Goal: Information Seeking & Learning: Learn about a topic

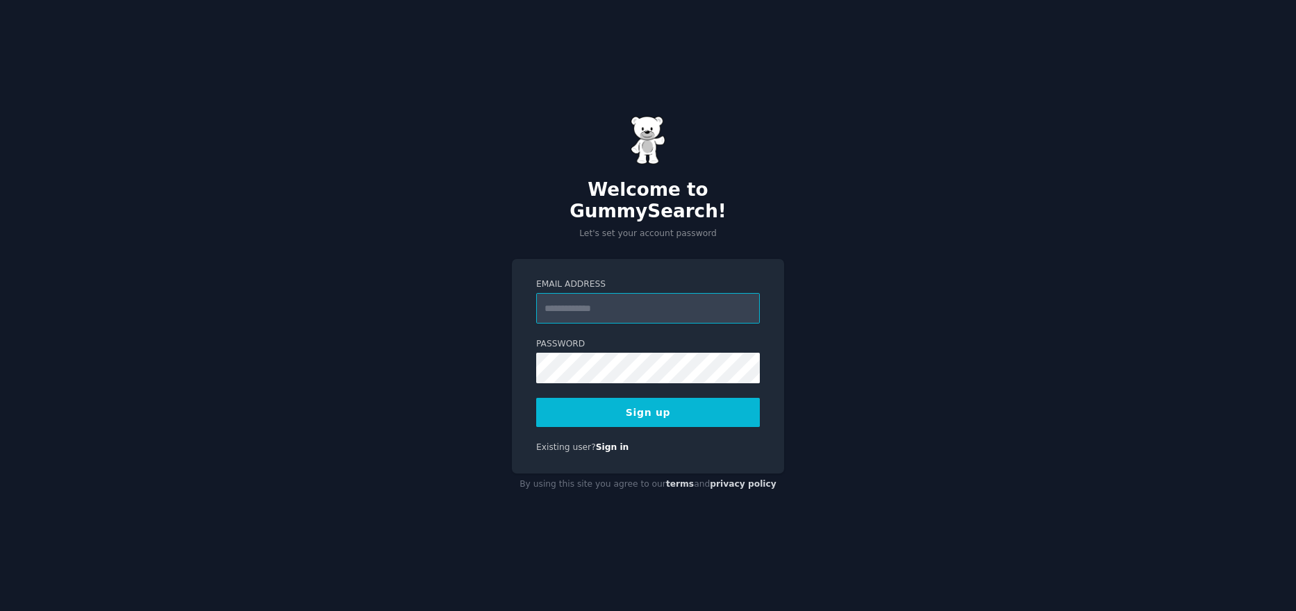
click at [570, 301] on input "Email Address" at bounding box center [648, 308] width 224 height 31
type input "*"
type input "**********"
click at [536, 398] on button "Sign up" at bounding box center [648, 412] width 224 height 29
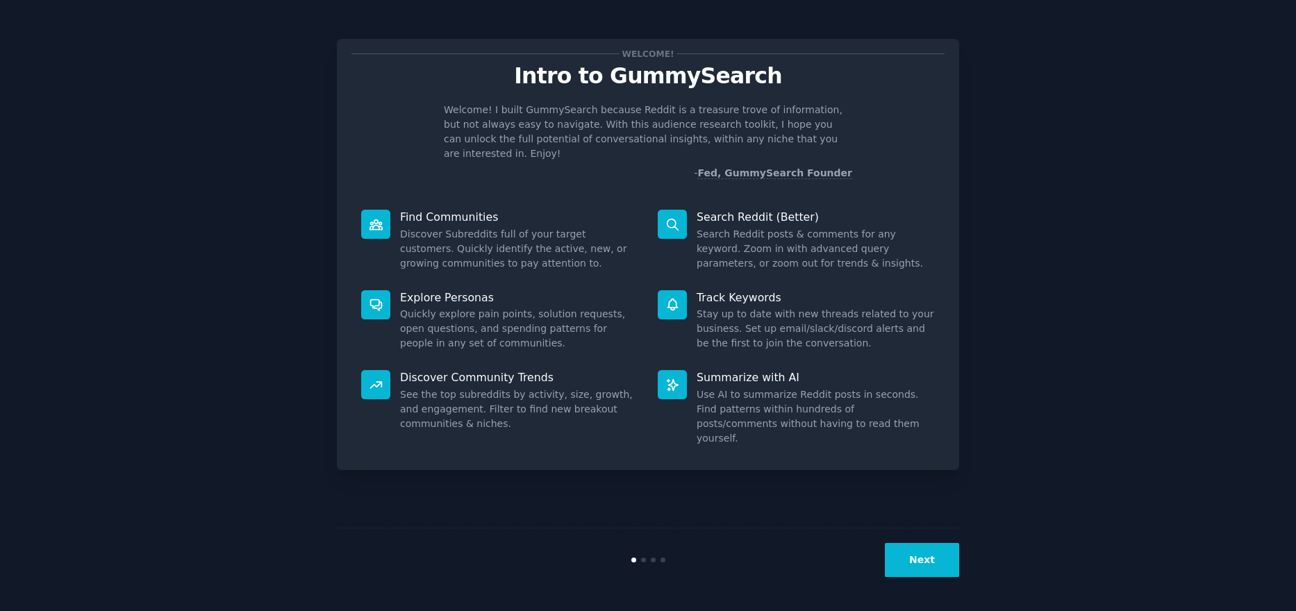
click at [925, 570] on button "Next" at bounding box center [922, 560] width 74 height 34
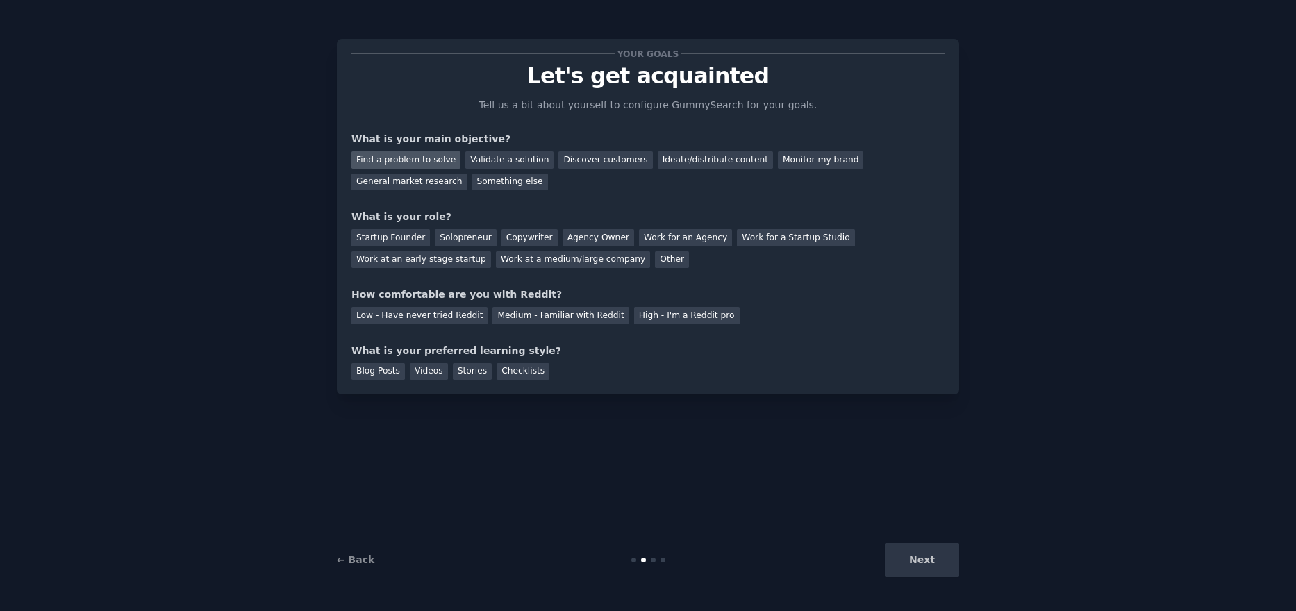
click at [410, 160] on div "Find a problem to solve" at bounding box center [405, 159] width 109 height 17
click at [569, 162] on div "Discover customers" at bounding box center [605, 159] width 94 height 17
click at [491, 251] on div "Work at an early stage startup" at bounding box center [421, 259] width 140 height 17
click at [562, 315] on div "Medium - Familiar with Reddit" at bounding box center [560, 315] width 136 height 17
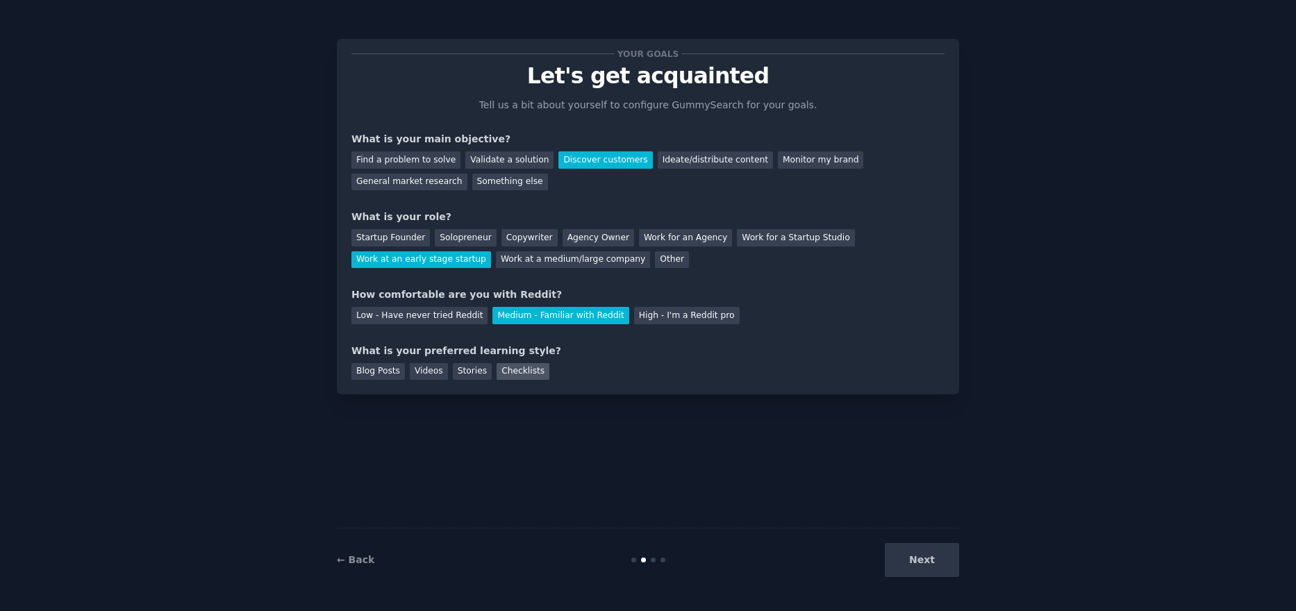
click at [501, 369] on div "Checklists" at bounding box center [523, 371] width 53 height 17
click at [943, 561] on button "Next" at bounding box center [922, 560] width 74 height 34
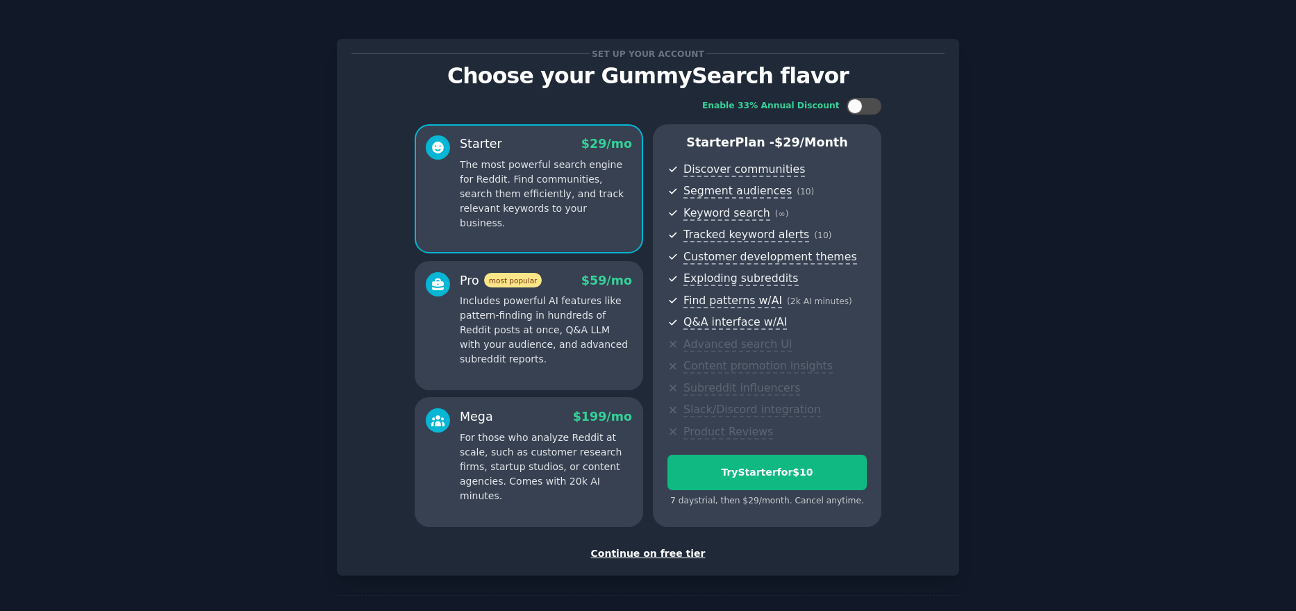
click at [627, 550] on div "Continue on free tier" at bounding box center [647, 554] width 593 height 15
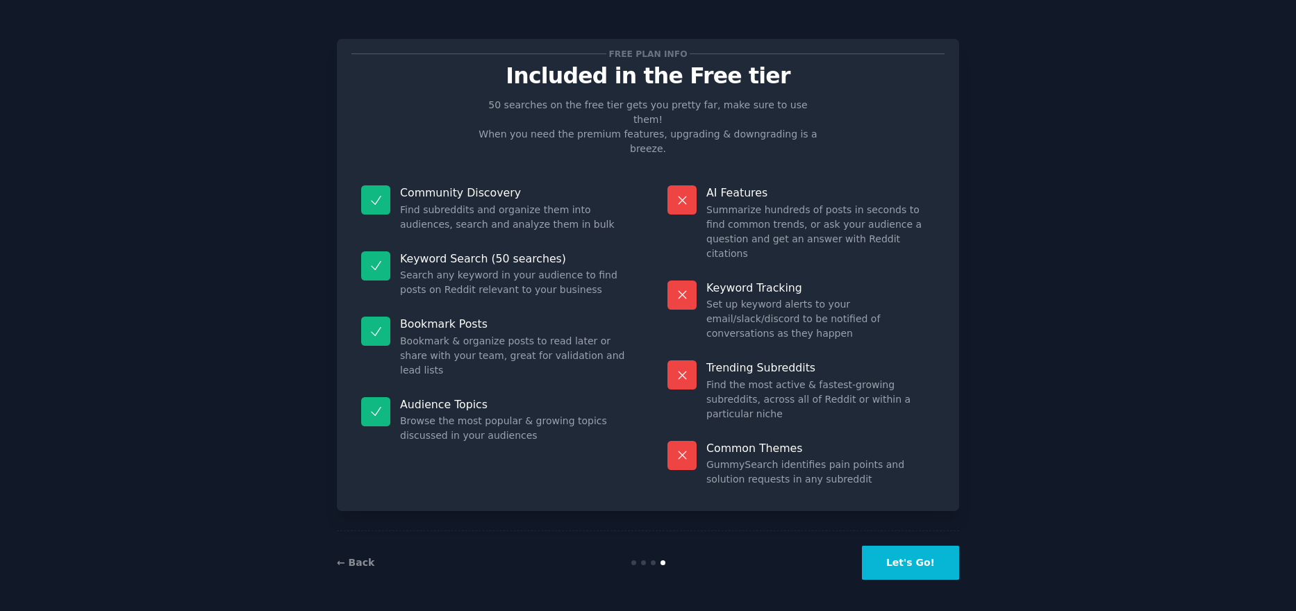
click at [909, 557] on button "Let's Go!" at bounding box center [910, 563] width 97 height 34
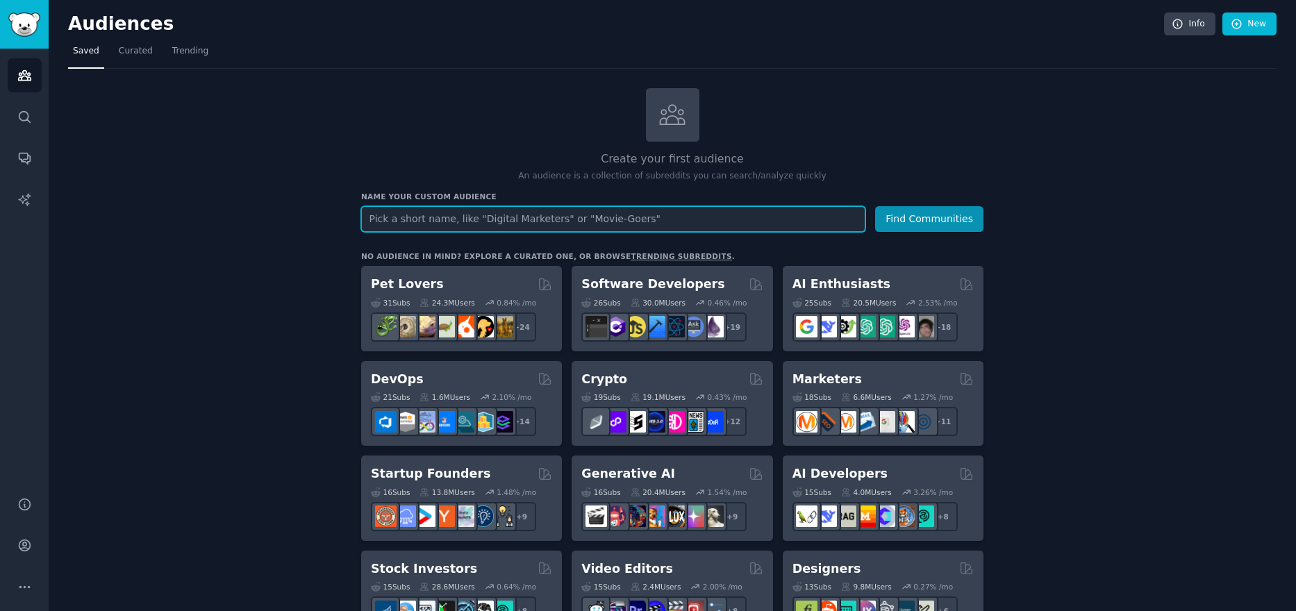
click at [474, 219] on input "text" at bounding box center [613, 219] width 504 height 26
type input "Ecommerce Brands"
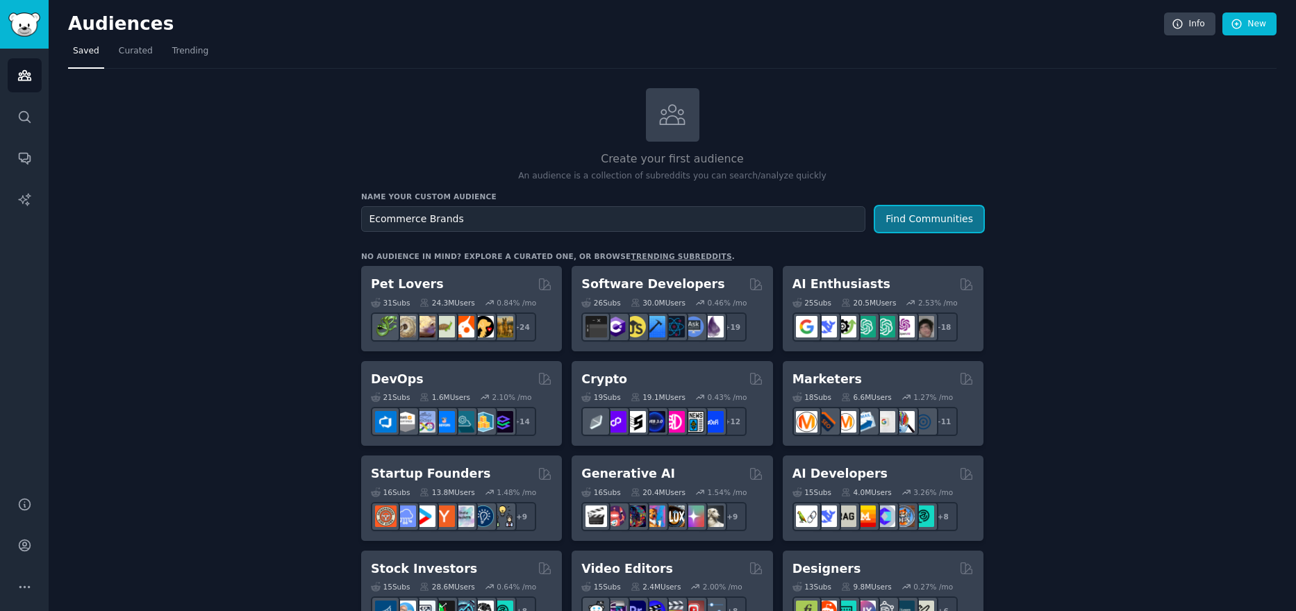
click at [917, 229] on button "Find Communities" at bounding box center [929, 219] width 108 height 26
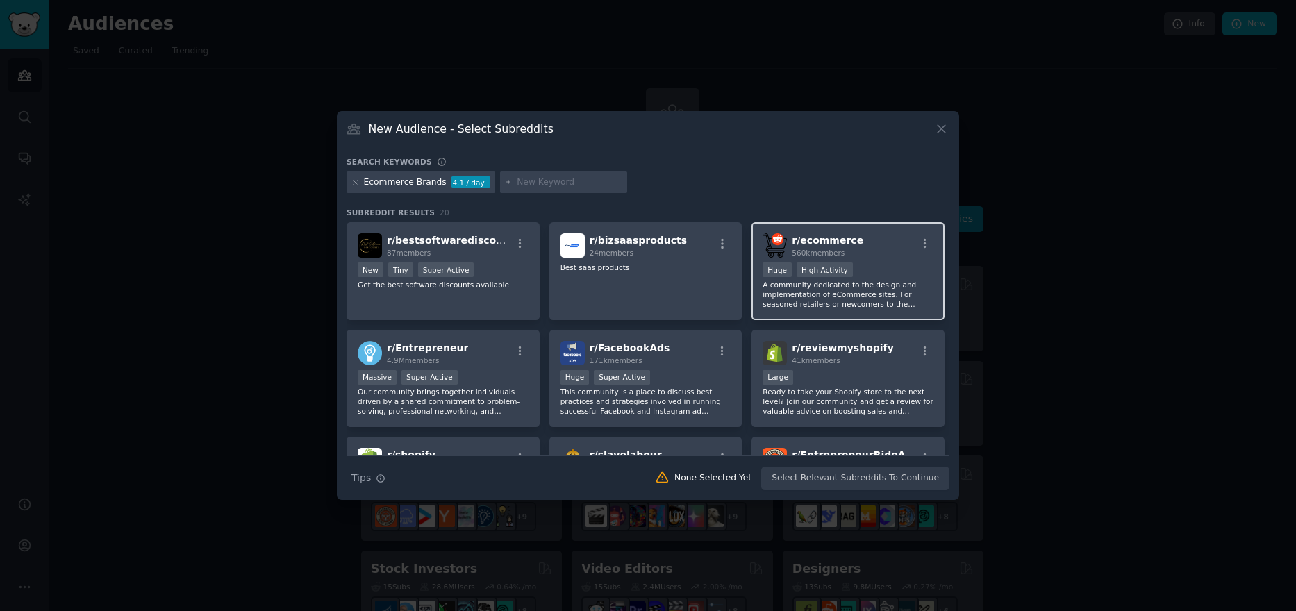
click at [859, 242] on div "r/ ecommerce 560k members" at bounding box center [848, 245] width 171 height 24
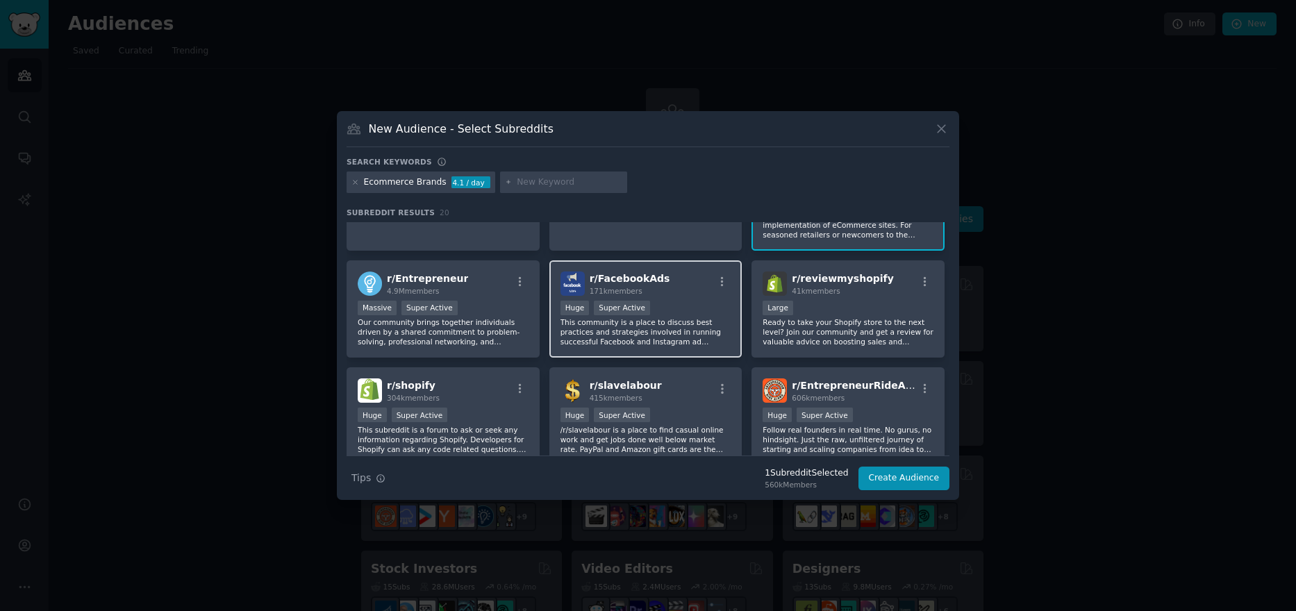
scroll to position [139, 0]
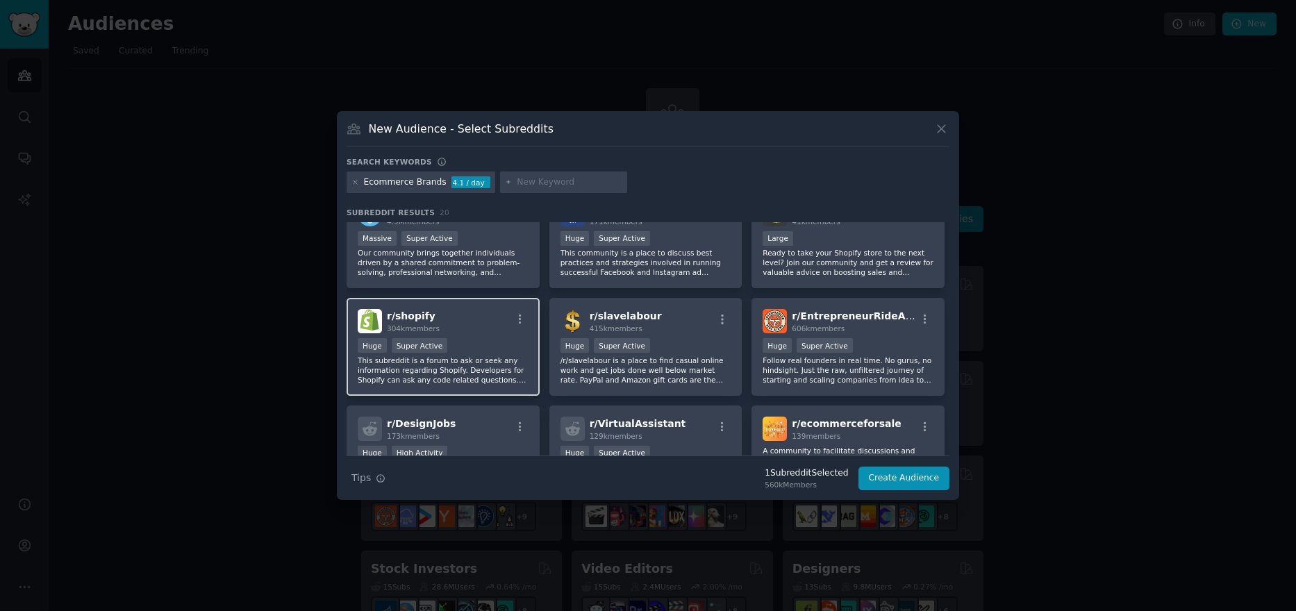
click at [476, 323] on div "r/ shopify 304k members" at bounding box center [443, 321] width 171 height 24
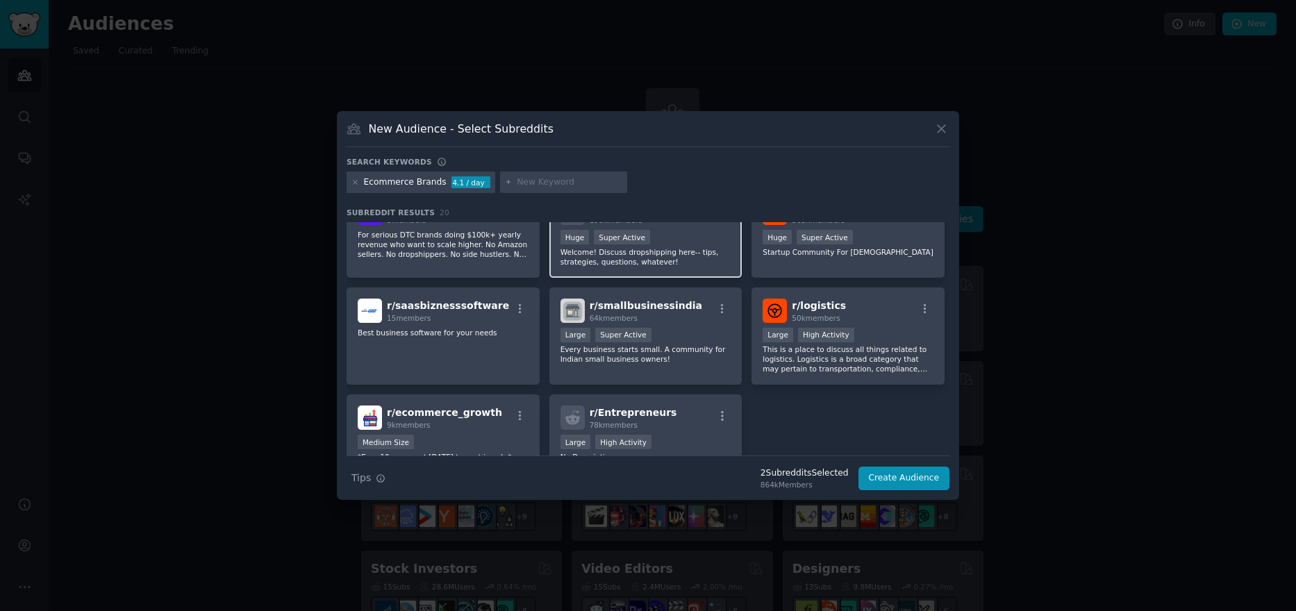
scroll to position [486, 0]
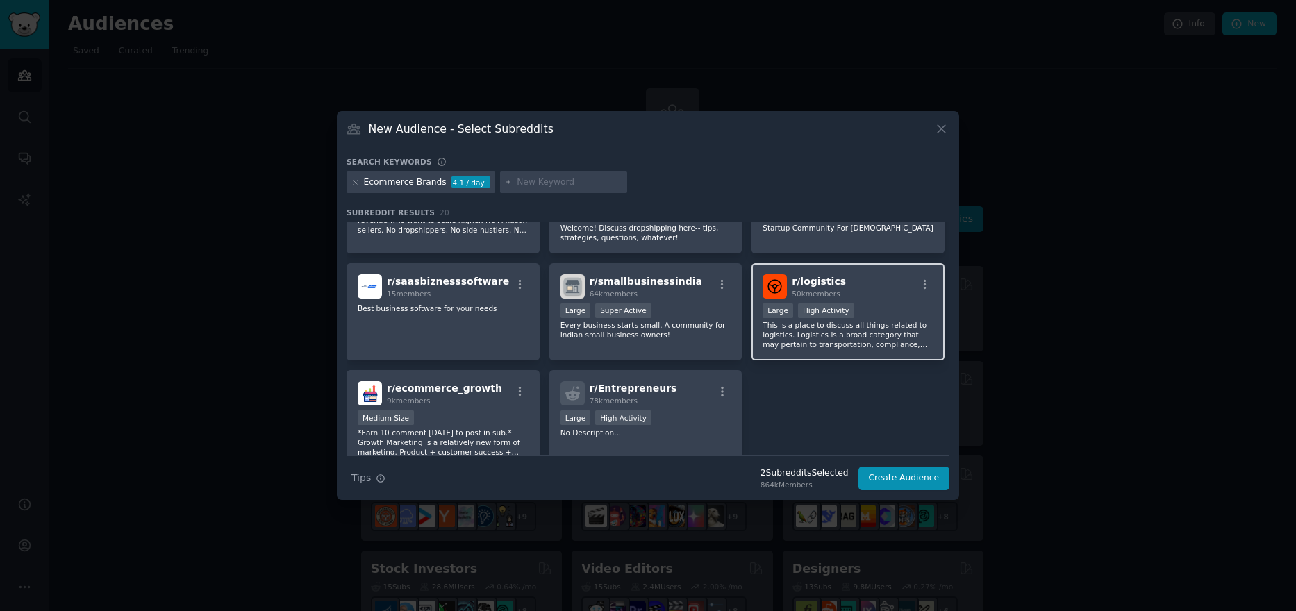
click at [880, 324] on p "This is a place to discuss all things related to logistics. Logistics is a broa…" at bounding box center [848, 334] width 171 height 29
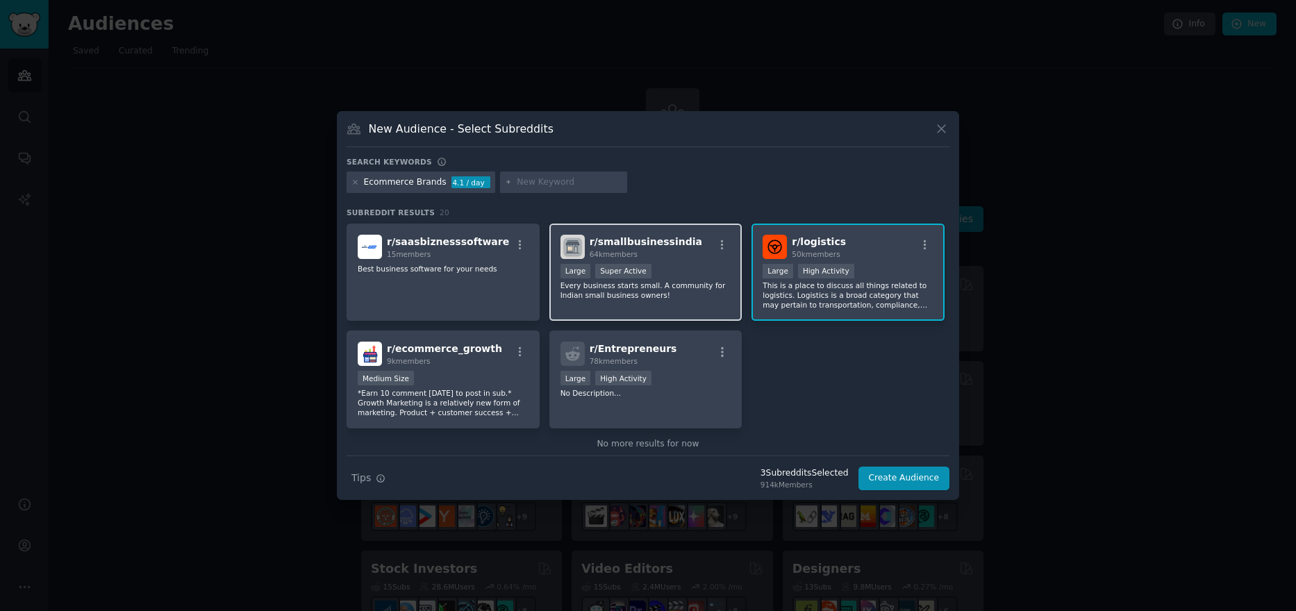
scroll to position [547, 0]
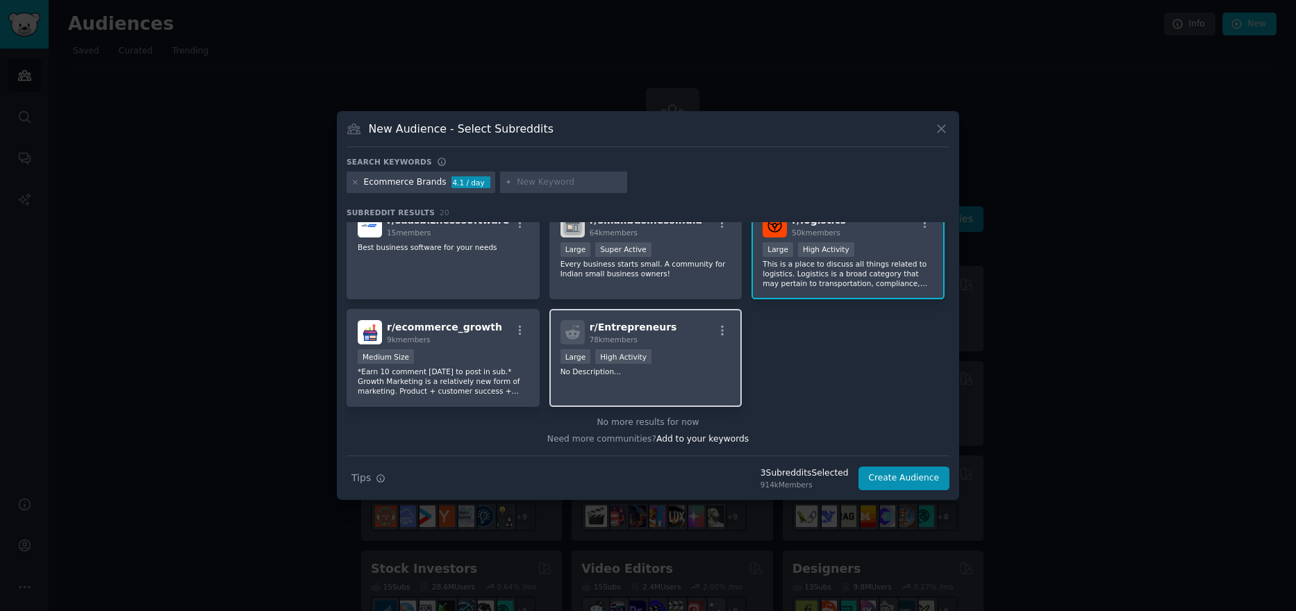
click at [695, 347] on div "r/ Entrepreneurs 78k members Large High Activity No Description..." at bounding box center [645, 358] width 193 height 98
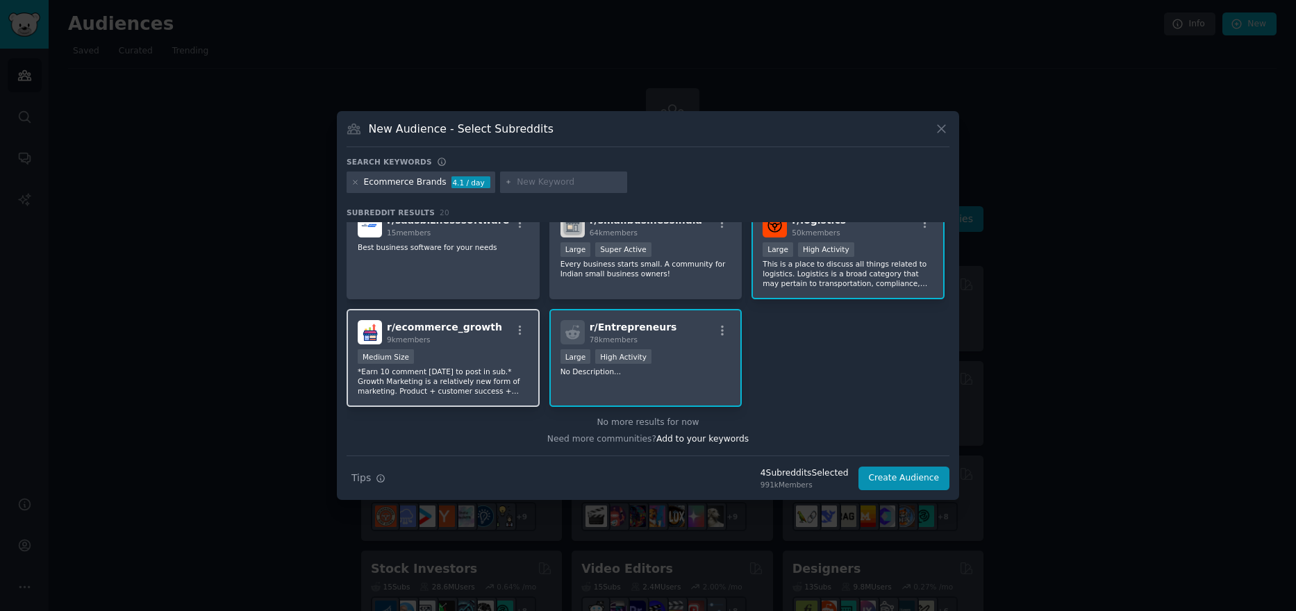
click at [477, 392] on p "*Earn 10 comment karma to post in sub.* Growth Marketing is a relatively new fo…" at bounding box center [443, 381] width 171 height 29
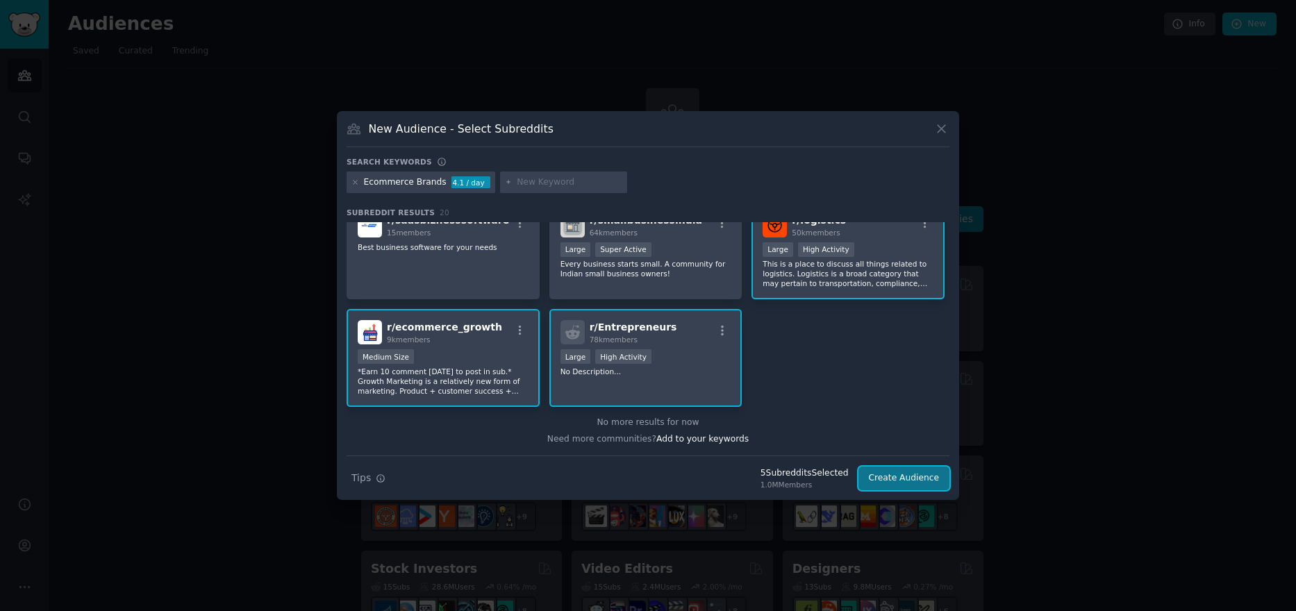
click at [923, 481] on button "Create Audience" at bounding box center [905, 479] width 92 height 24
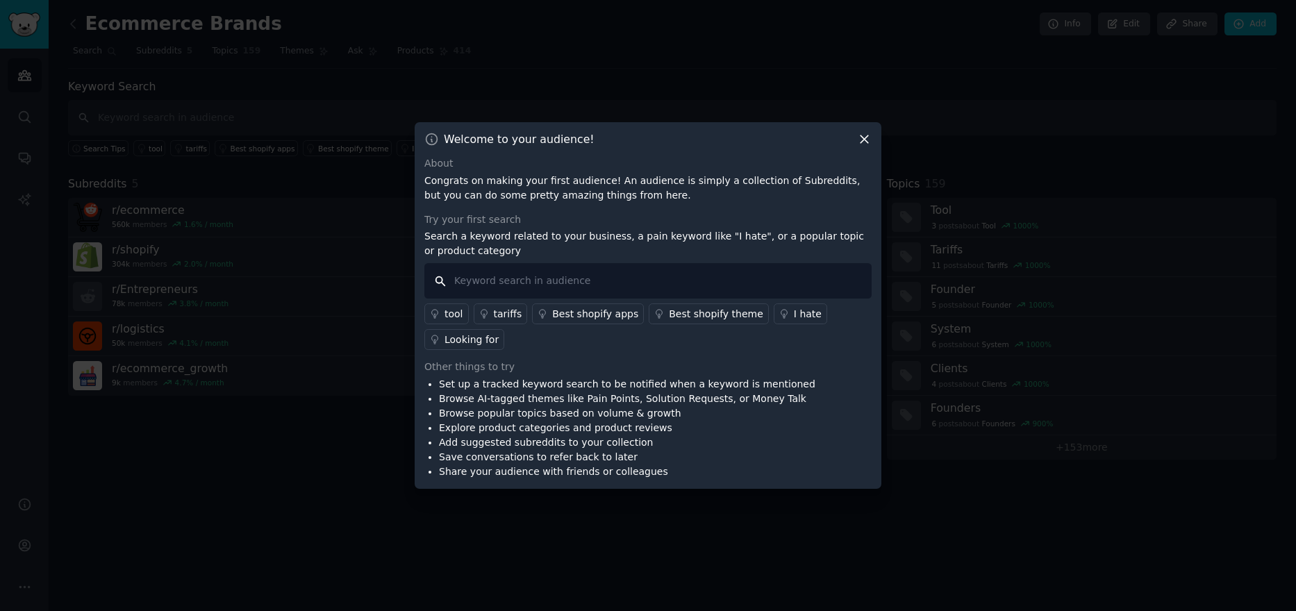
click at [598, 281] on input "text" at bounding box center [647, 280] width 447 height 35
type input "3pl"
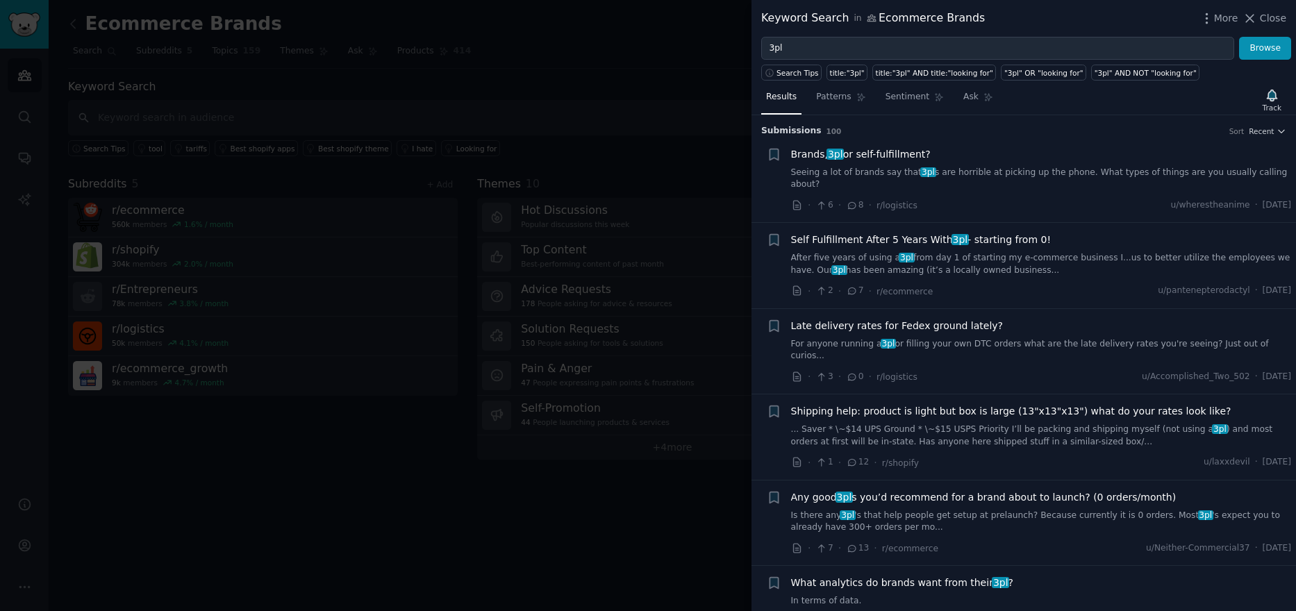
click at [900, 160] on span "Brands, 3pl or self-fulfillment?" at bounding box center [861, 154] width 140 height 15
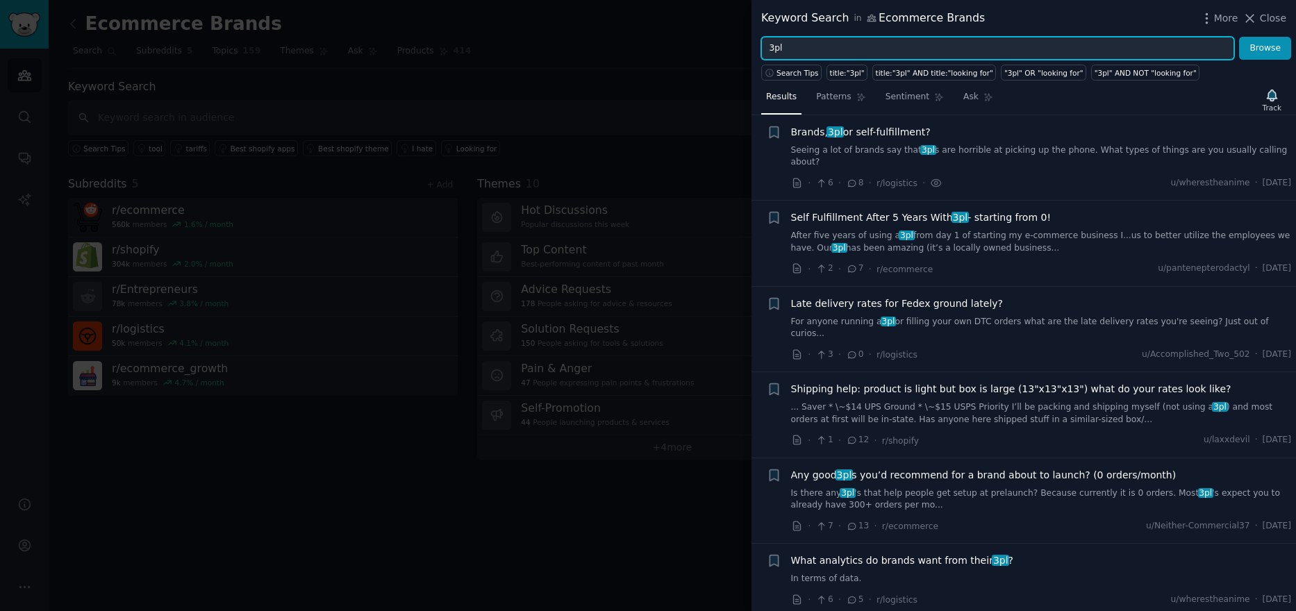
click at [803, 49] on input "3pl" at bounding box center [997, 49] width 473 height 24
click at [804, 49] on input "3pl" at bounding box center [997, 49] width 473 height 24
type input "fulfilment"
click at [1239, 37] on button "Browse" at bounding box center [1265, 49] width 52 height 24
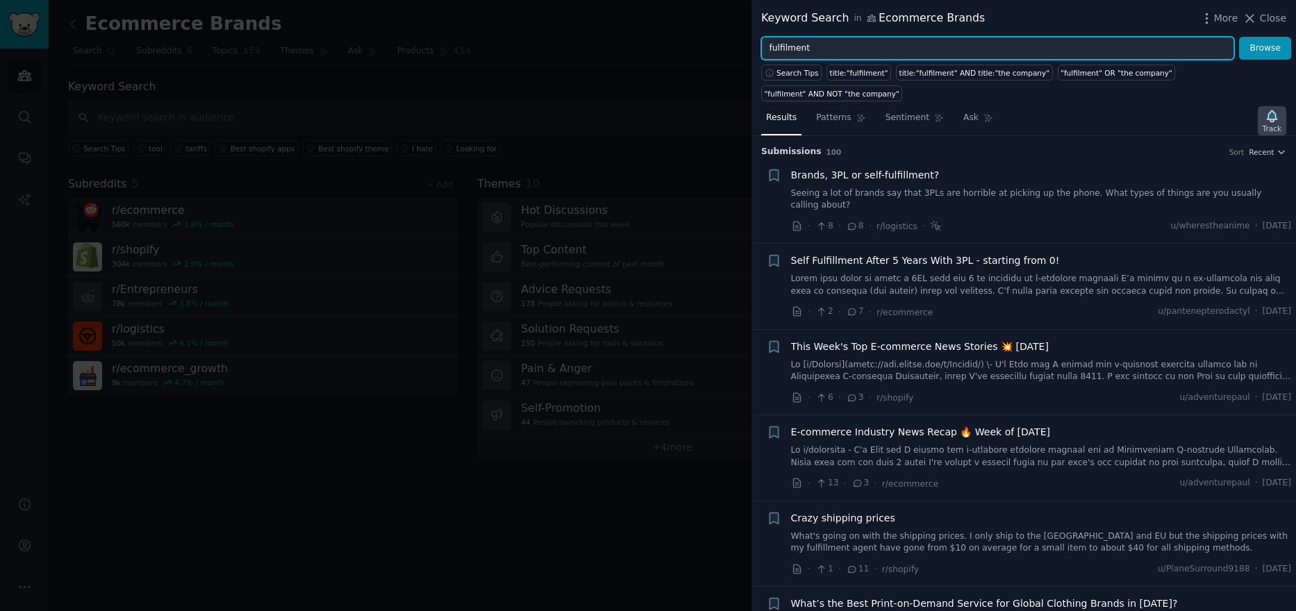
click at [1273, 110] on icon "button" at bounding box center [1272, 115] width 10 height 11
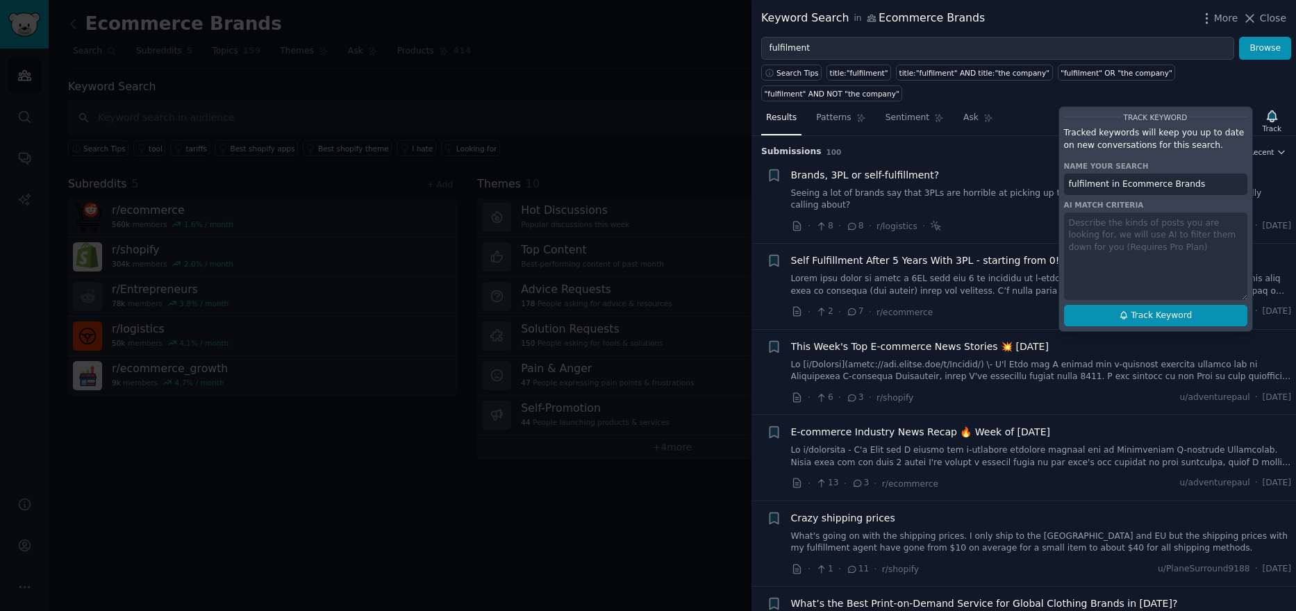
click at [1138, 310] on span "Track Keyword" at bounding box center [1161, 316] width 61 height 13
type input "fulfilment in Ecommerce Brands"
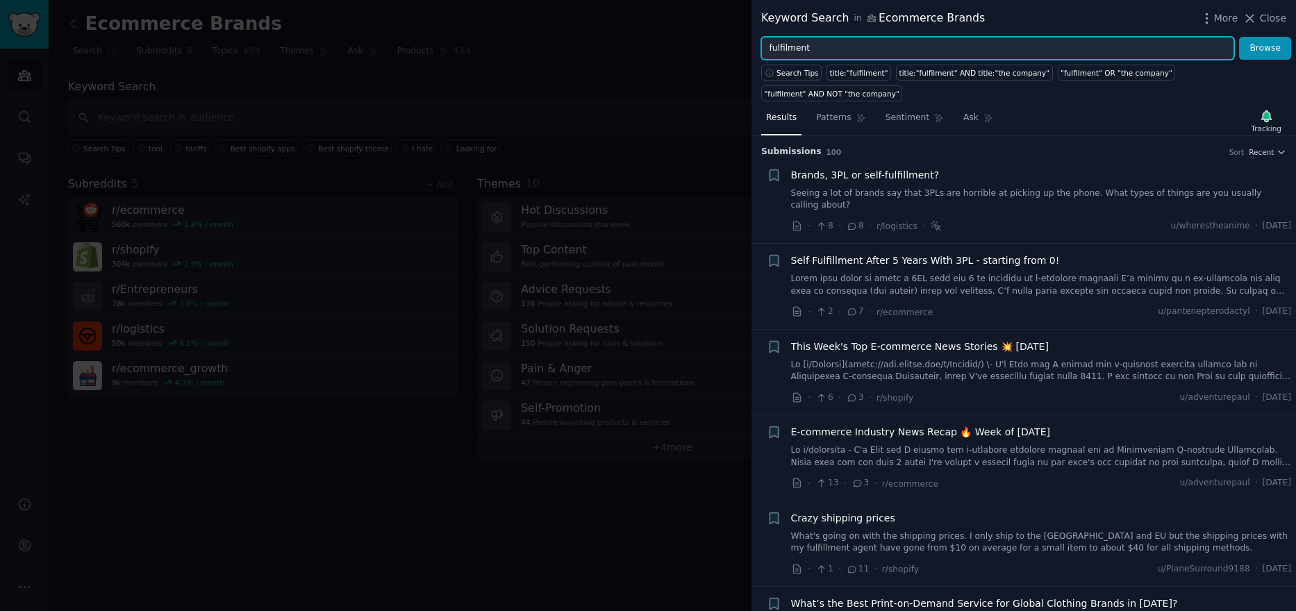
click at [864, 47] on input "fulfilment" at bounding box center [997, 49] width 473 height 24
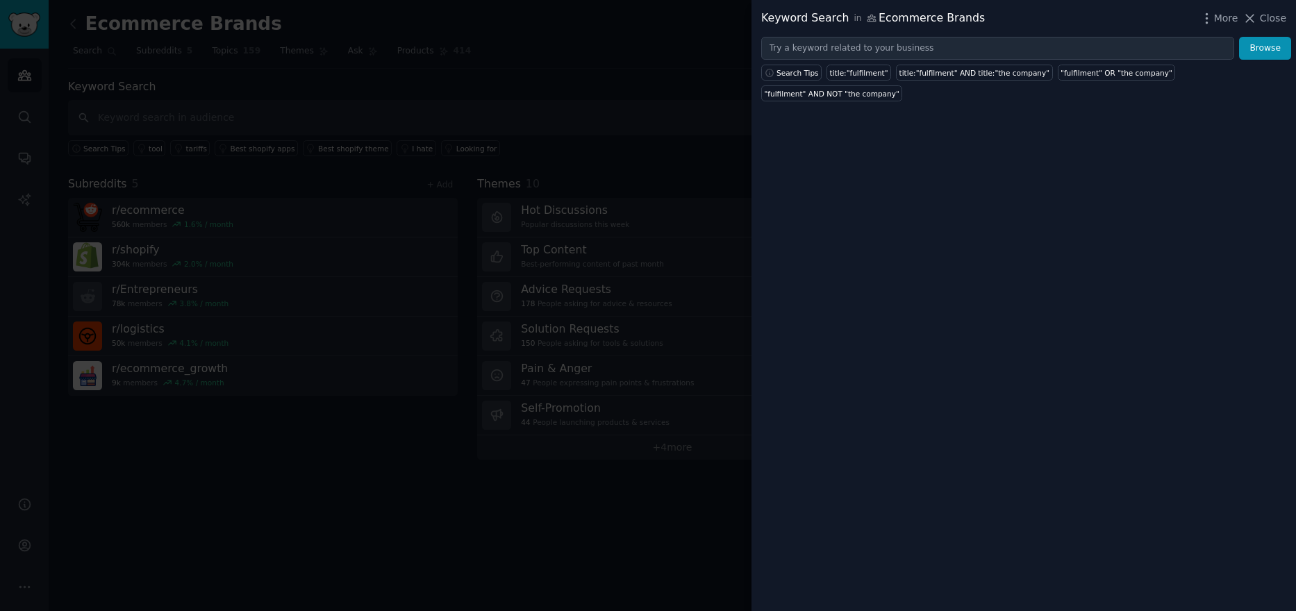
click at [341, 212] on div at bounding box center [648, 305] width 1296 height 611
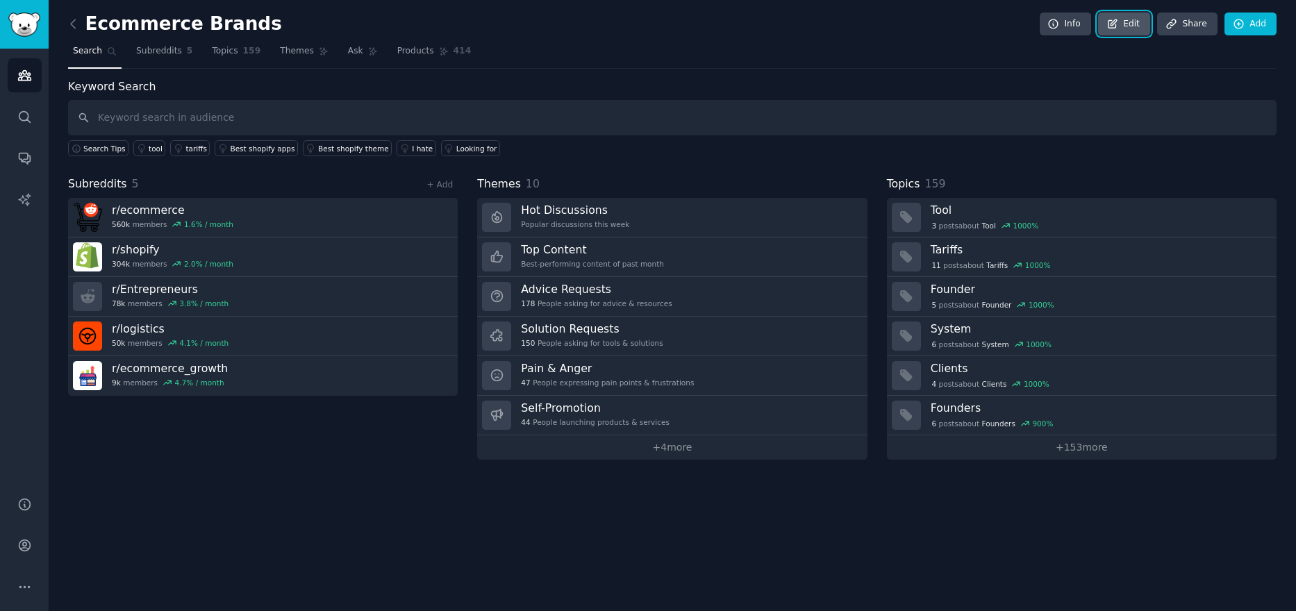
click at [1136, 22] on link "Edit" at bounding box center [1124, 25] width 52 height 24
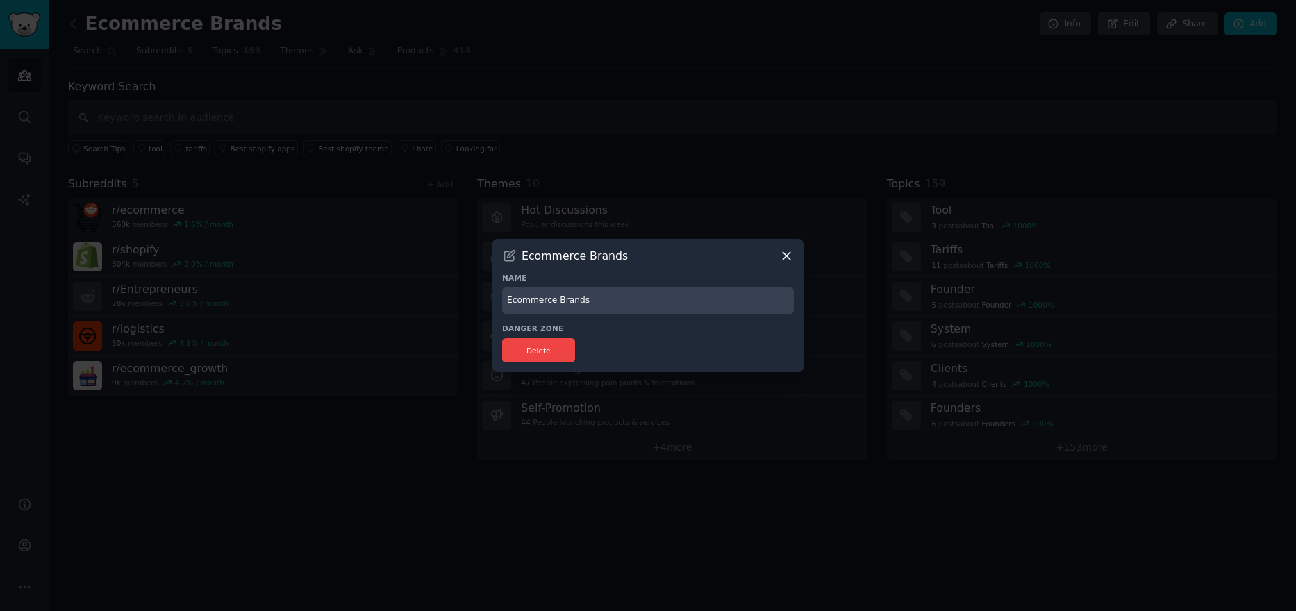
click at [787, 256] on icon at bounding box center [787, 256] width 8 height 8
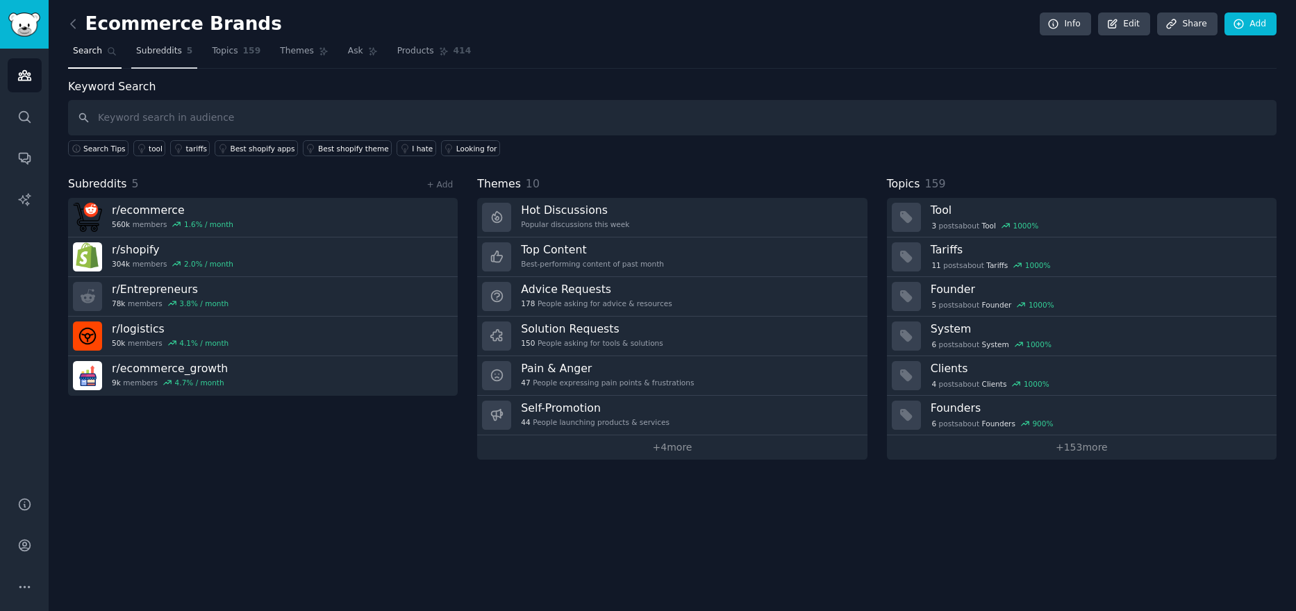
click at [147, 59] on link "Subreddits 5" at bounding box center [164, 54] width 66 height 28
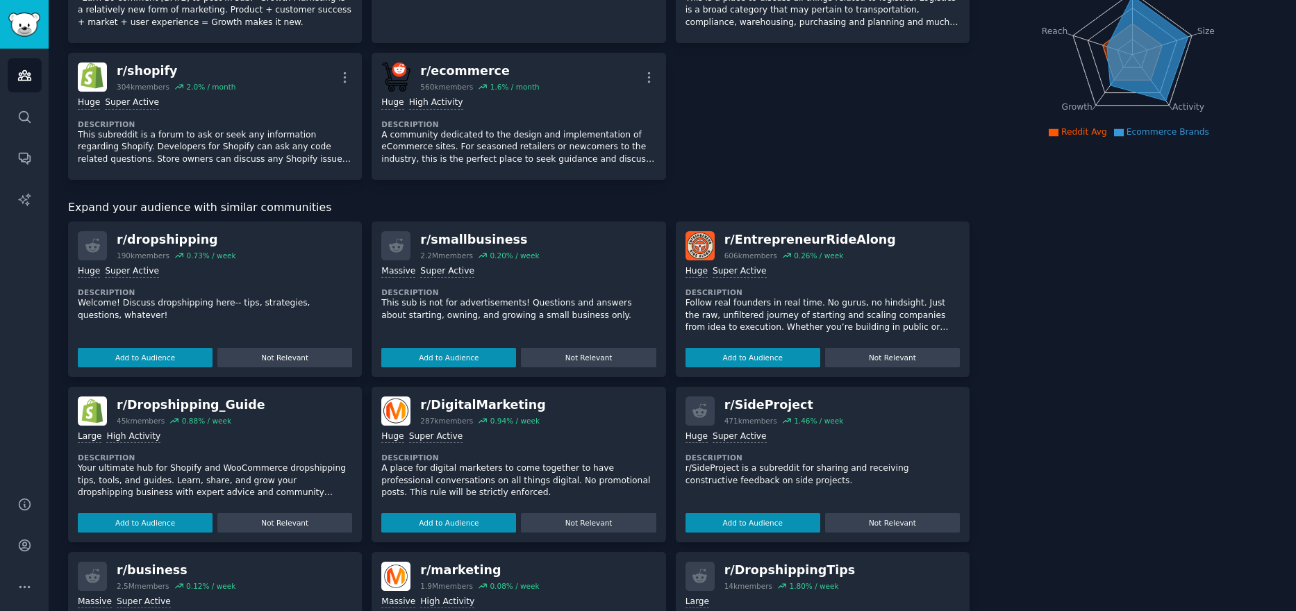
scroll to position [208, 0]
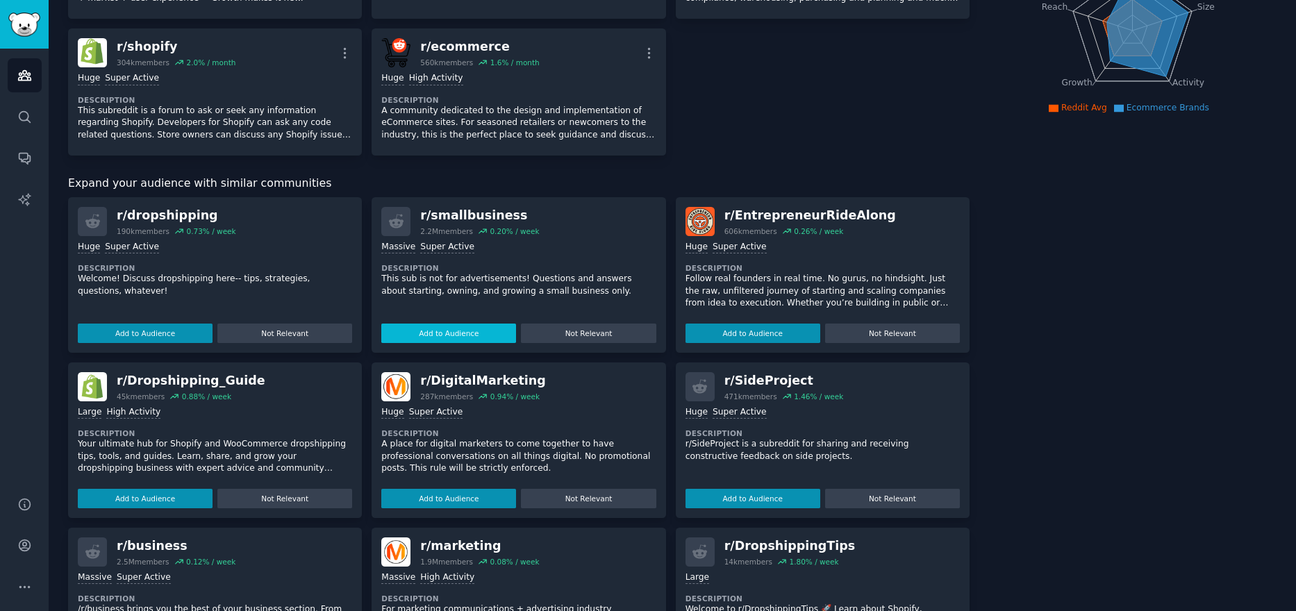
click at [432, 333] on button "Add to Audience" at bounding box center [448, 333] width 135 height 19
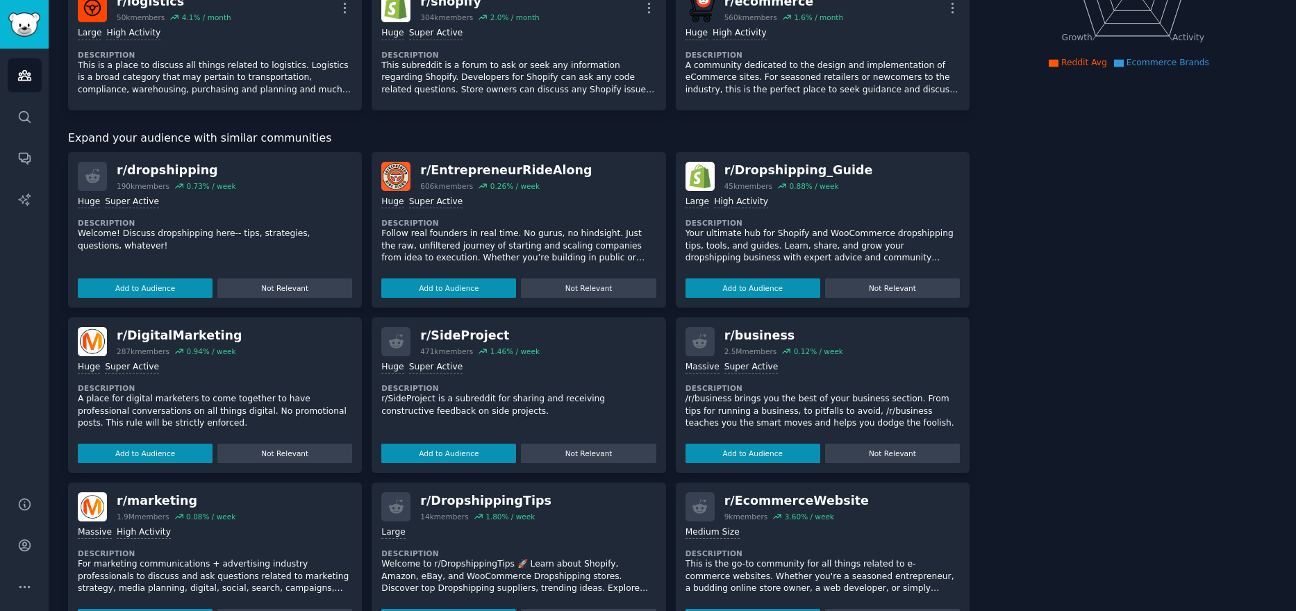
scroll to position [278, 0]
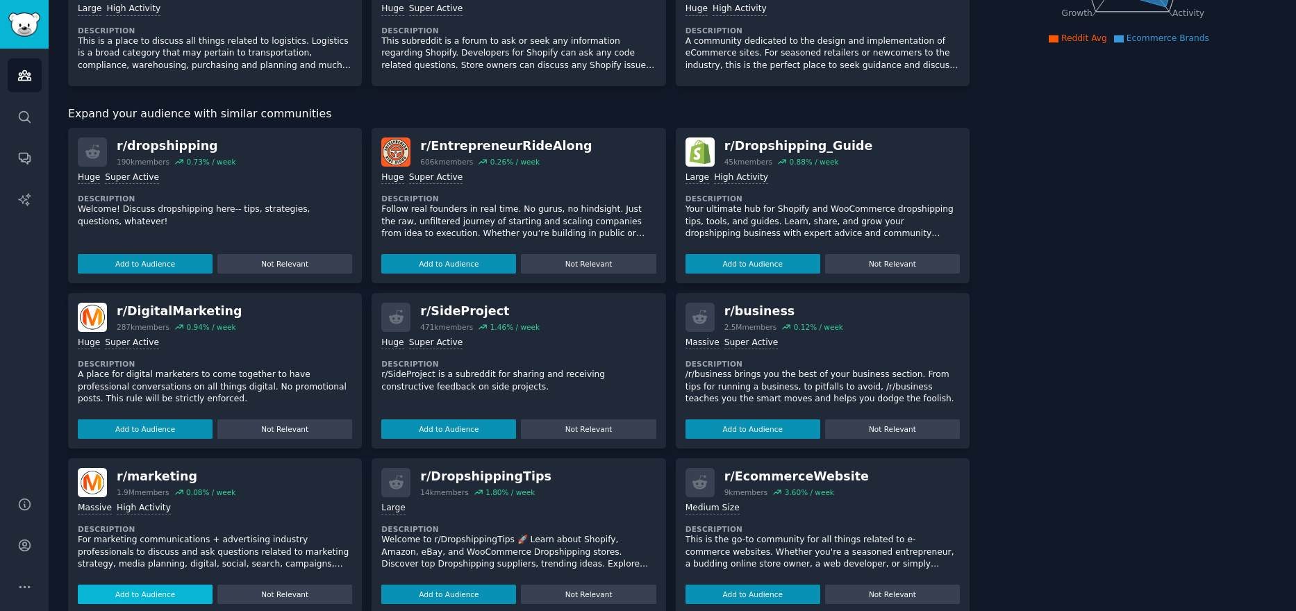
click at [743, 429] on button "Add to Audience" at bounding box center [753, 429] width 135 height 19
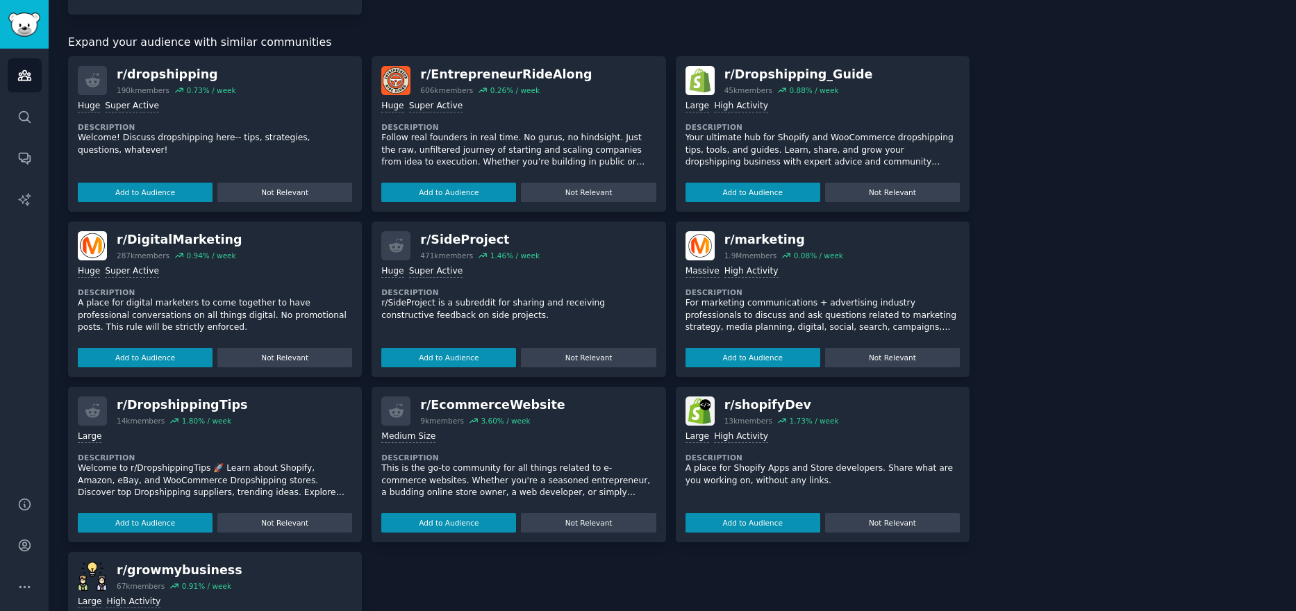
scroll to position [602, 0]
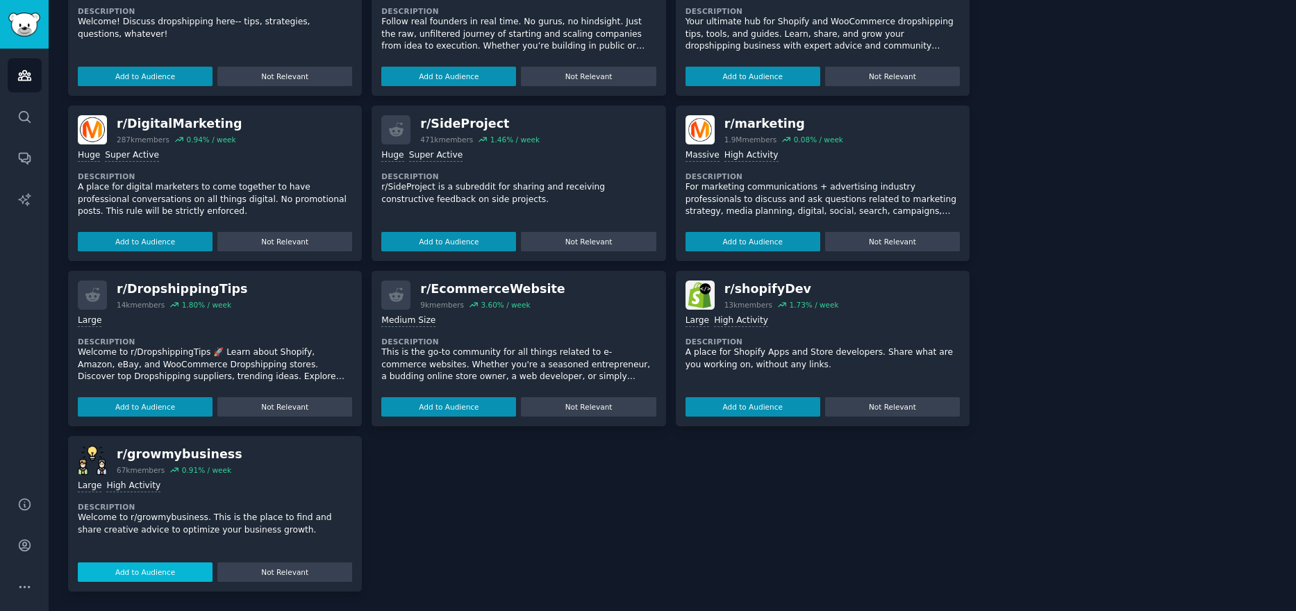
click at [155, 565] on button "Add to Audience" at bounding box center [145, 572] width 135 height 19
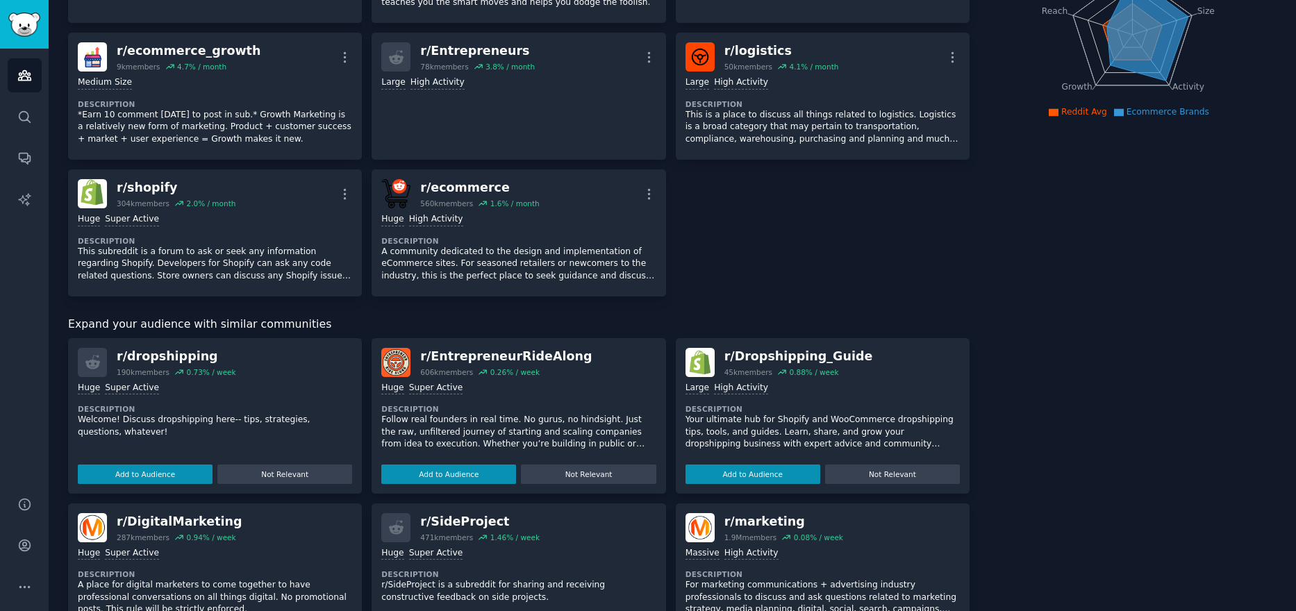
scroll to position [229, 0]
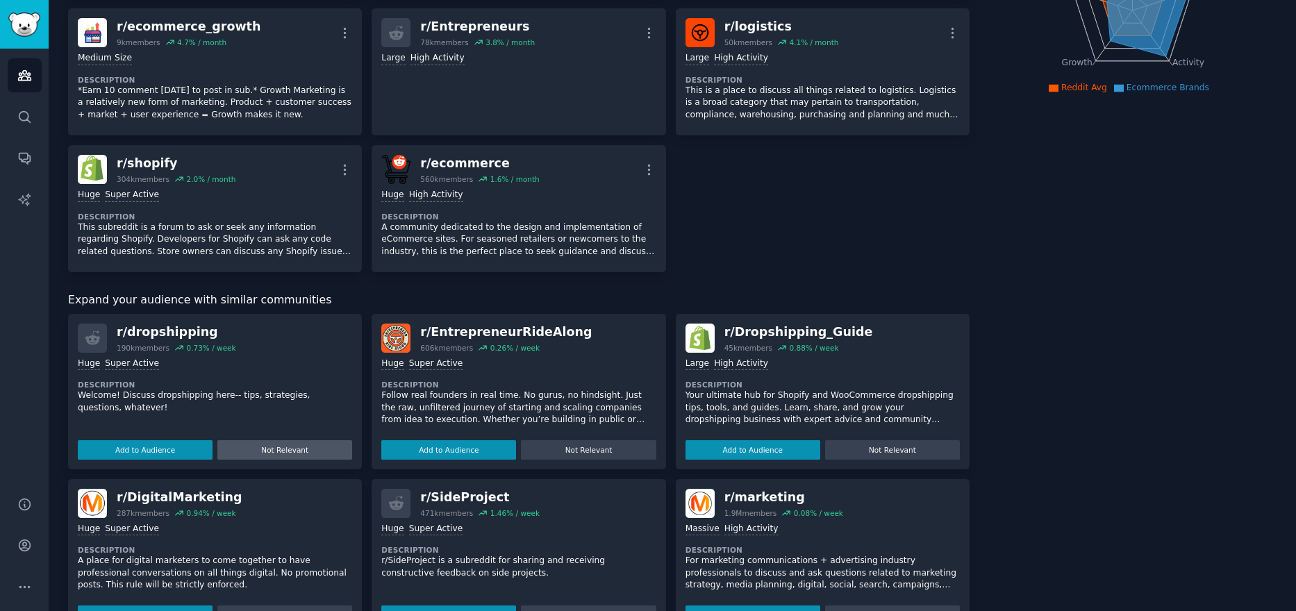
click at [290, 443] on button "Not Relevant" at bounding box center [284, 449] width 135 height 19
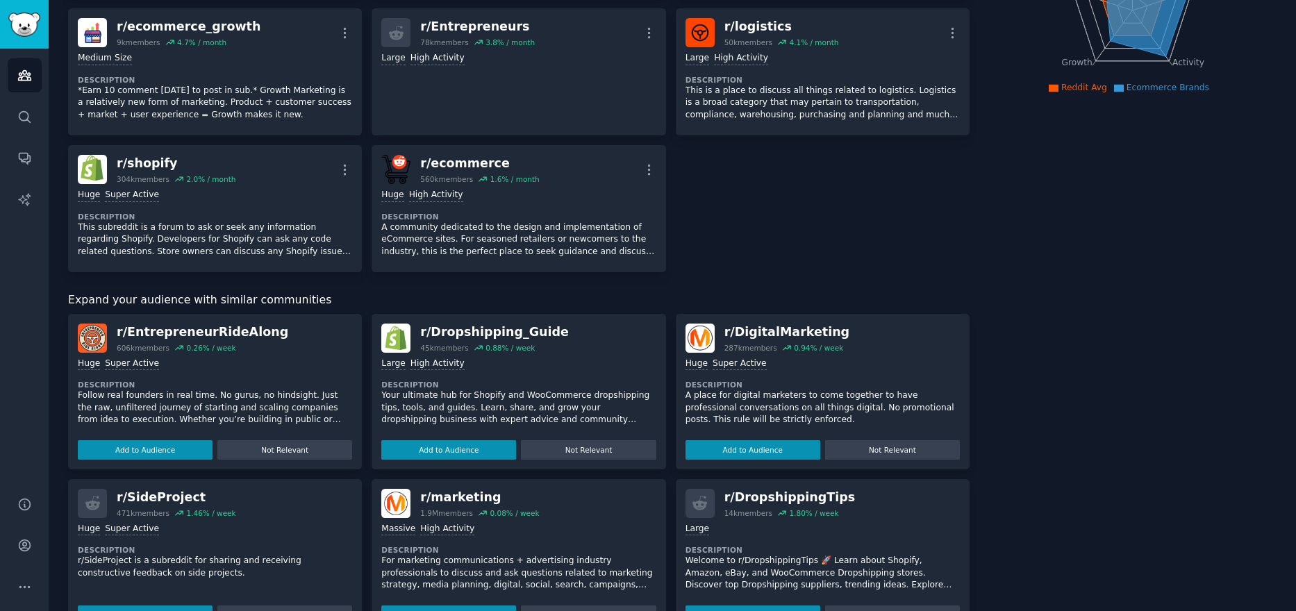
click at [290, 443] on button "Not Relevant" at bounding box center [284, 449] width 135 height 19
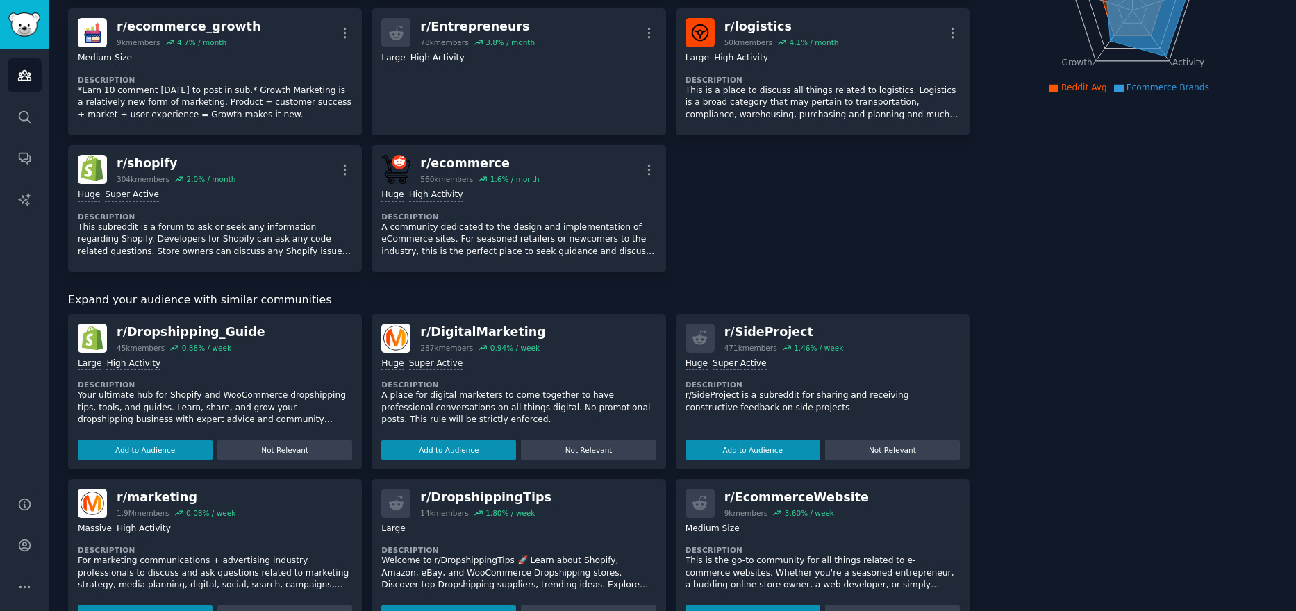
click at [290, 443] on button "Not Relevant" at bounding box center [284, 449] width 135 height 19
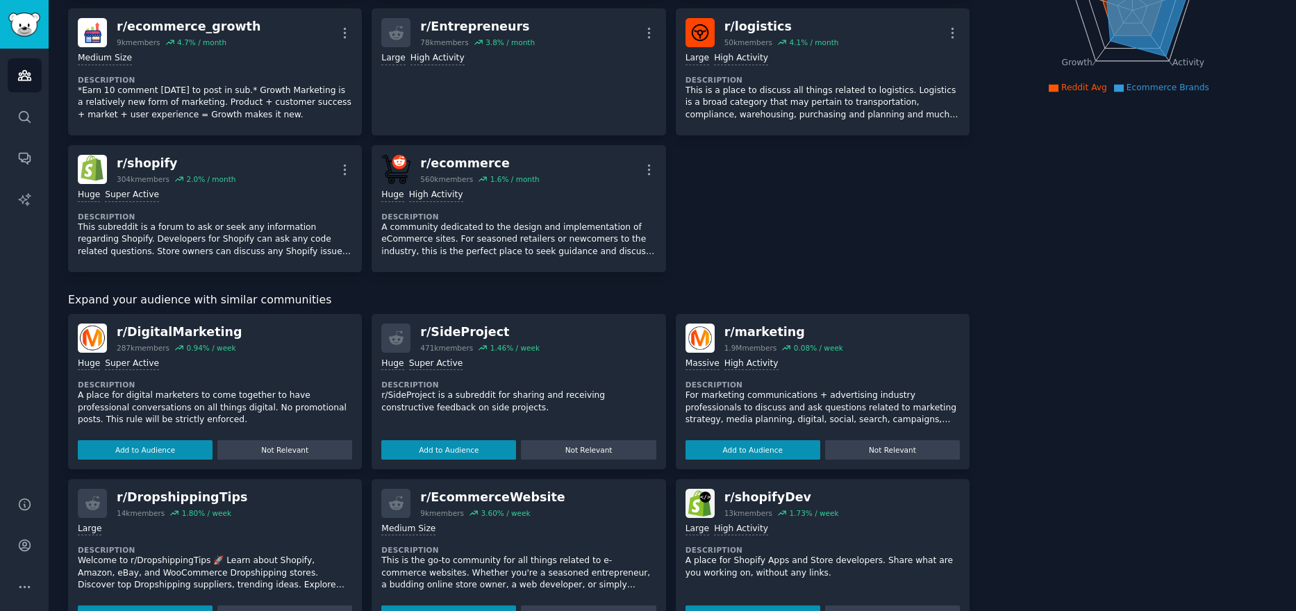
click at [290, 443] on button "Not Relevant" at bounding box center [284, 449] width 135 height 19
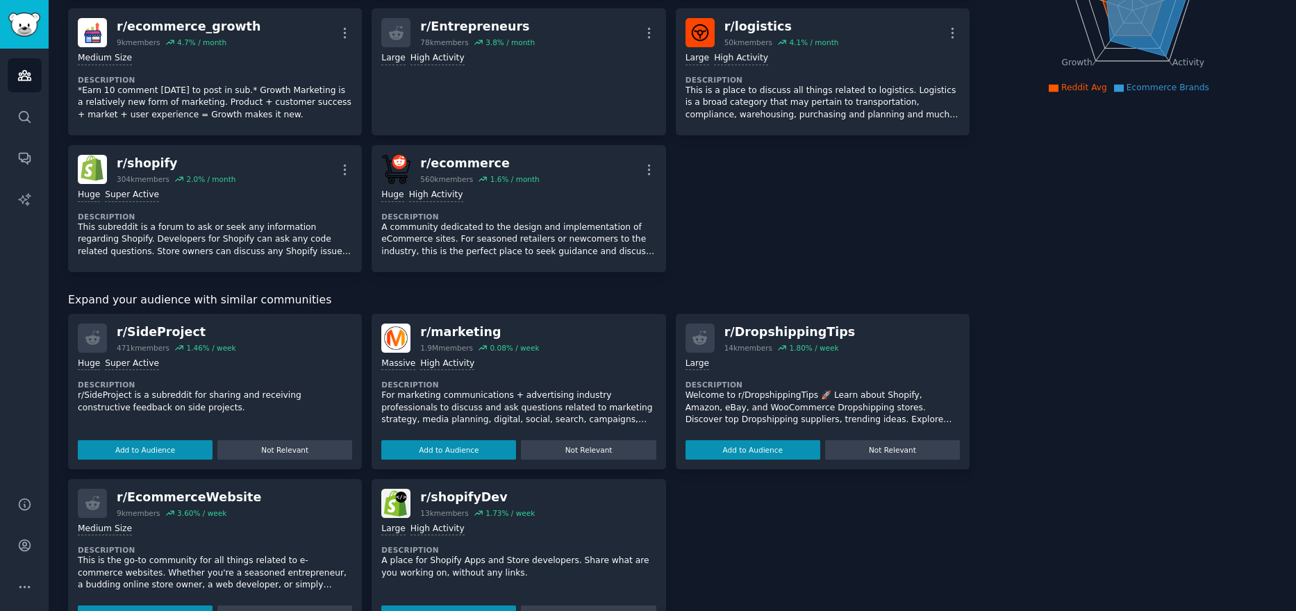
click at [290, 443] on button "Not Relevant" at bounding box center [284, 449] width 135 height 19
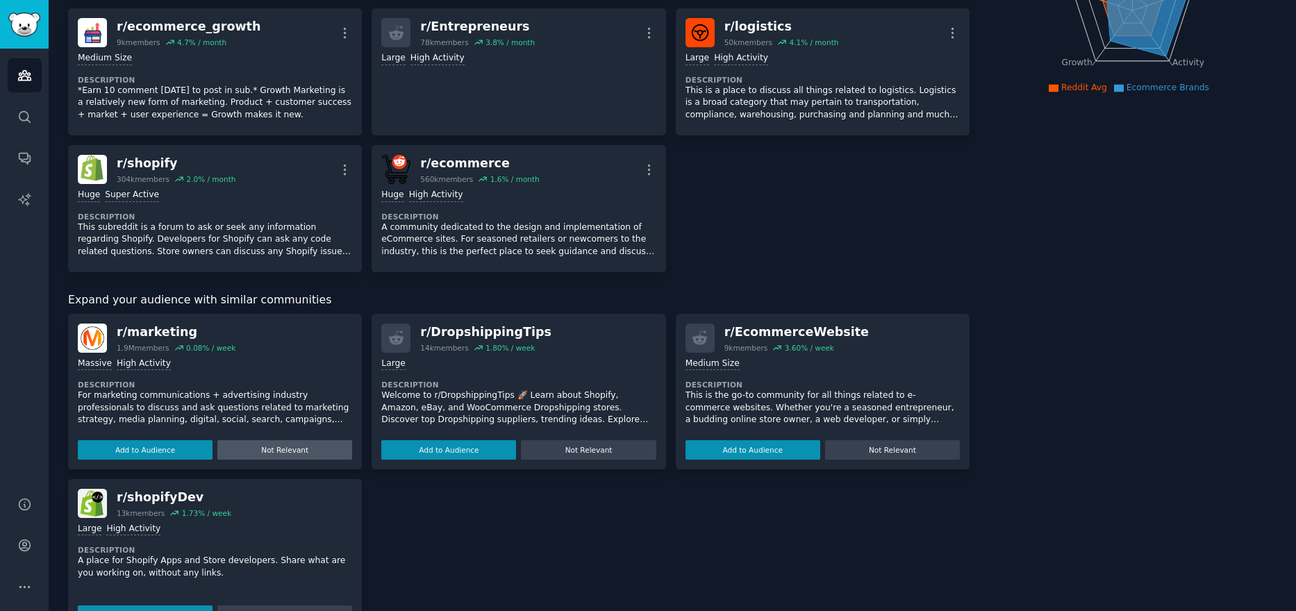
click at [292, 452] on button "Not Relevant" at bounding box center [284, 449] width 135 height 19
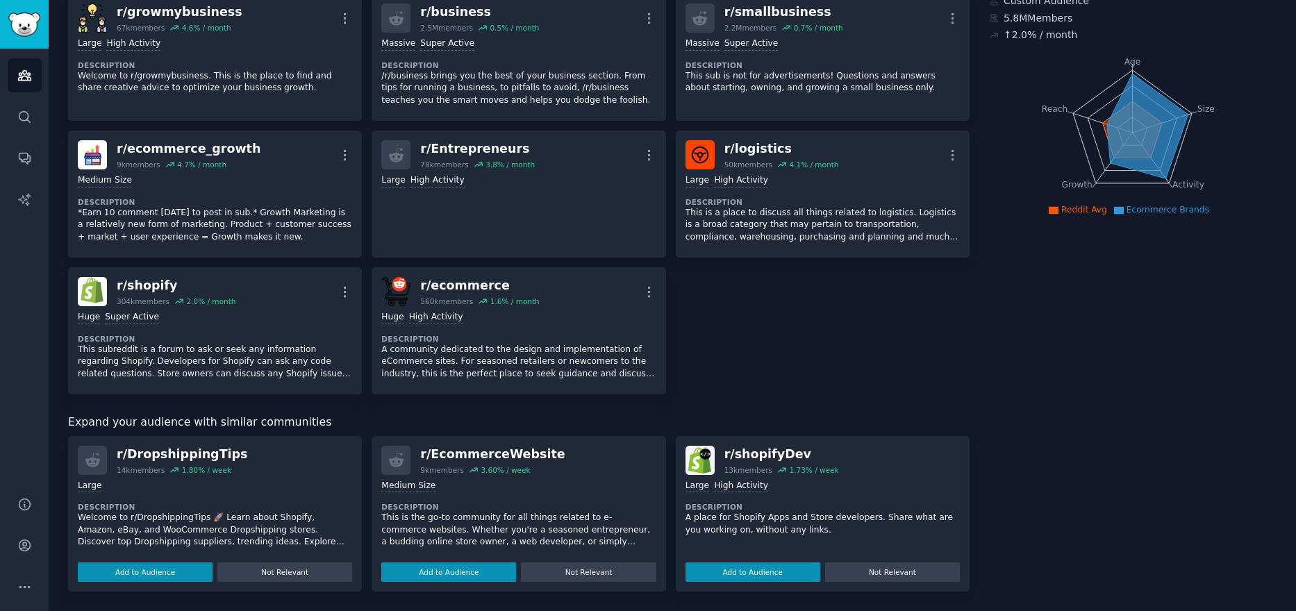
scroll to position [106, 0]
click at [450, 563] on button "Add to Audience" at bounding box center [448, 572] width 135 height 19
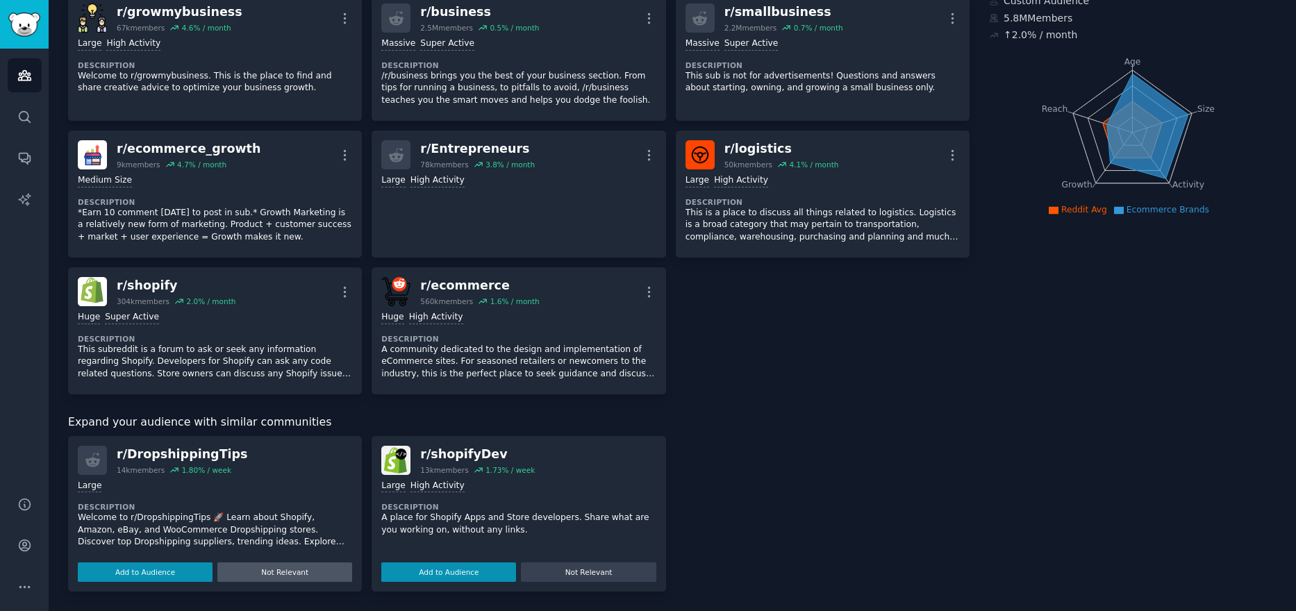
click at [307, 568] on button "Not Relevant" at bounding box center [284, 572] width 135 height 19
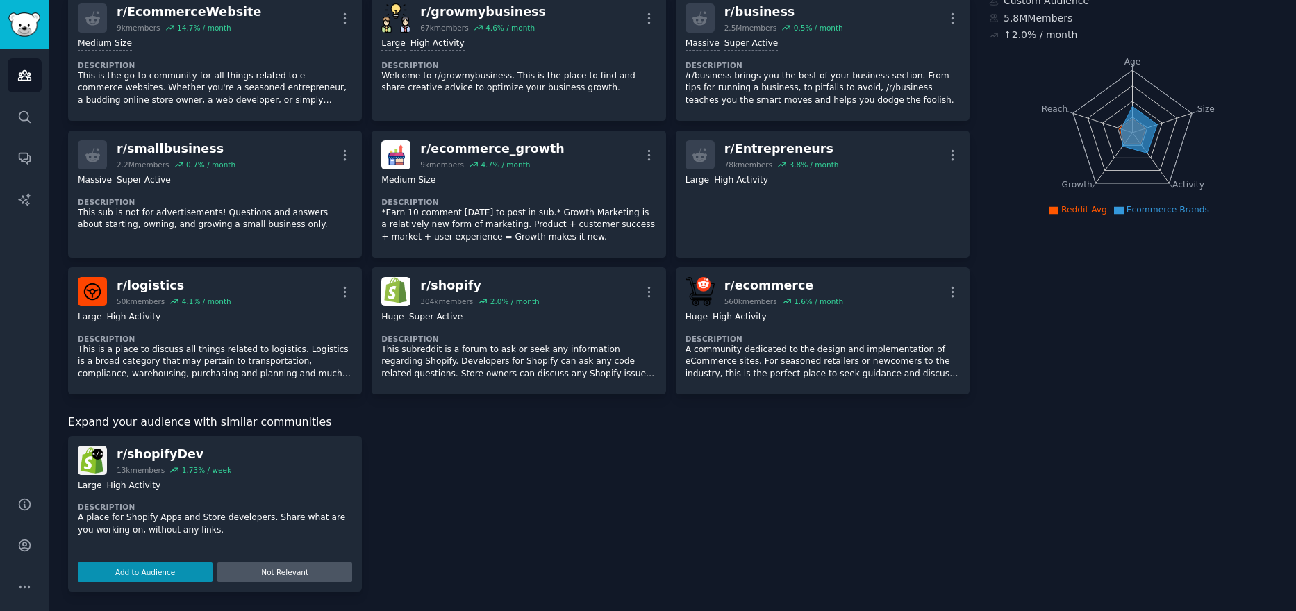
click at [310, 574] on button "Not Relevant" at bounding box center [284, 572] width 135 height 19
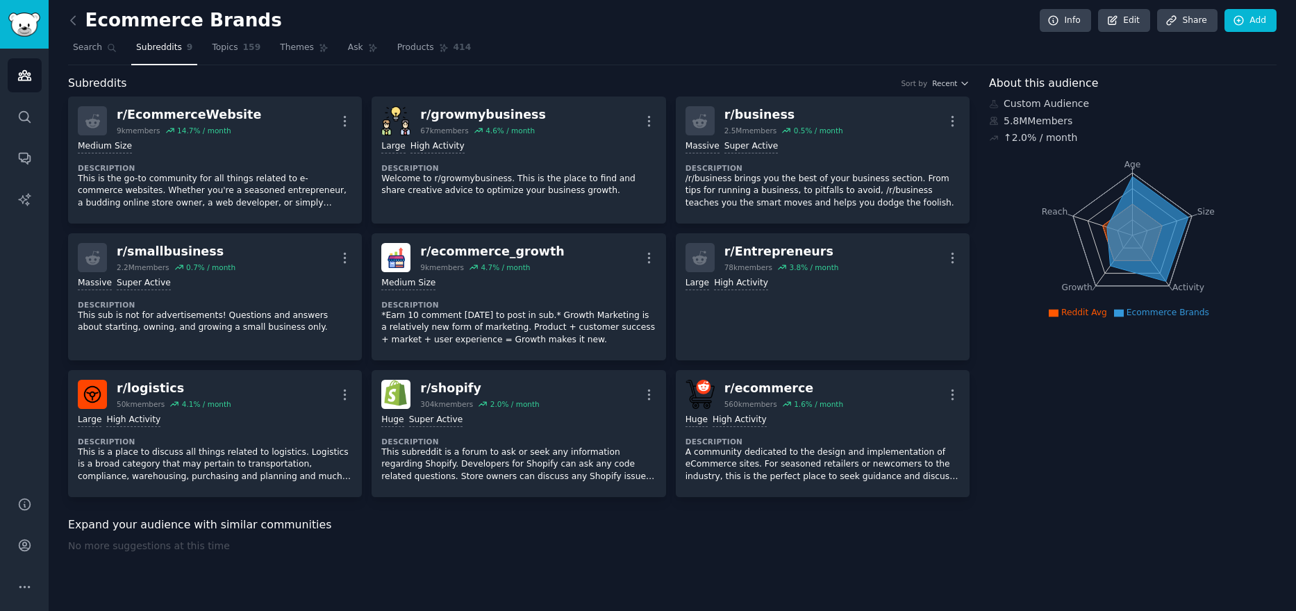
scroll to position [0, 0]
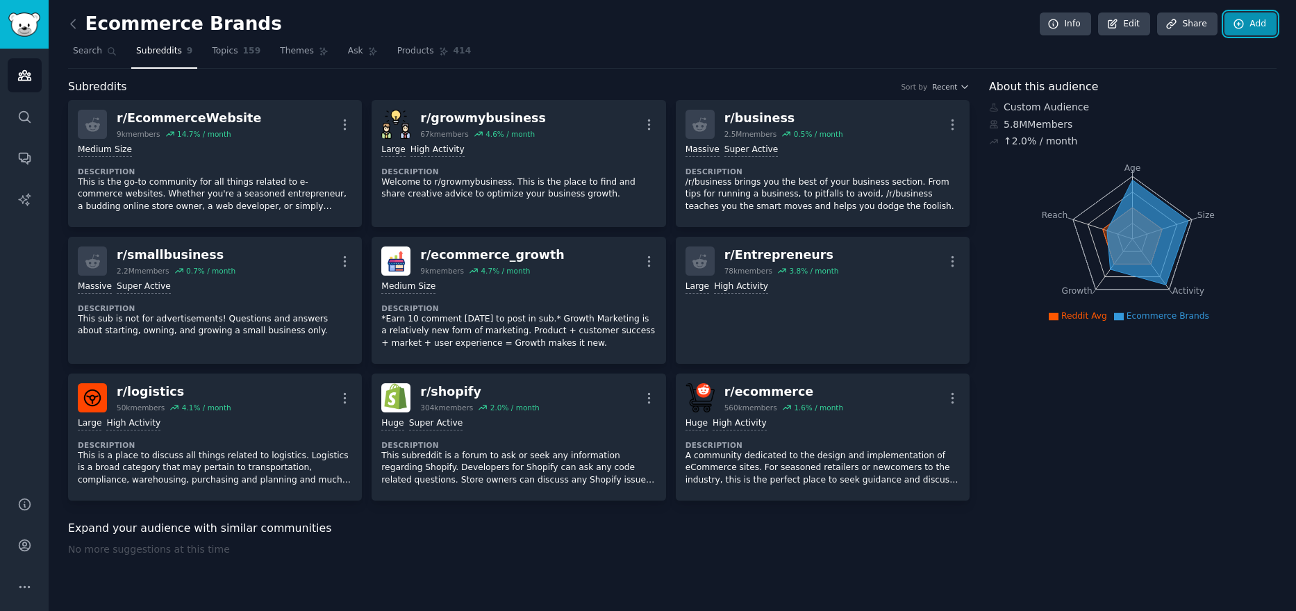
click at [1254, 22] on link "Add" at bounding box center [1251, 25] width 52 height 24
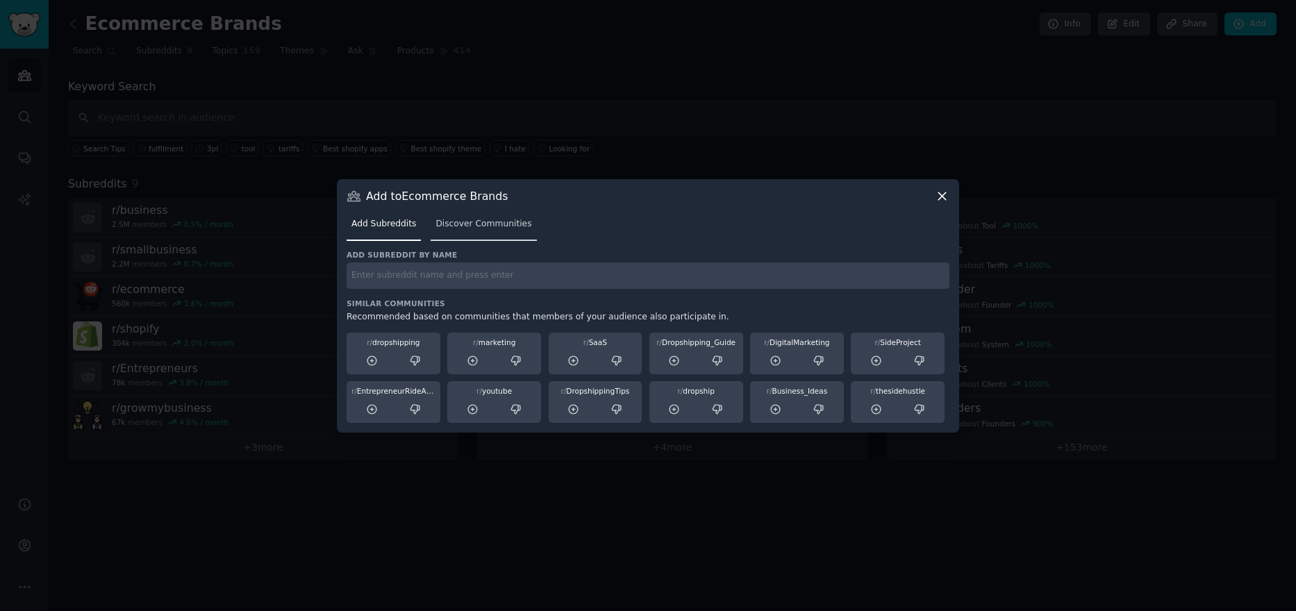
click at [456, 229] on span "Discover Communities" at bounding box center [484, 224] width 96 height 13
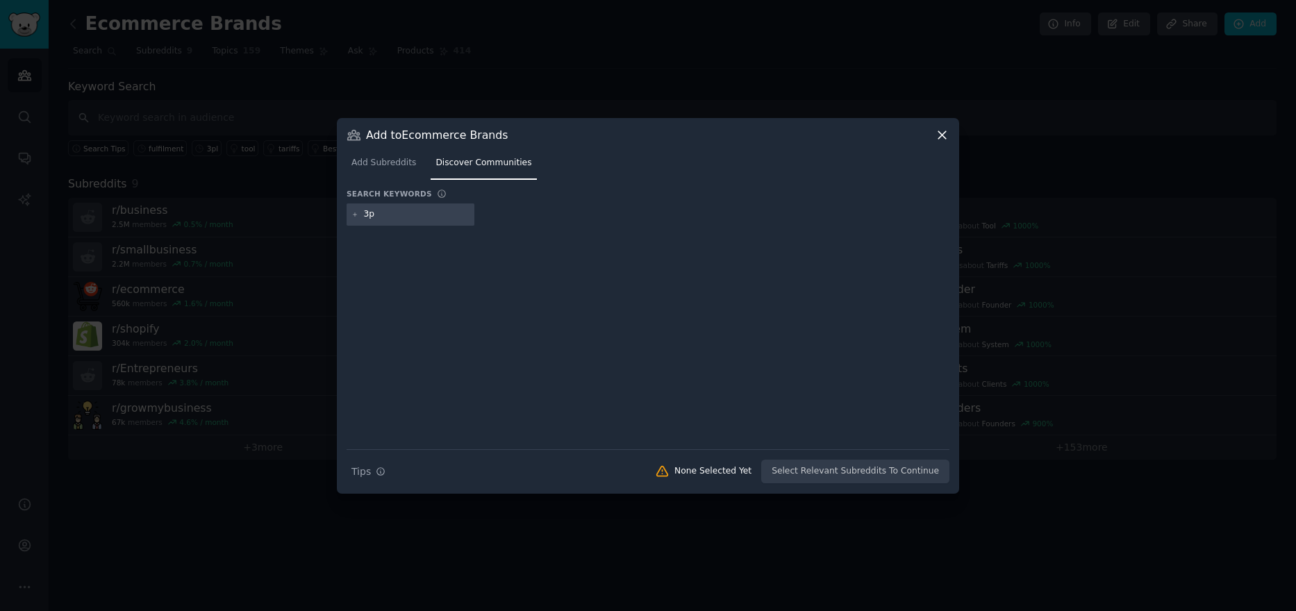
type input "3pl"
type input "fulfillment"
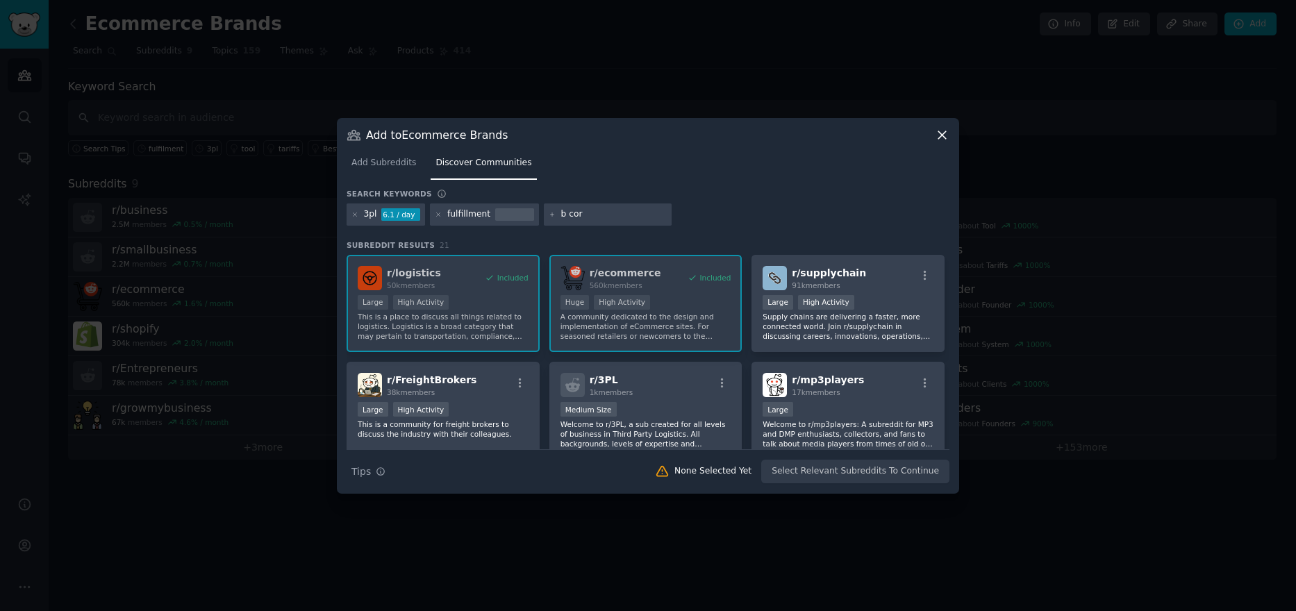
type input "b corp"
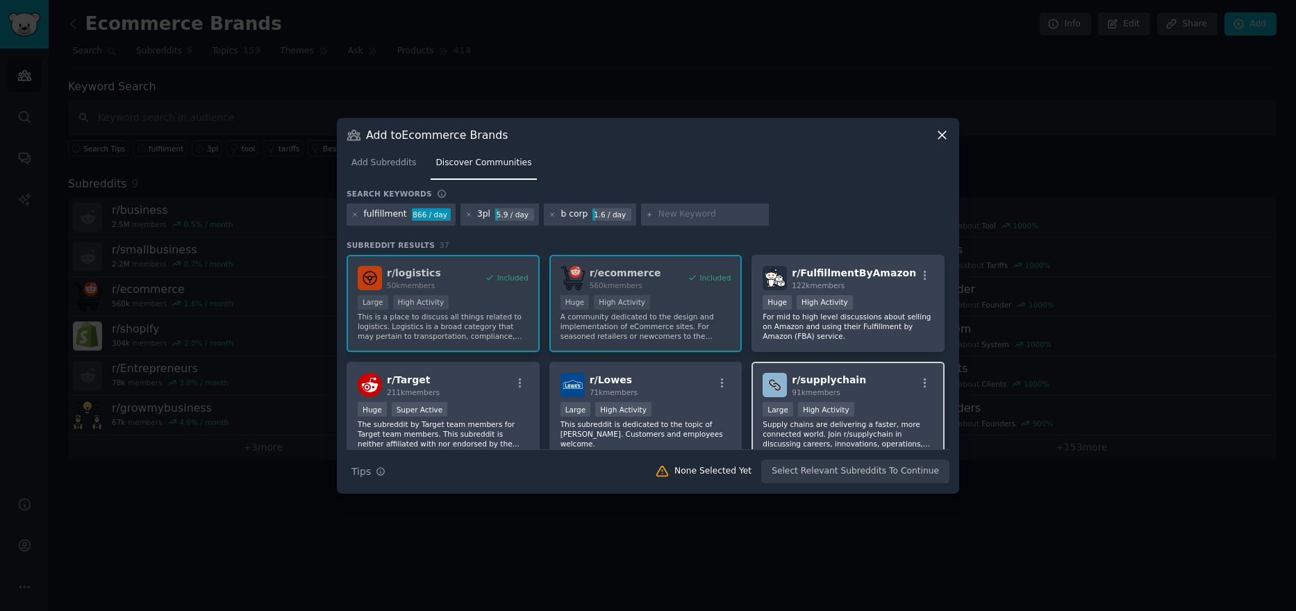
click at [859, 382] on div "r/ supplychain 91k members" at bounding box center [848, 385] width 171 height 24
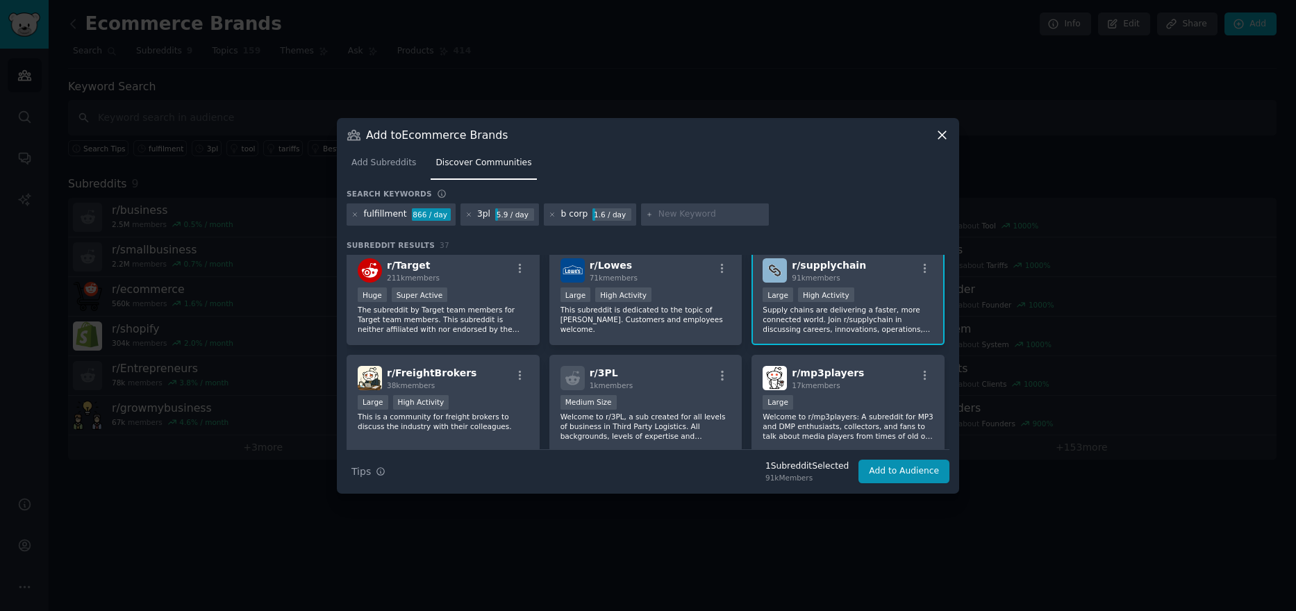
scroll to position [139, 0]
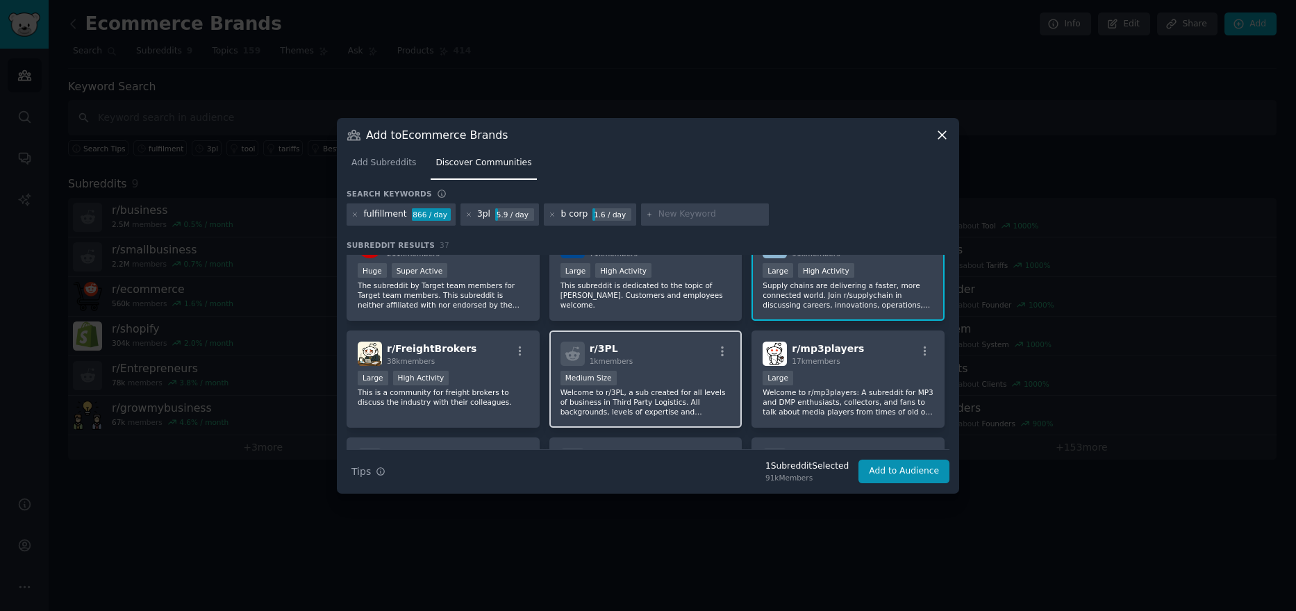
click at [652, 357] on div "r/ 3PL 1k members" at bounding box center [646, 354] width 171 height 24
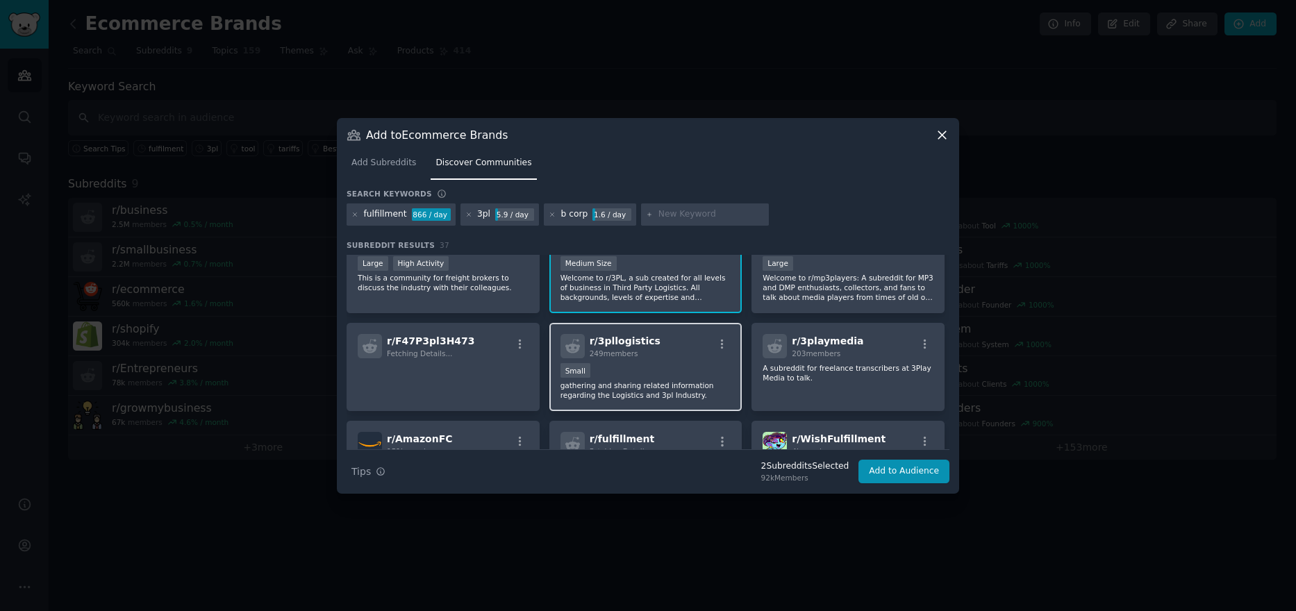
scroll to position [278, 0]
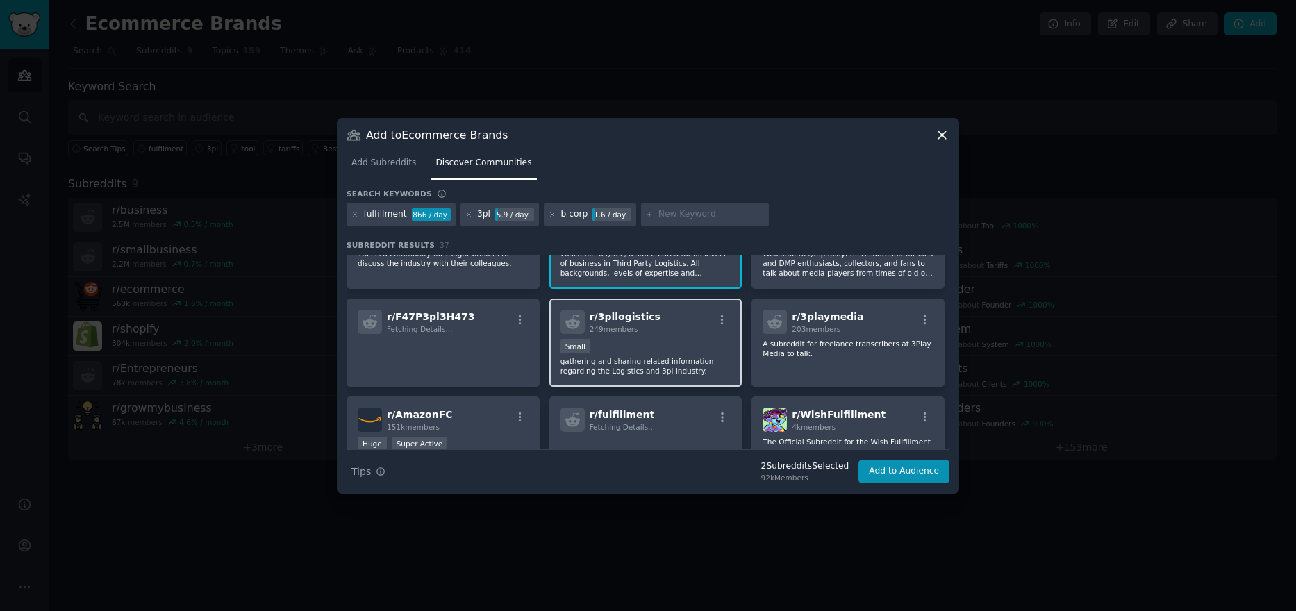
click at [677, 335] on div "r/ 3pllogistics 249 members Small gathering and sharing related information reg…" at bounding box center [645, 343] width 193 height 88
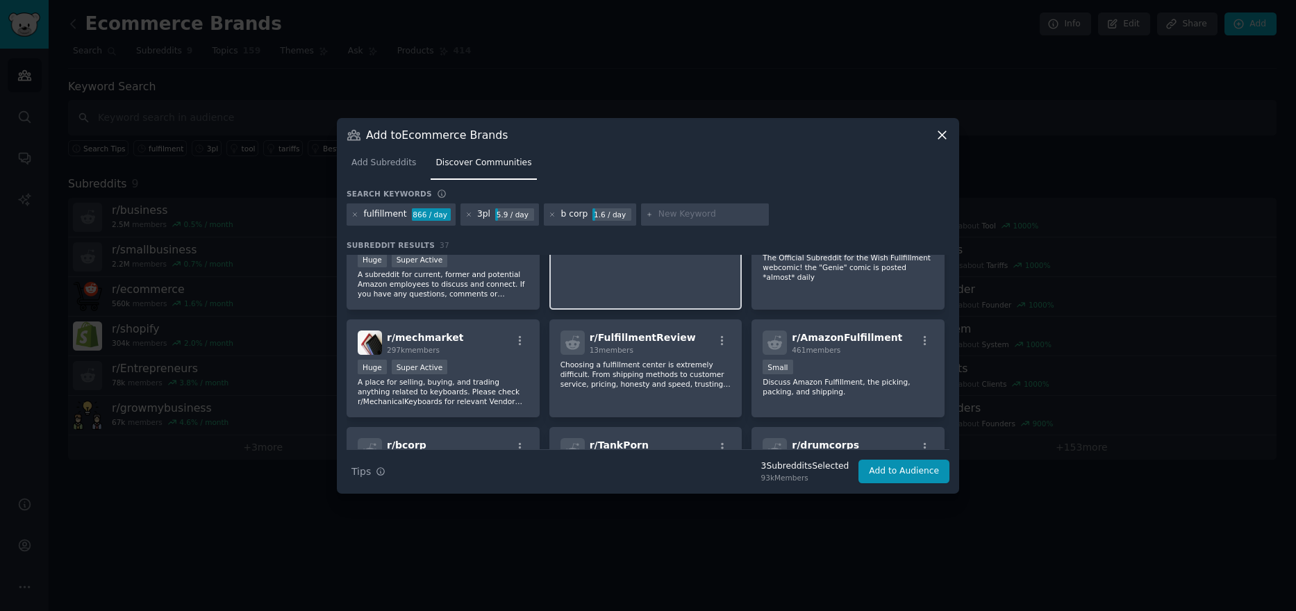
scroll to position [486, 0]
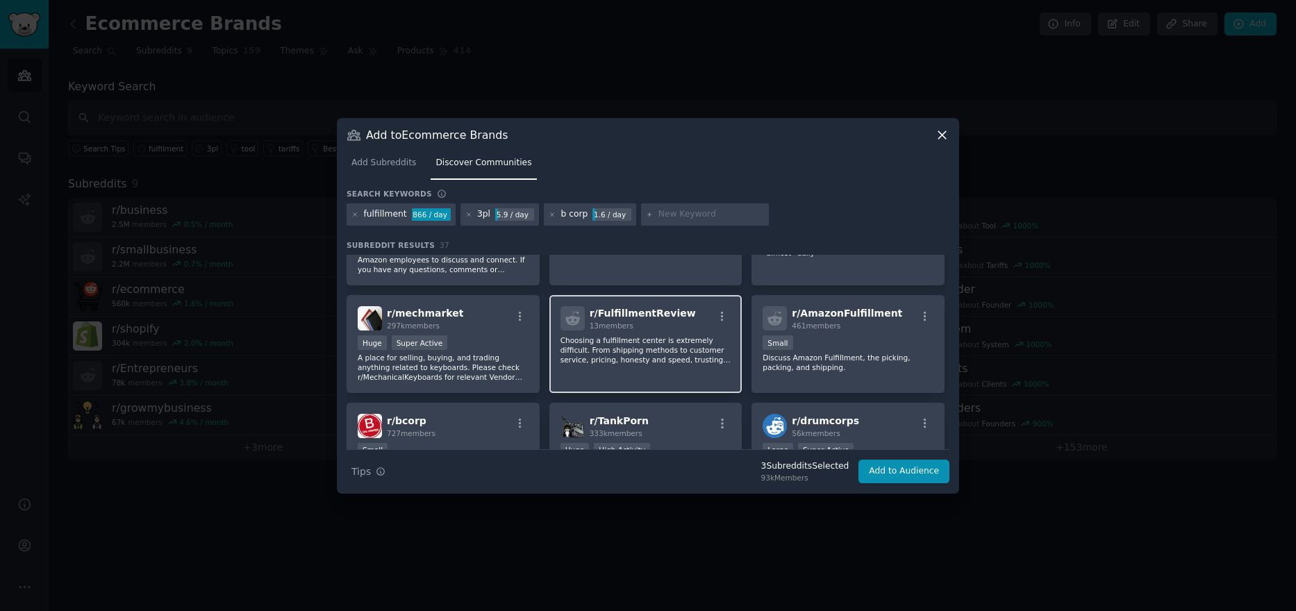
click at [664, 365] on div "r/ FulfillmentReview 13 members Choosing a fulfillment center is extremely diff…" at bounding box center [645, 344] width 193 height 98
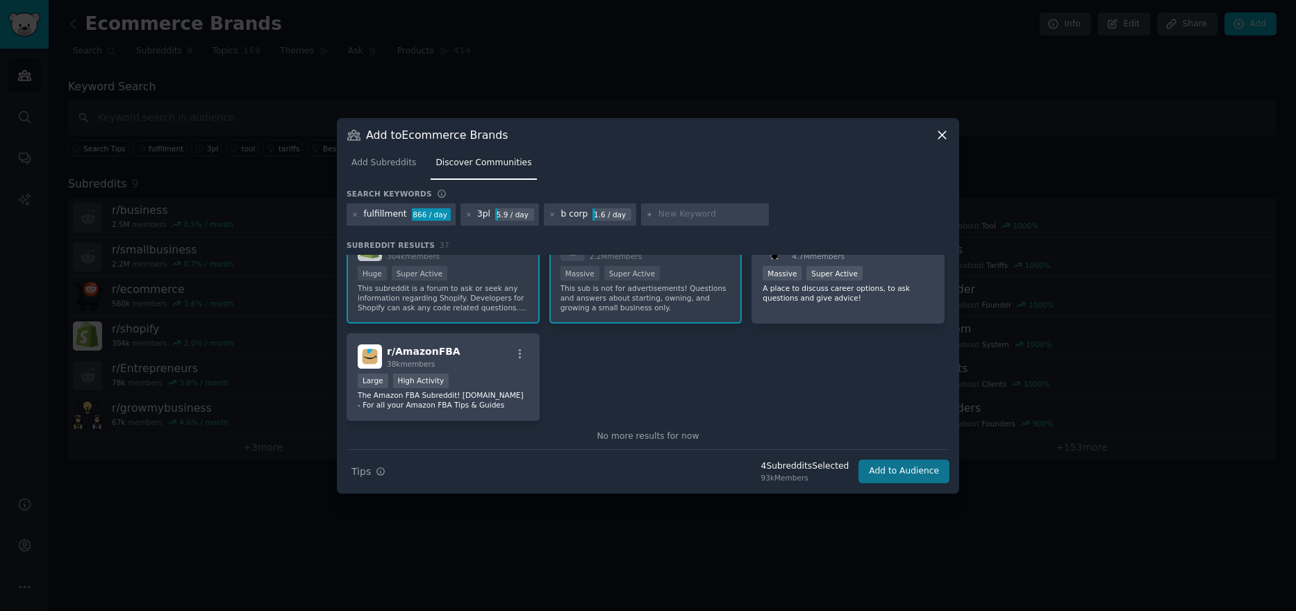
scroll to position [1210, 0]
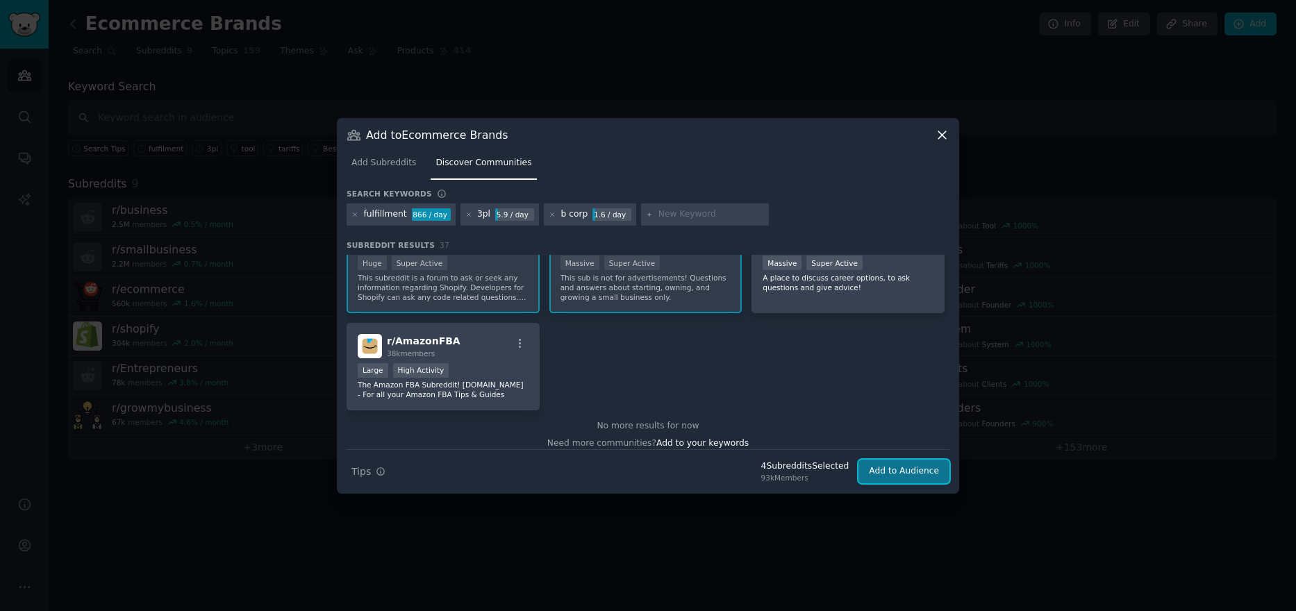
click at [918, 472] on button "Add to Audience" at bounding box center [904, 472] width 91 height 24
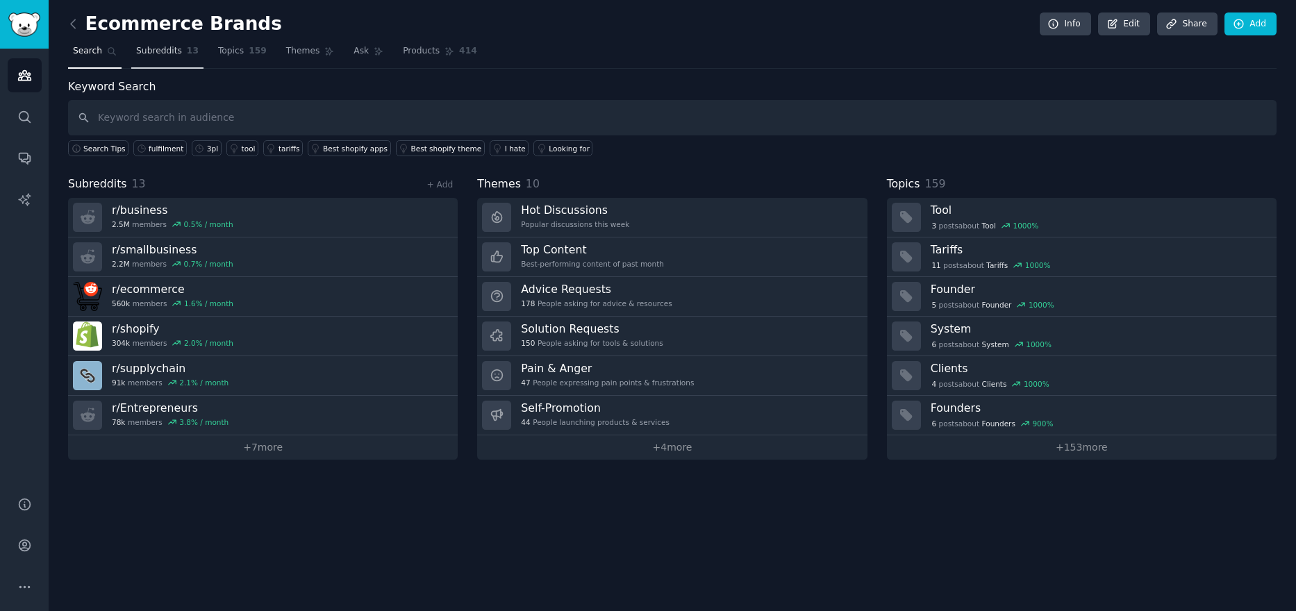
click at [167, 50] on span "Subreddits" at bounding box center [159, 51] width 46 height 13
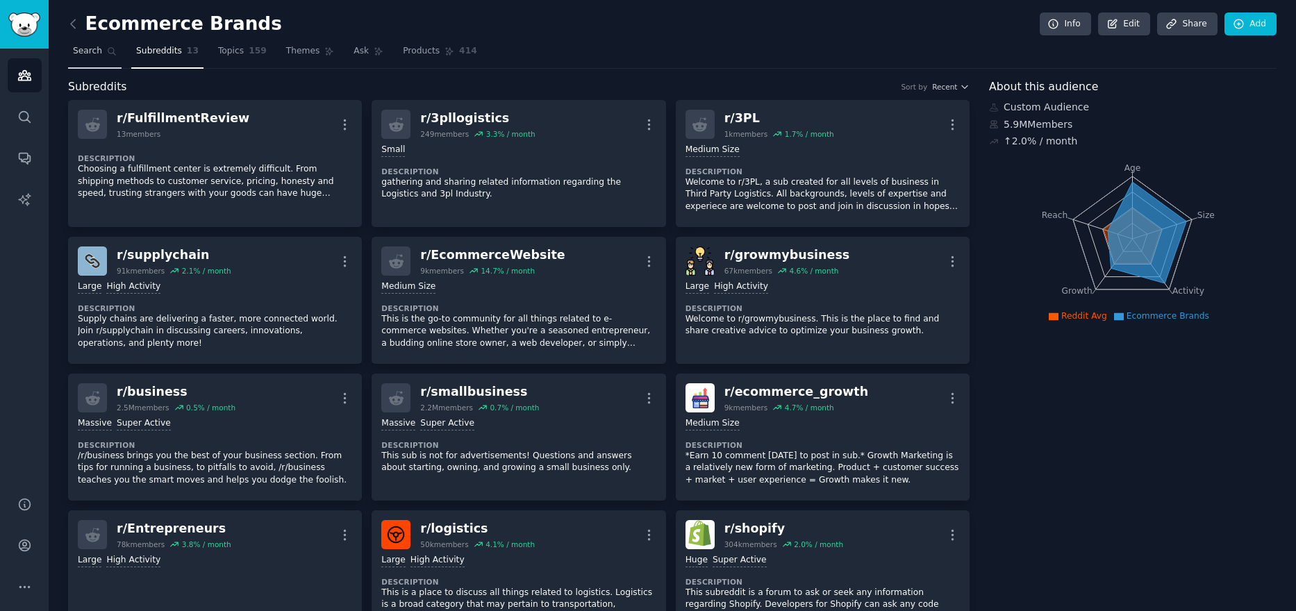
click at [97, 53] on span "Search" at bounding box center [87, 51] width 29 height 13
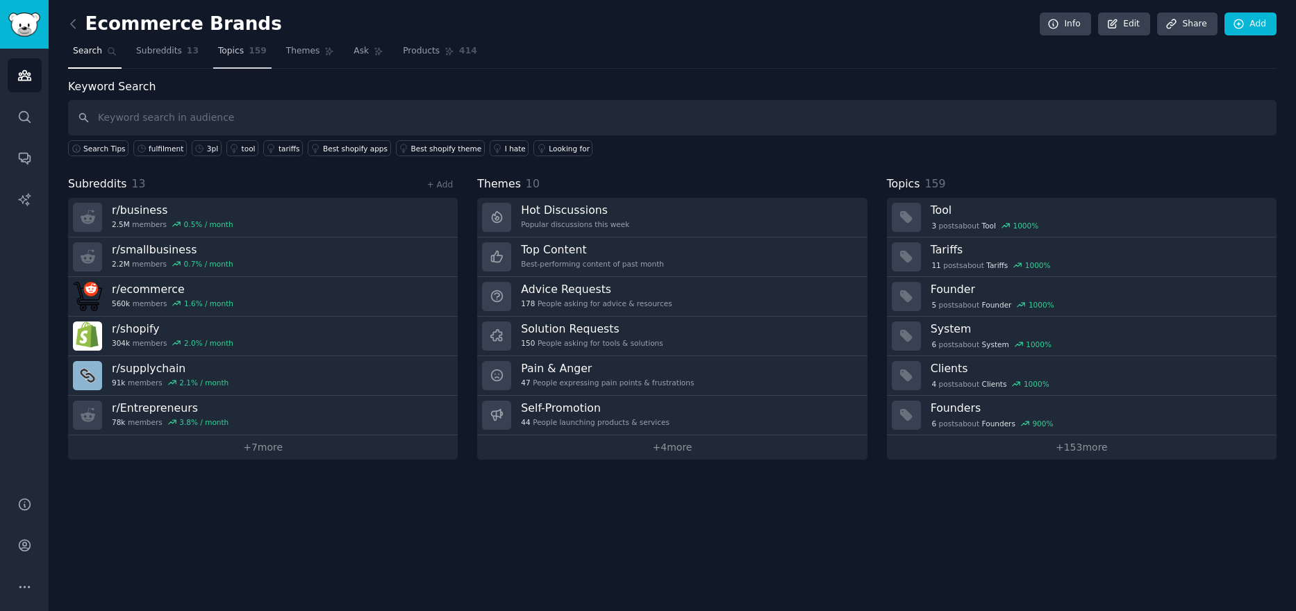
click at [219, 53] on span "Topics" at bounding box center [231, 51] width 26 height 13
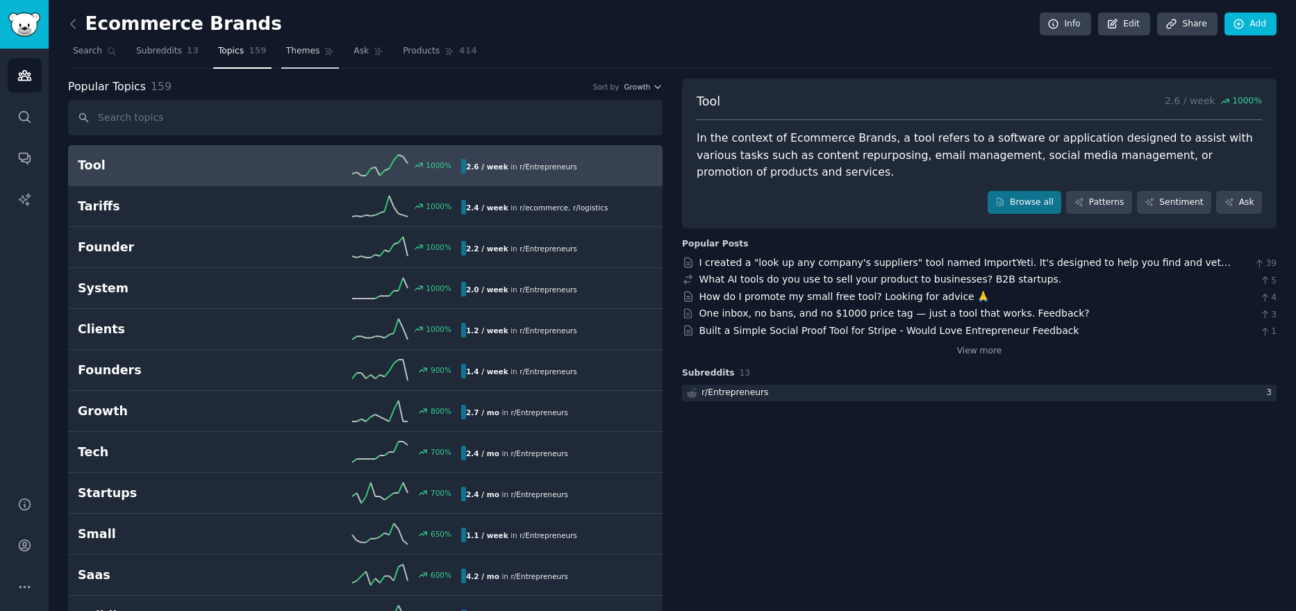
click at [301, 58] on link "Themes" at bounding box center [310, 54] width 58 height 28
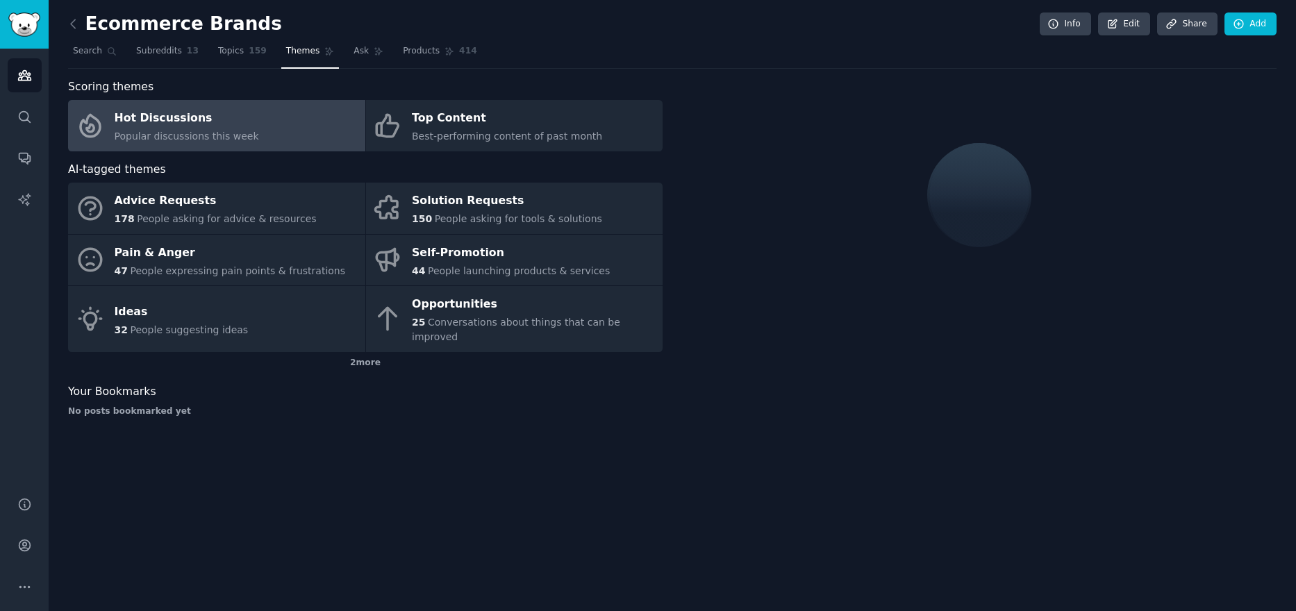
click at [373, 63] on nav "Search Subreddits 13 Topics 159 Themes Ask Products 414" at bounding box center [672, 54] width 1209 height 28
click at [353, 53] on link "Ask" at bounding box center [369, 54] width 40 height 28
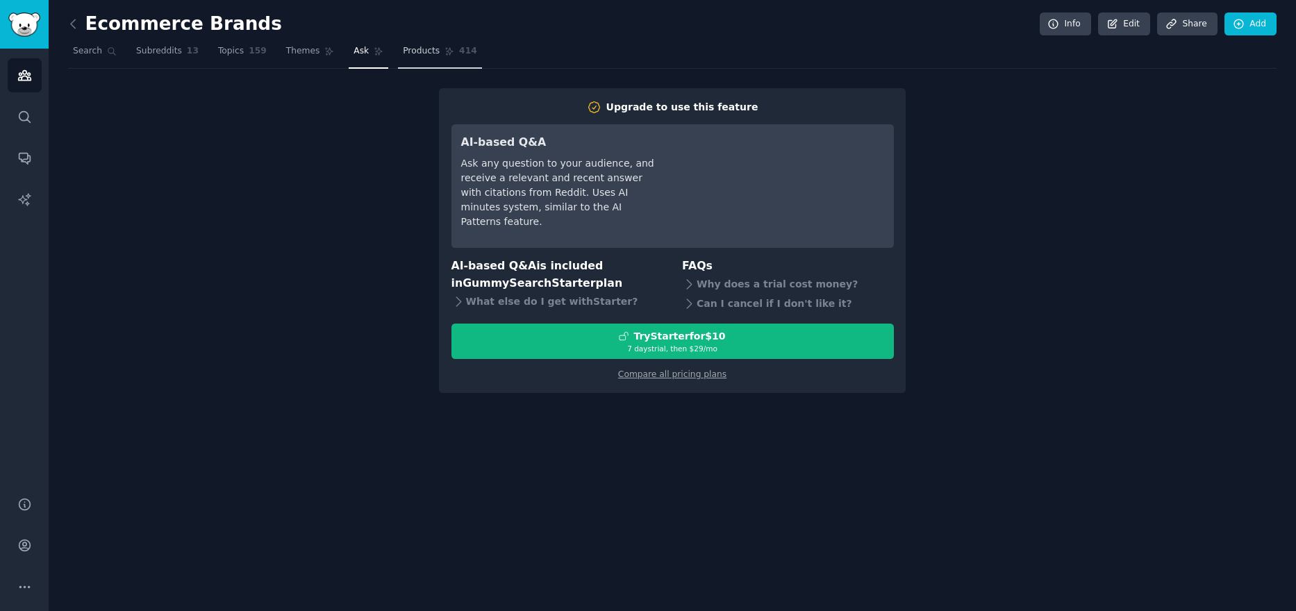
click at [398, 60] on link "Products 414" at bounding box center [439, 54] width 83 height 28
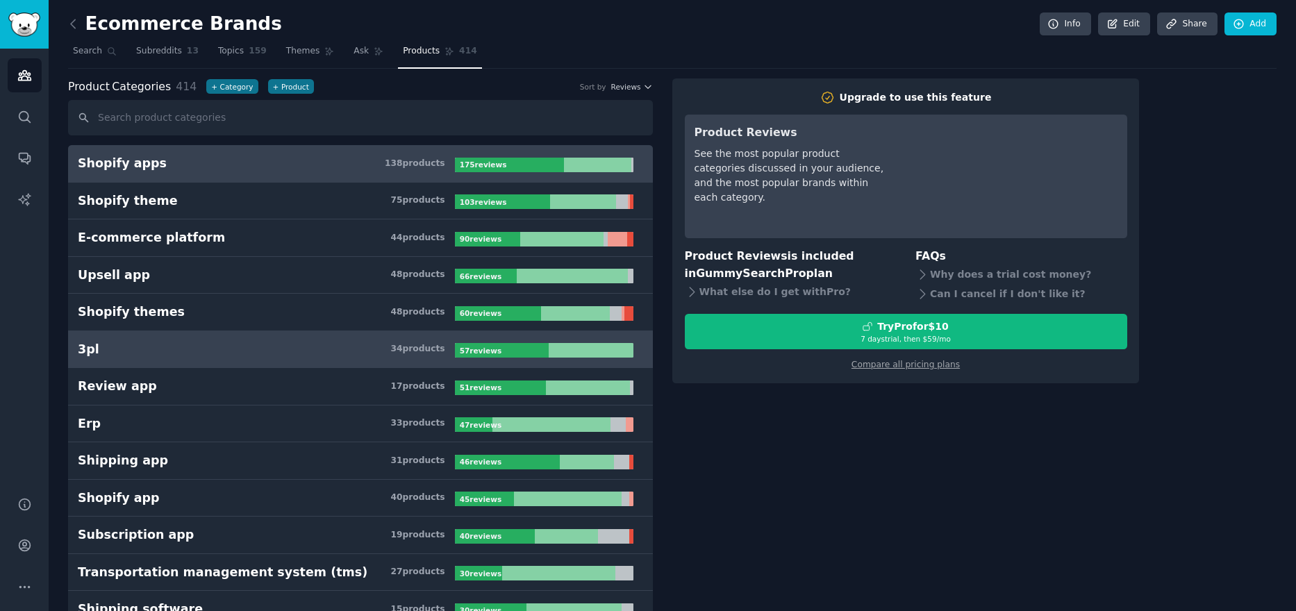
click at [320, 360] on link "3pl 34 product s 57 review s" at bounding box center [360, 350] width 585 height 38
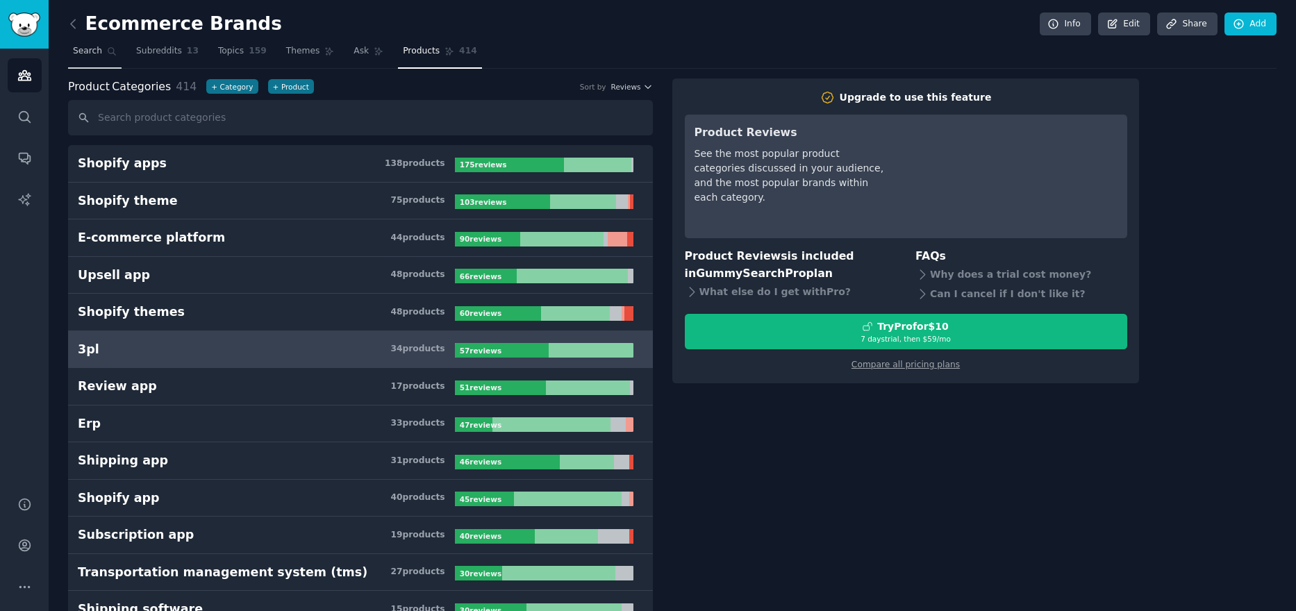
click at [88, 55] on span "Search" at bounding box center [87, 51] width 29 height 13
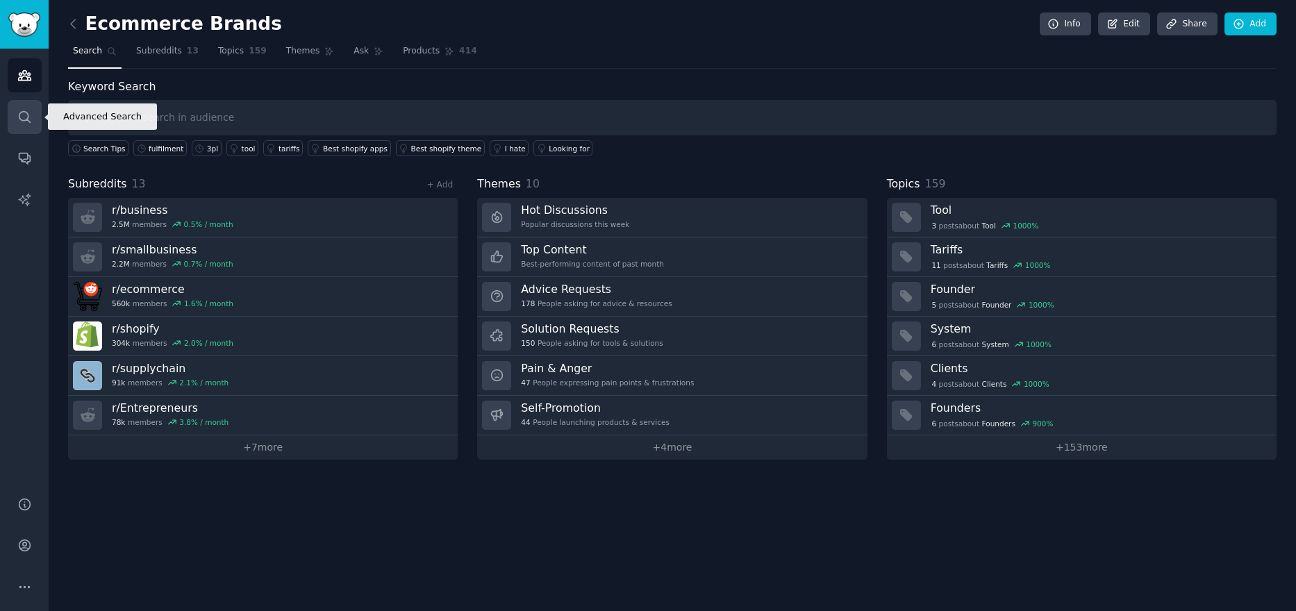
click at [29, 112] on icon "Sidebar" at bounding box center [24, 117] width 15 height 15
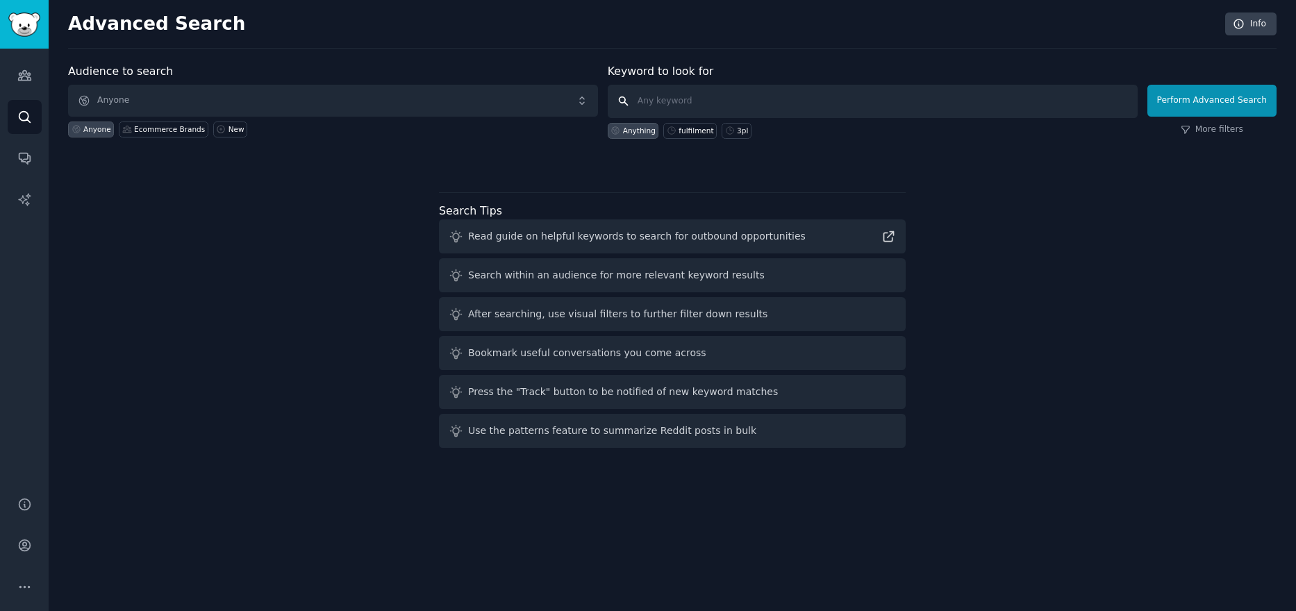
click at [686, 101] on input "text" at bounding box center [873, 101] width 530 height 33
click at [742, 129] on div "3pl" at bounding box center [742, 131] width 11 height 10
type input "3pl"
click button "Perform Advanced Search" at bounding box center [1212, 101] width 129 height 32
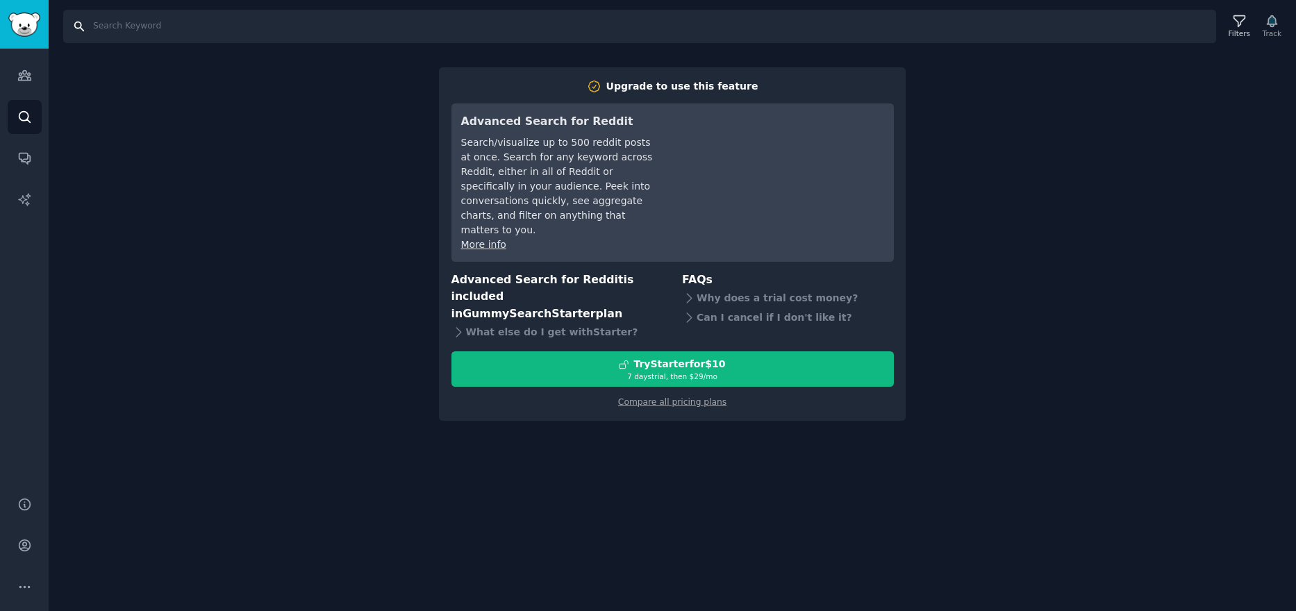
click at [126, 31] on input "Search" at bounding box center [639, 26] width 1153 height 33
type input "3pl"
click at [18, 79] on icon "Sidebar" at bounding box center [24, 76] width 13 height 10
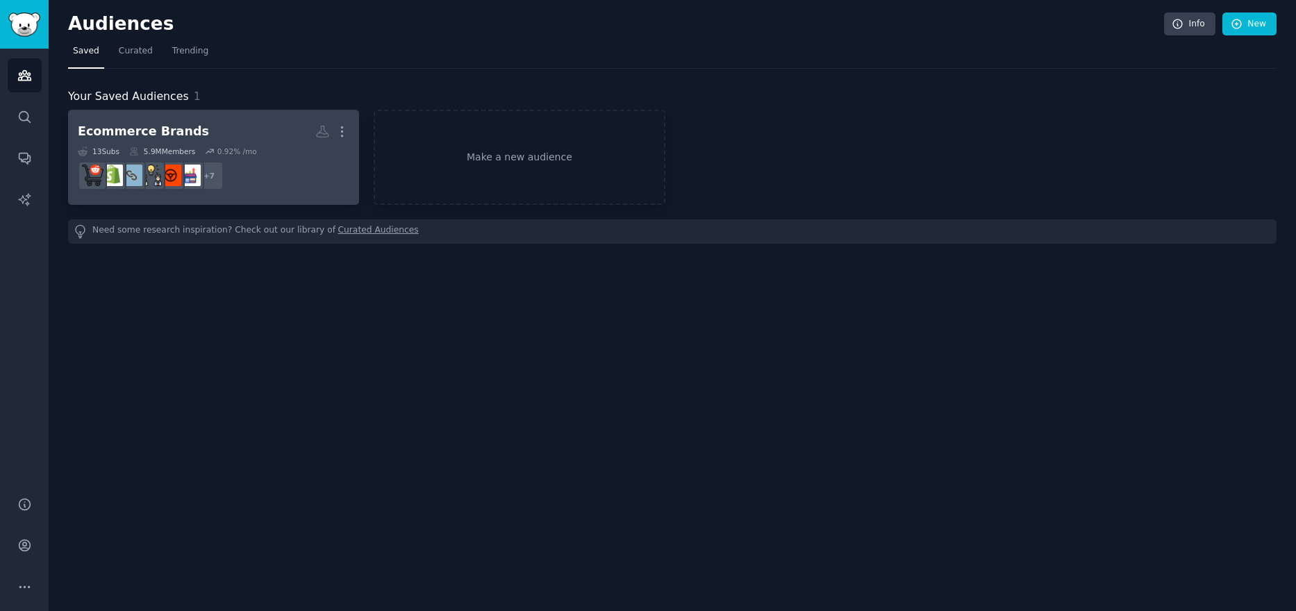
click at [245, 137] on h2 "Ecommerce Brands More" at bounding box center [214, 131] width 272 height 24
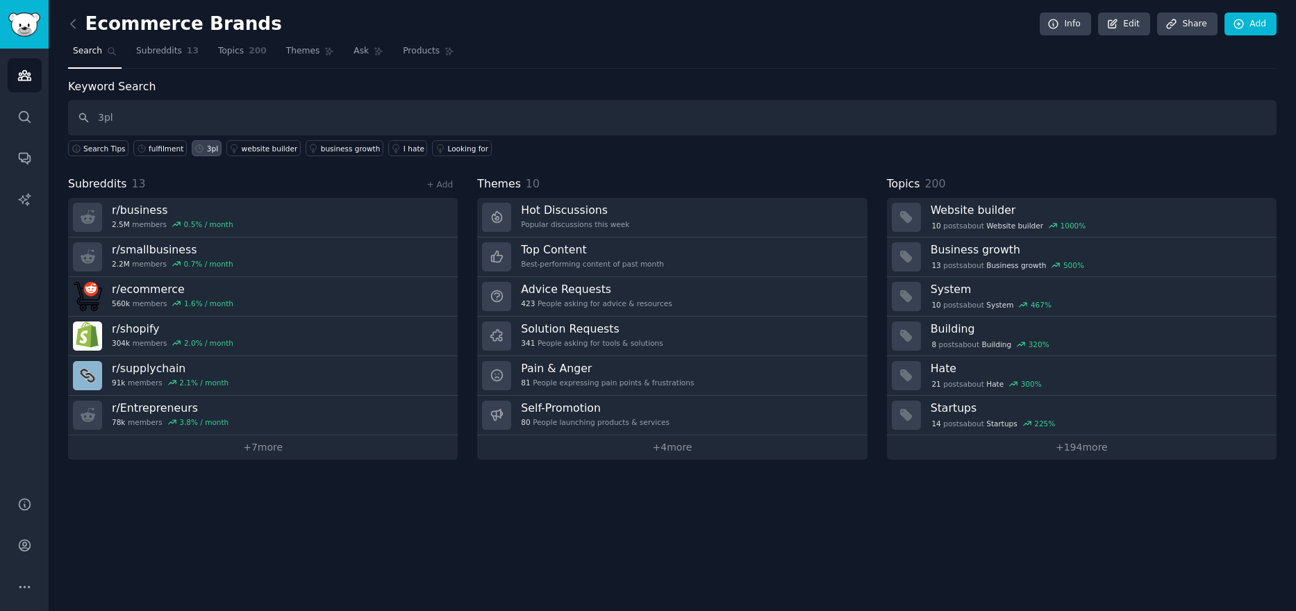
type input "3pl"
click at [207, 145] on div "3pl" at bounding box center [212, 149] width 11 height 10
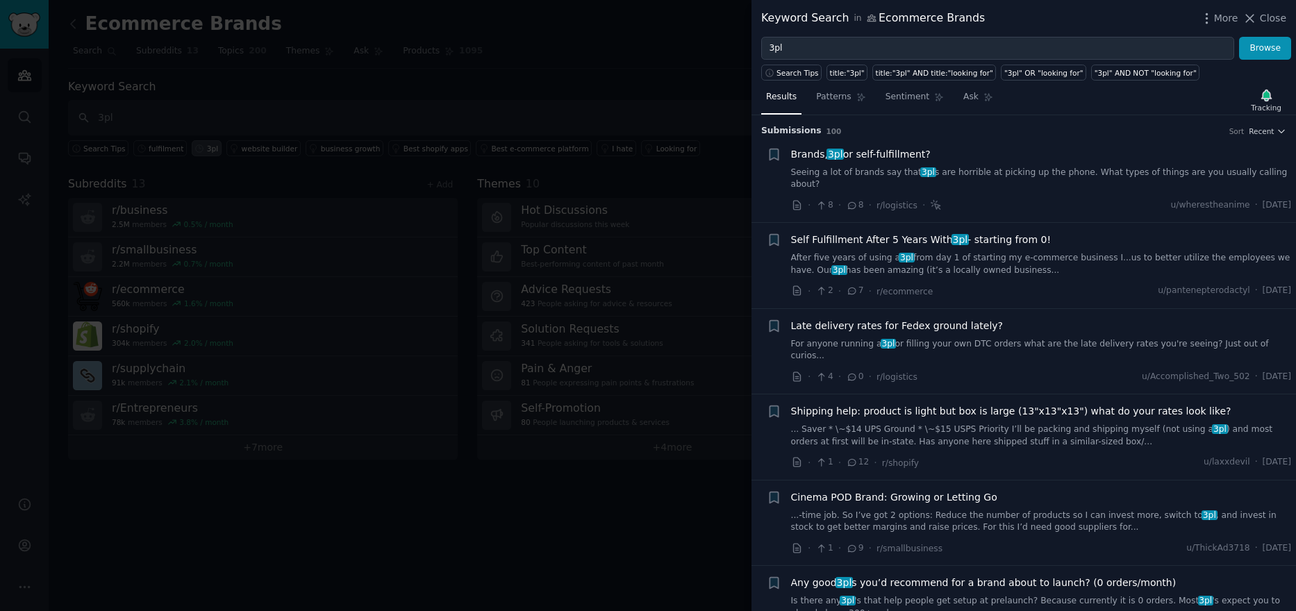
click at [868, 233] on span "Self Fulfillment After 5 Years With 3pl - starting from 0!" at bounding box center [921, 240] width 260 height 15
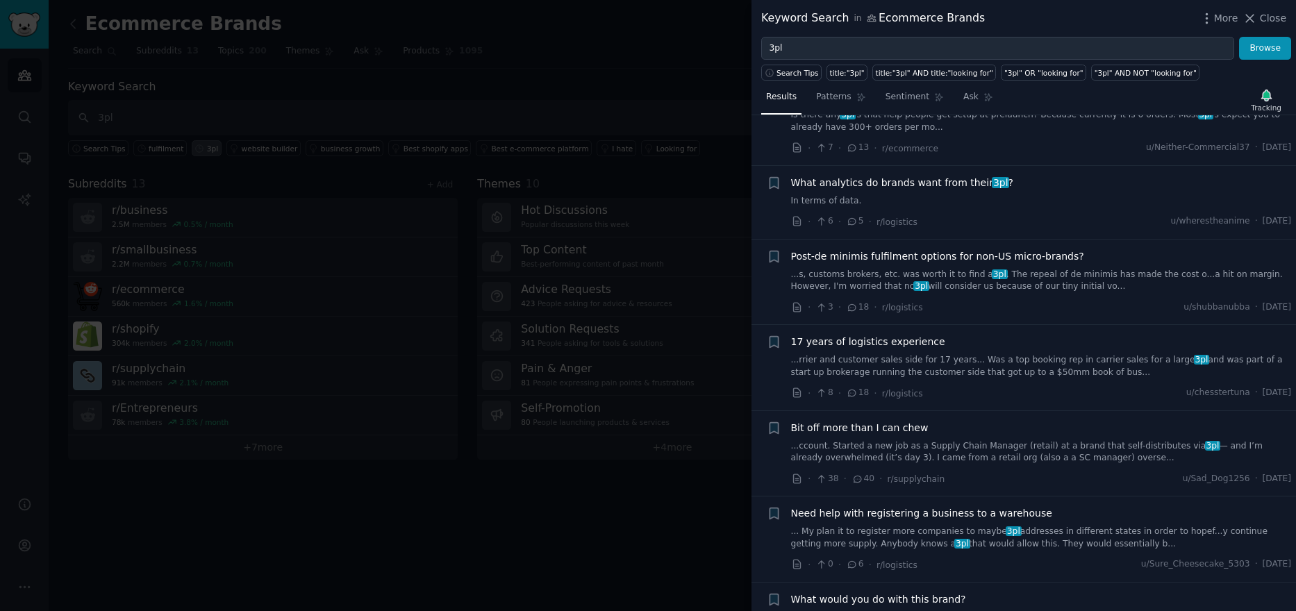
scroll to position [556, 0]
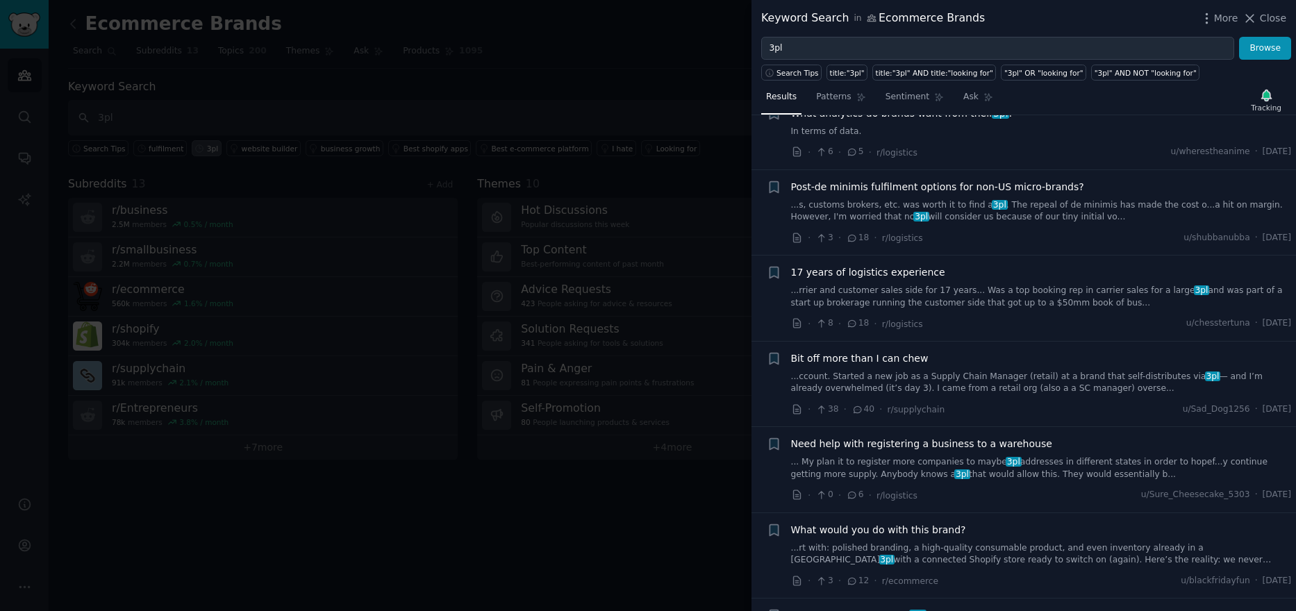
click at [884, 351] on span "Bit off more than I can chew" at bounding box center [860, 358] width 138 height 15
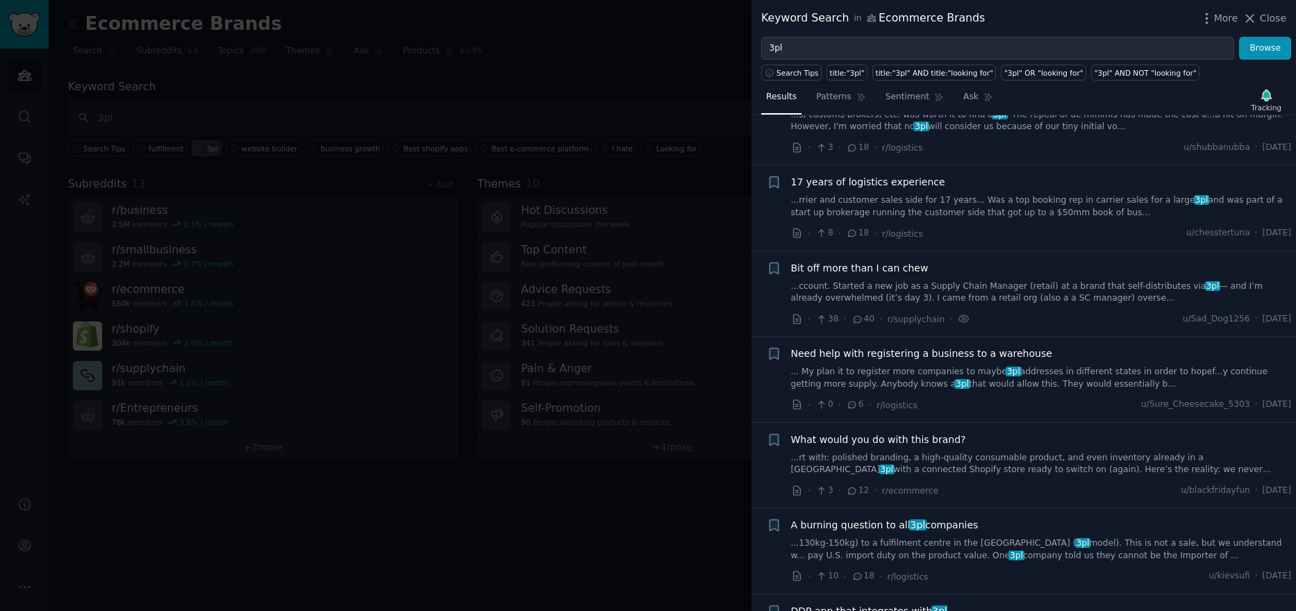
scroll to position [758, 0]
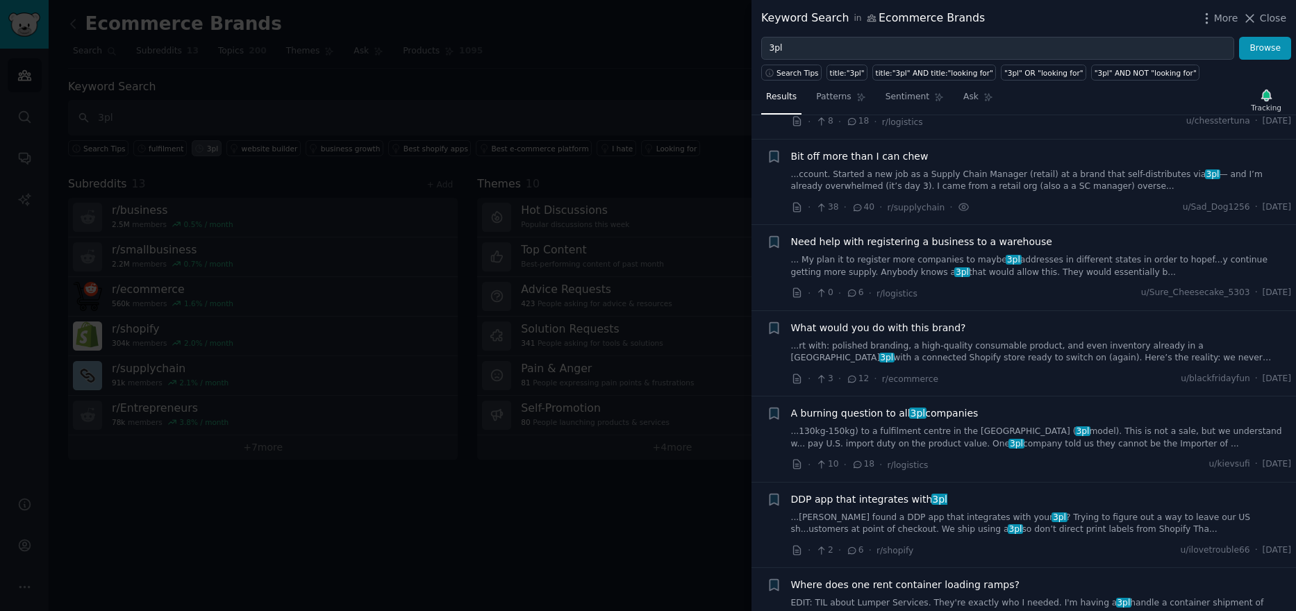
click at [948, 406] on span "A burning question to all 3pl companies" at bounding box center [885, 413] width 188 height 15
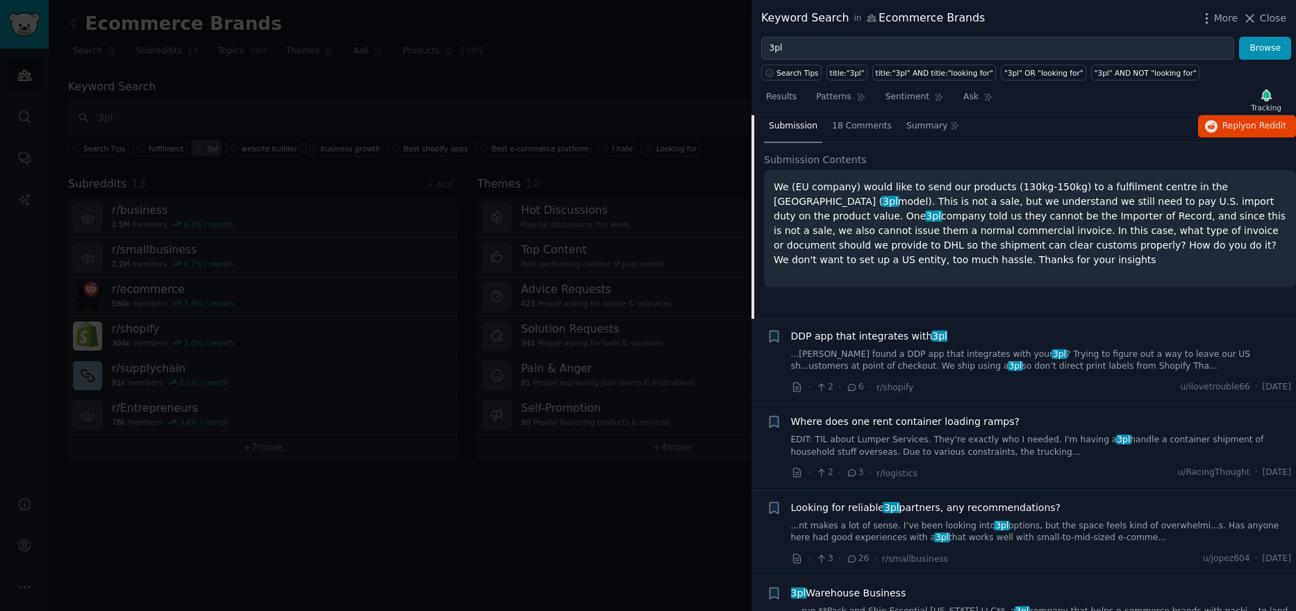
scroll to position [1154, 0]
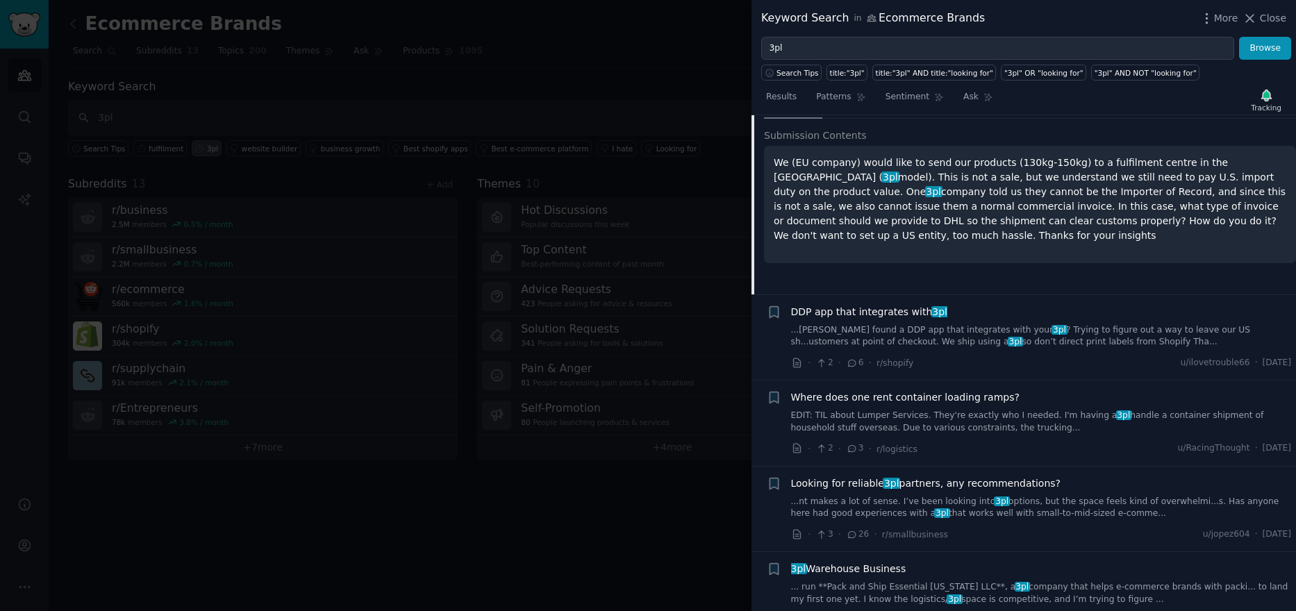
click at [927, 477] on span "Looking for reliable 3pl partners, any recommendations?" at bounding box center [926, 484] width 270 height 15
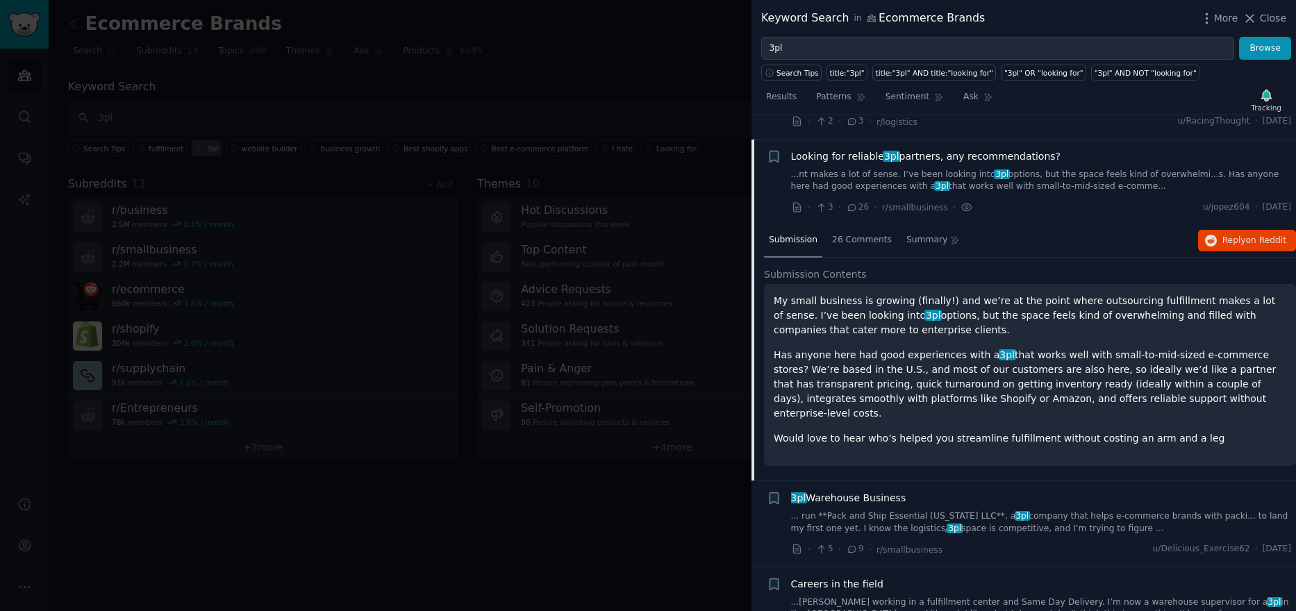
scroll to position [1203, 0]
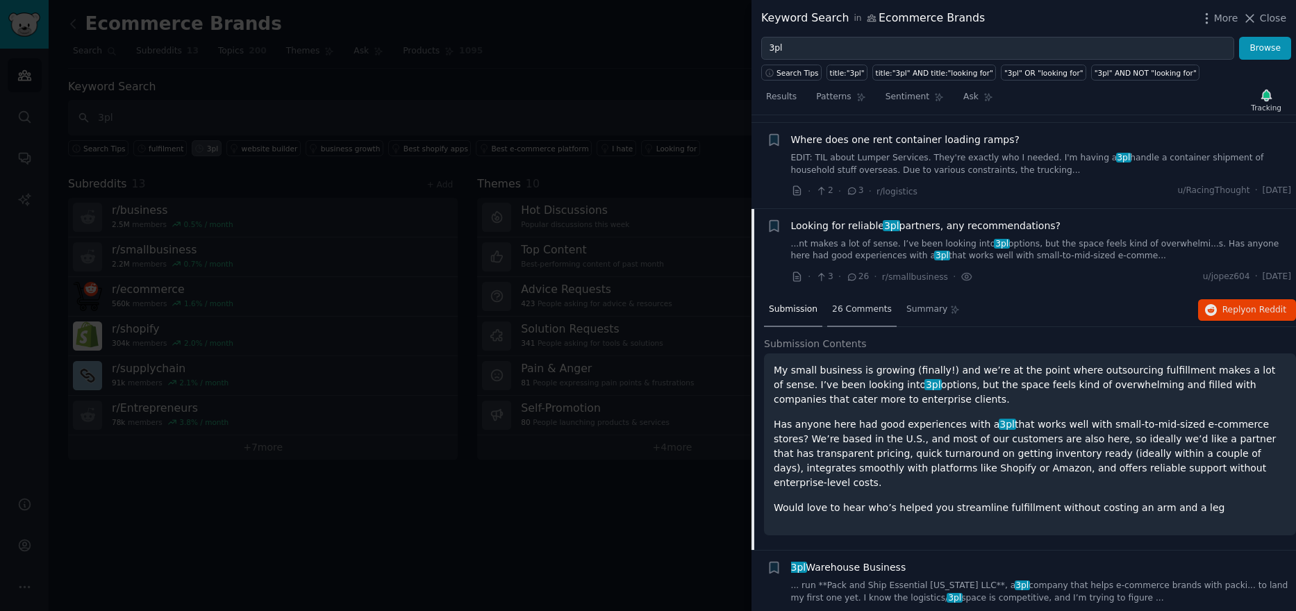
click at [870, 304] on span "26 Comments" at bounding box center [862, 310] width 60 height 13
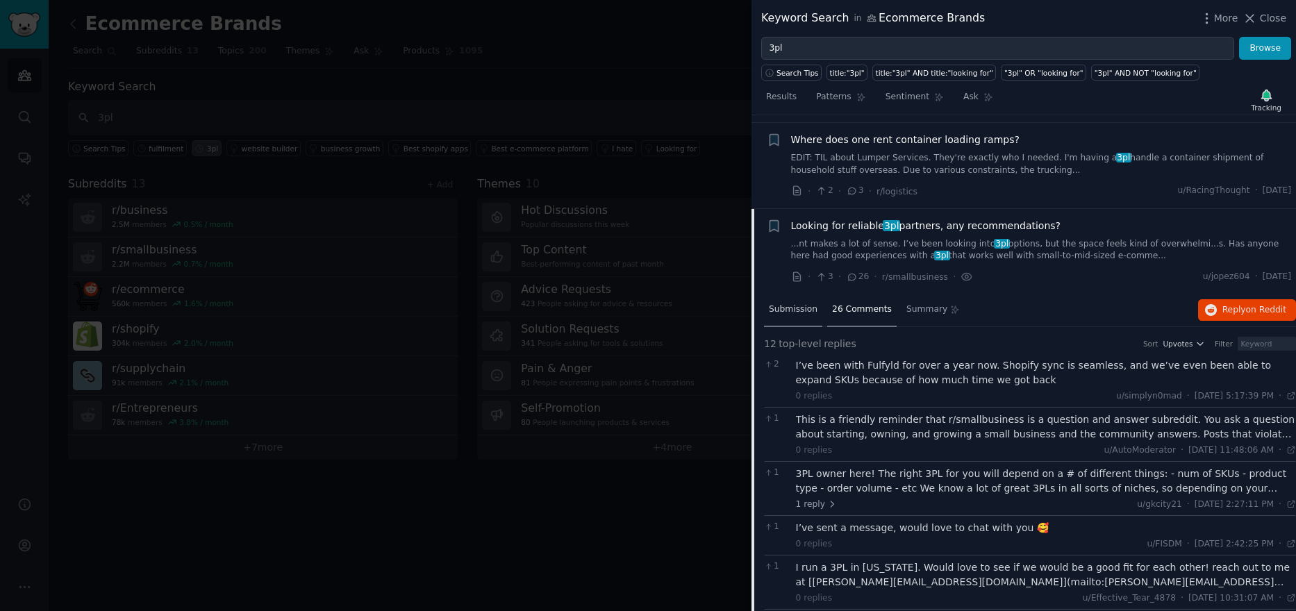
click at [797, 304] on span "Submission" at bounding box center [793, 310] width 49 height 13
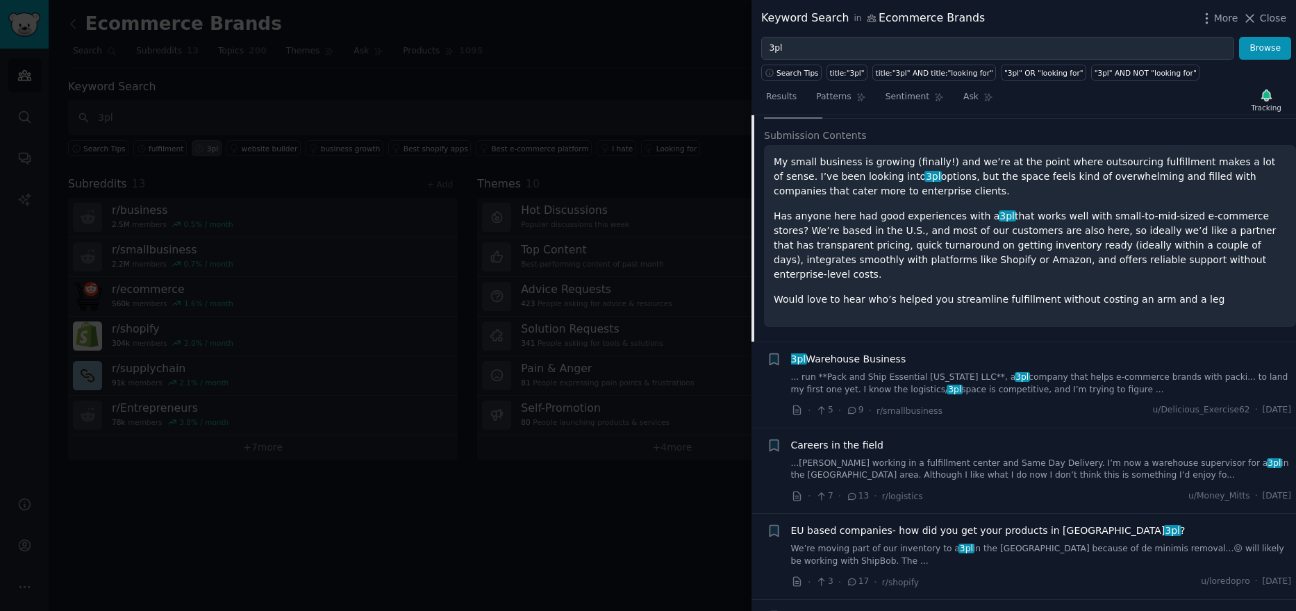
scroll to position [1342, 0]
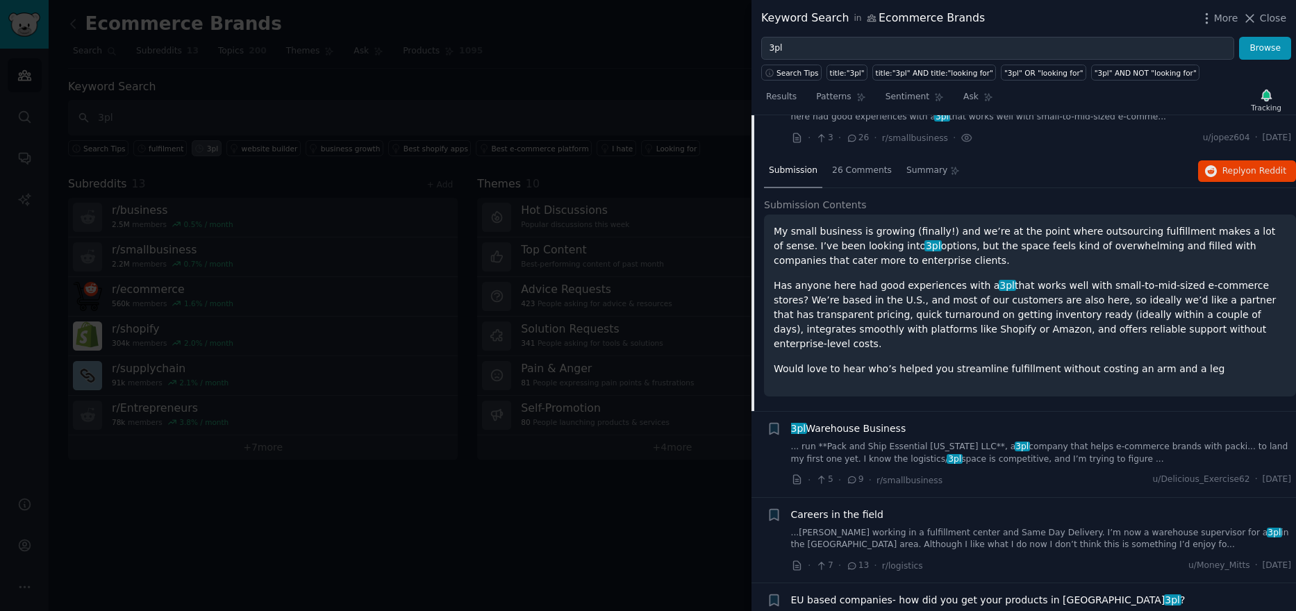
drag, startPoint x: 1269, startPoint y: 19, endPoint x: 1190, endPoint y: 3, distance: 80.9
click at [1269, 19] on span "Close" at bounding box center [1273, 18] width 26 height 15
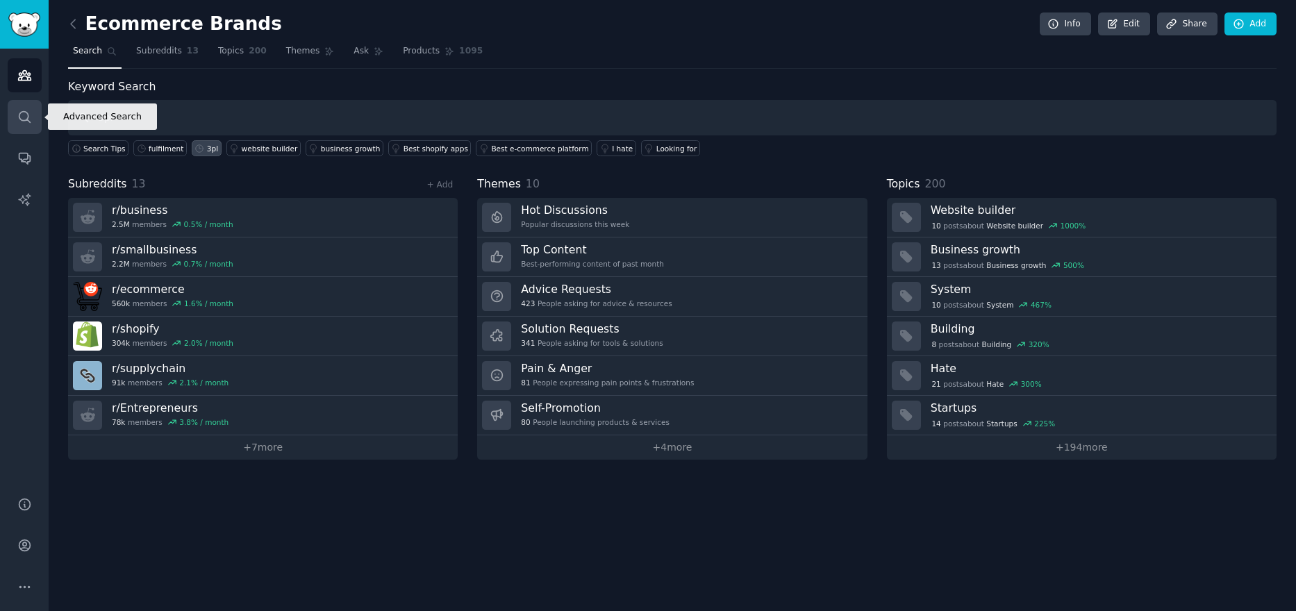
click at [22, 124] on icon "Sidebar" at bounding box center [24, 117] width 15 height 15
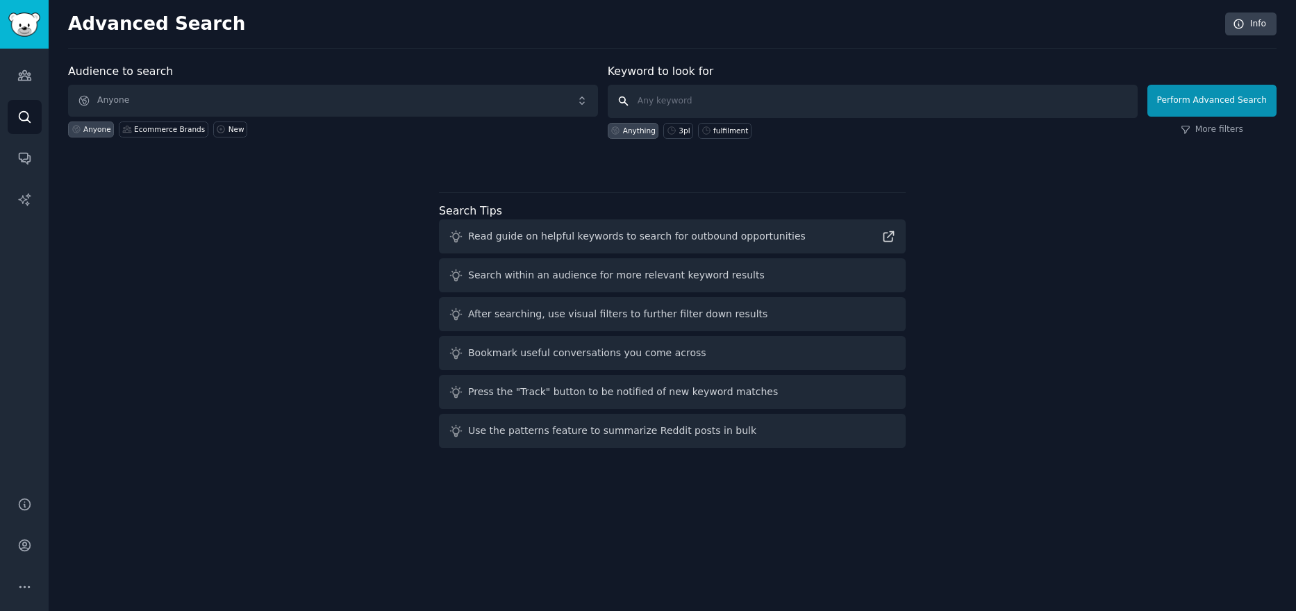
click at [744, 108] on input "text" at bounding box center [873, 101] width 530 height 33
type input "sustainable ecommerce"
click button "Perform Advanced Search" at bounding box center [1212, 101] width 129 height 32
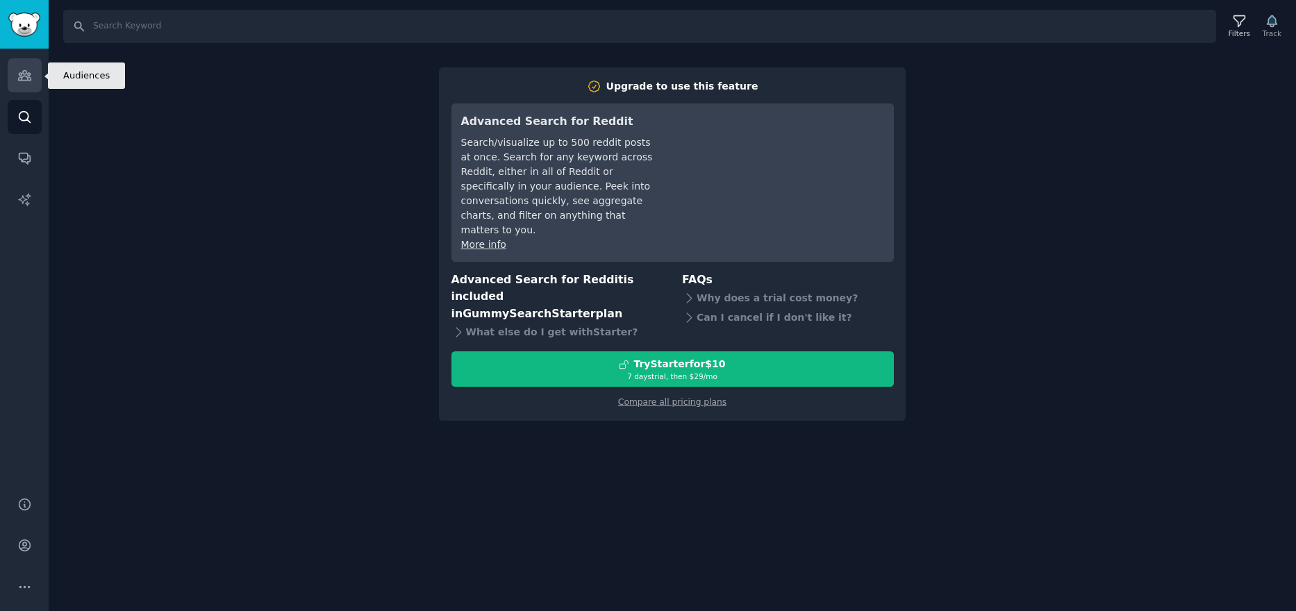
click at [26, 80] on icon "Sidebar" at bounding box center [24, 76] width 13 height 10
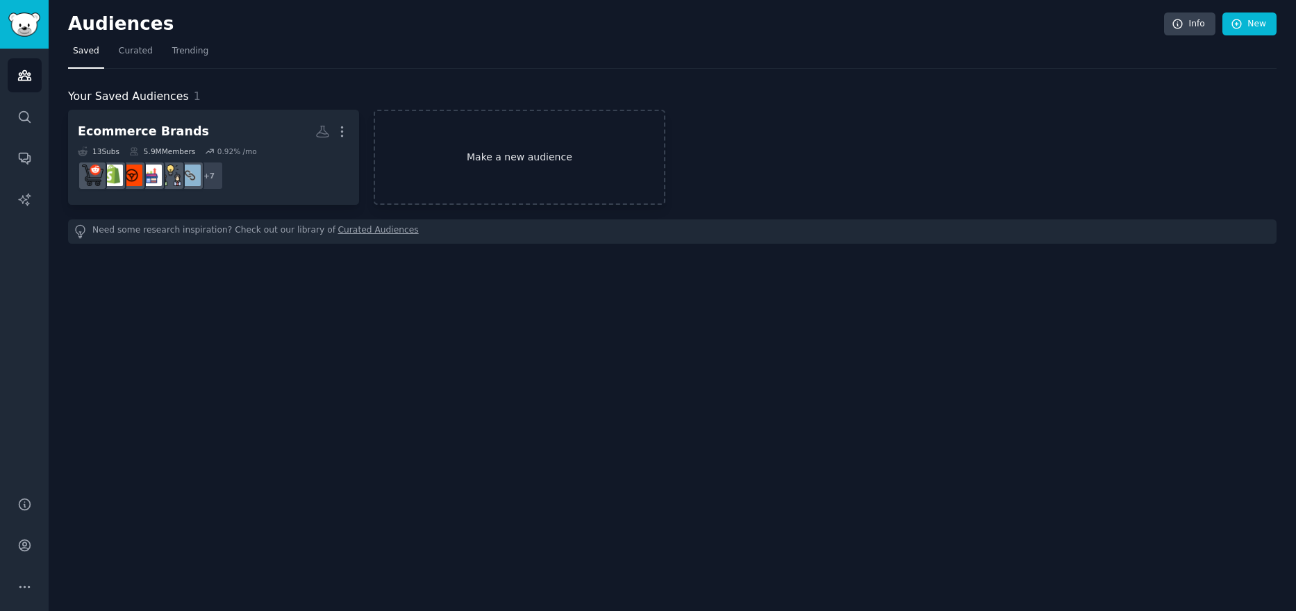
click at [513, 154] on link "Make a new audience" at bounding box center [519, 157] width 291 height 95
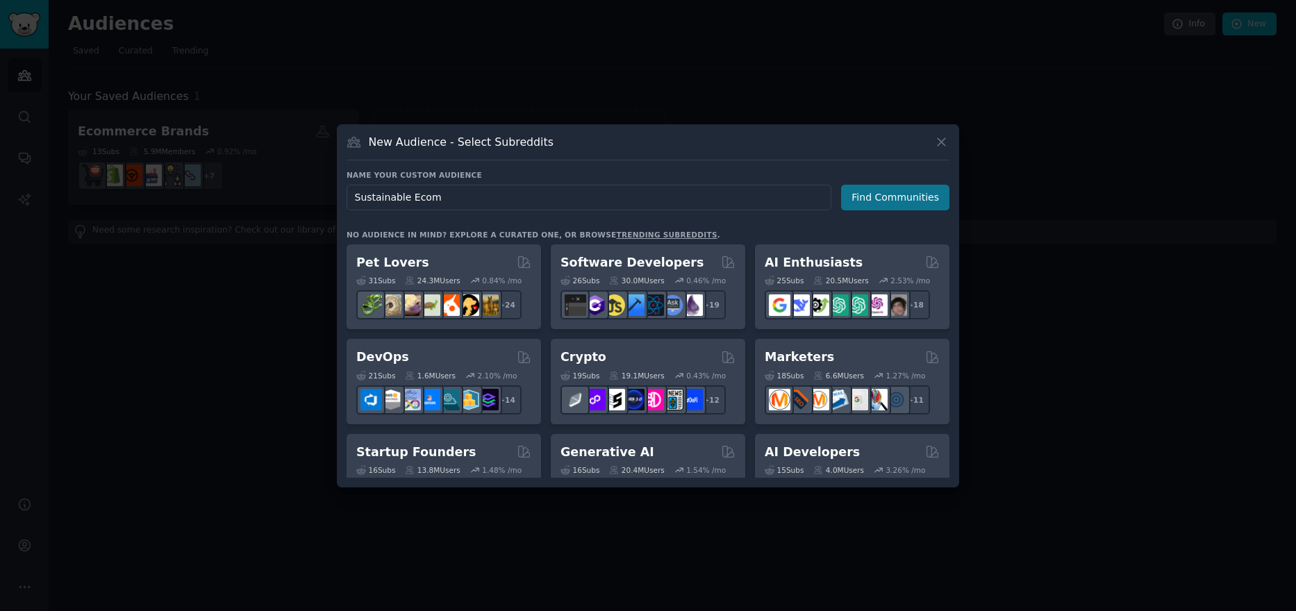
type input "Sustainable Ecom"
click at [908, 191] on button "Find Communities" at bounding box center [895, 198] width 108 height 26
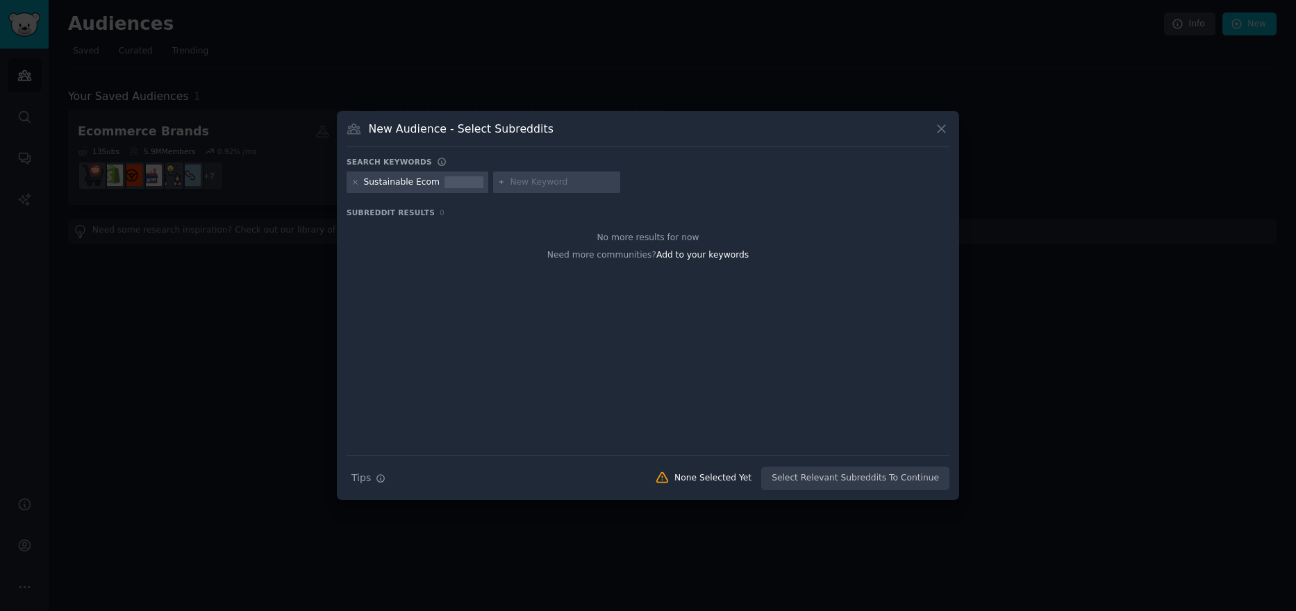
click at [520, 180] on input "text" at bounding box center [563, 182] width 106 height 13
type input "b corp"
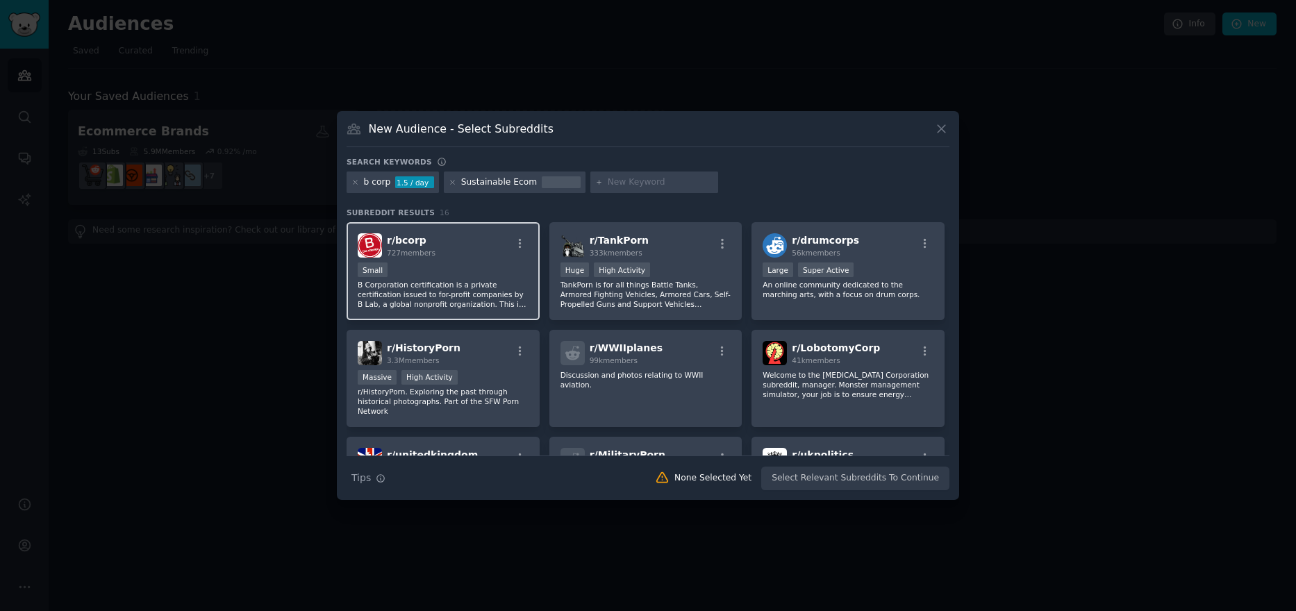
click at [467, 267] on div "Small" at bounding box center [443, 271] width 171 height 17
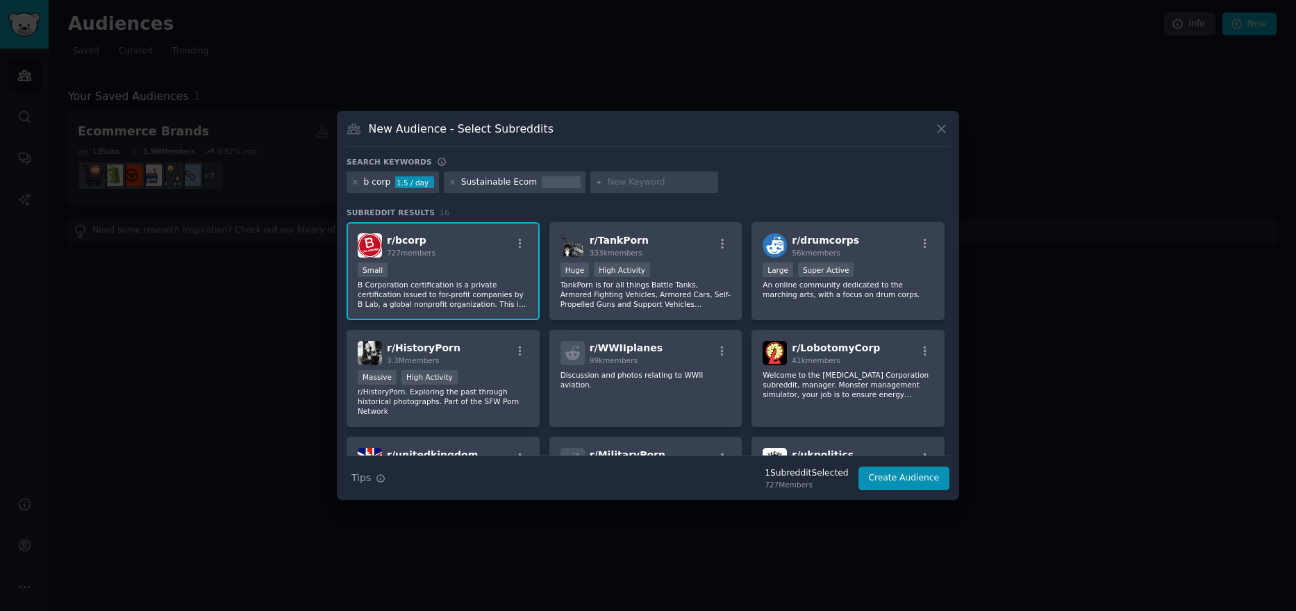
click at [604, 190] on div at bounding box center [654, 183] width 128 height 22
click at [608, 186] on input "text" at bounding box center [661, 182] width 106 height 13
type input "sustainable dtc"
type input "sustainable apparel"
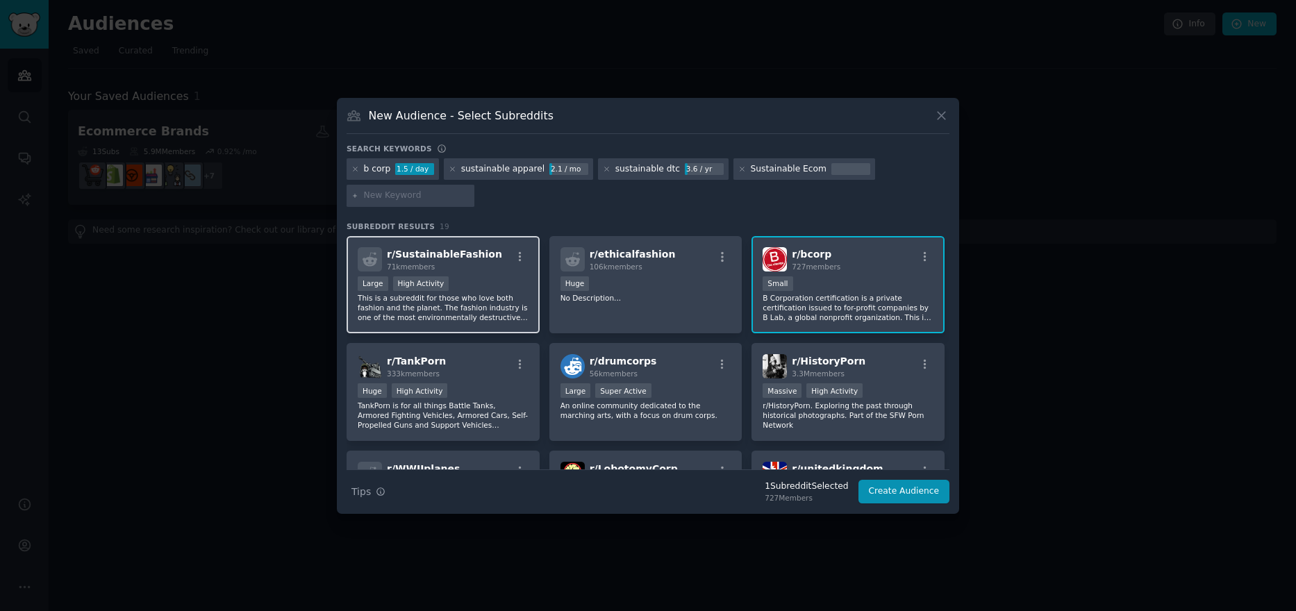
click at [479, 284] on div "Large High Activity" at bounding box center [443, 284] width 171 height 17
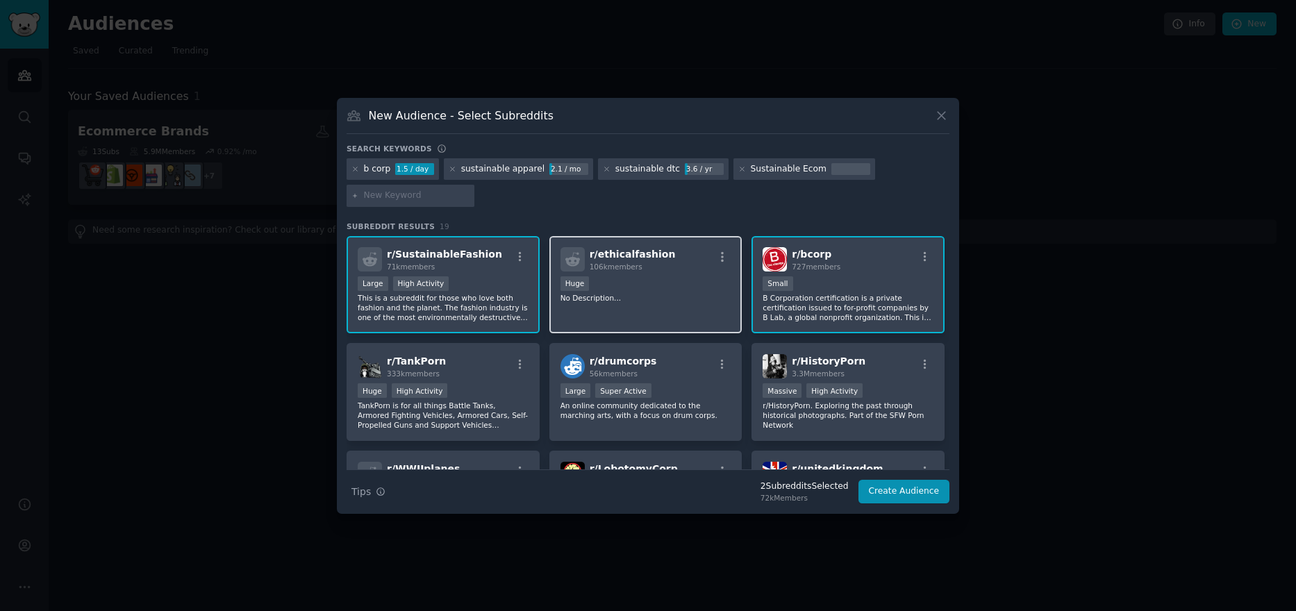
click at [624, 288] on div "100,000 - 1,000,000 members Huge" at bounding box center [646, 284] width 171 height 17
click at [392, 197] on input "text" at bounding box center [417, 196] width 106 height 13
type input "sustainable business"
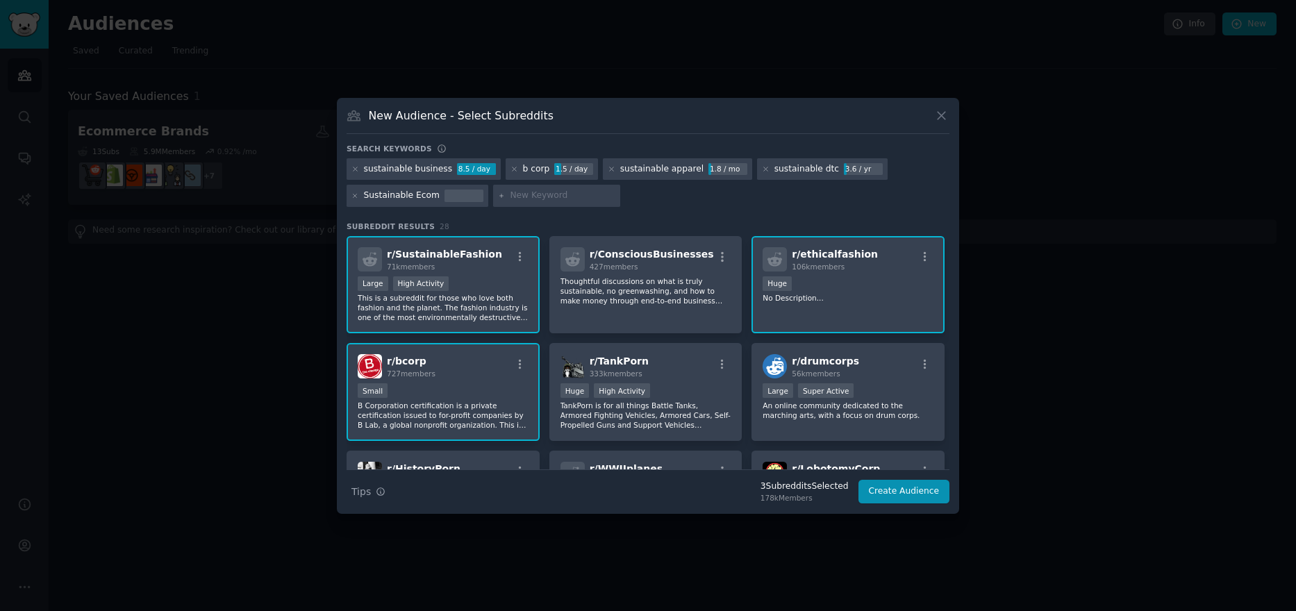
scroll to position [69, 0]
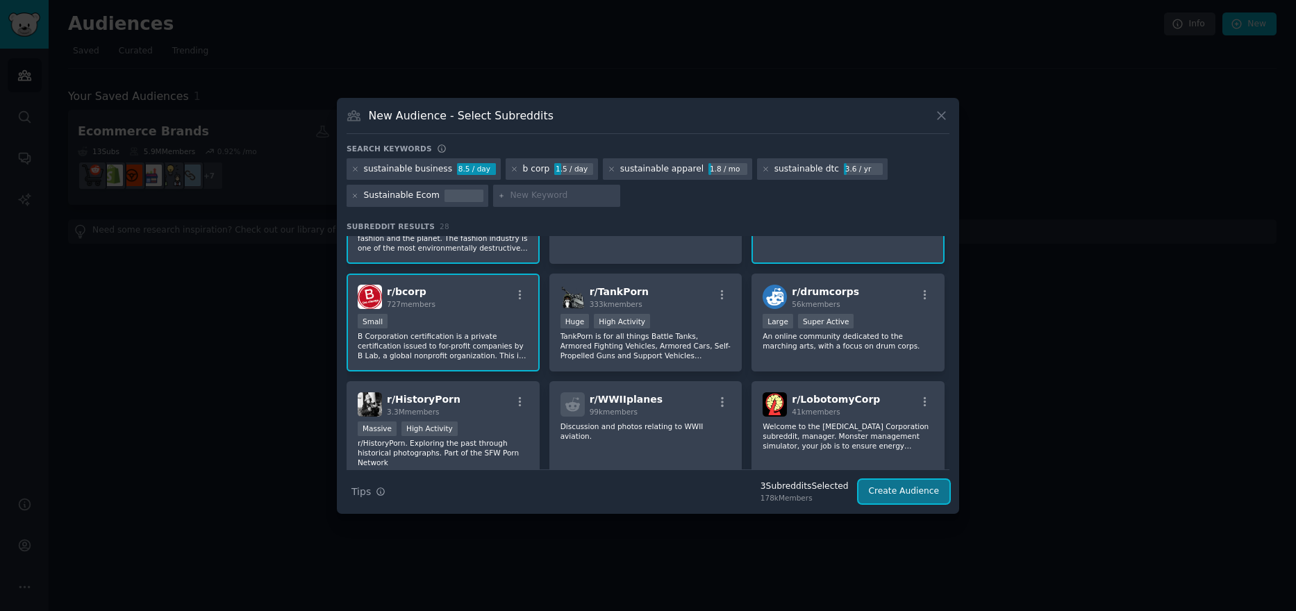
click at [879, 498] on button "Create Audience" at bounding box center [905, 492] width 92 height 24
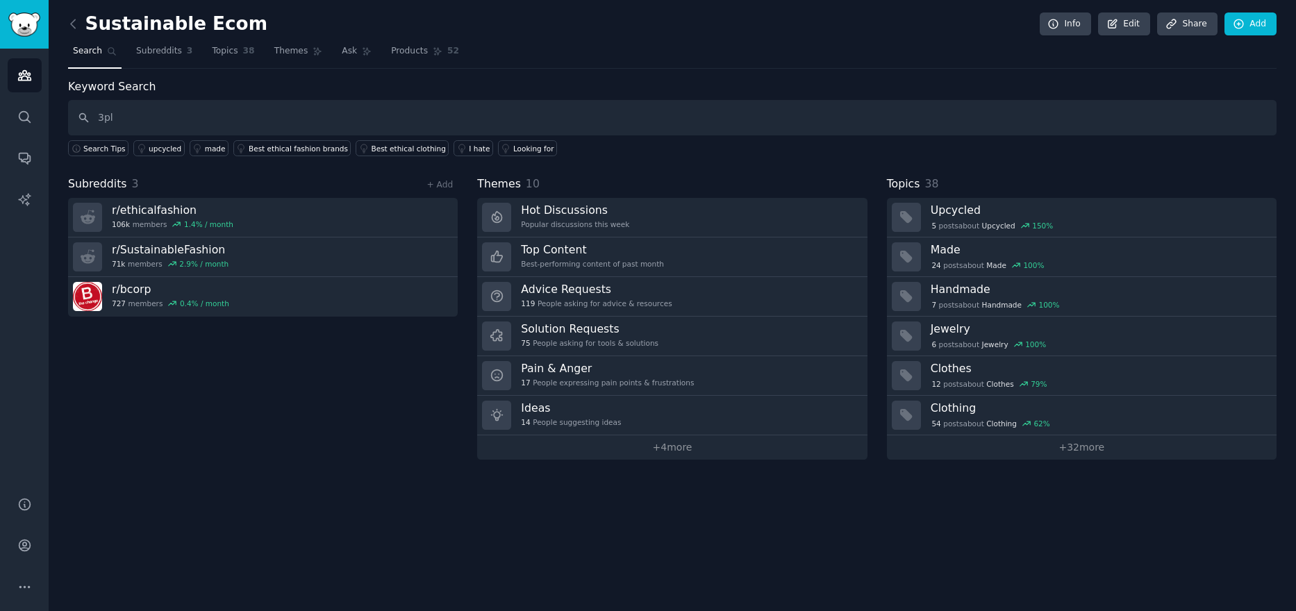
type input "3pl"
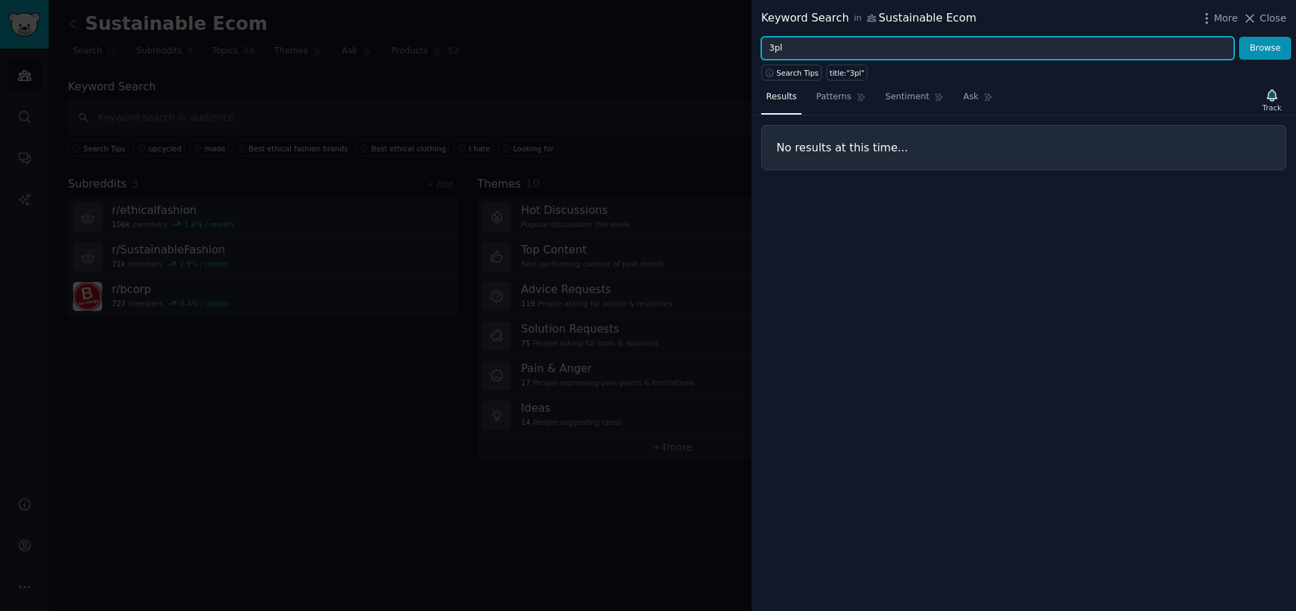
click at [806, 51] on input "3pl" at bounding box center [997, 49] width 473 height 24
type input "fulfillment"
click at [1239, 37] on button "Browse" at bounding box center [1265, 49] width 52 height 24
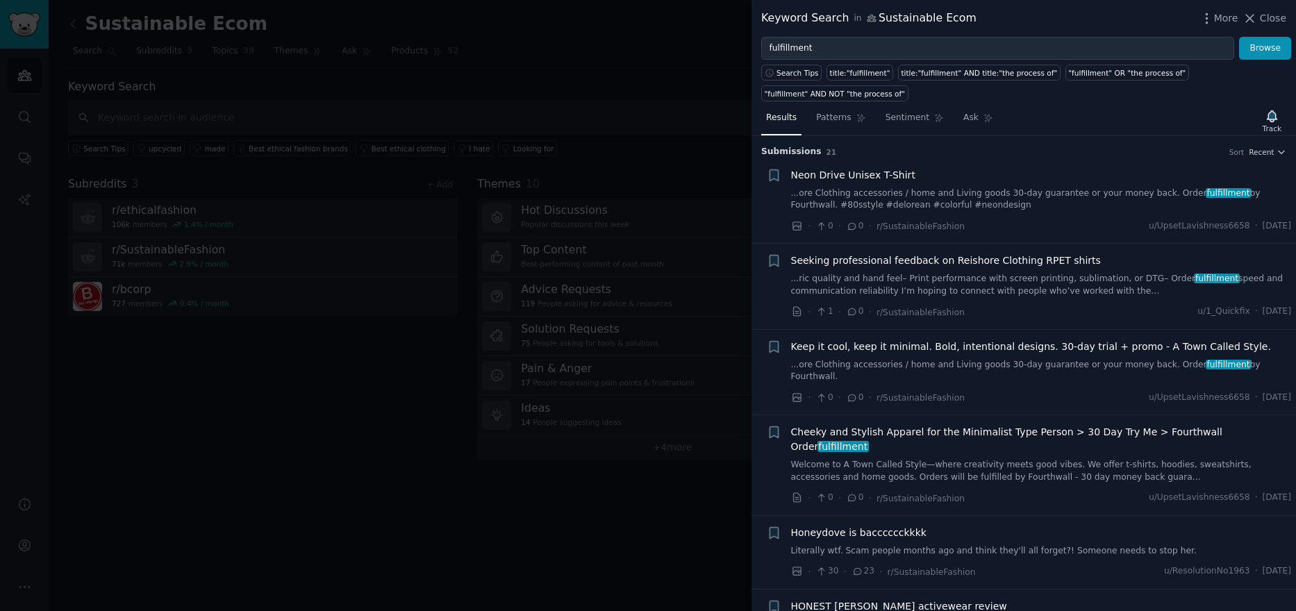
click at [1082, 188] on link "...ore Clothing accessories / home and Living goods 30-day guarantee or your mo…" at bounding box center [1041, 200] width 501 height 24
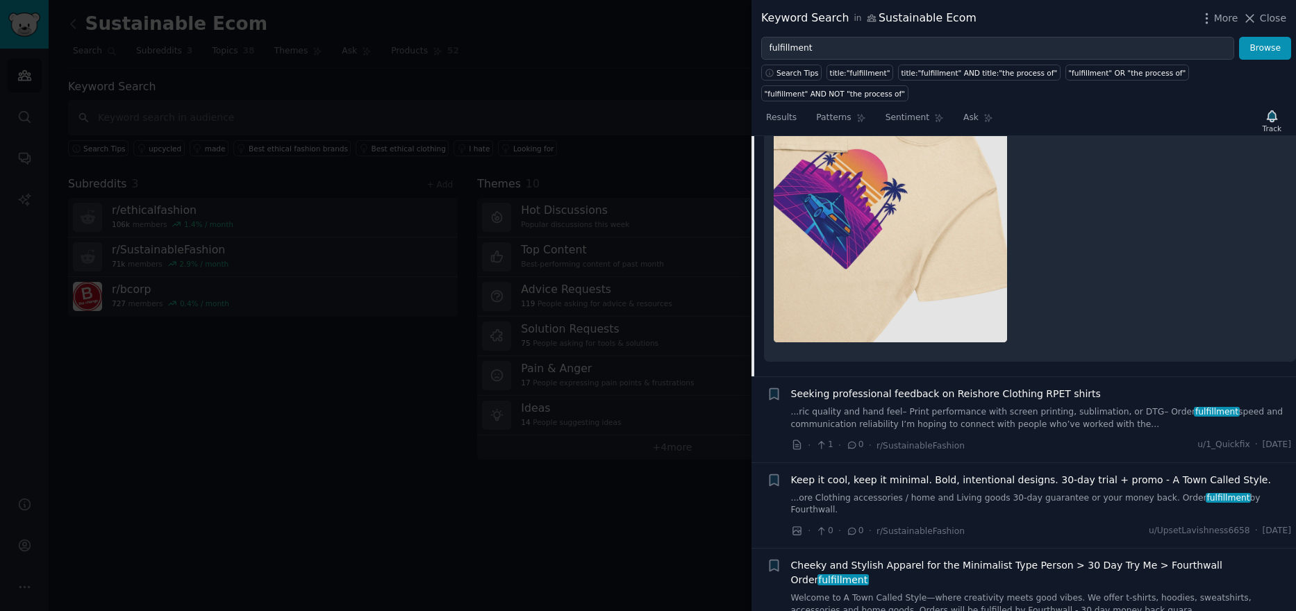
scroll to position [786, 0]
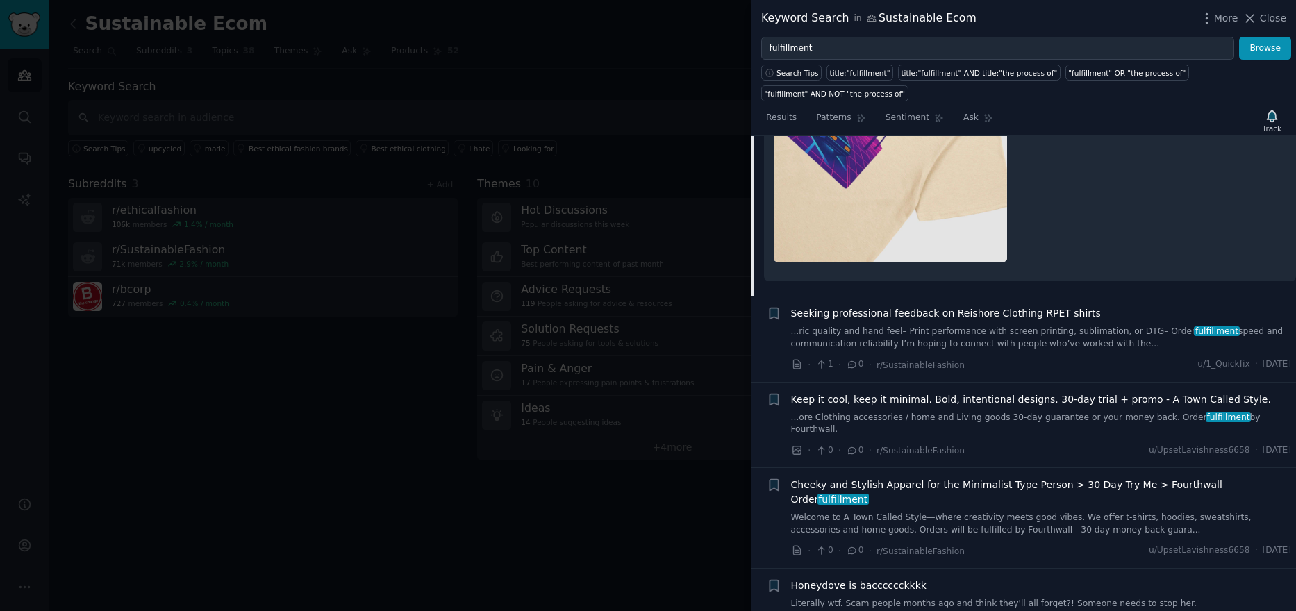
click at [999, 326] on link "...ric quality and hand feel– Print performance with screen printing, sublimati…" at bounding box center [1041, 338] width 501 height 24
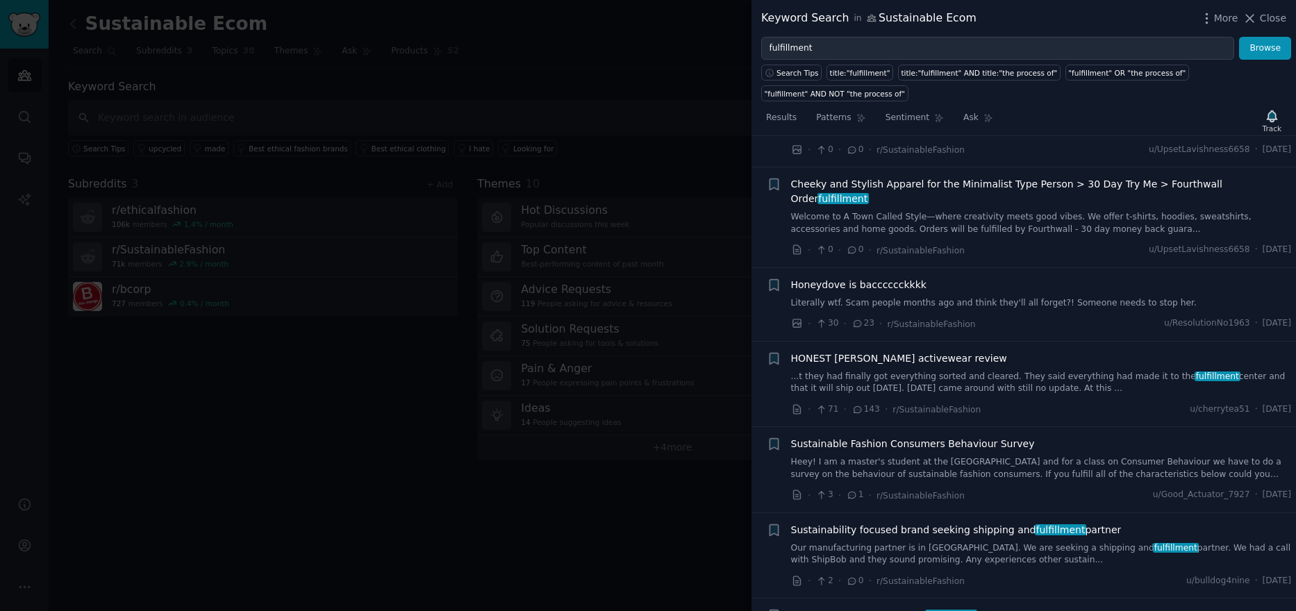
scroll to position [524, 0]
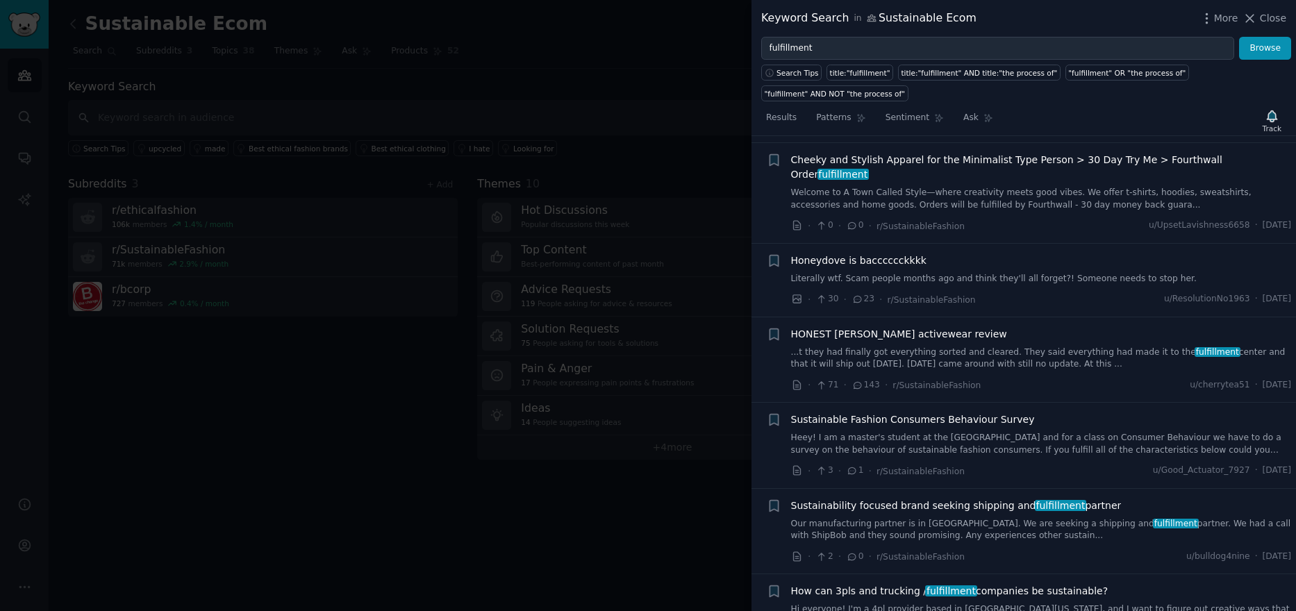
click at [1004, 499] on span "Sustainability focused brand seeking shipping and fulfillment partner" at bounding box center [956, 506] width 331 height 15
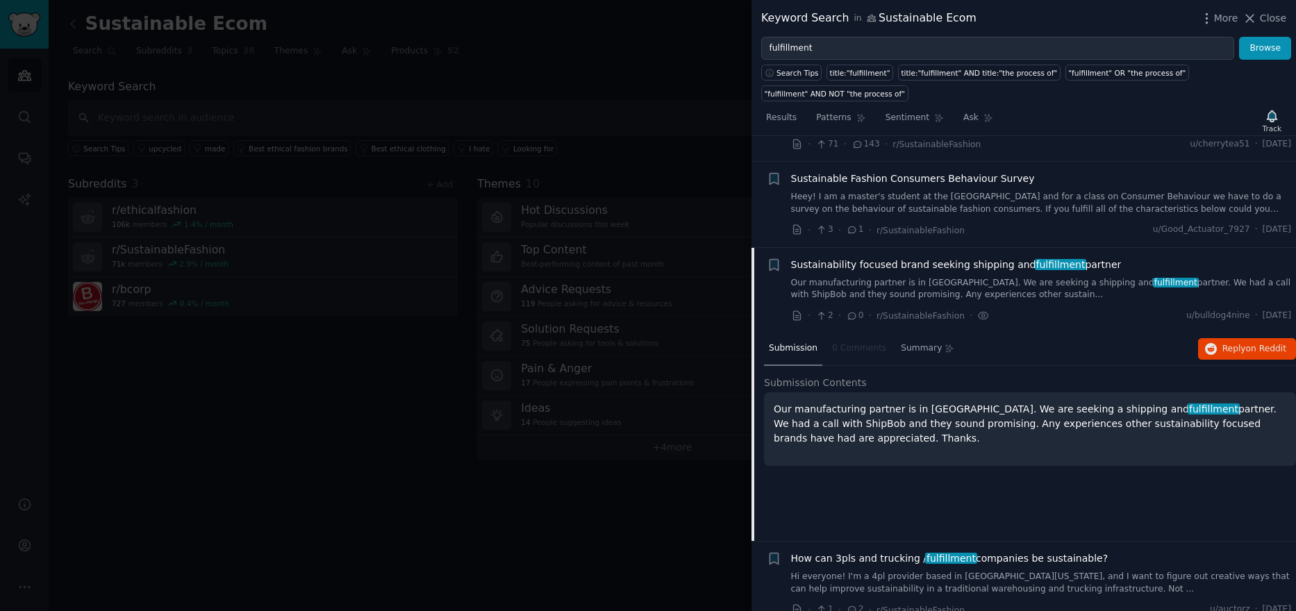
scroll to position [598, 0]
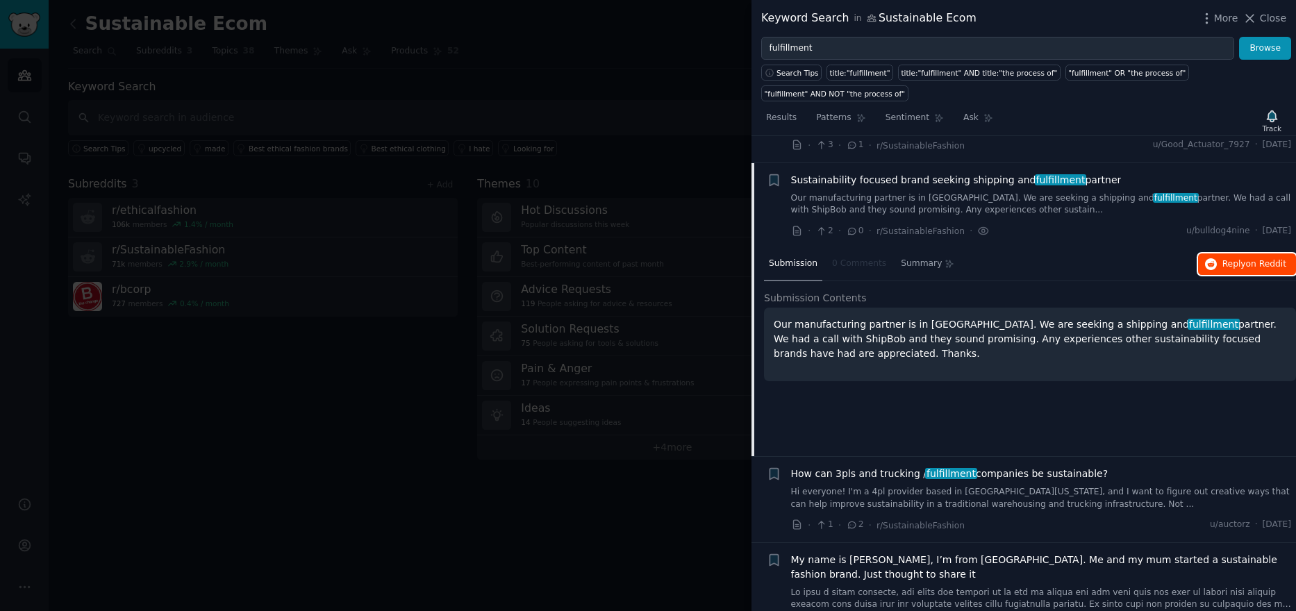
click at [1236, 258] on span "Reply on Reddit" at bounding box center [1255, 264] width 64 height 13
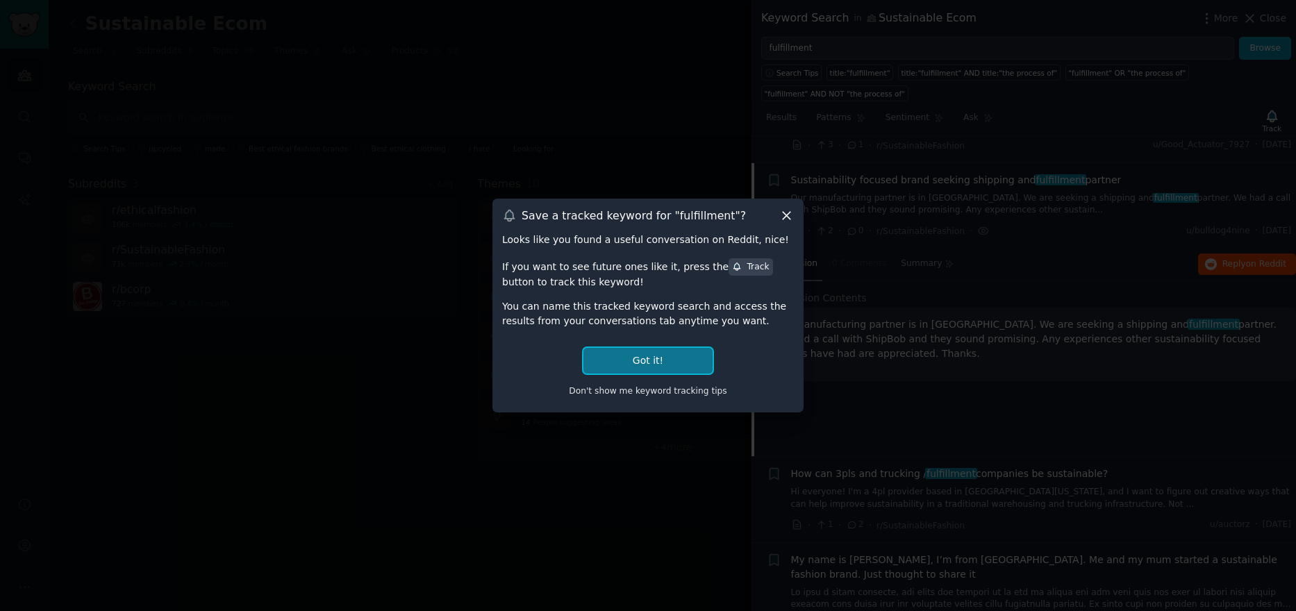
click at [640, 367] on button "Got it!" at bounding box center [647, 361] width 129 height 26
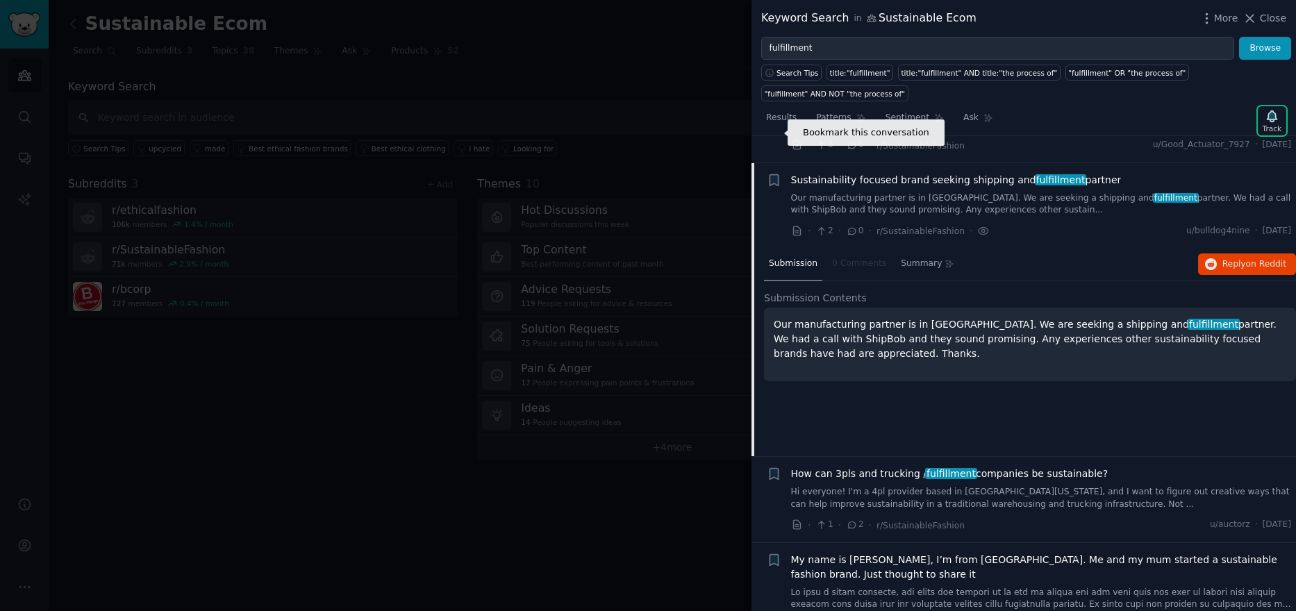
click at [773, 174] on icon "button" at bounding box center [774, 179] width 8 height 11
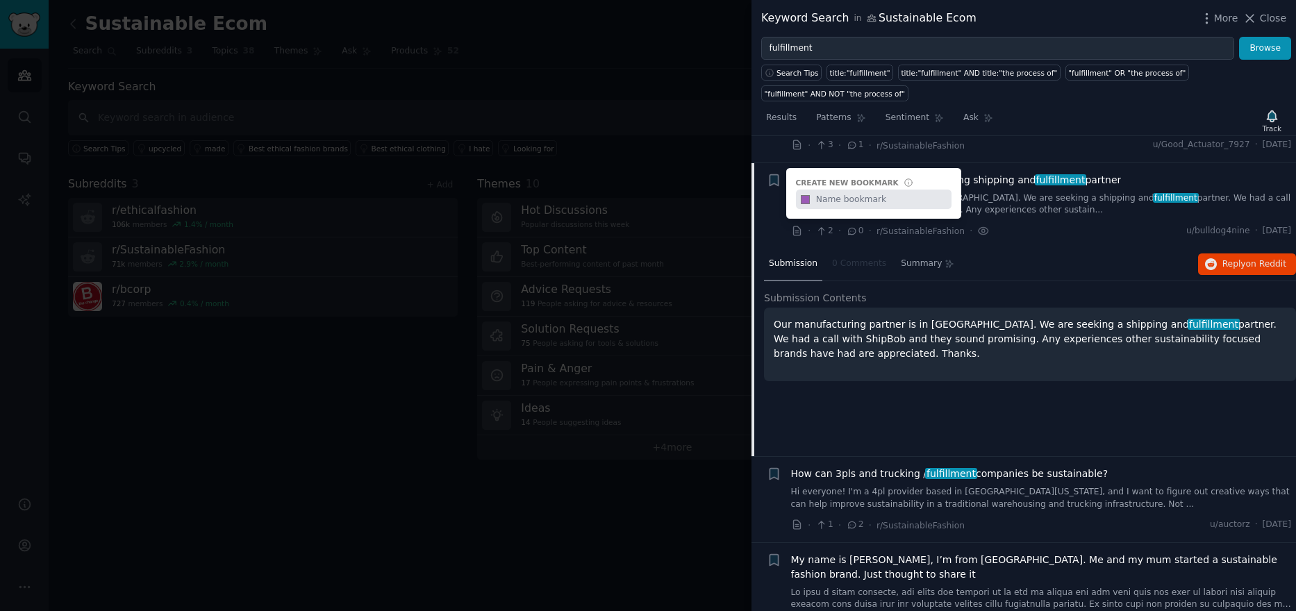
click at [941, 322] on div "Submission Contents Our manufacturing partner is in Italy. We are seeking a shi…" at bounding box center [1030, 344] width 532 height 106
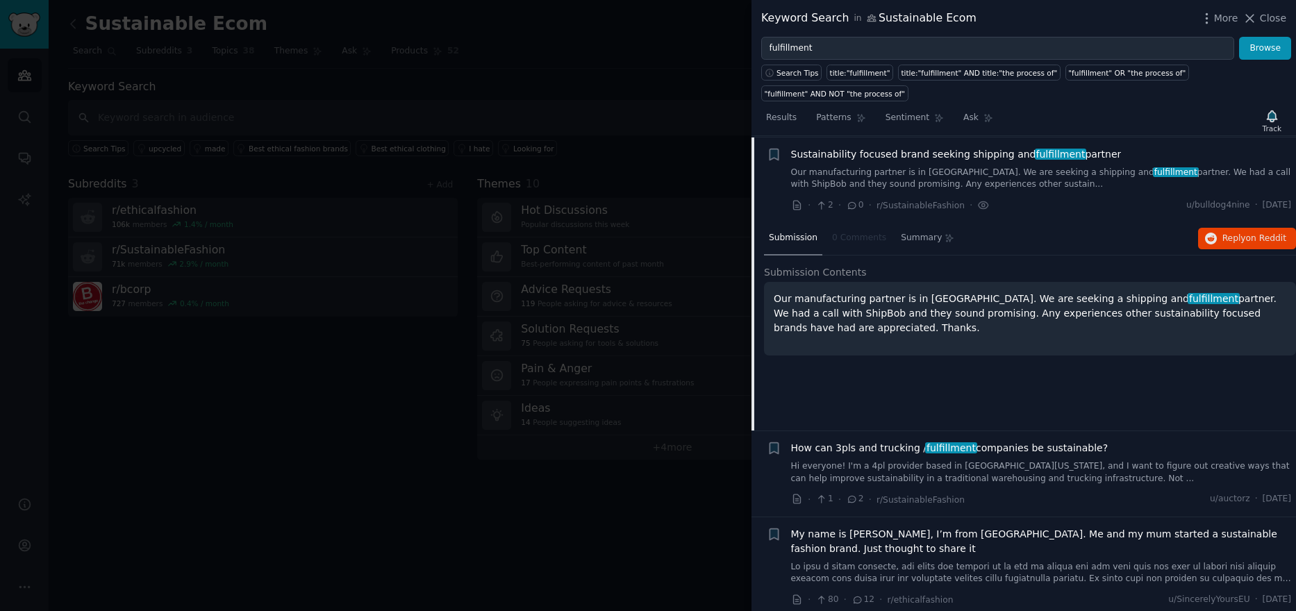
scroll to position [668, 0]
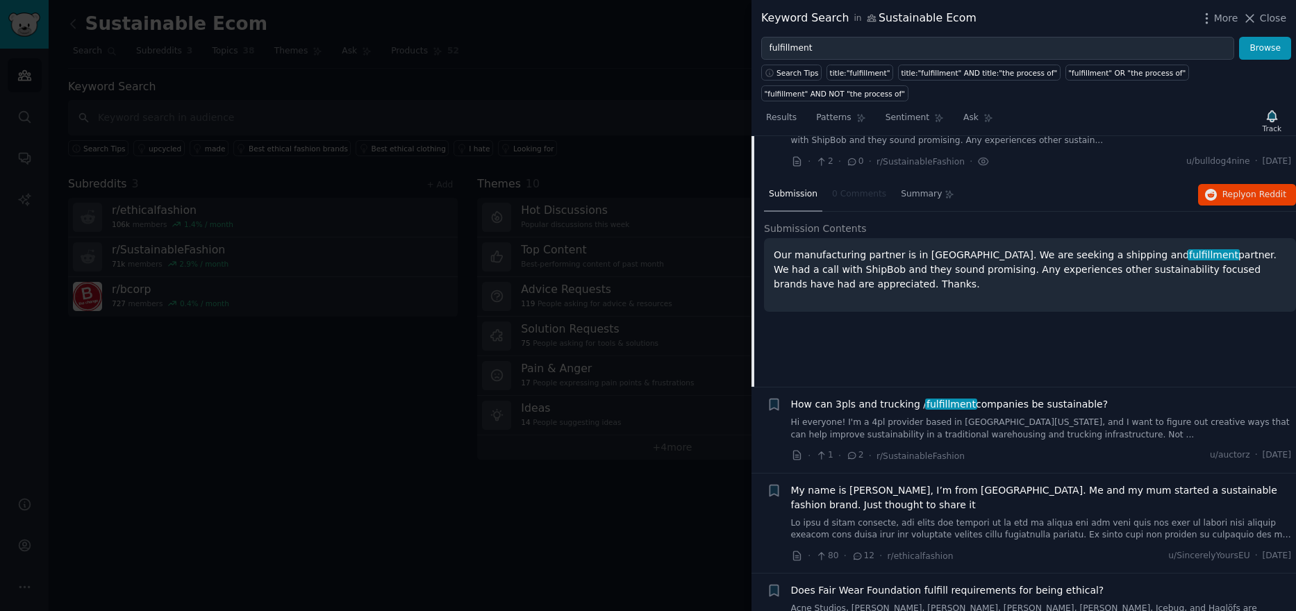
click at [1065, 397] on span "How can 3pls and trucking / fulfillment companies be sustainable?" at bounding box center [949, 404] width 317 height 15
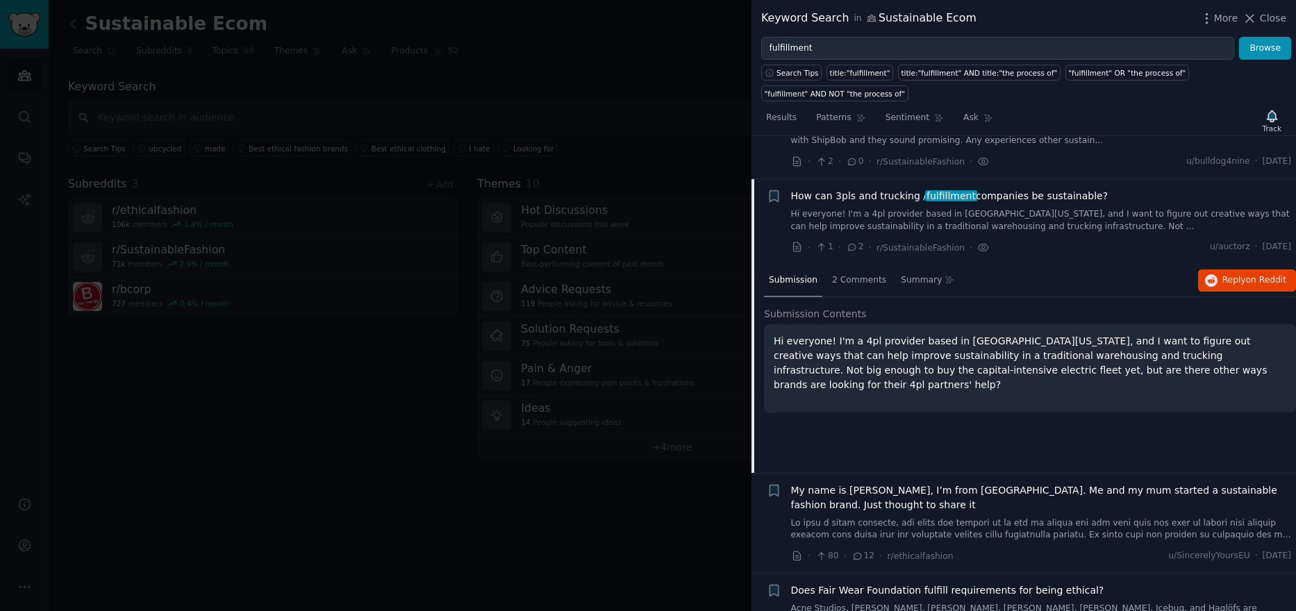
scroll to position [684, 0]
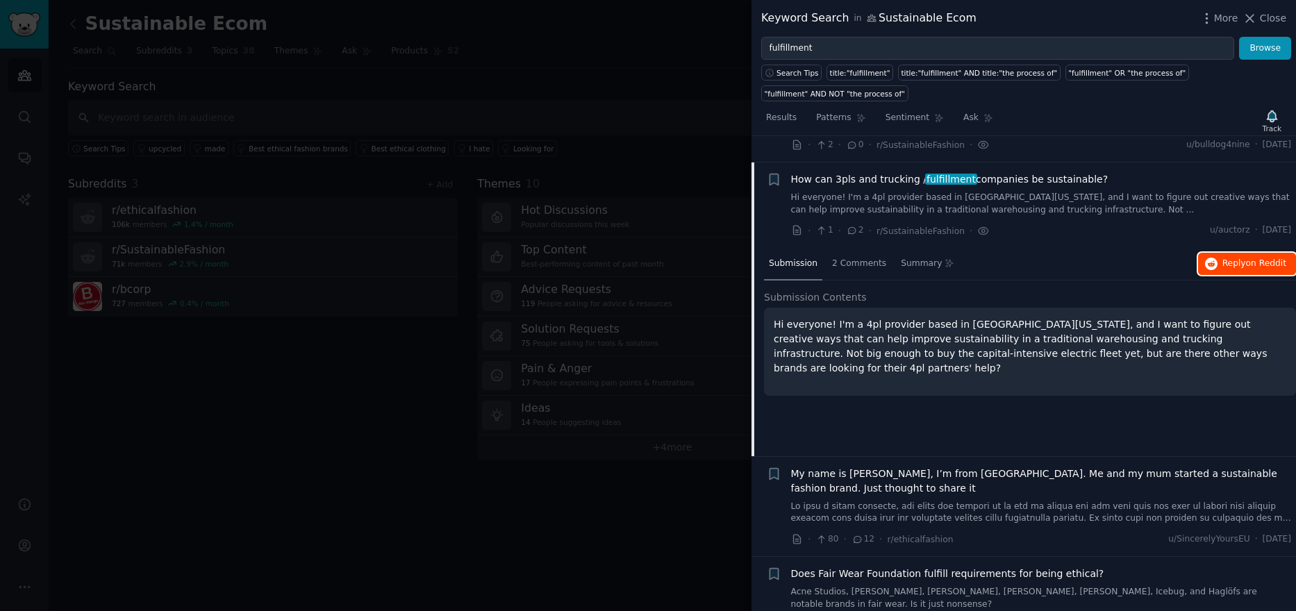
click at [1236, 258] on span "Reply on Reddit" at bounding box center [1255, 264] width 64 height 13
click at [444, 436] on div at bounding box center [648, 305] width 1296 height 611
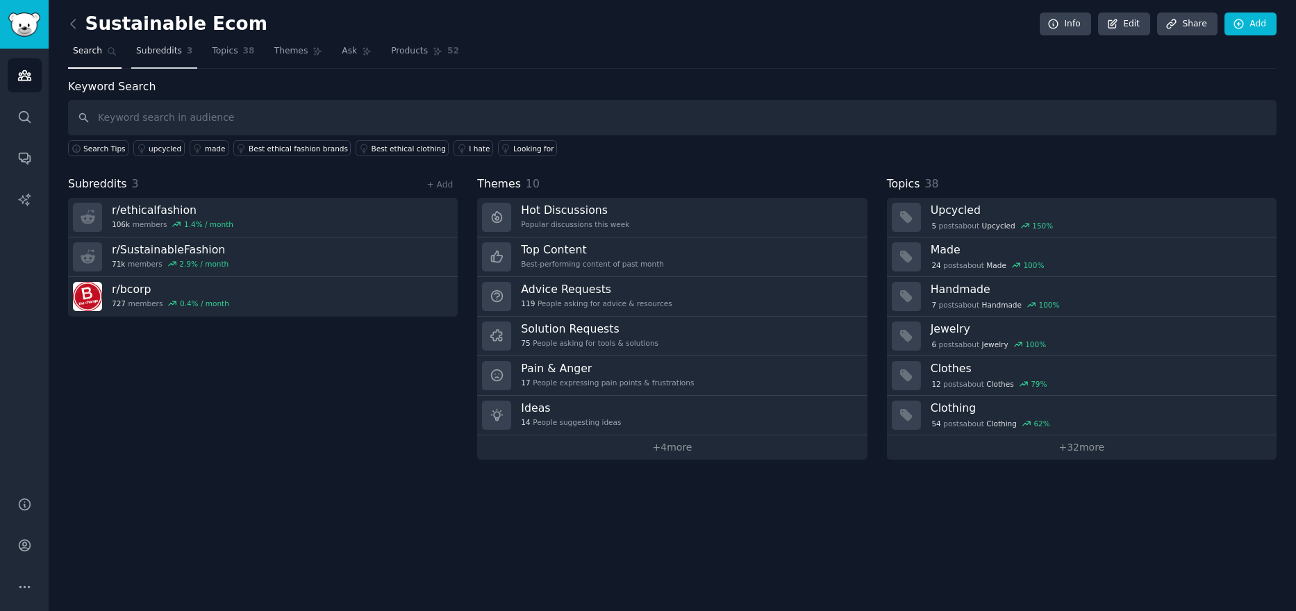
click at [144, 42] on link "Subreddits 3" at bounding box center [164, 54] width 66 height 28
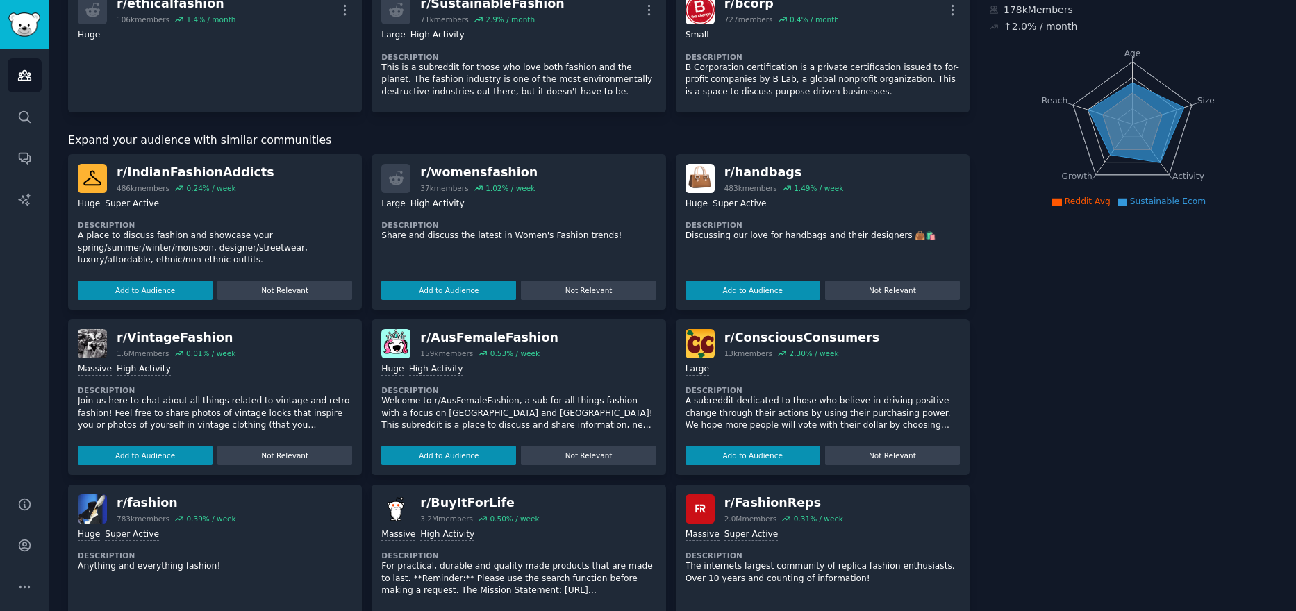
scroll to position [139, 0]
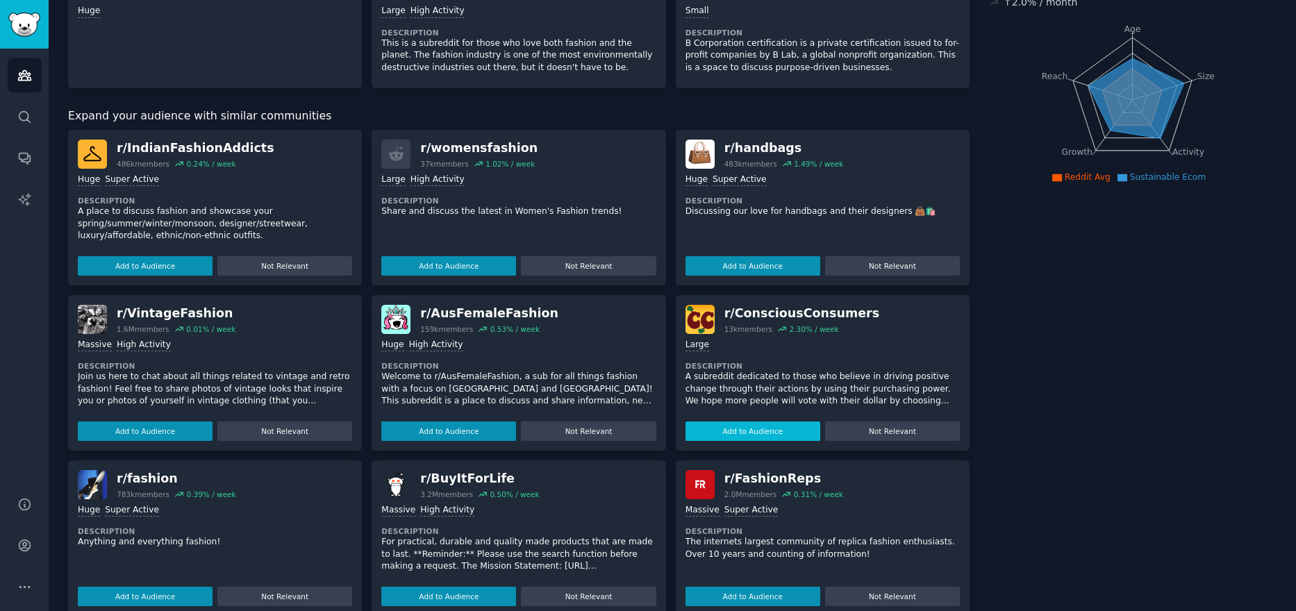
click at [763, 428] on button "Add to Audience" at bounding box center [753, 431] width 135 height 19
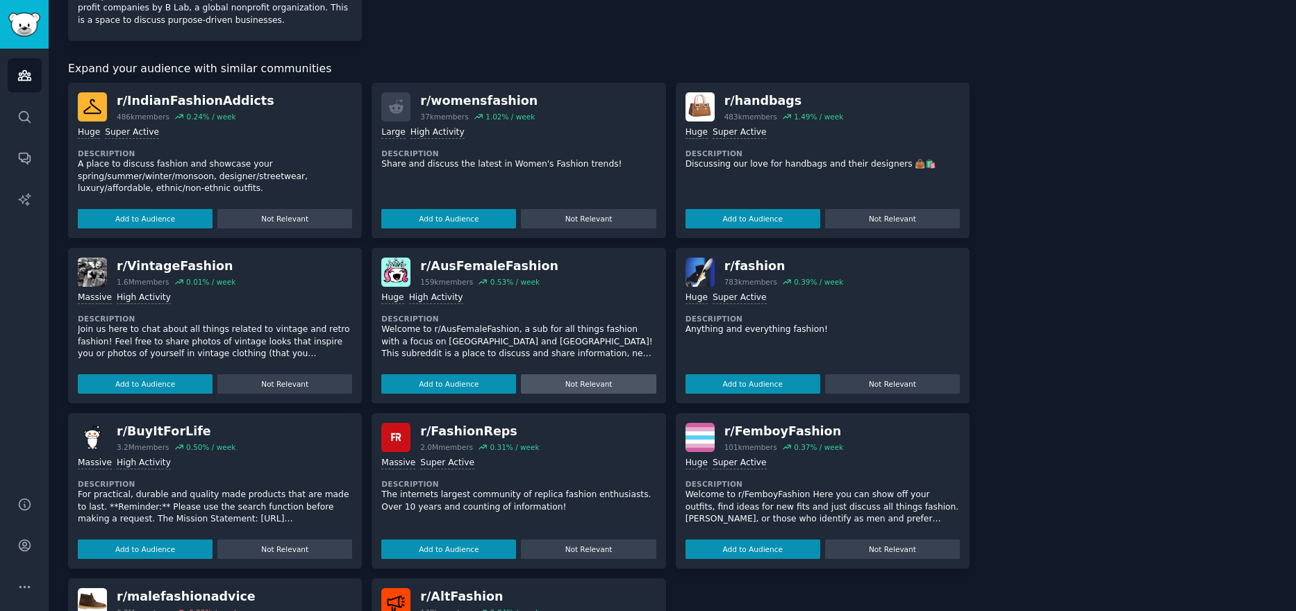
scroll to position [347, 0]
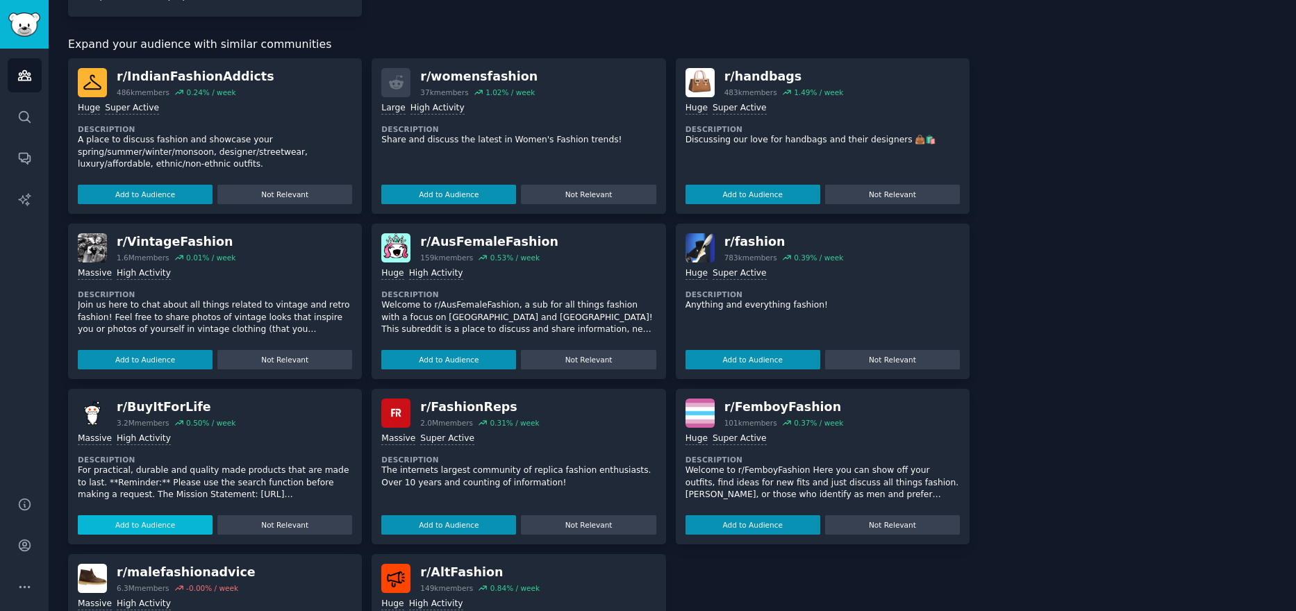
click at [148, 529] on button "Add to Audience" at bounding box center [145, 524] width 135 height 19
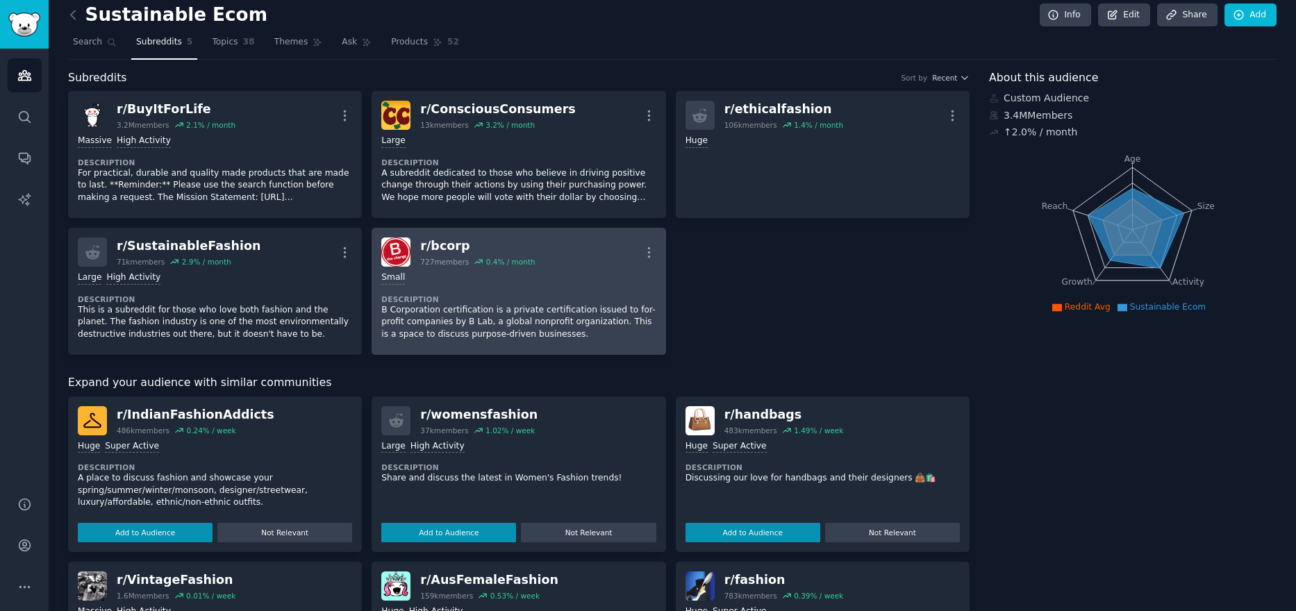
scroll to position [0, 0]
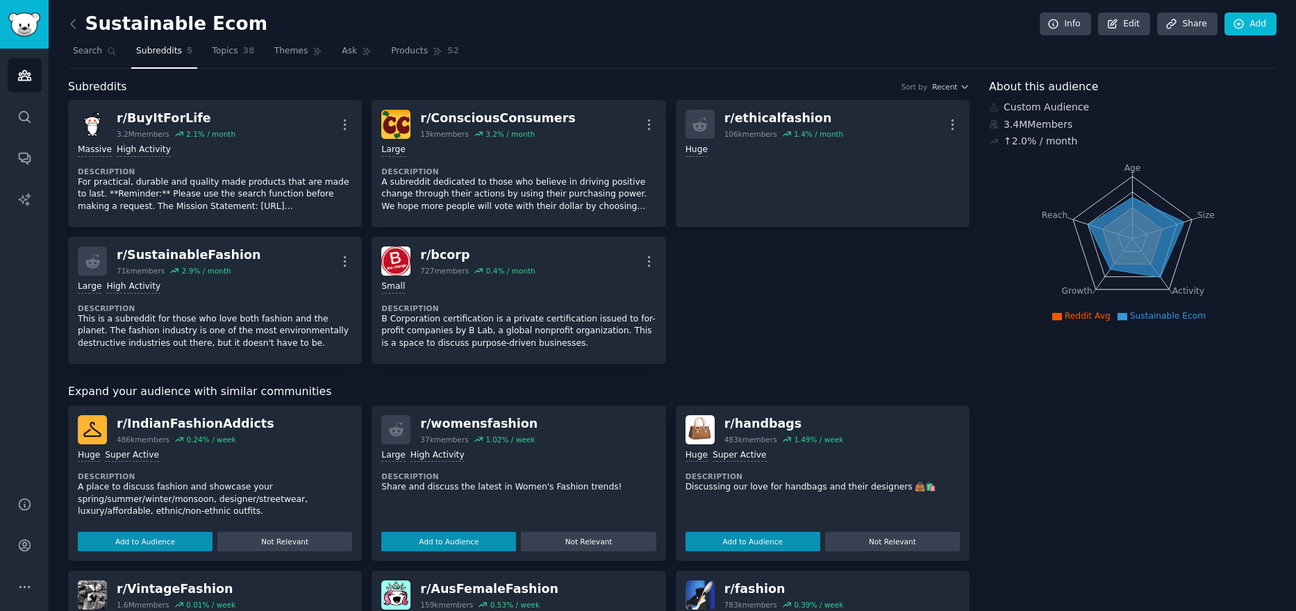
click at [1218, 21] on div "Info Edit Share Add" at bounding box center [1154, 25] width 245 height 24
click at [1243, 25] on link "Add" at bounding box center [1251, 25] width 52 height 24
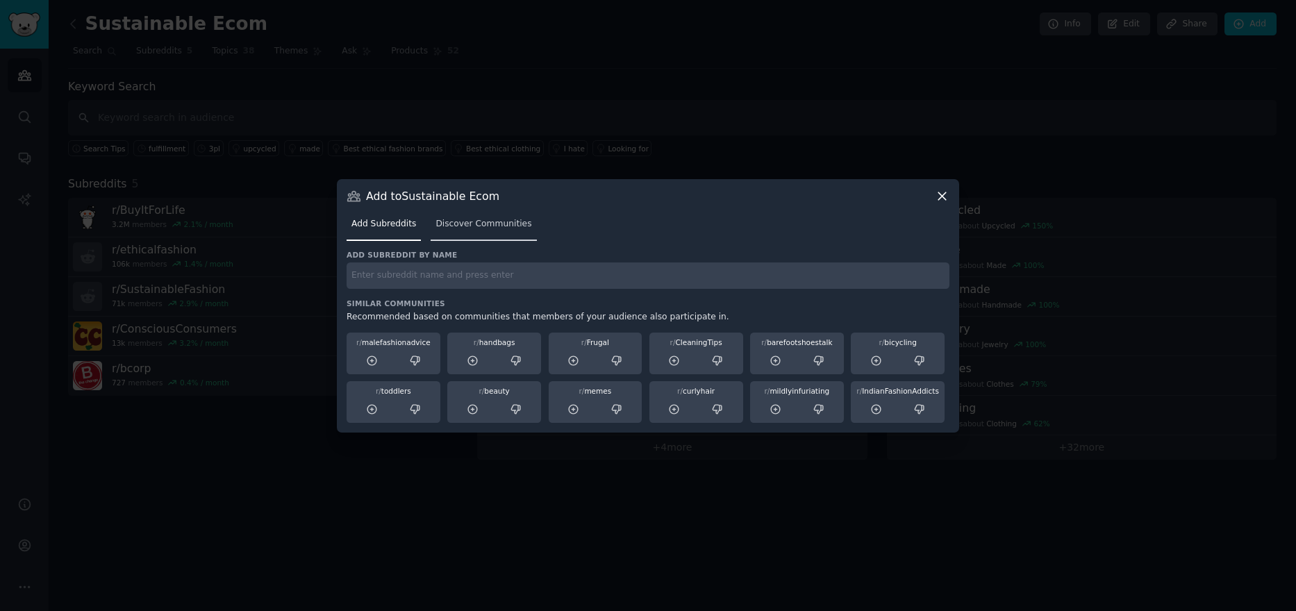
click at [481, 215] on link "Discover Communities" at bounding box center [484, 227] width 106 height 28
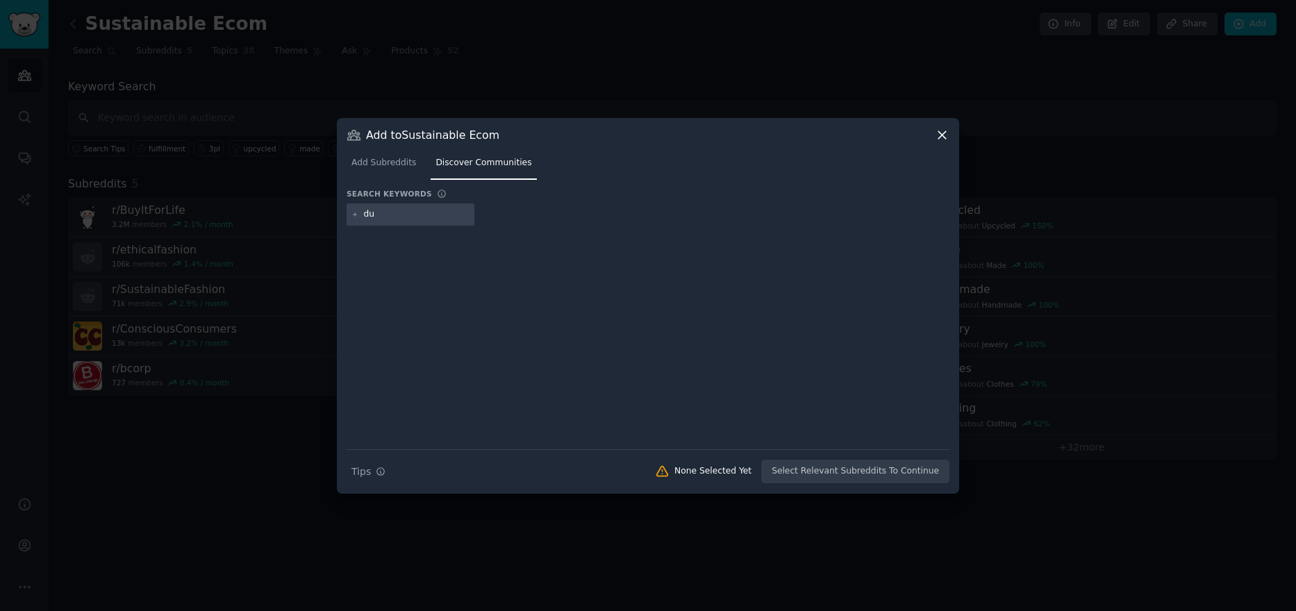
type input "d"
type input "sustainable"
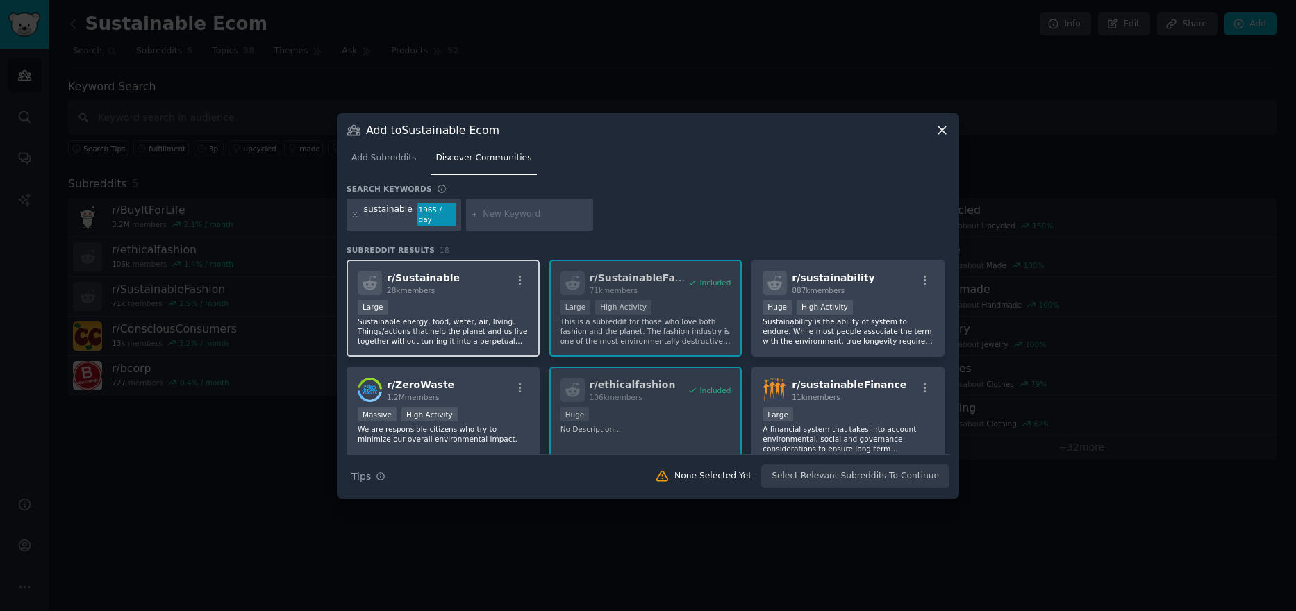
click at [459, 317] on p "Sustainable energy, food, water, air, living. Things/actions that help the plan…" at bounding box center [443, 331] width 171 height 29
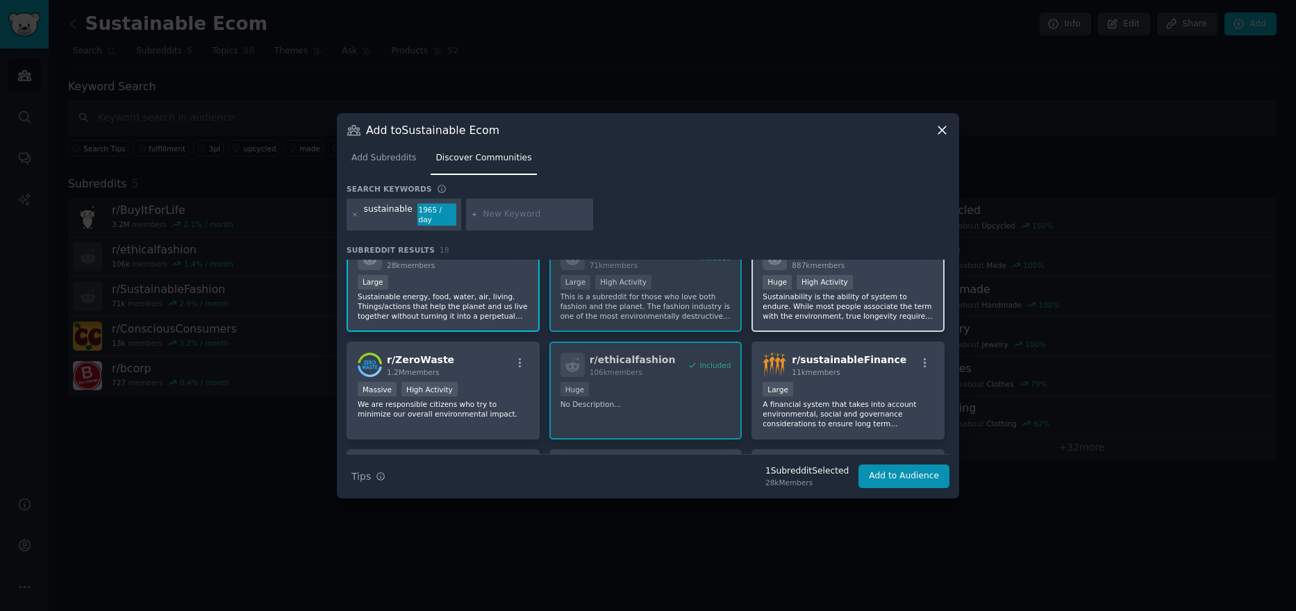
scroll to position [69, 0]
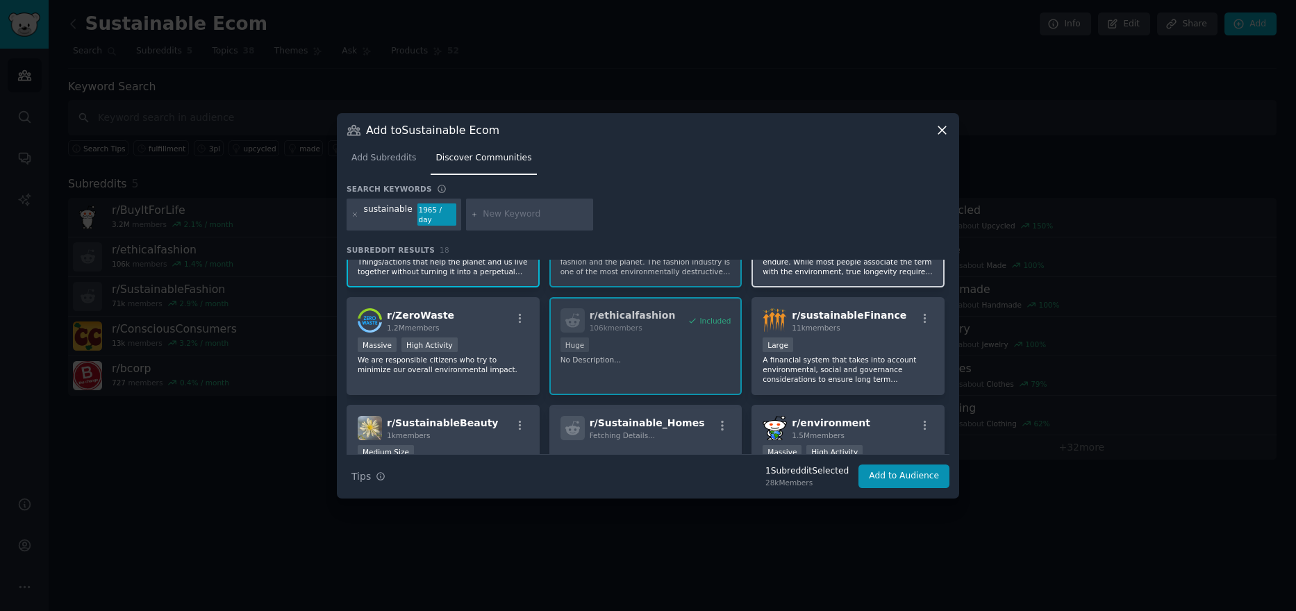
click at [850, 260] on p "Sustainability is the ability of system to endure. While most people associate …" at bounding box center [848, 261] width 171 height 29
click at [847, 323] on div "11k members" at bounding box center [849, 328] width 115 height 10
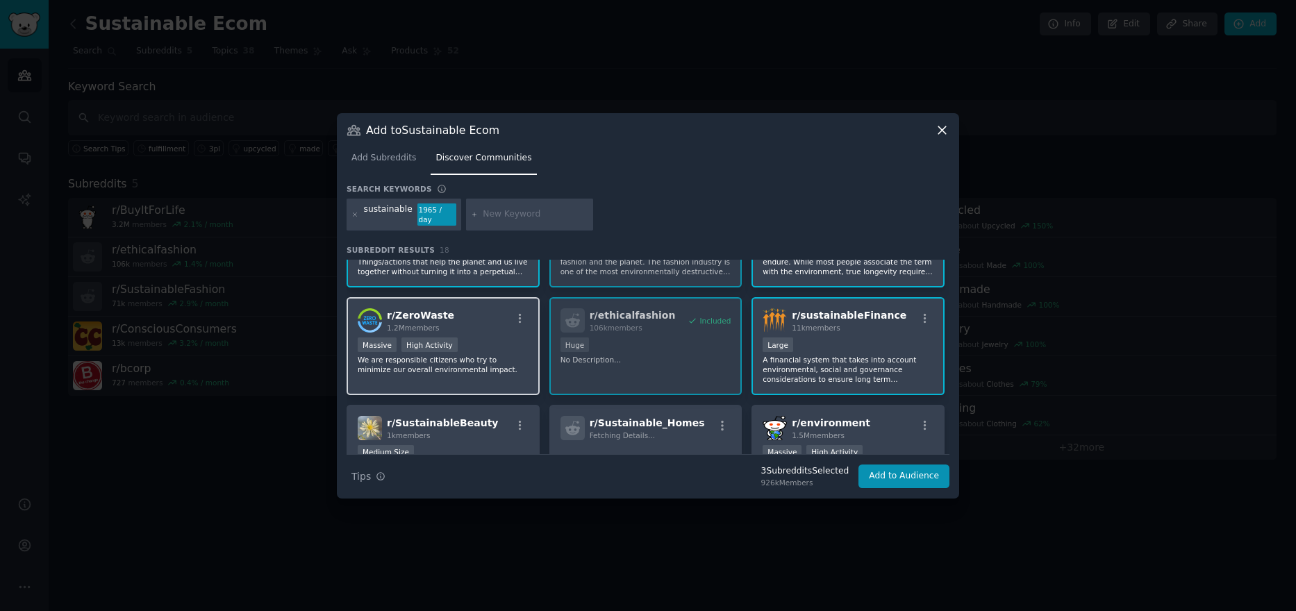
click at [480, 367] on p "We are responsible citizens who try to minimize our overall environmental impac…" at bounding box center [443, 364] width 171 height 19
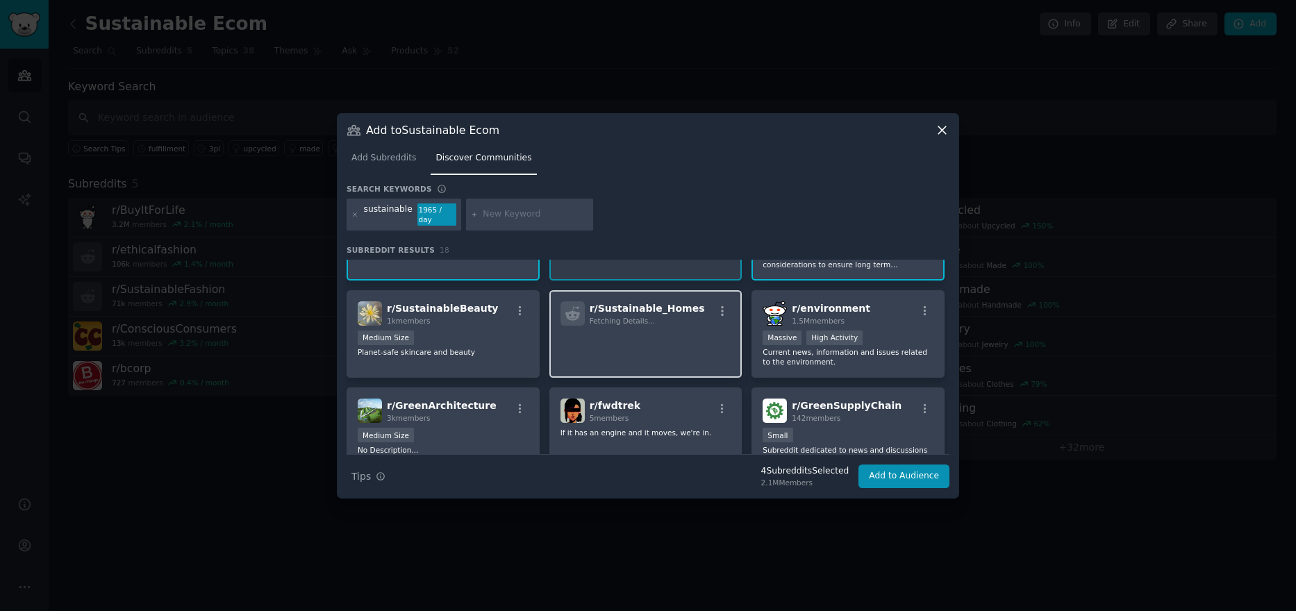
scroll to position [208, 0]
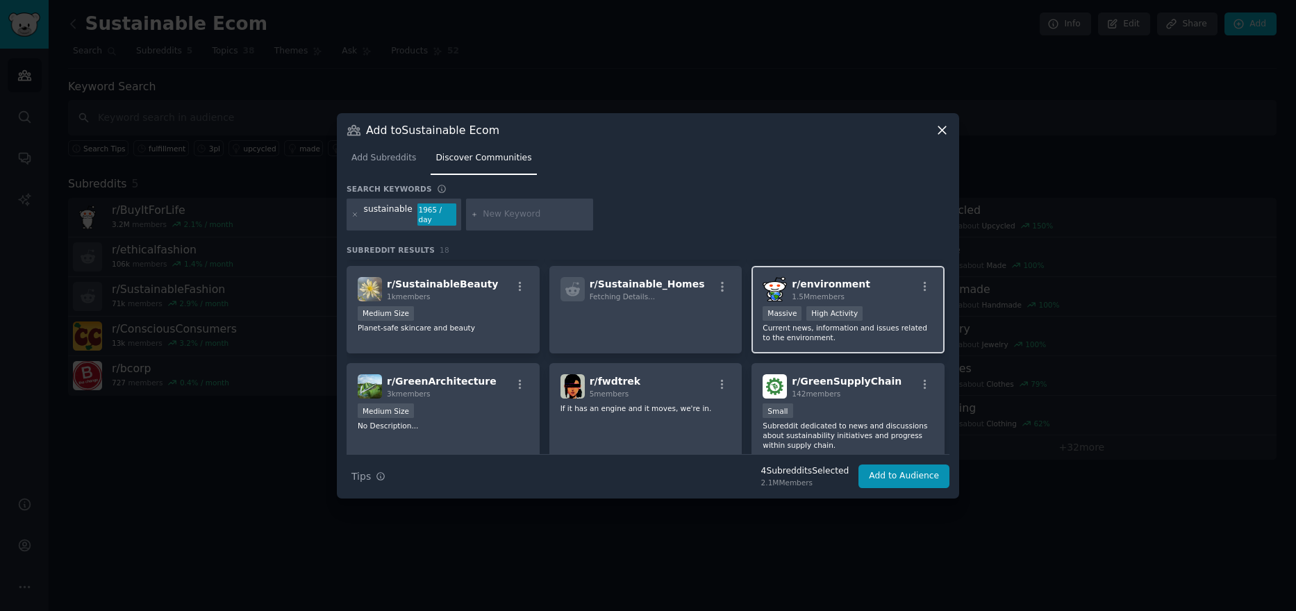
click at [891, 323] on p "Current news, information and issues related to the environment." at bounding box center [848, 332] width 171 height 19
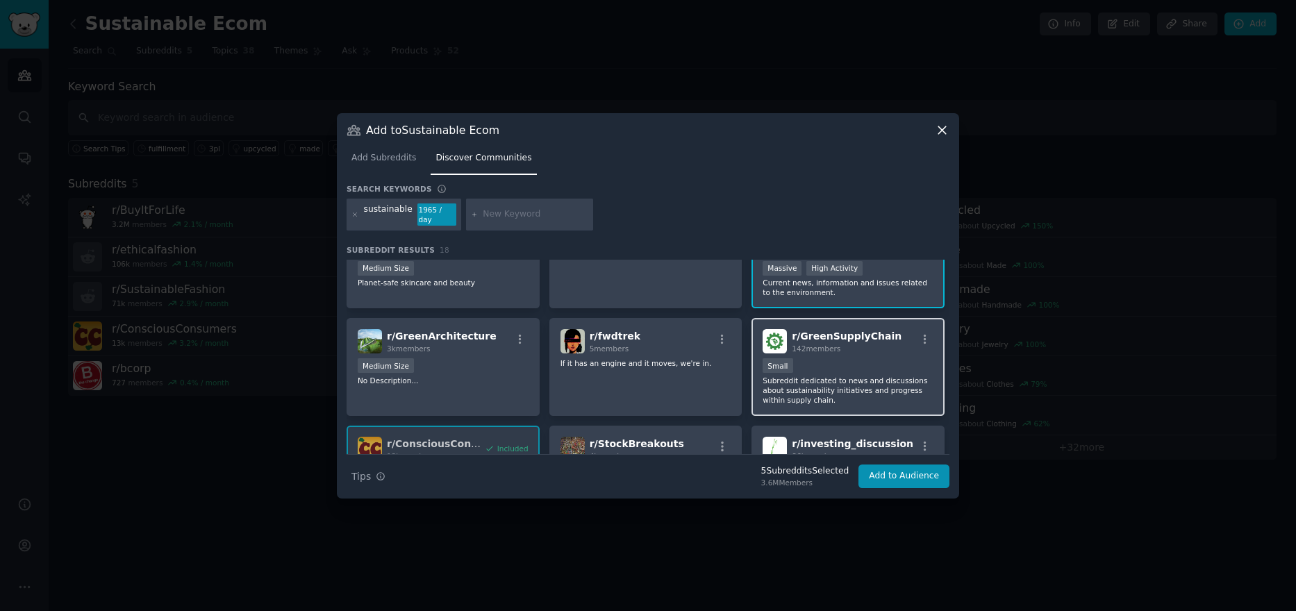
scroll to position [278, 0]
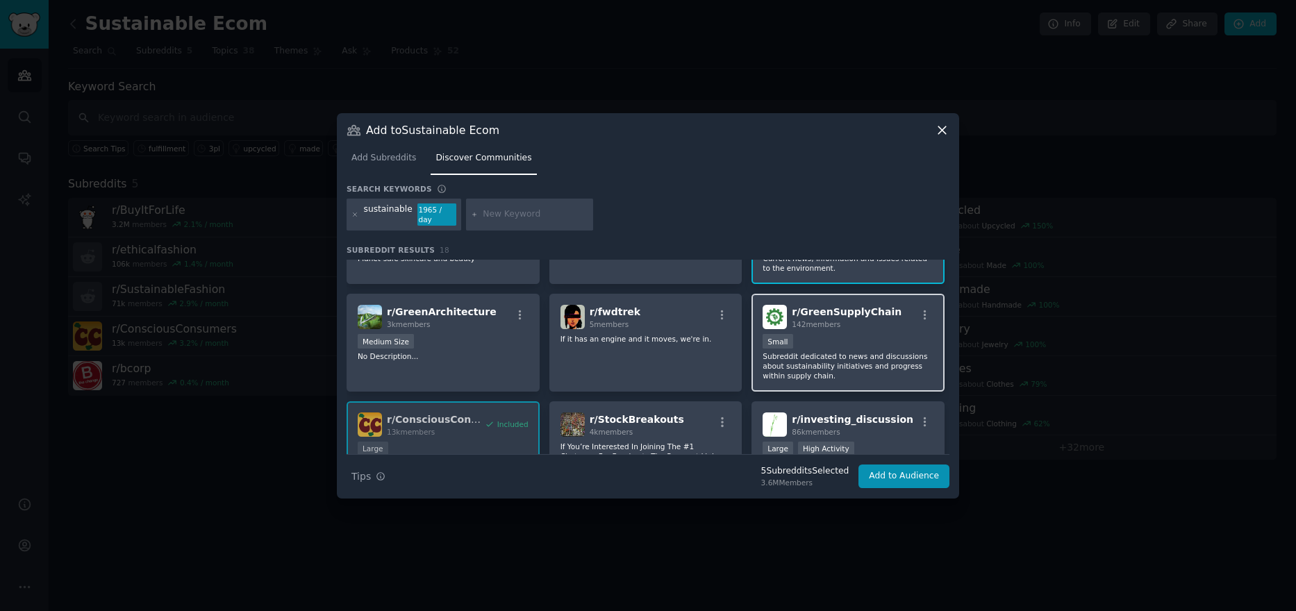
click at [871, 351] on p "Subreddit dedicated to news and discussions about sustainability initiatives an…" at bounding box center [848, 365] width 171 height 29
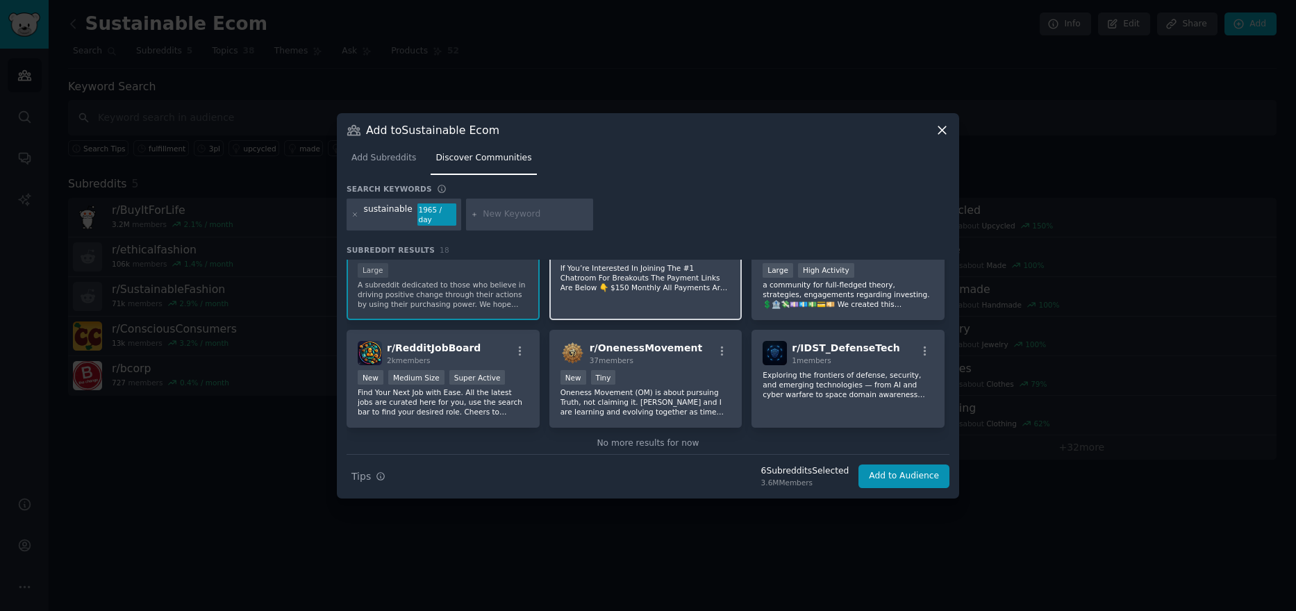
scroll to position [479, 0]
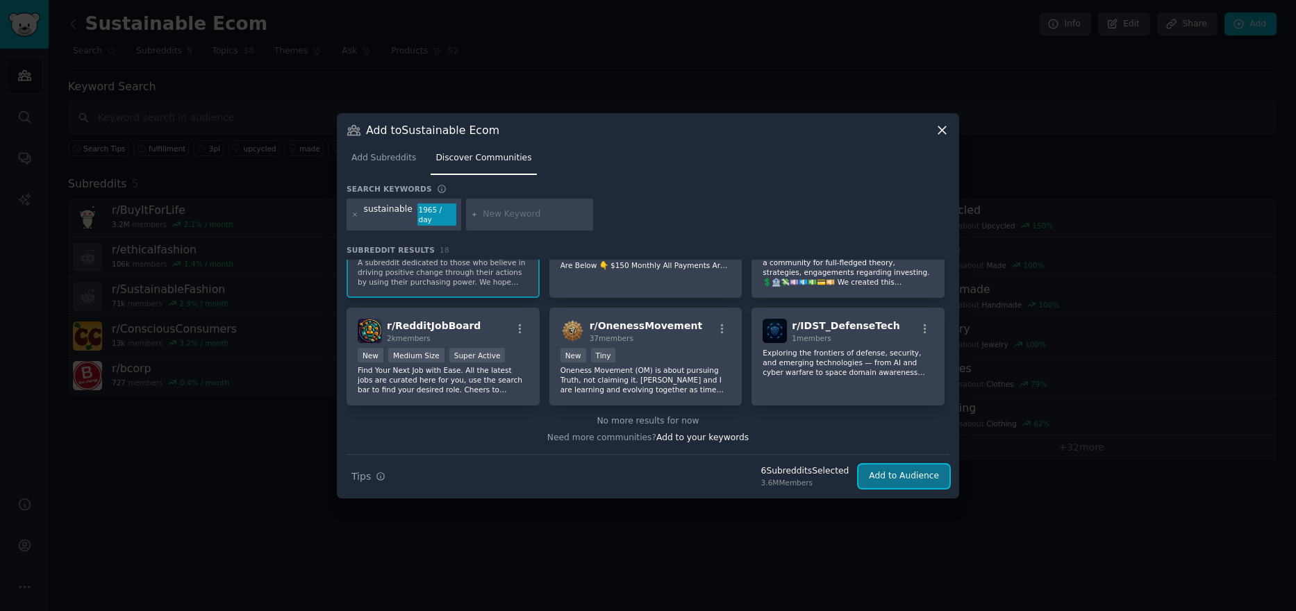
click at [913, 474] on button "Add to Audience" at bounding box center [904, 477] width 91 height 24
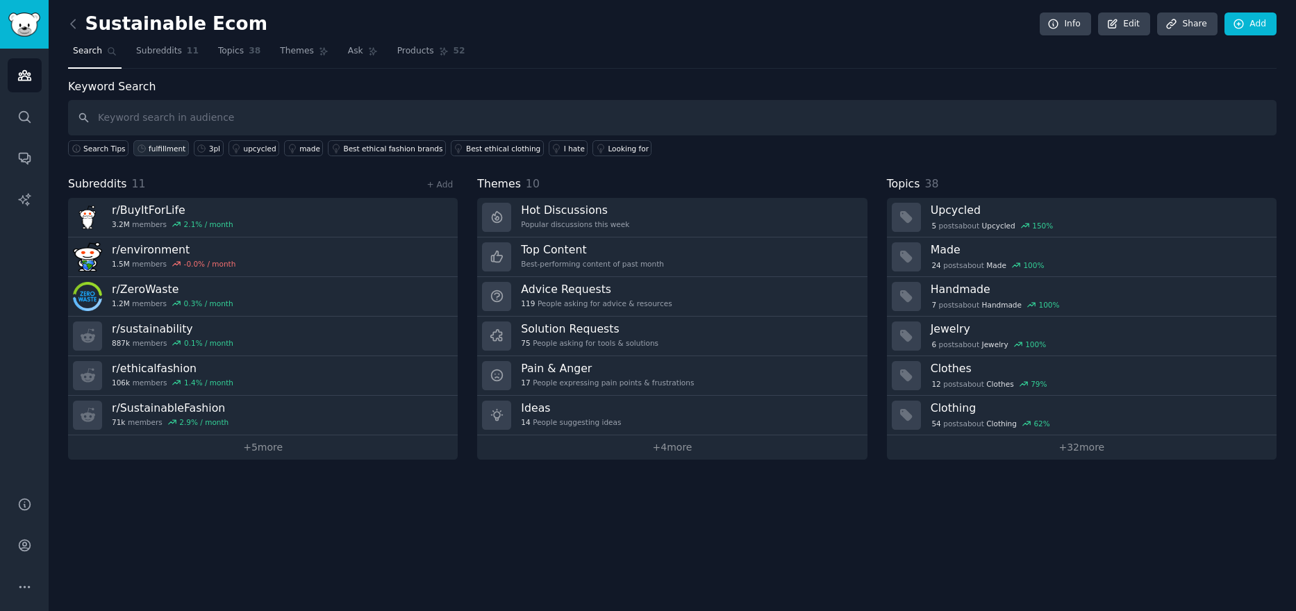
click at [151, 154] on link "fulfillment" at bounding box center [161, 148] width 56 height 16
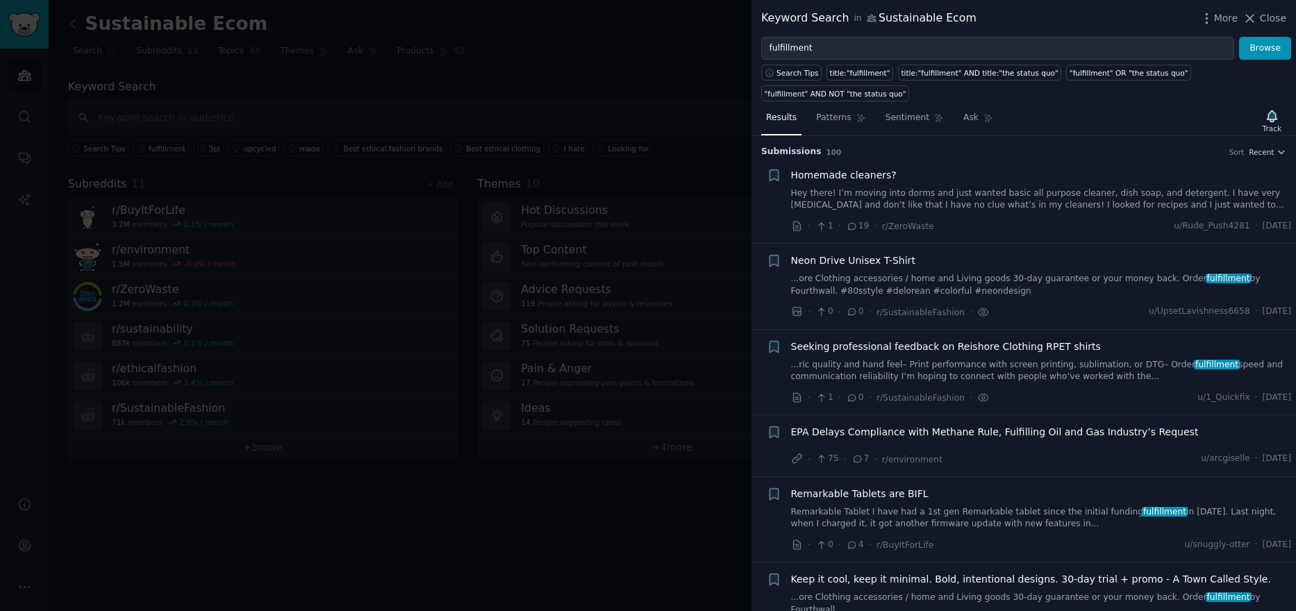
click at [979, 188] on link "Hey there! I’m moving into dorms and just wanted basic all purpose cleaner, dis…" at bounding box center [1041, 200] width 501 height 24
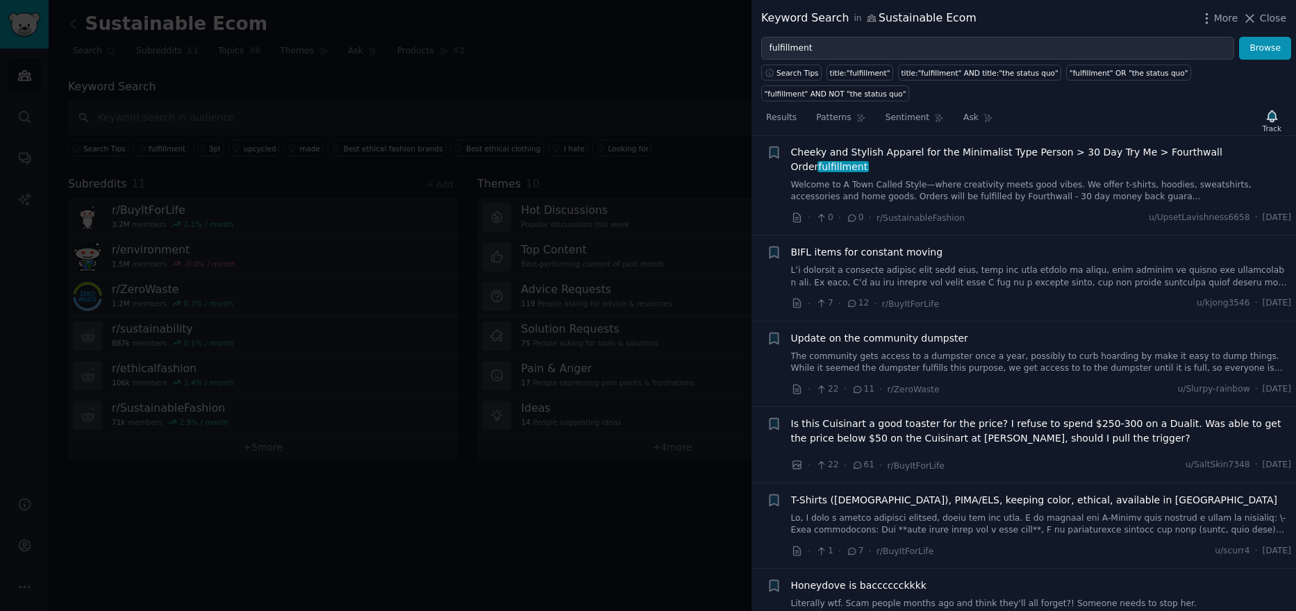
scroll to position [856, 0]
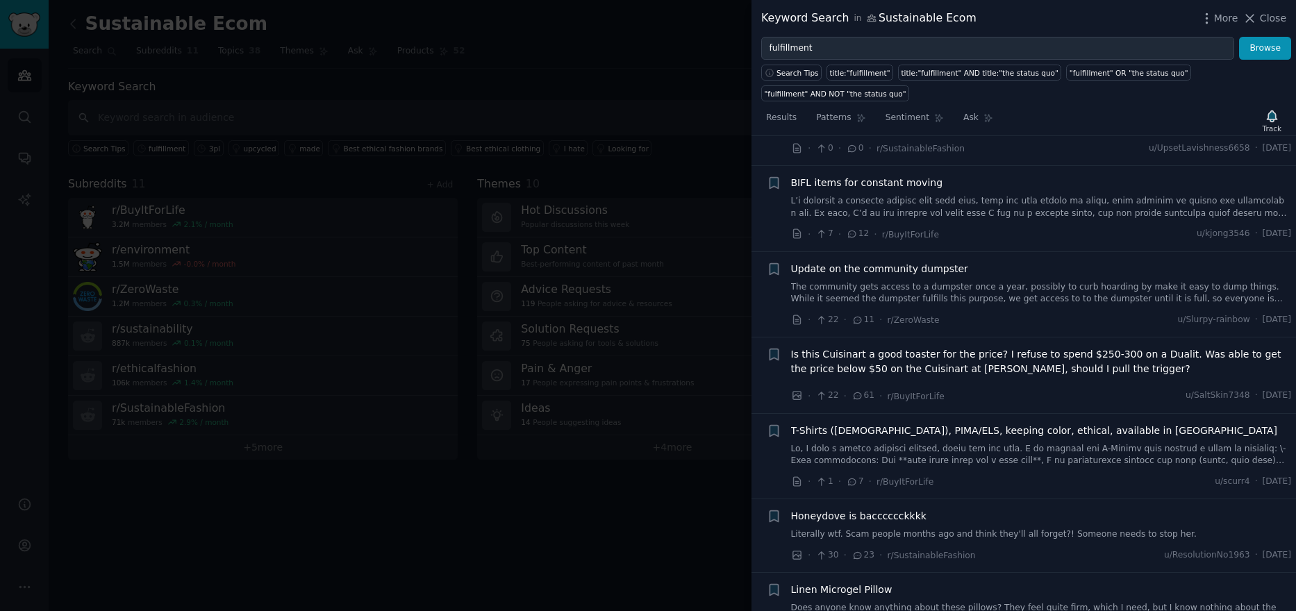
click at [1023, 529] on link "Literally wtf. Scam people months ago and think they'll all forget?! Someone ne…" at bounding box center [1041, 535] width 501 height 13
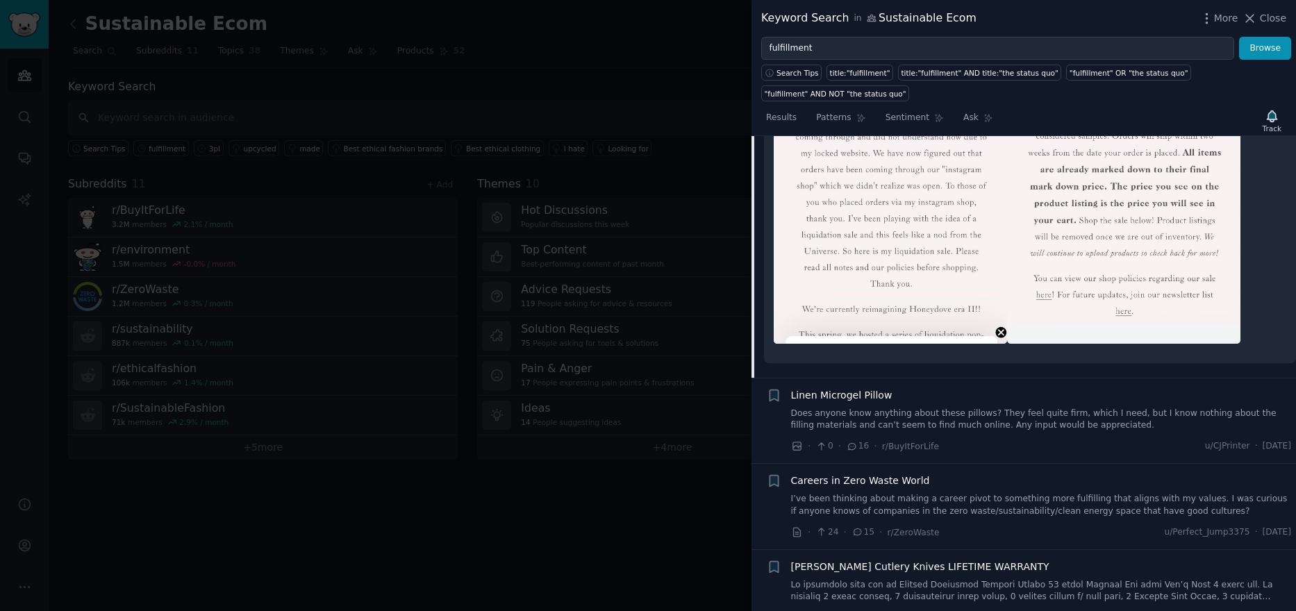
scroll to position [1336, 0]
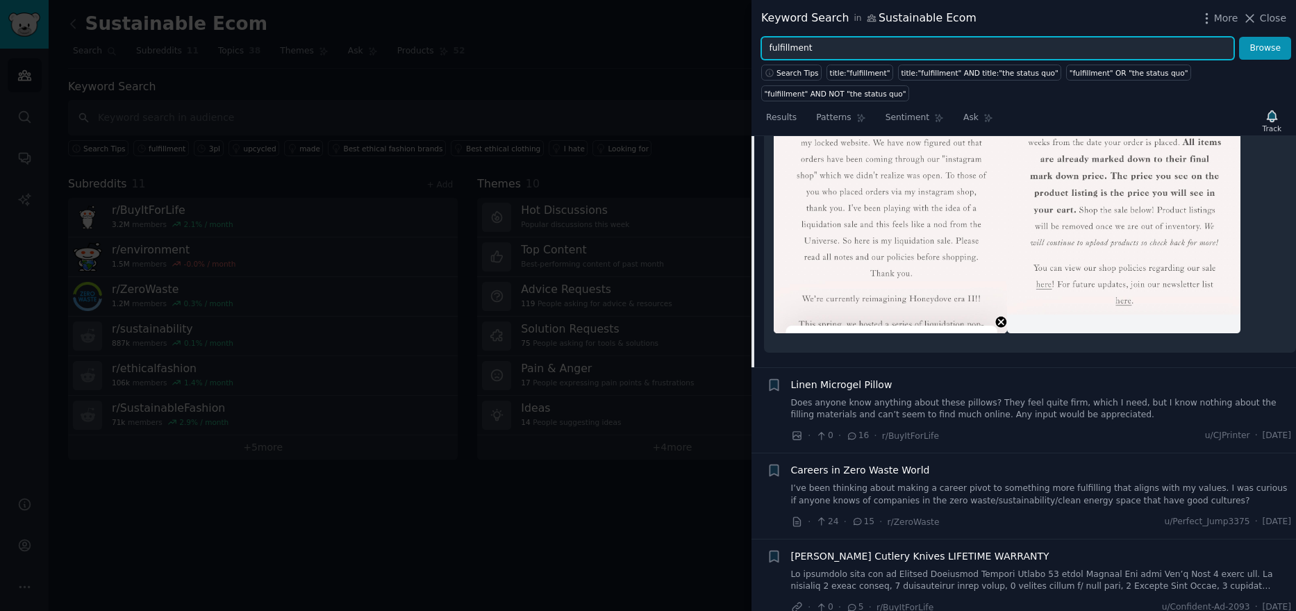
click at [770, 46] on input "fulfillment" at bounding box center [997, 49] width 473 height 24
click at [827, 51] on input "fulfillment" at bounding box center [997, 49] width 473 height 24
click at [1239, 37] on button "Browse" at bounding box center [1265, 49] width 52 height 24
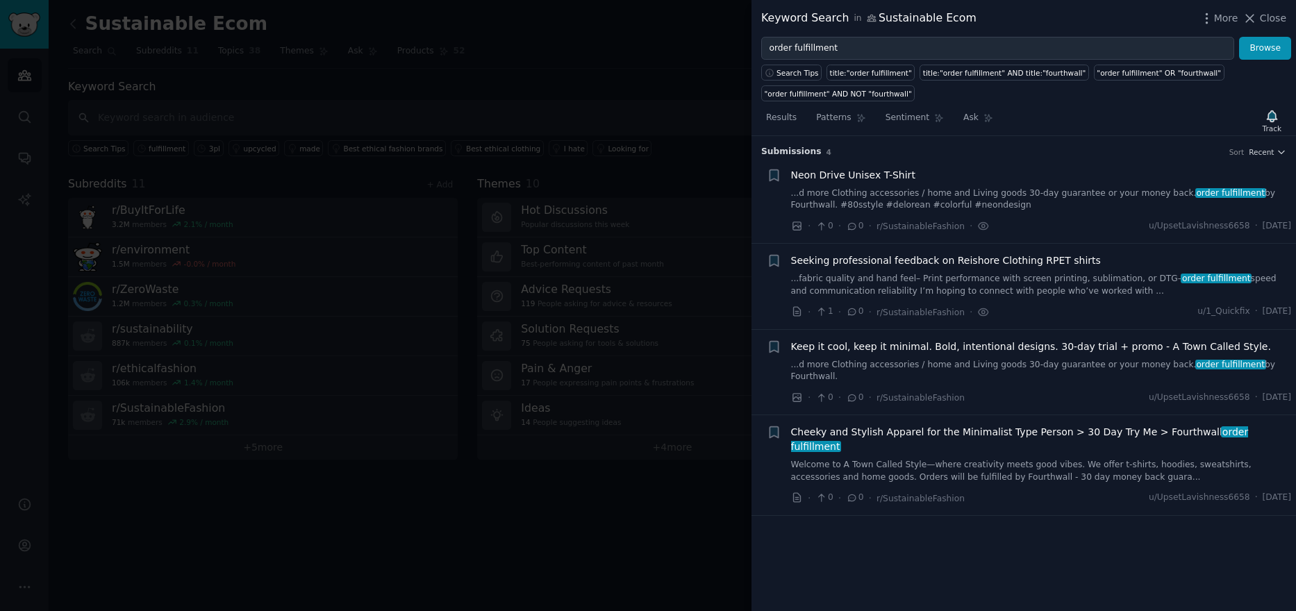
click at [1073, 288] on link "...fabric quality and hand feel– Print performance with screen printing, sublim…" at bounding box center [1041, 285] width 501 height 24
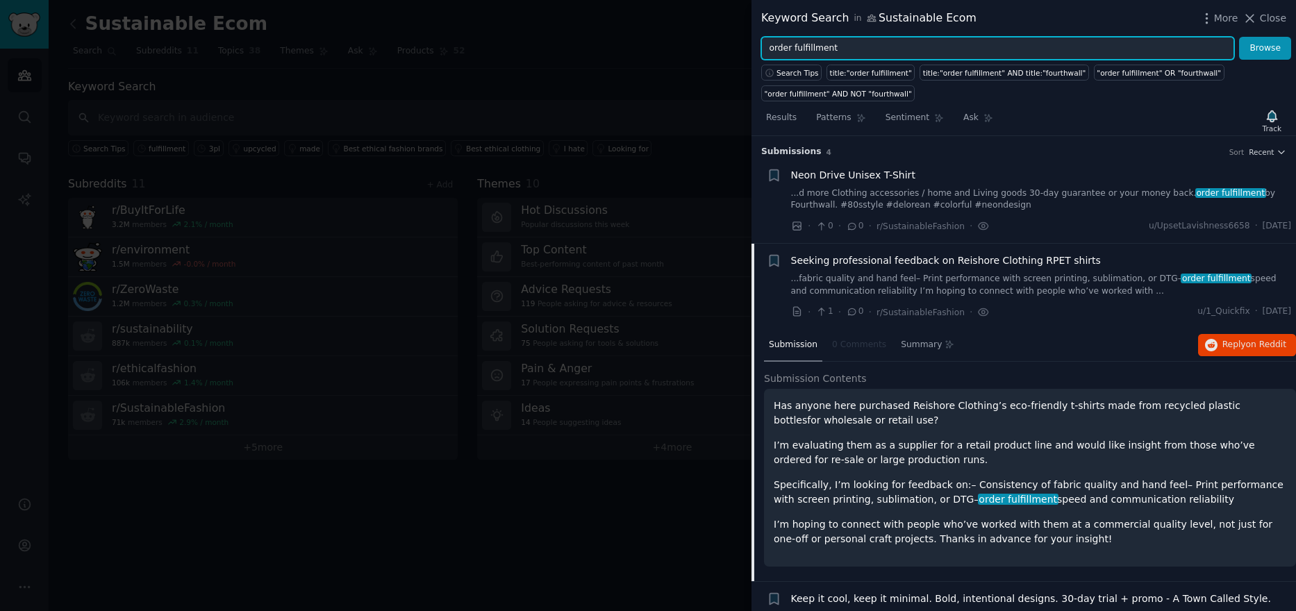
drag, startPoint x: 809, startPoint y: 53, endPoint x: 749, endPoint y: 52, distance: 59.8
click at [749, 52] on div "Keyword Search in Sustainable Ecom More Close order fulfillment Browse Search T…" at bounding box center [648, 305] width 1296 height 611
type input "3pl"
click at [1239, 37] on button "Browse" at bounding box center [1265, 49] width 52 height 24
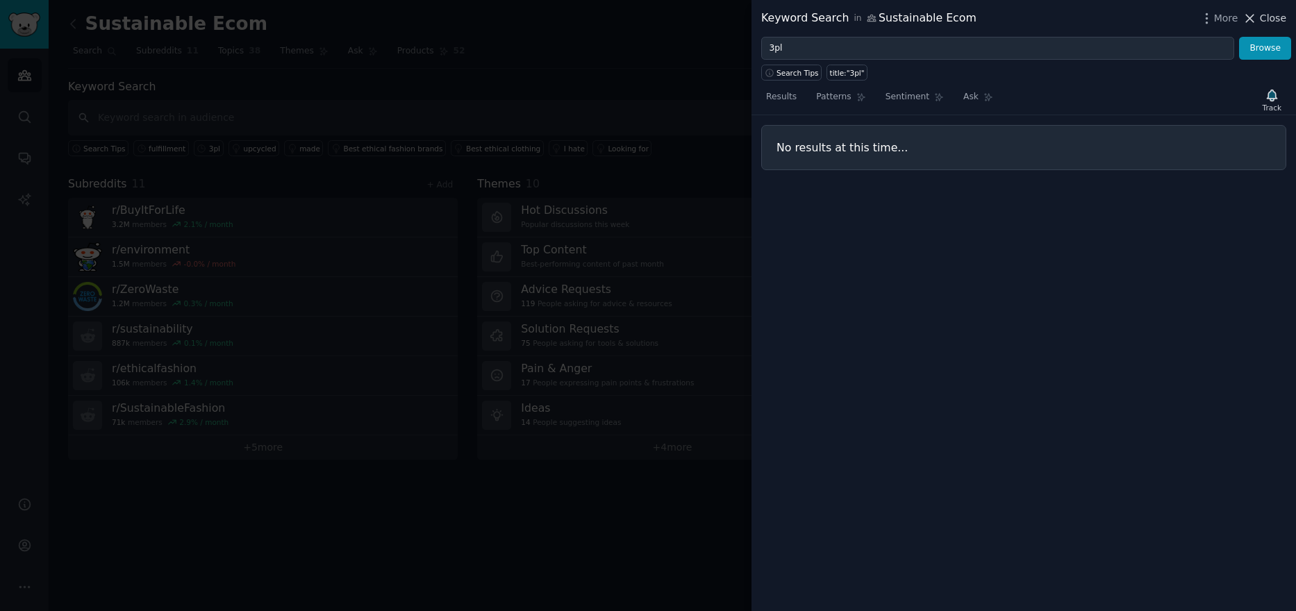
click at [1273, 16] on span "Close" at bounding box center [1273, 18] width 26 height 15
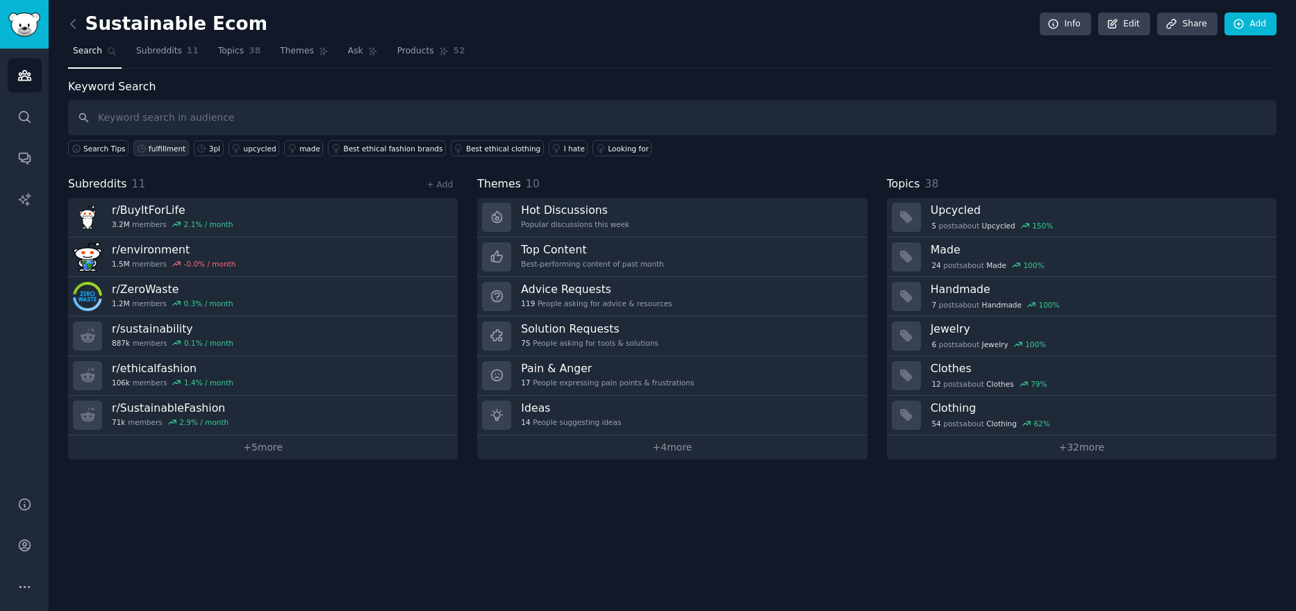
click at [157, 147] on div "fulfillment" at bounding box center [167, 149] width 37 height 10
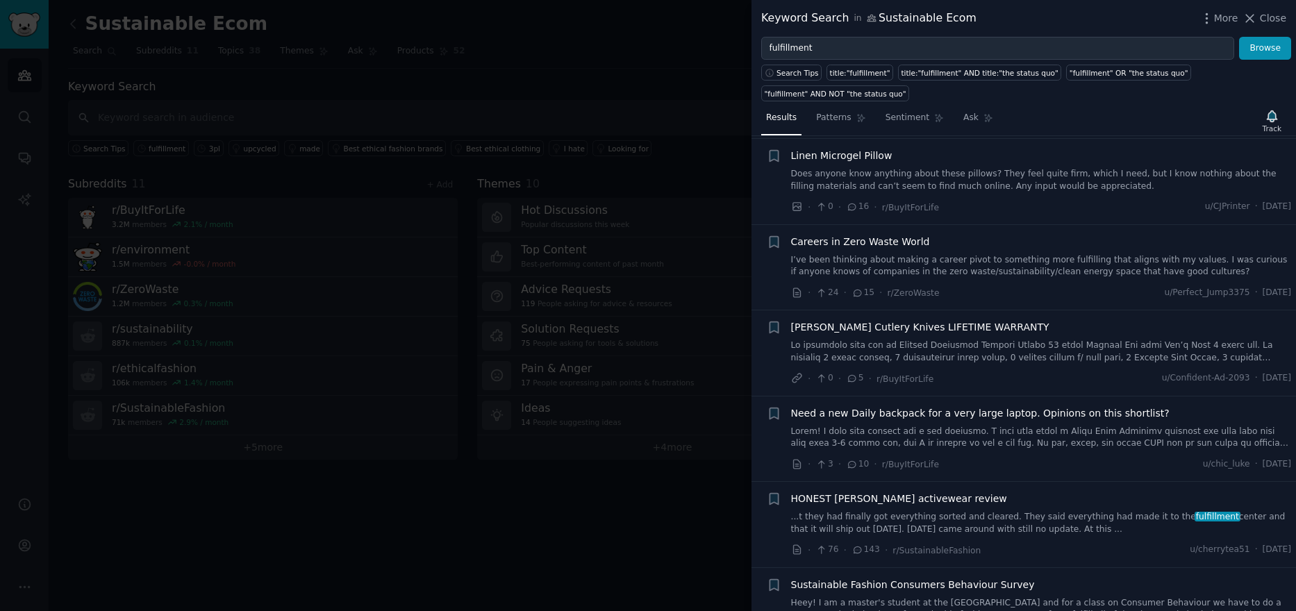
scroll to position [1042, 0]
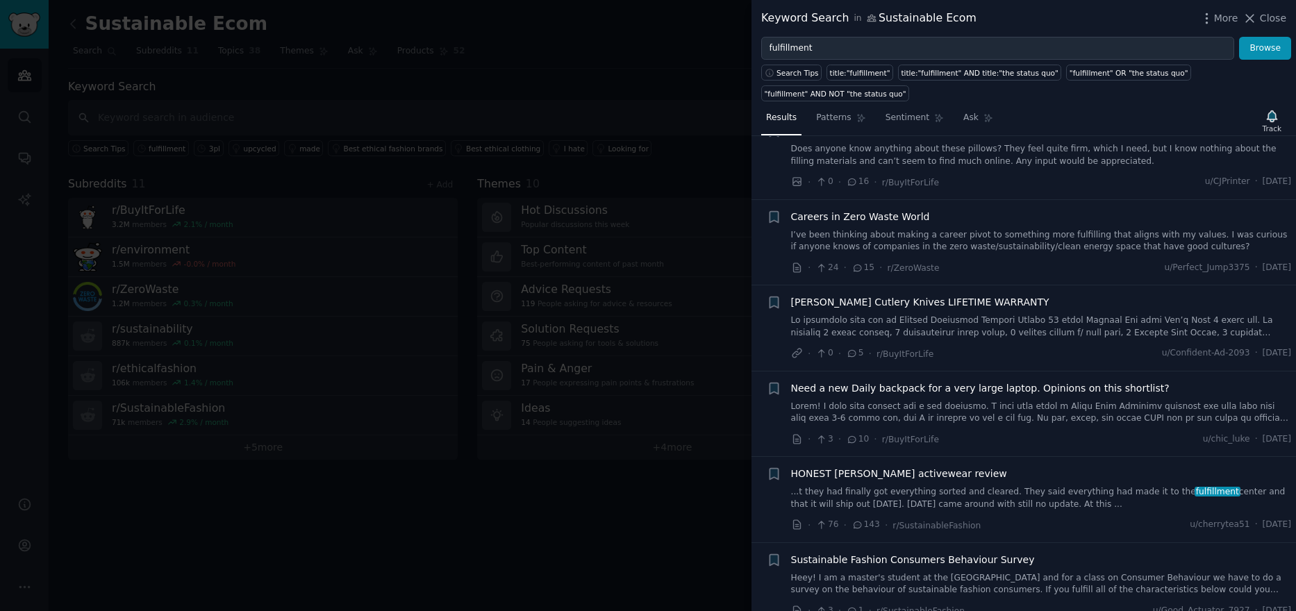
click at [1031, 486] on link "...t they had finally got everything sorted and cleared. They said everything h…" at bounding box center [1041, 498] width 501 height 24
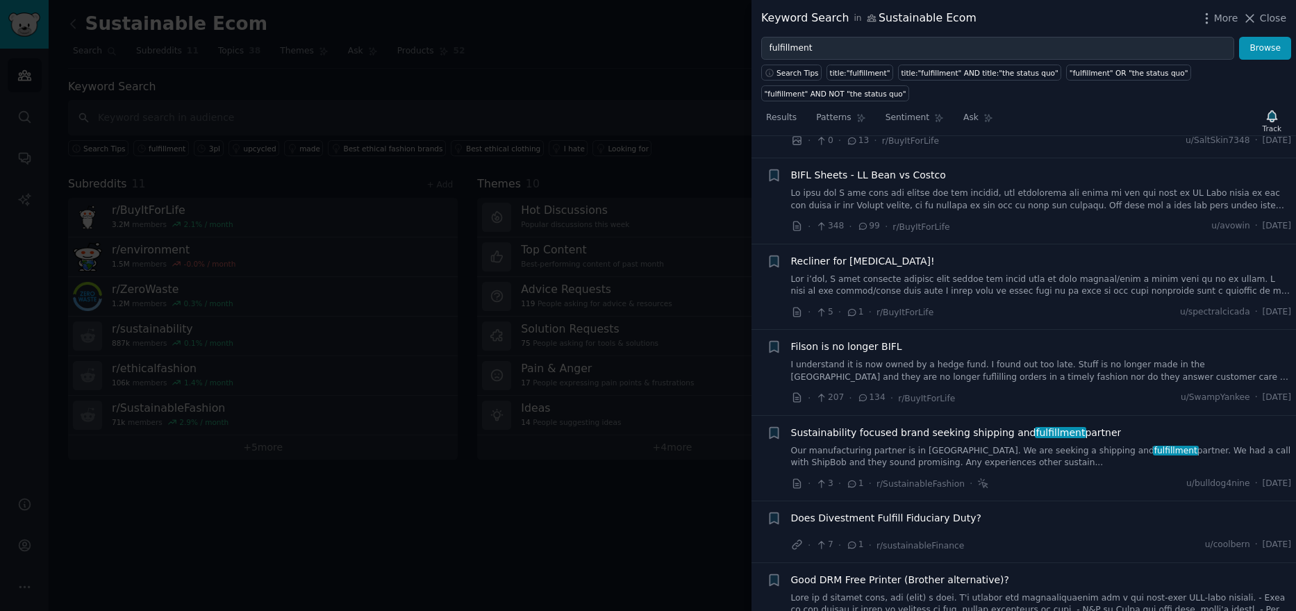
scroll to position [2239, 0]
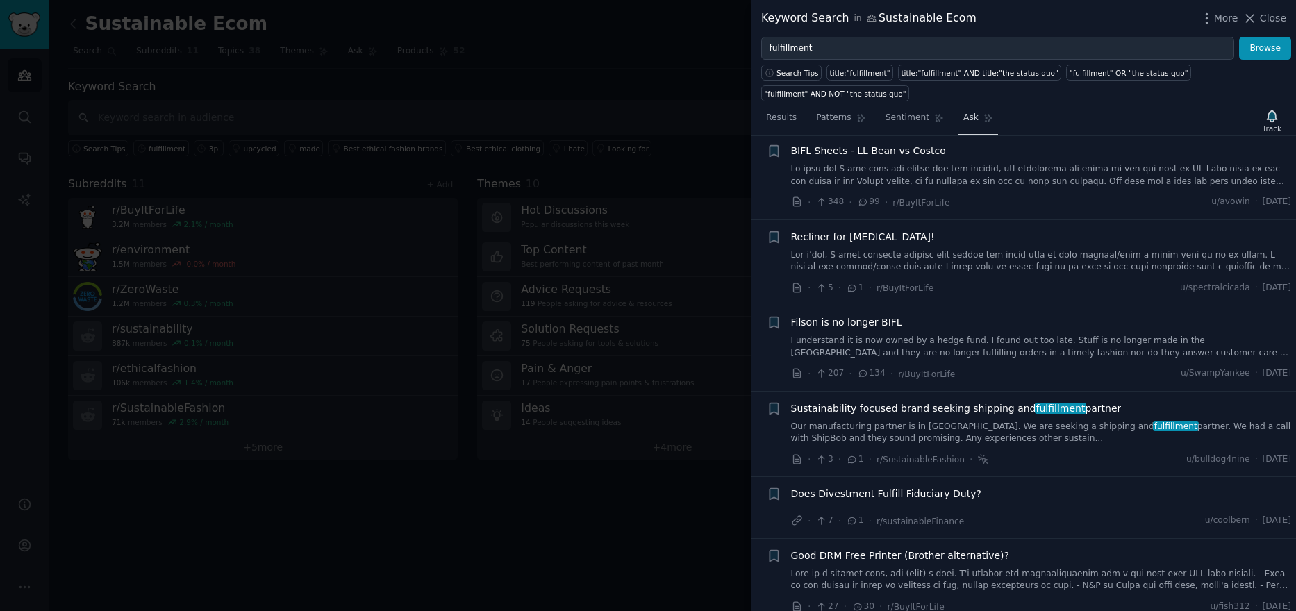
click at [970, 107] on link "Ask" at bounding box center [979, 121] width 40 height 28
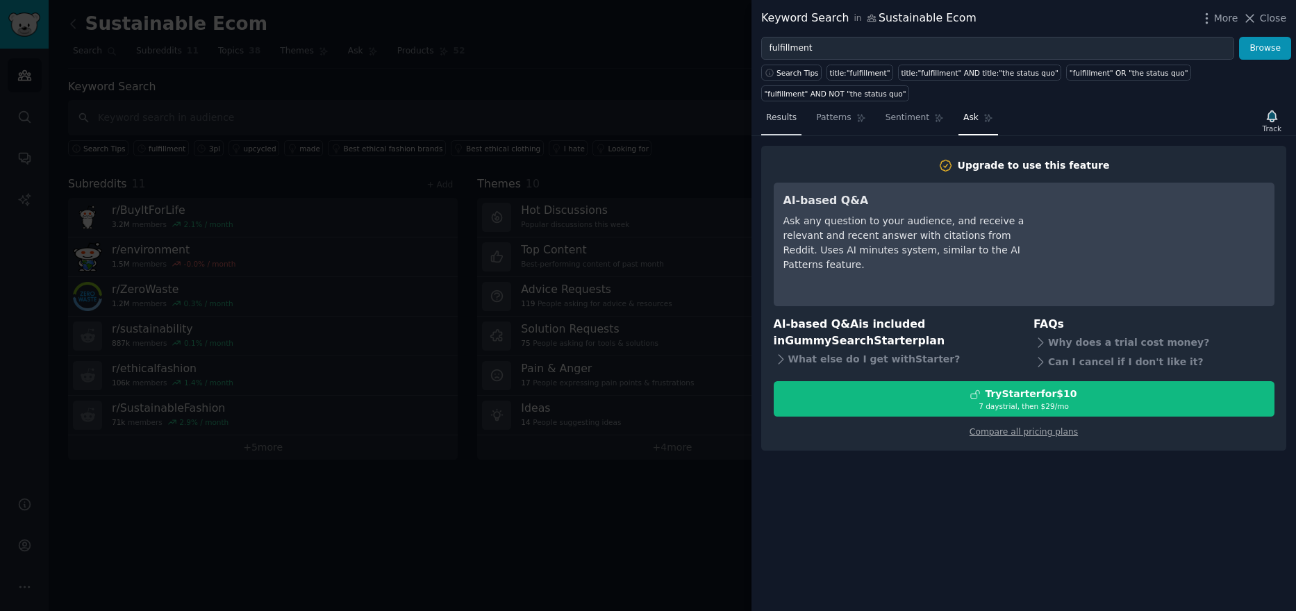
click at [778, 112] on span "Results" at bounding box center [781, 118] width 31 height 13
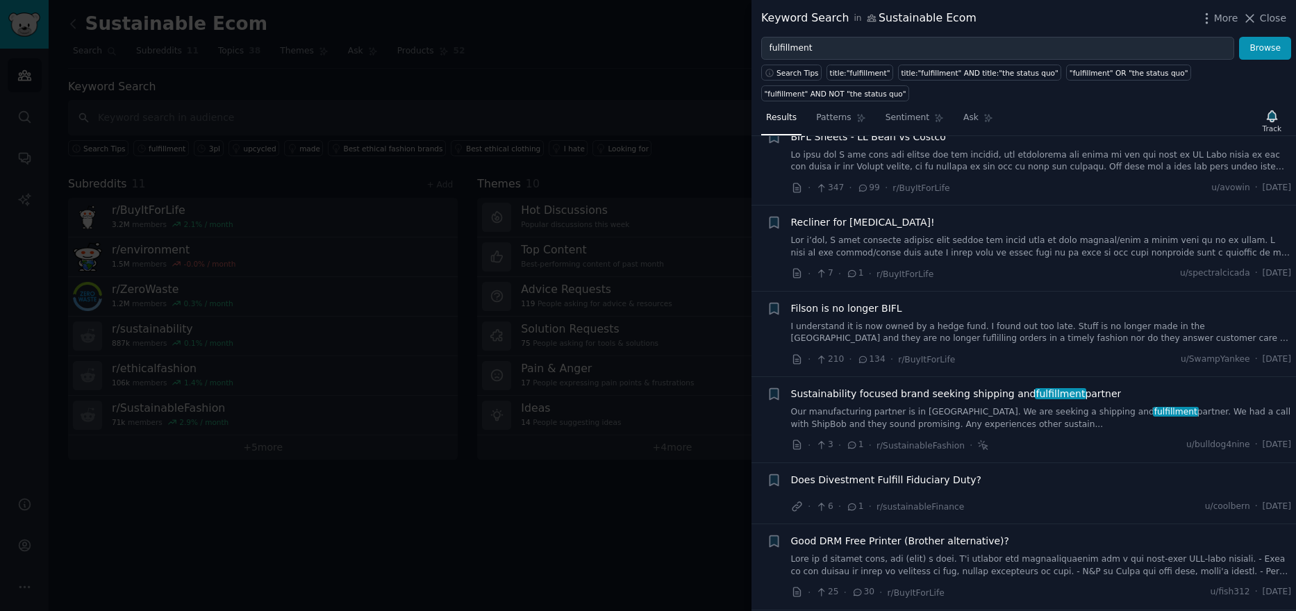
scroll to position [1737, 0]
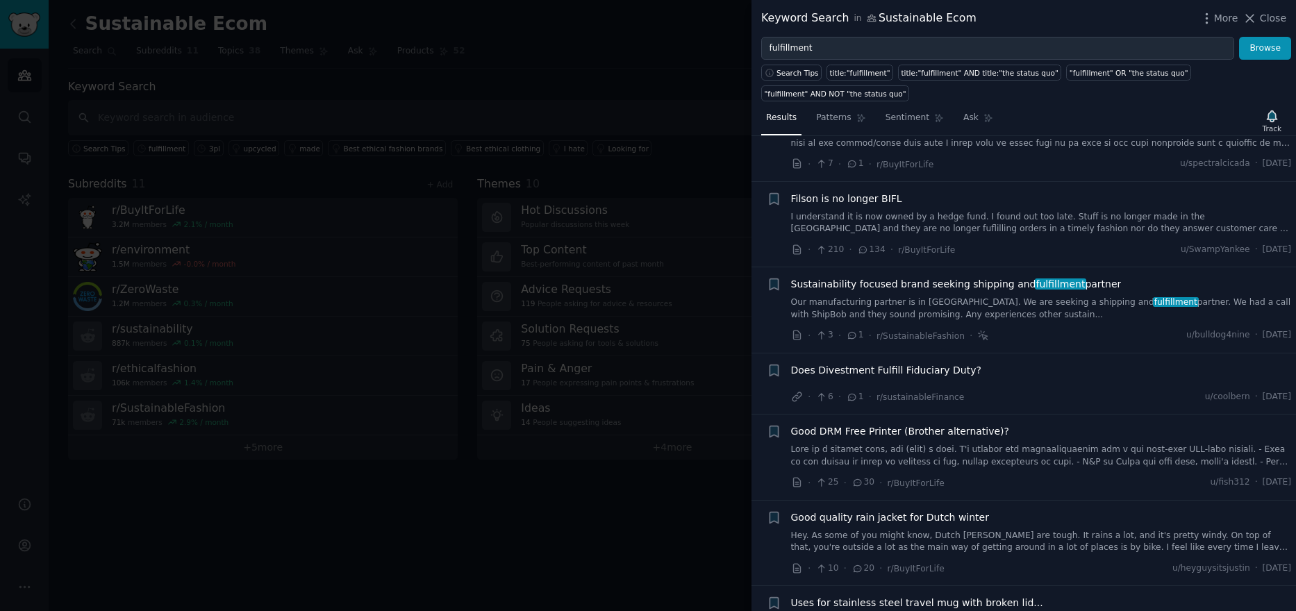
click at [242, 536] on div at bounding box center [648, 305] width 1296 height 611
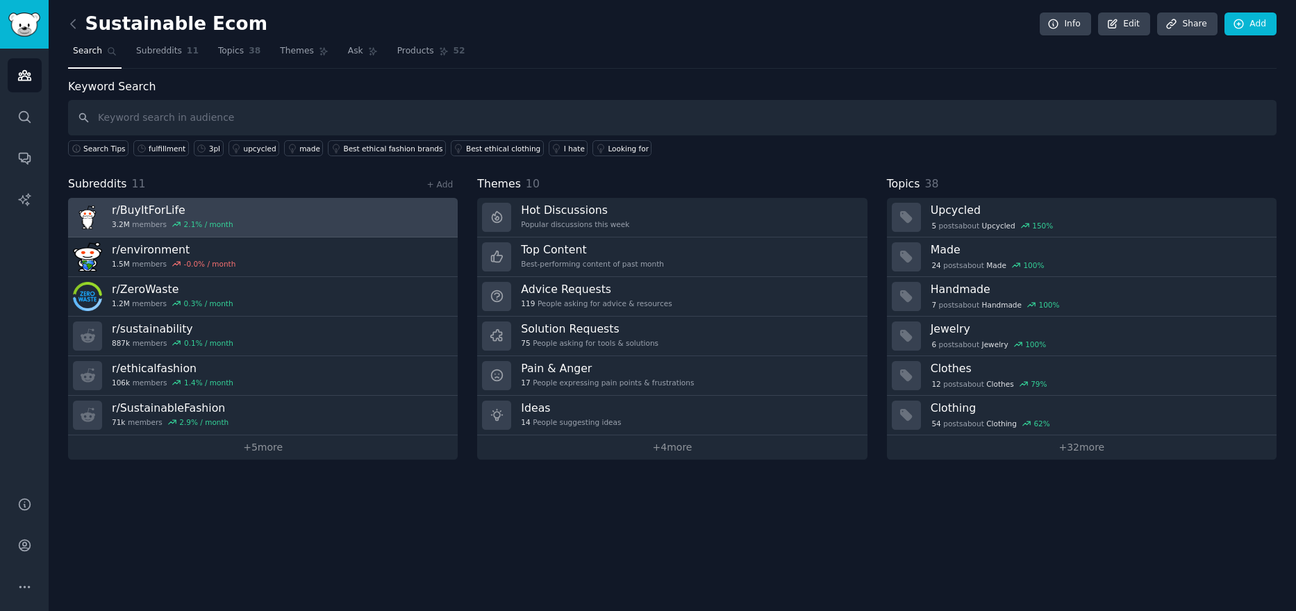
click at [308, 219] on link "r/ BuyItForLife 3.2M members 2.1 % / month" at bounding box center [263, 218] width 390 height 40
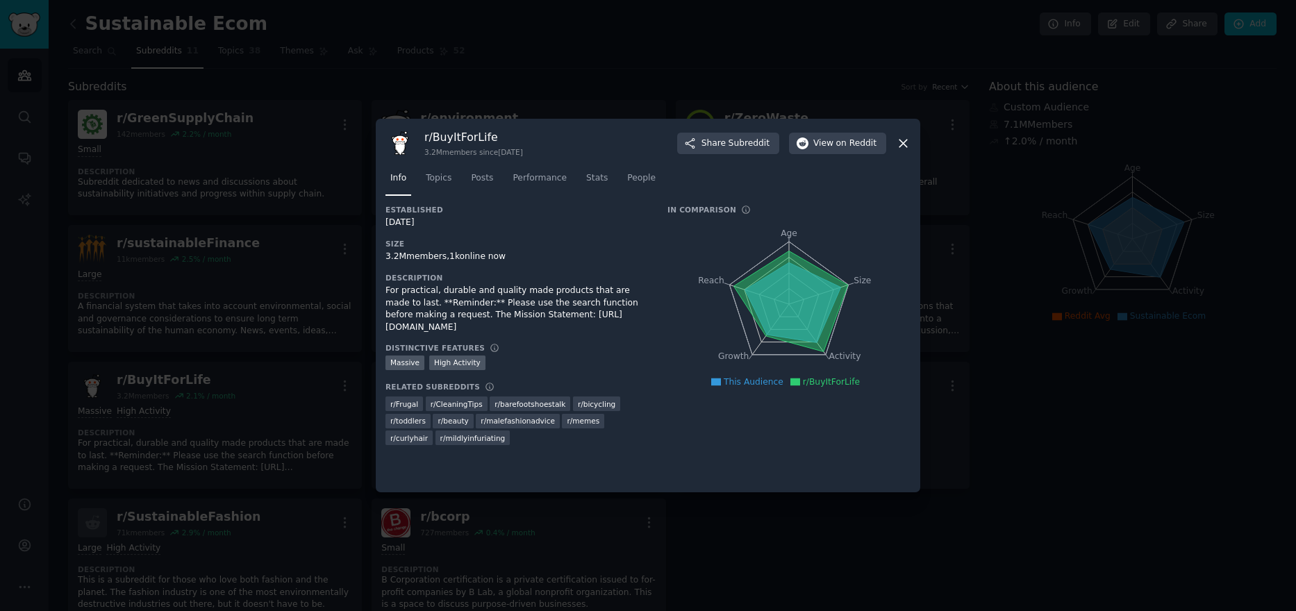
click at [899, 144] on icon at bounding box center [903, 143] width 15 height 15
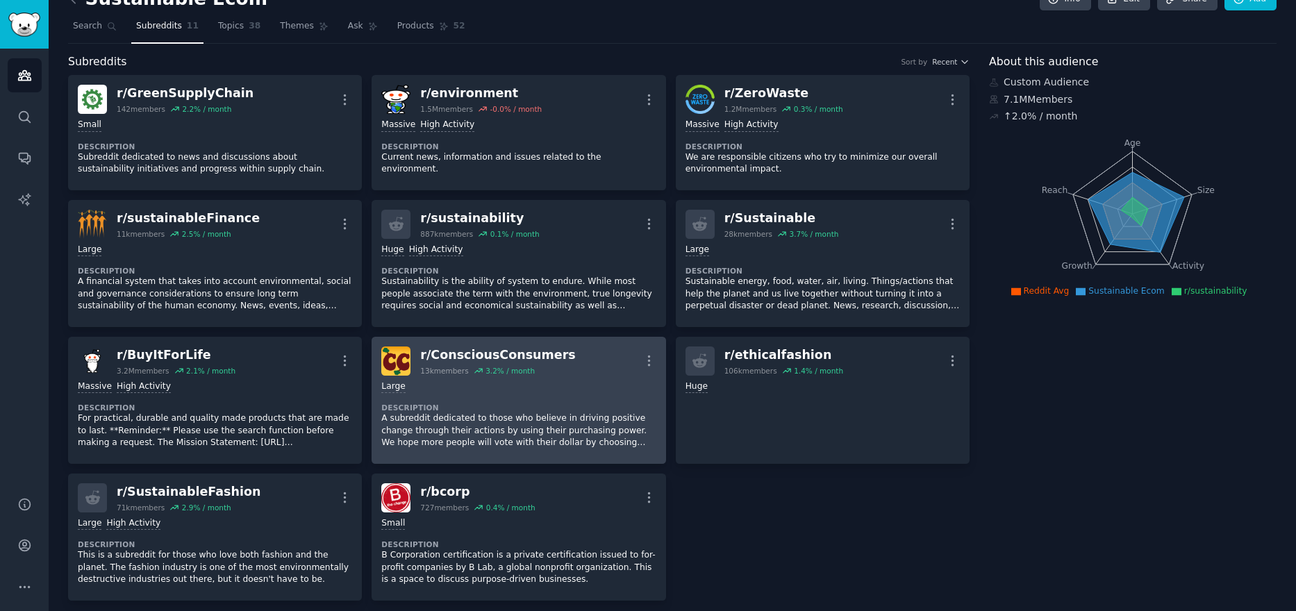
scroll to position [69, 0]
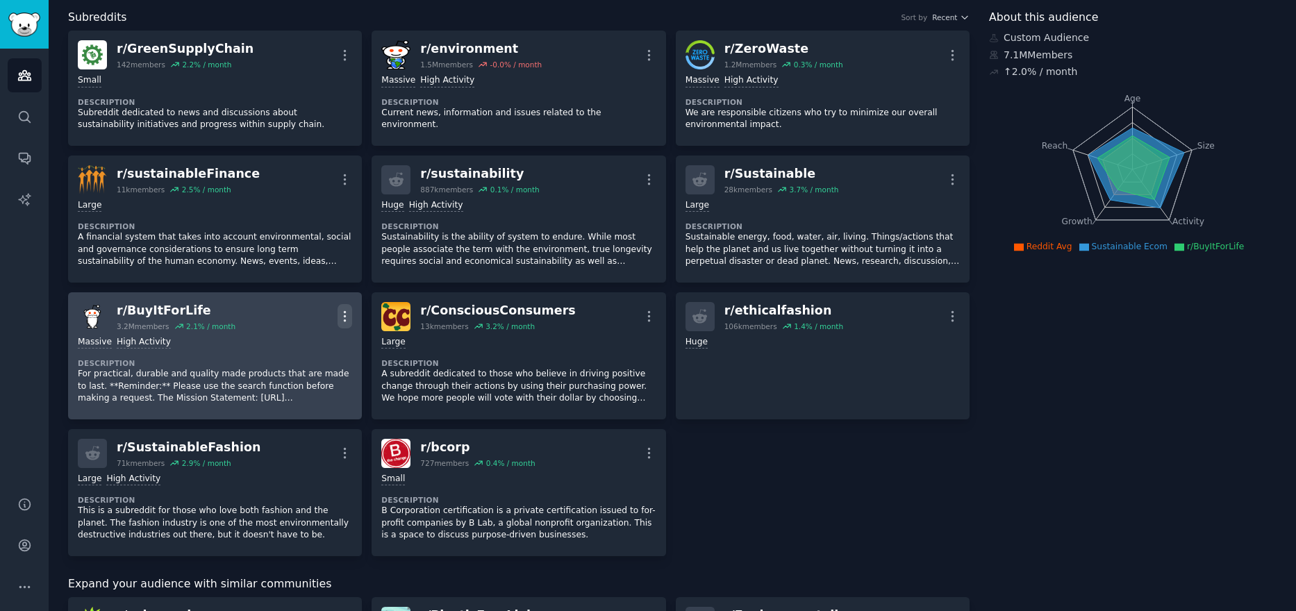
click at [346, 311] on icon "button" at bounding box center [345, 316] width 15 height 15
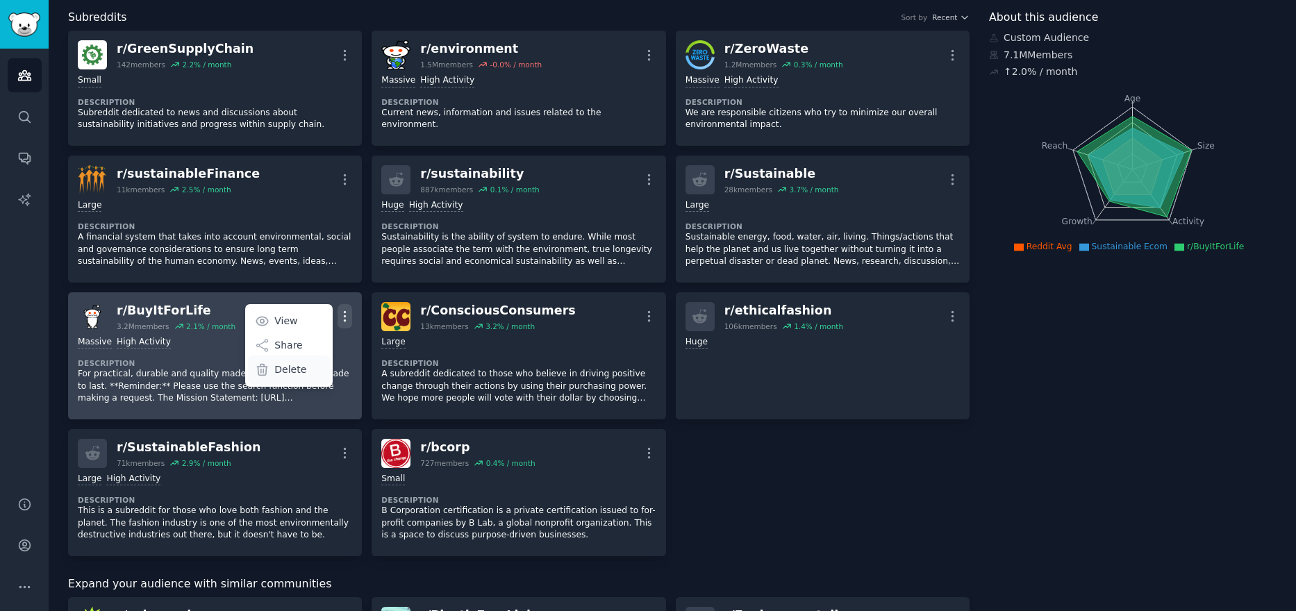
click at [311, 376] on div "Delete" at bounding box center [289, 370] width 83 height 29
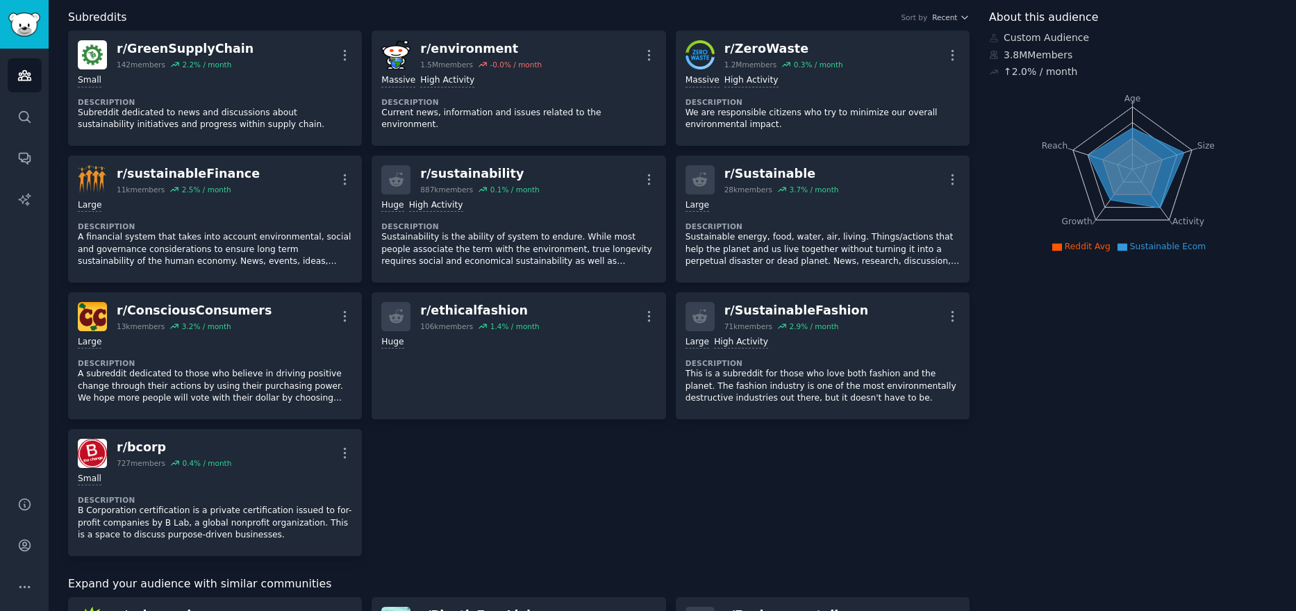
scroll to position [0, 0]
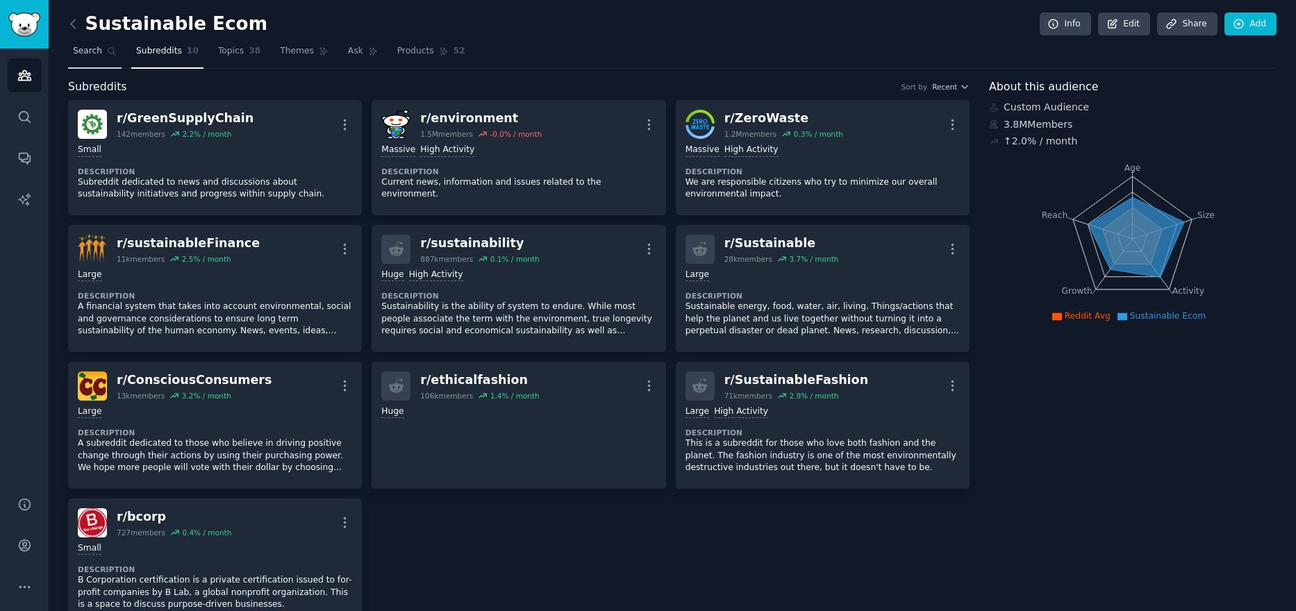
click at [98, 52] on span "Search" at bounding box center [87, 51] width 29 height 13
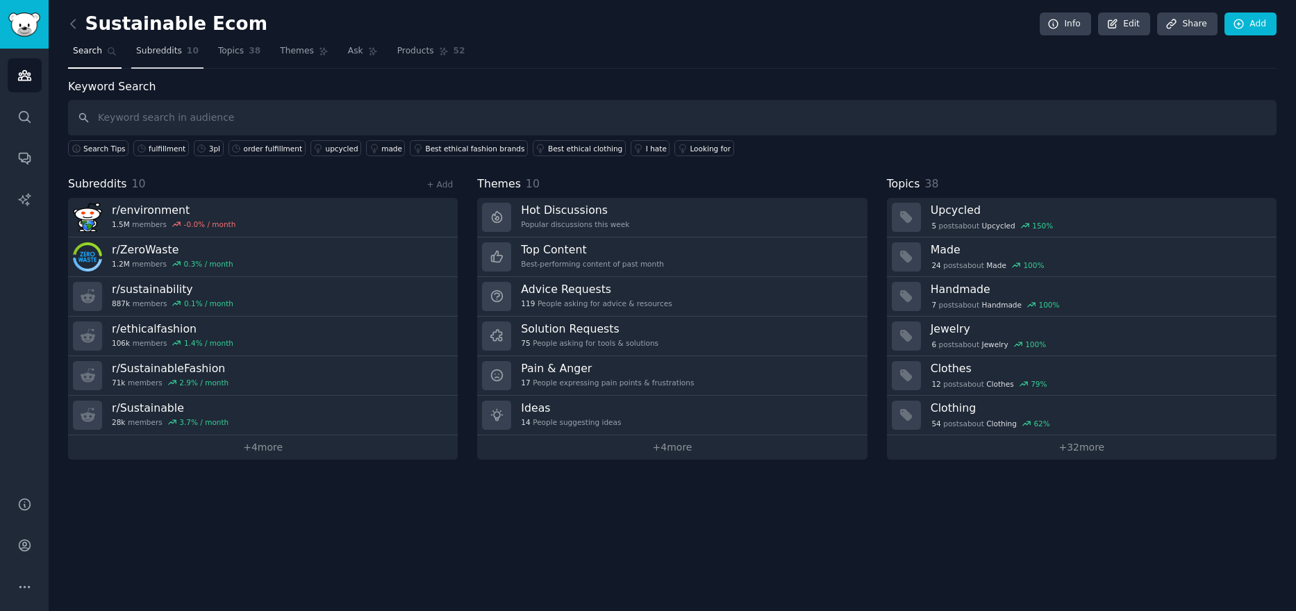
click at [167, 49] on span "Subreddits" at bounding box center [159, 51] width 46 height 13
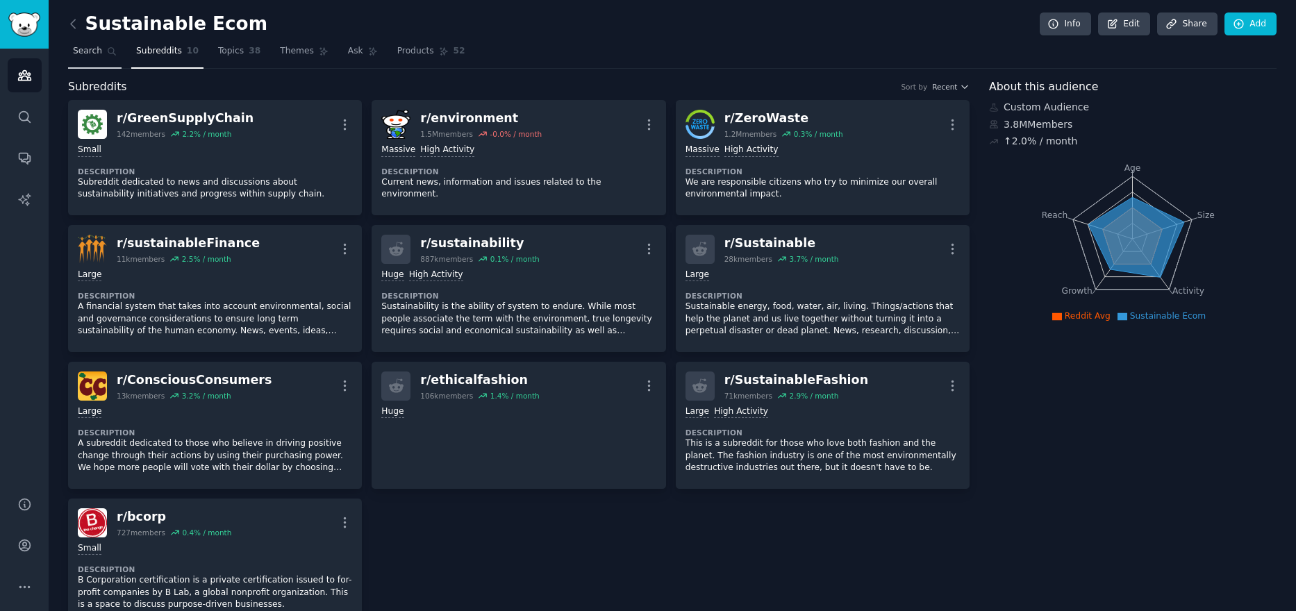
click at [101, 58] on link "Search" at bounding box center [94, 54] width 53 height 28
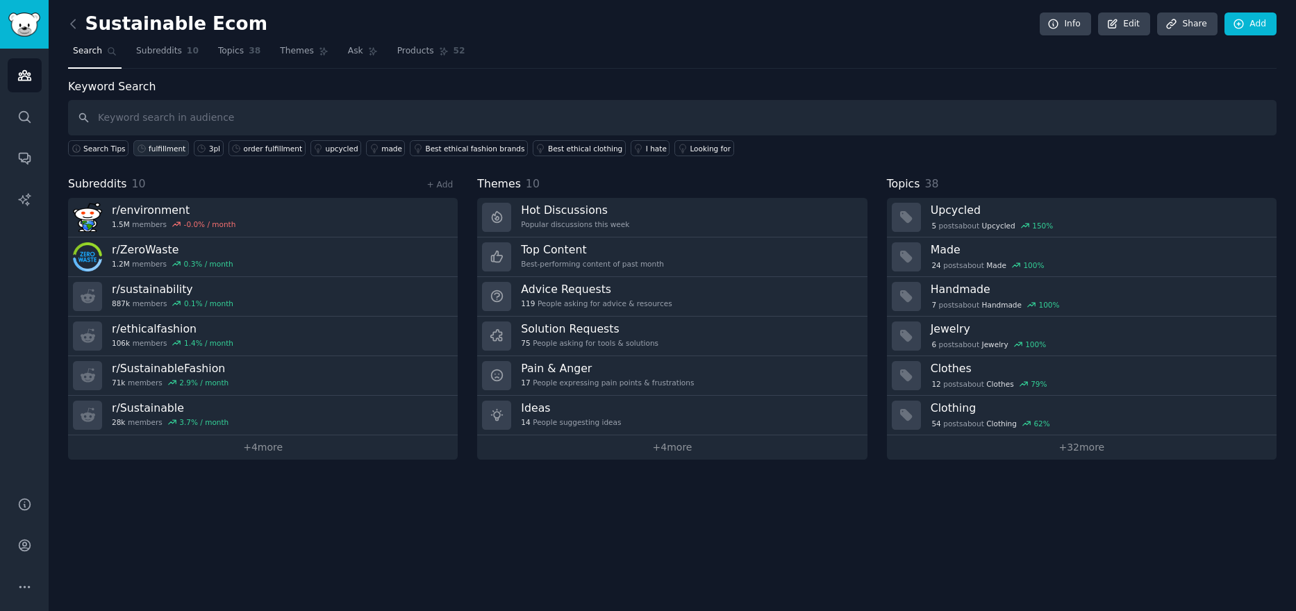
click at [160, 150] on div "fulfillment" at bounding box center [167, 149] width 37 height 10
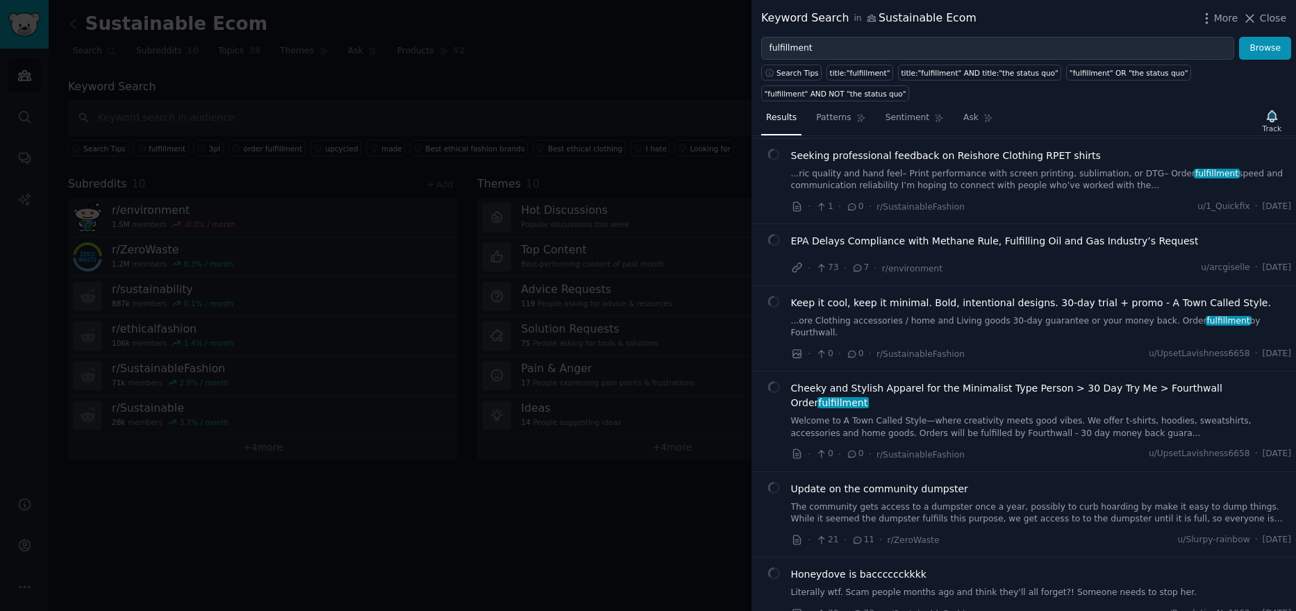
scroll to position [208, 0]
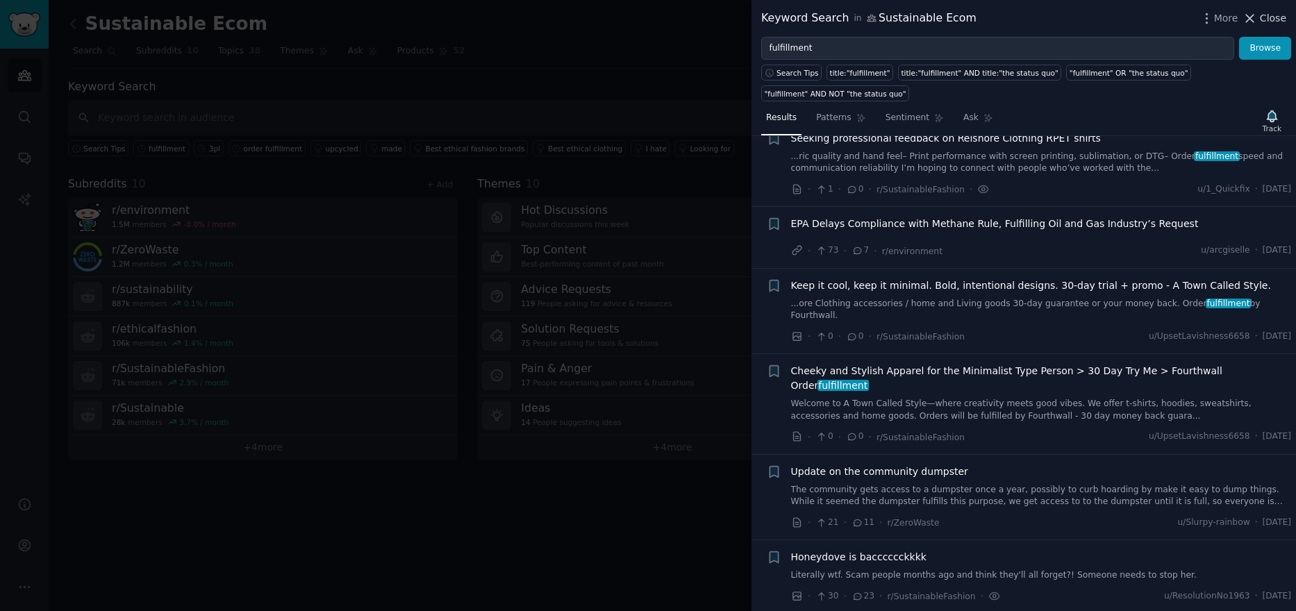
click at [1257, 17] on icon at bounding box center [1250, 18] width 15 height 15
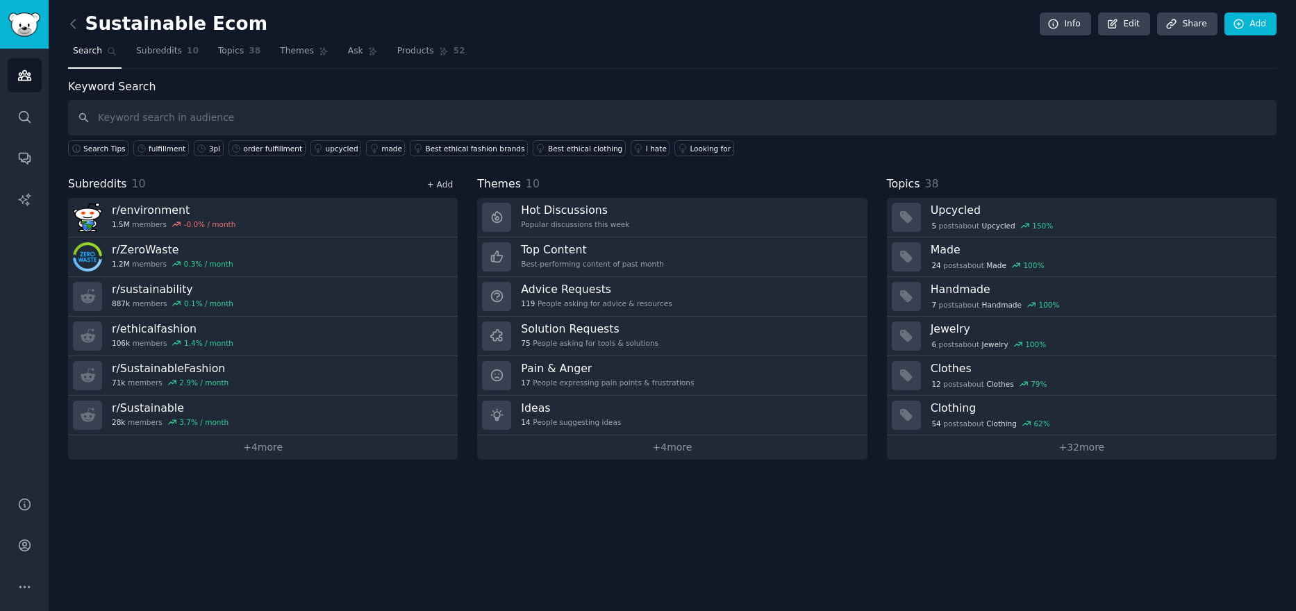
click at [445, 184] on link "+ Add" at bounding box center [439, 185] width 26 height 10
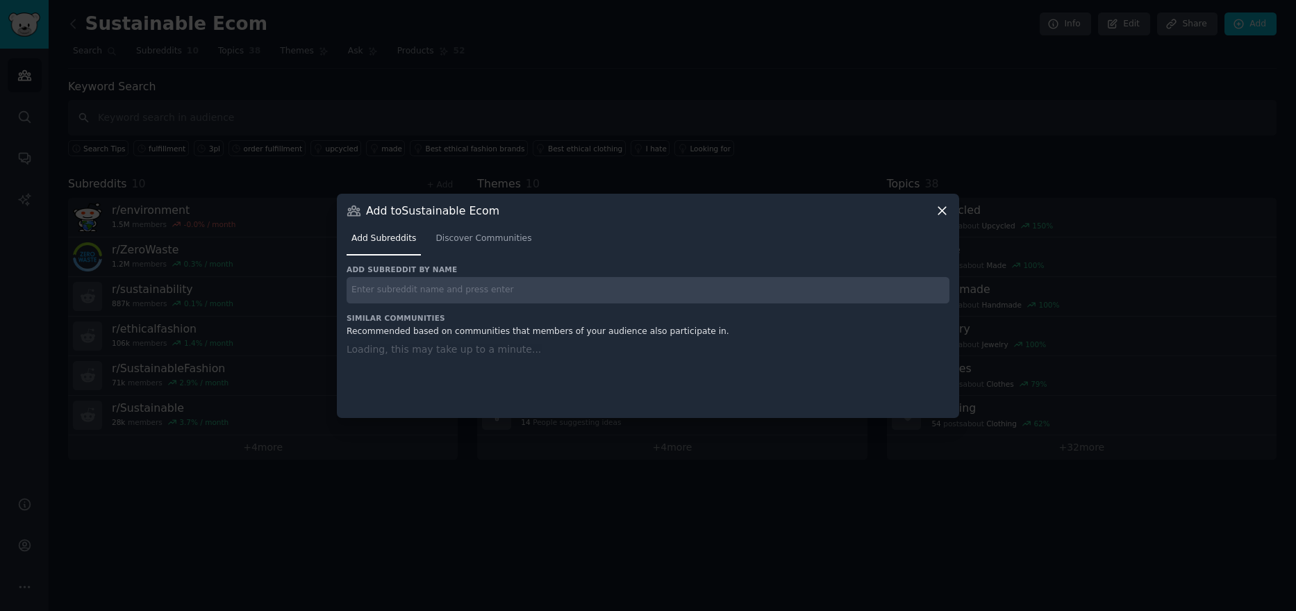
click at [415, 294] on input "text" at bounding box center [648, 290] width 603 height 27
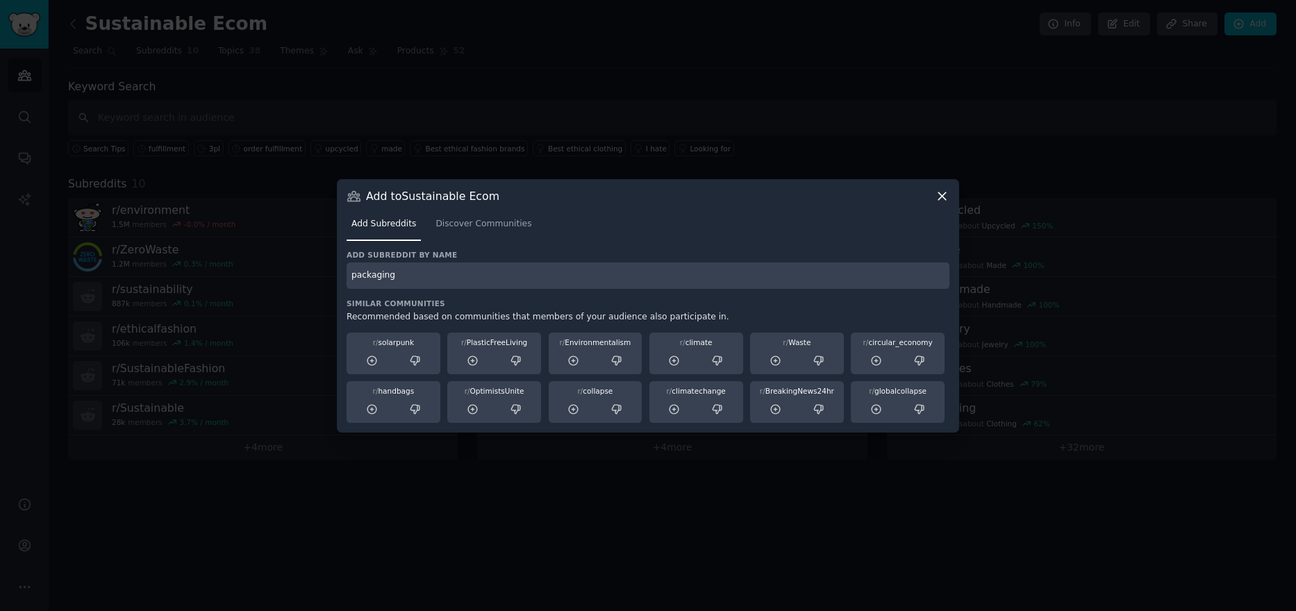
type input "packaging"
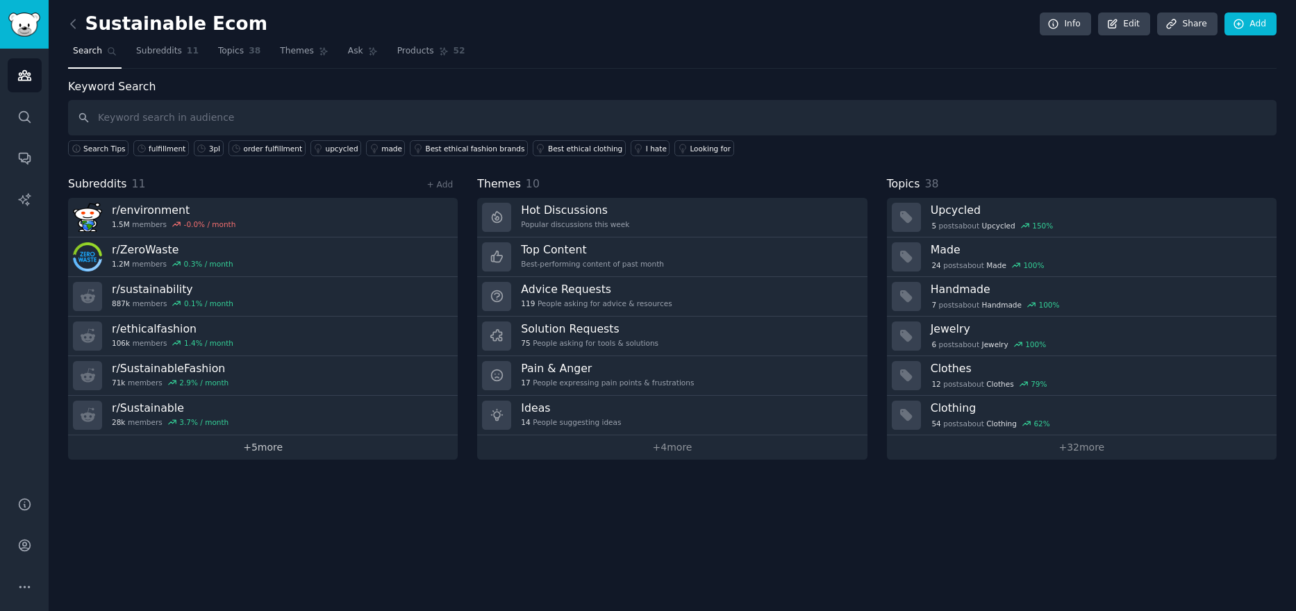
click at [257, 453] on link "+ 5 more" at bounding box center [263, 448] width 390 height 24
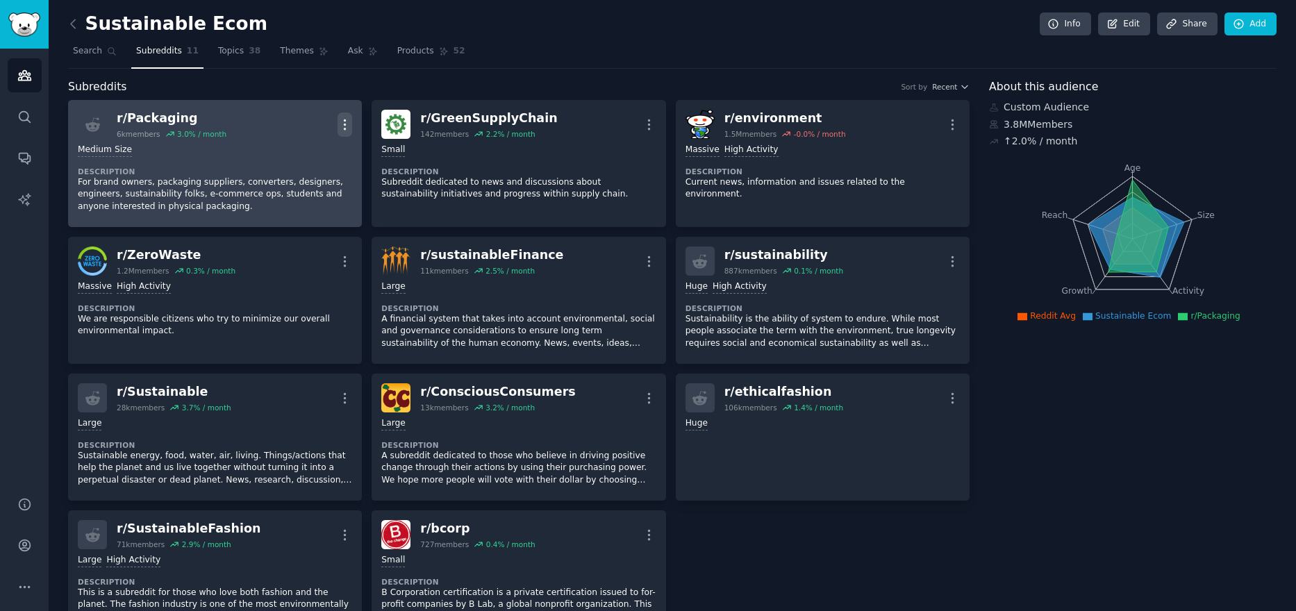
click at [342, 119] on icon "button" at bounding box center [345, 124] width 15 height 15
click at [297, 179] on p "Delete" at bounding box center [290, 178] width 32 height 15
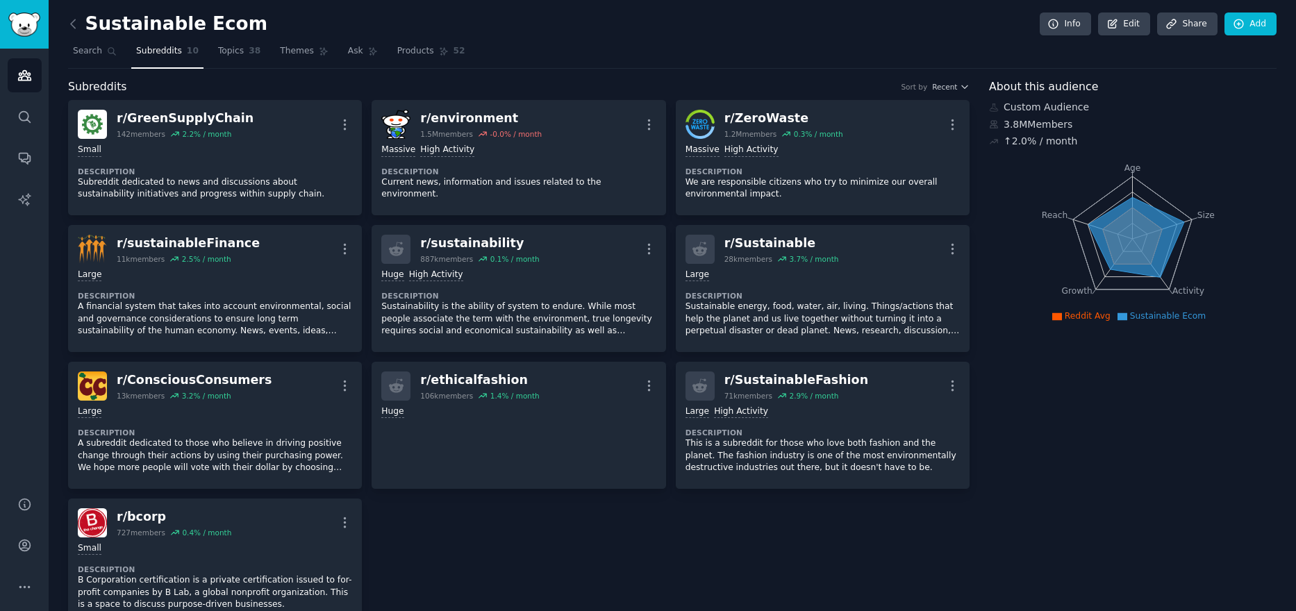
click at [160, 54] on span "Subreddits" at bounding box center [159, 51] width 46 height 13
click at [1252, 22] on link "Add" at bounding box center [1251, 25] width 52 height 24
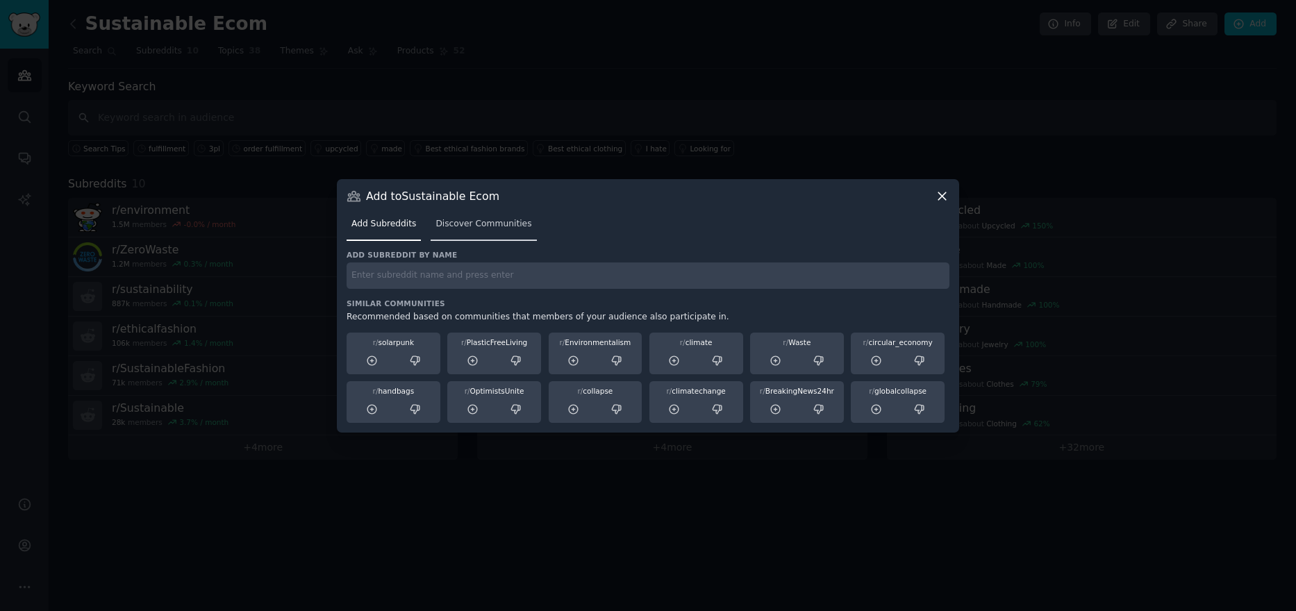
click at [470, 222] on span "Discover Communities" at bounding box center [484, 224] width 96 height 13
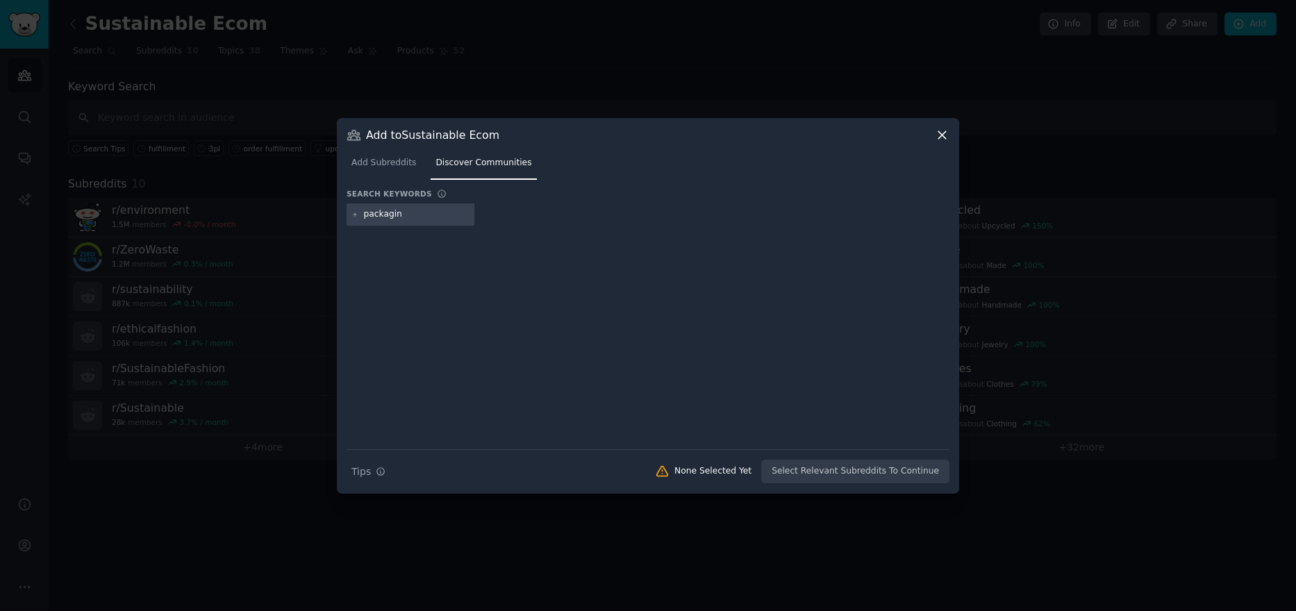
type input "packaging"
type input "sustainable packaging"
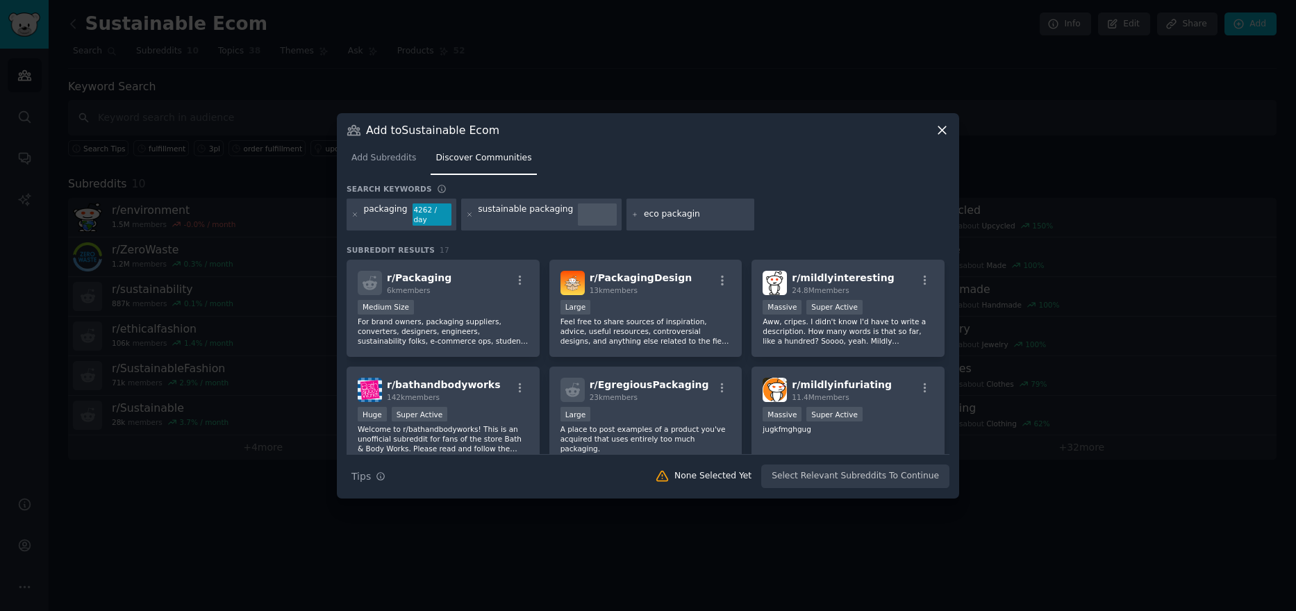
type input "eco packaging"
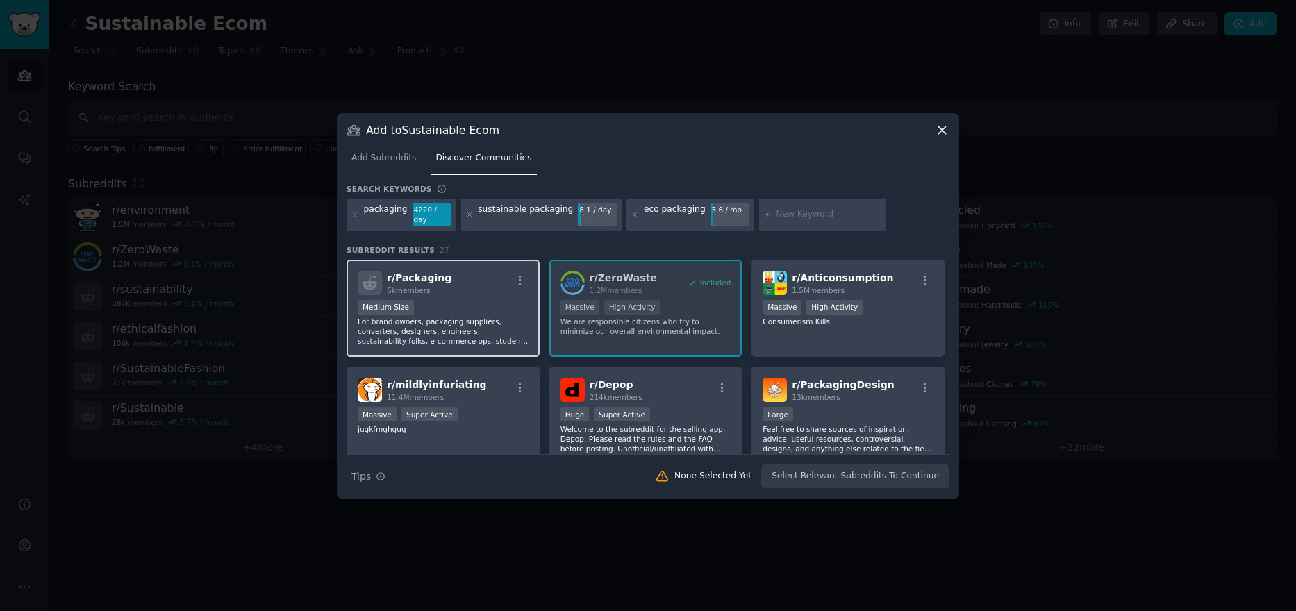
click at [459, 310] on div "Medium Size" at bounding box center [443, 308] width 171 height 17
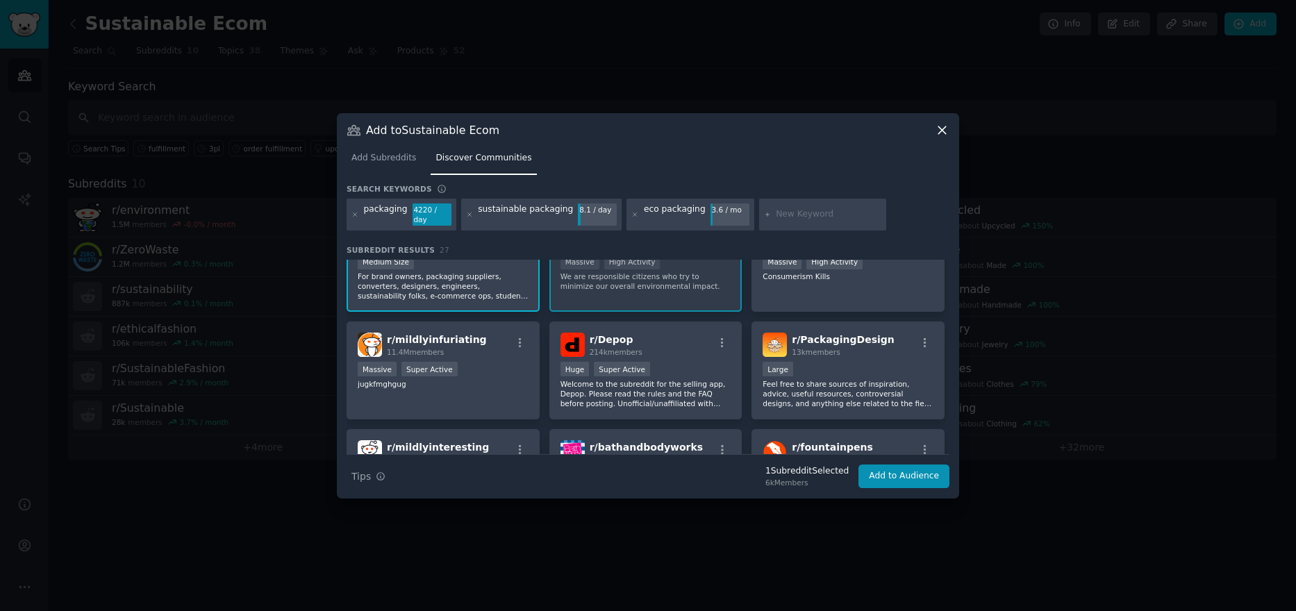
scroll to position [69, 0]
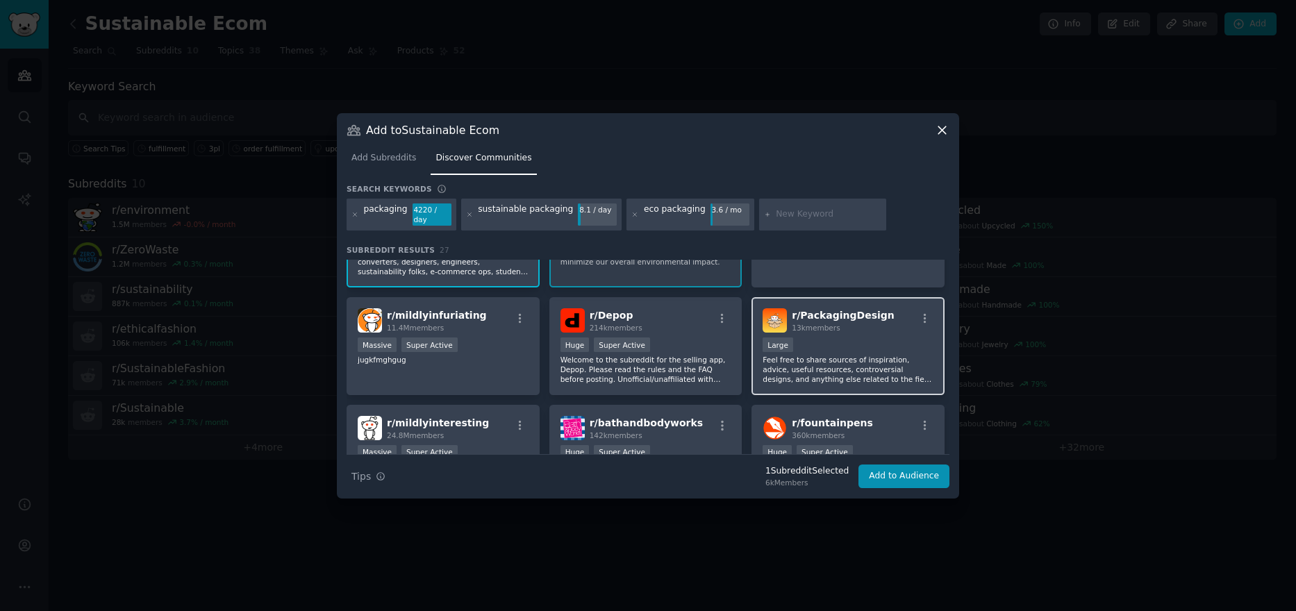
click at [854, 340] on div "10,000 - 100,000 members Large" at bounding box center [848, 346] width 171 height 17
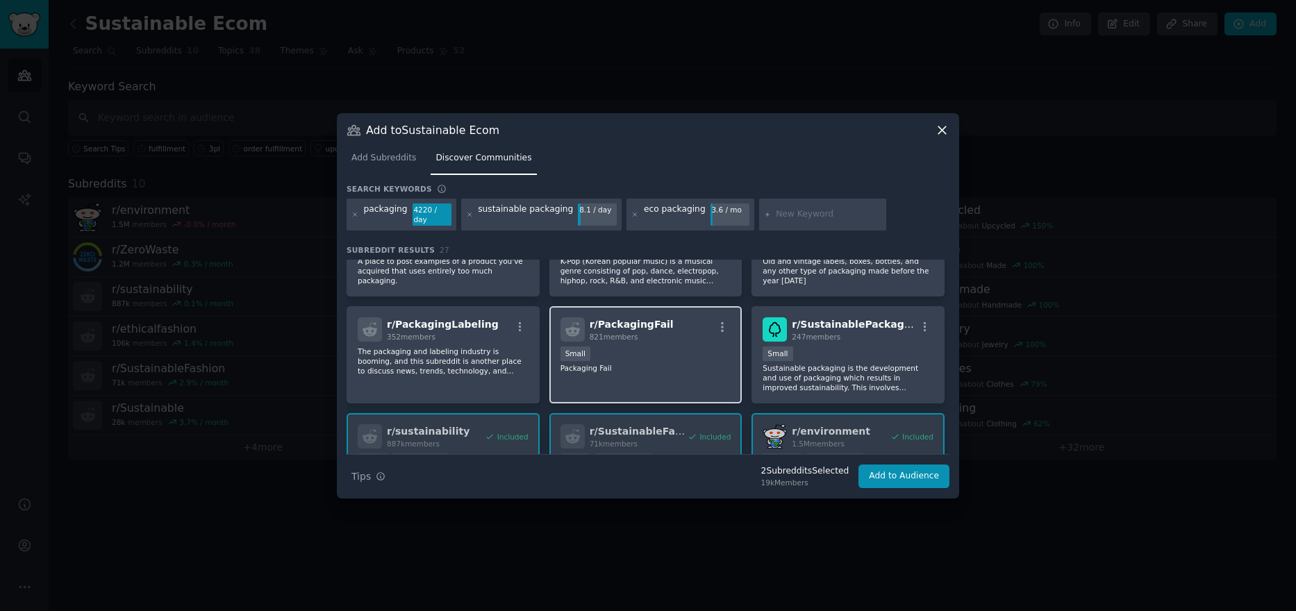
scroll to position [417, 0]
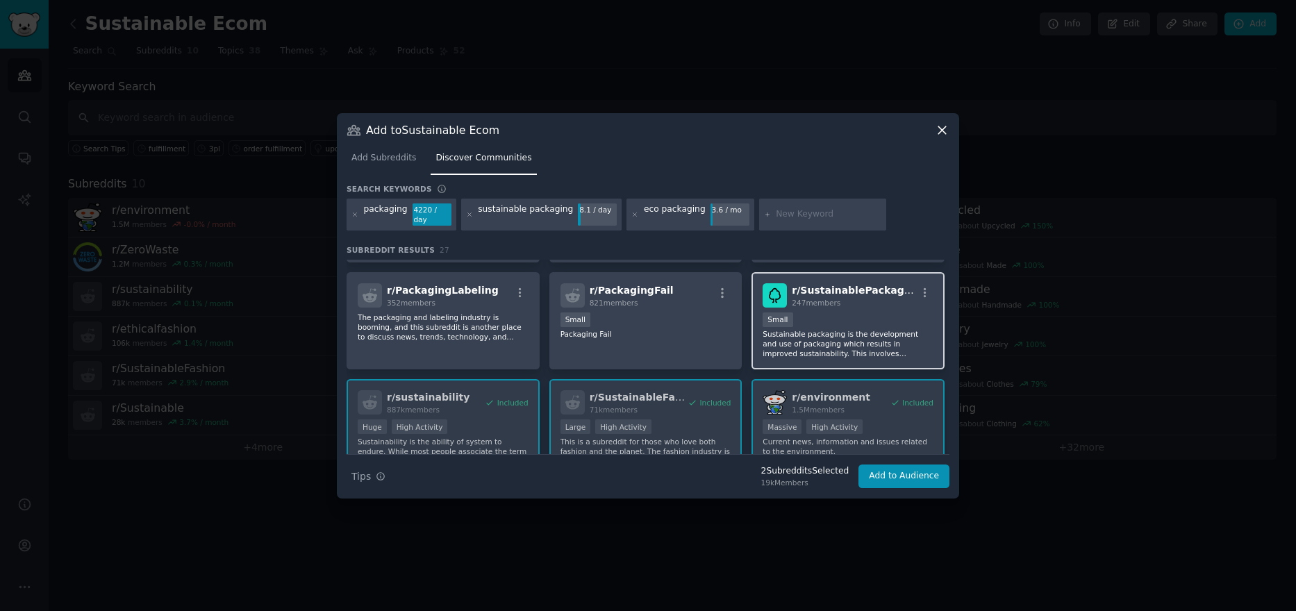
click at [839, 329] on p "Sustainable packaging is the development and use of packaging which results in …" at bounding box center [848, 343] width 171 height 29
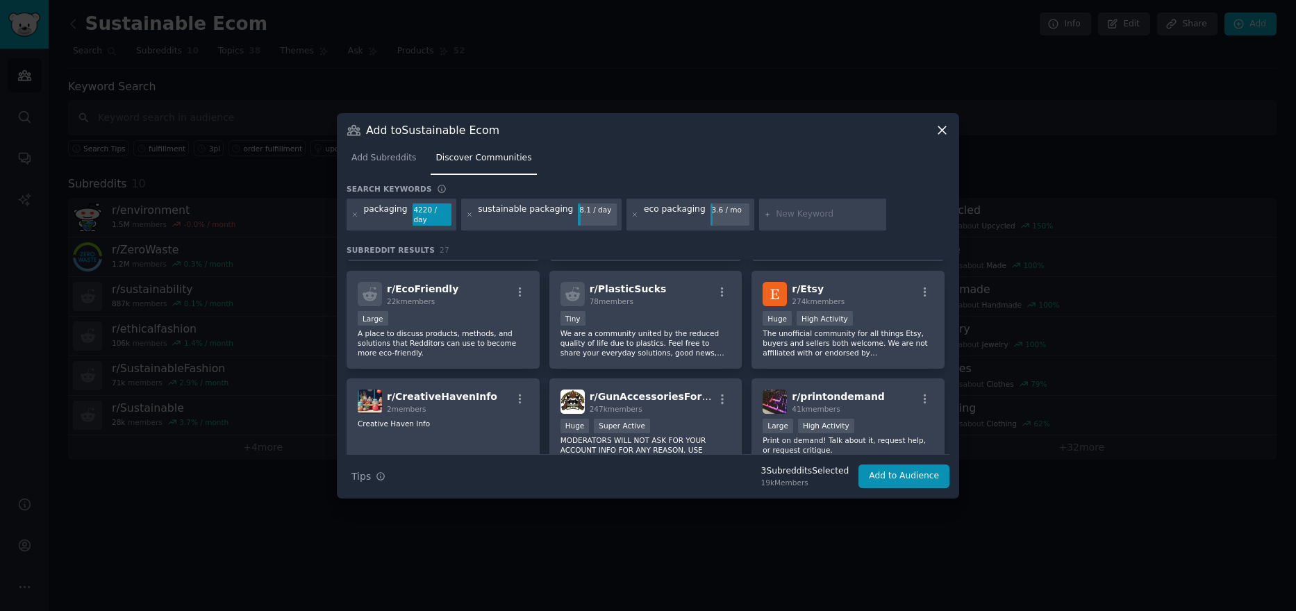
scroll to position [764, 0]
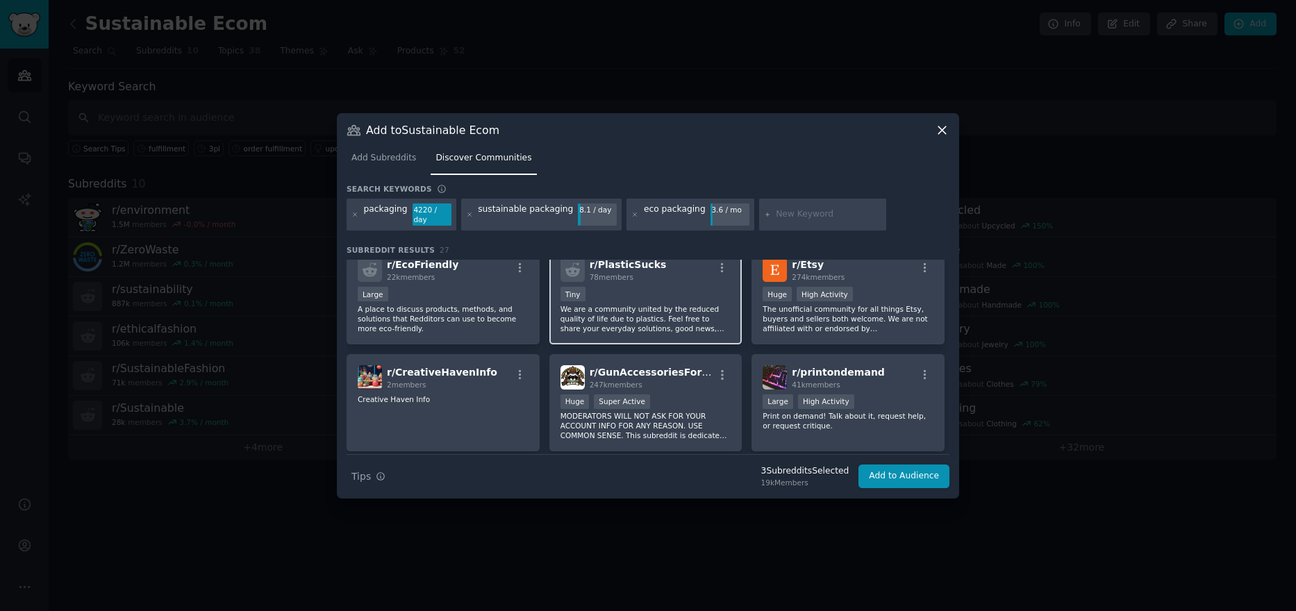
click at [667, 298] on div "Tiny" at bounding box center [646, 295] width 171 height 17
click at [467, 304] on p "A place to discuss products, methods, and solutions that Redditors can use to b…" at bounding box center [443, 318] width 171 height 29
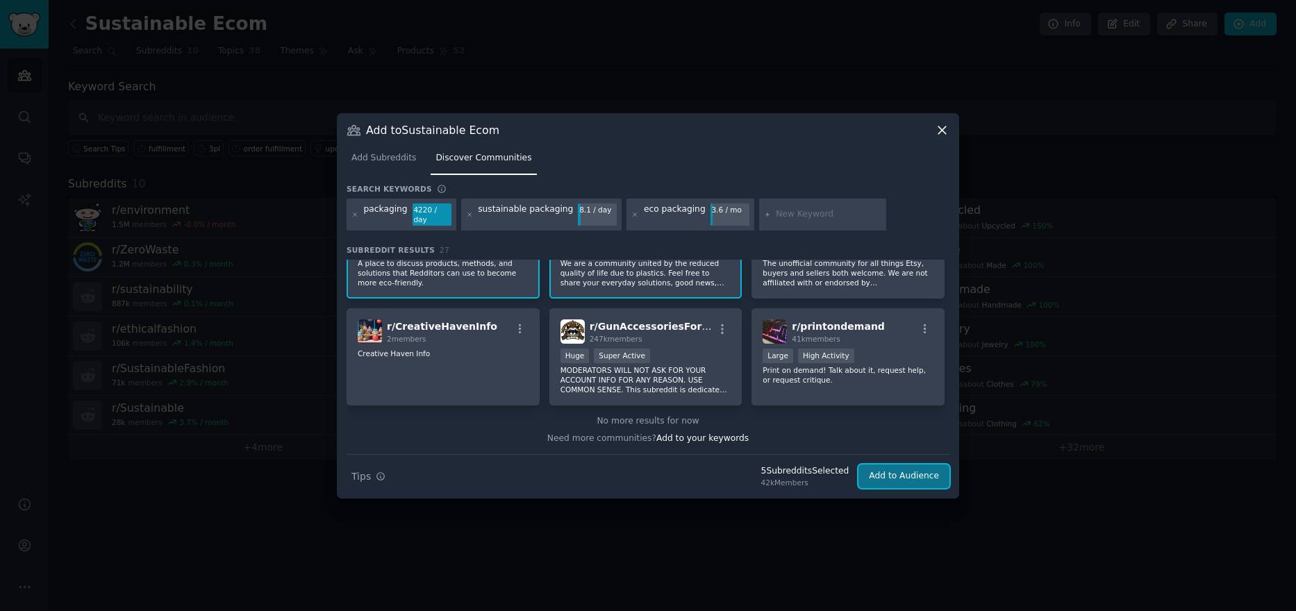
click at [911, 468] on button "Add to Audience" at bounding box center [904, 477] width 91 height 24
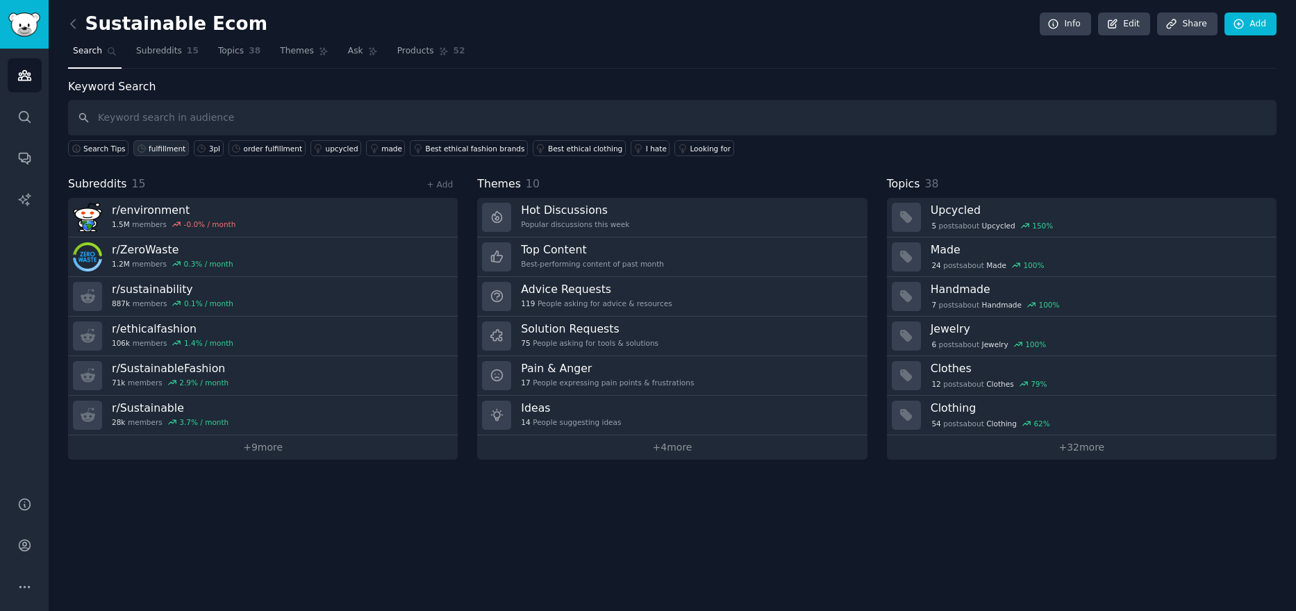
click at [161, 146] on div "fulfillment" at bounding box center [167, 149] width 37 height 10
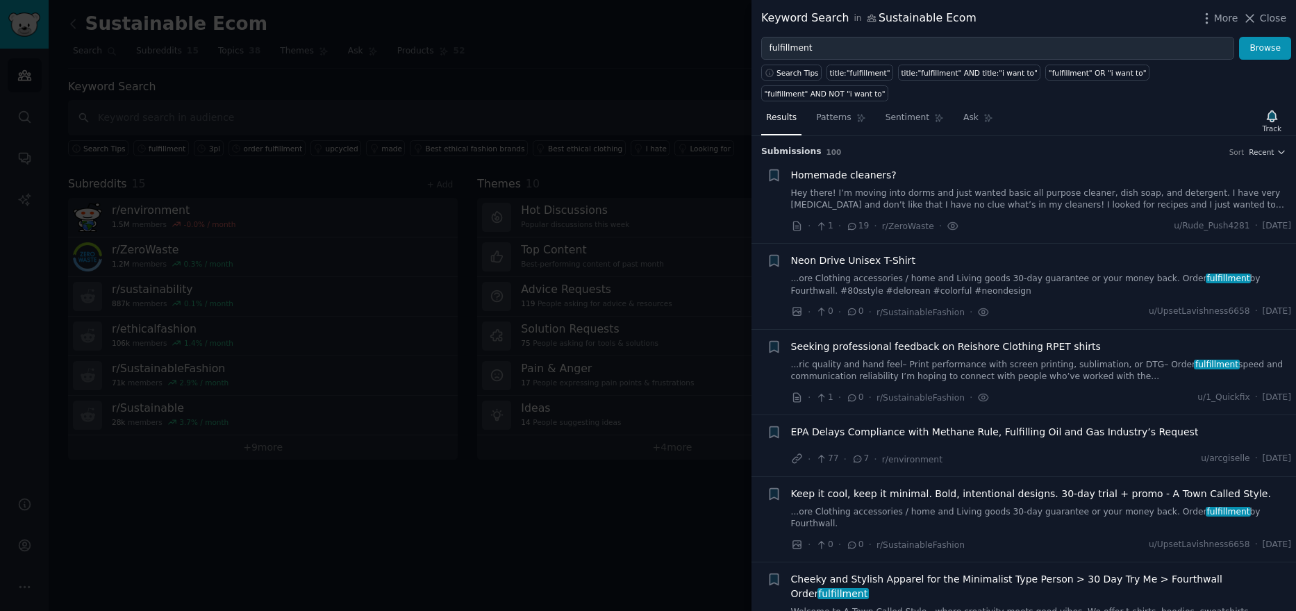
click at [450, 197] on div at bounding box center [648, 305] width 1296 height 611
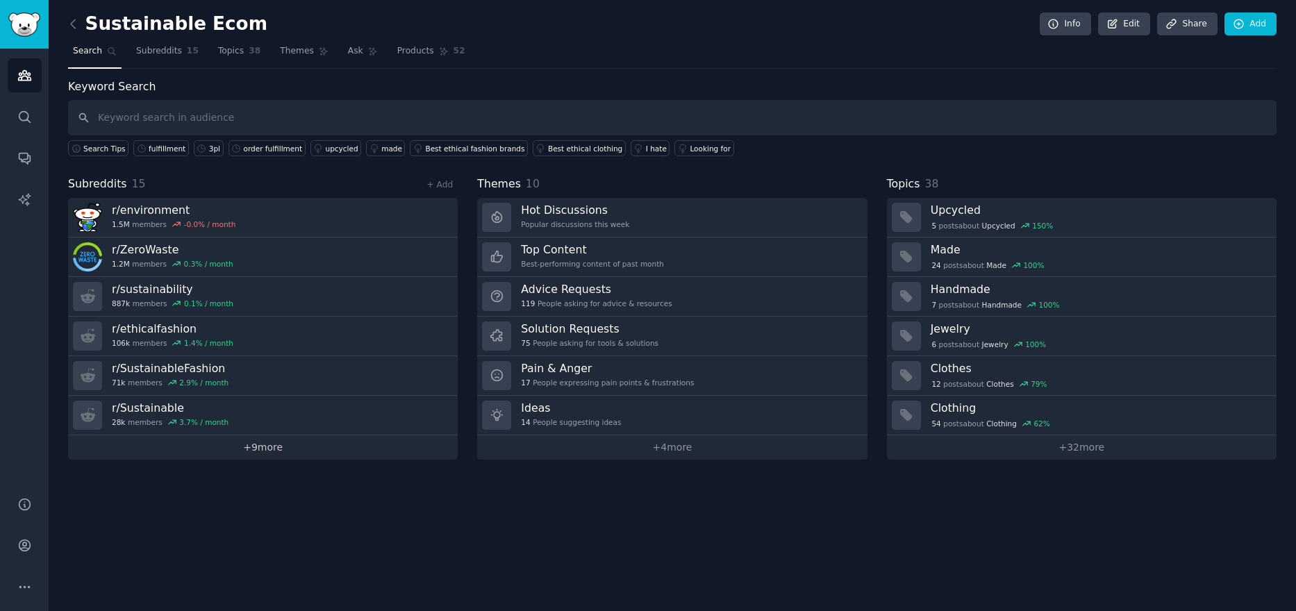
click at [257, 454] on link "+ 9 more" at bounding box center [263, 448] width 390 height 24
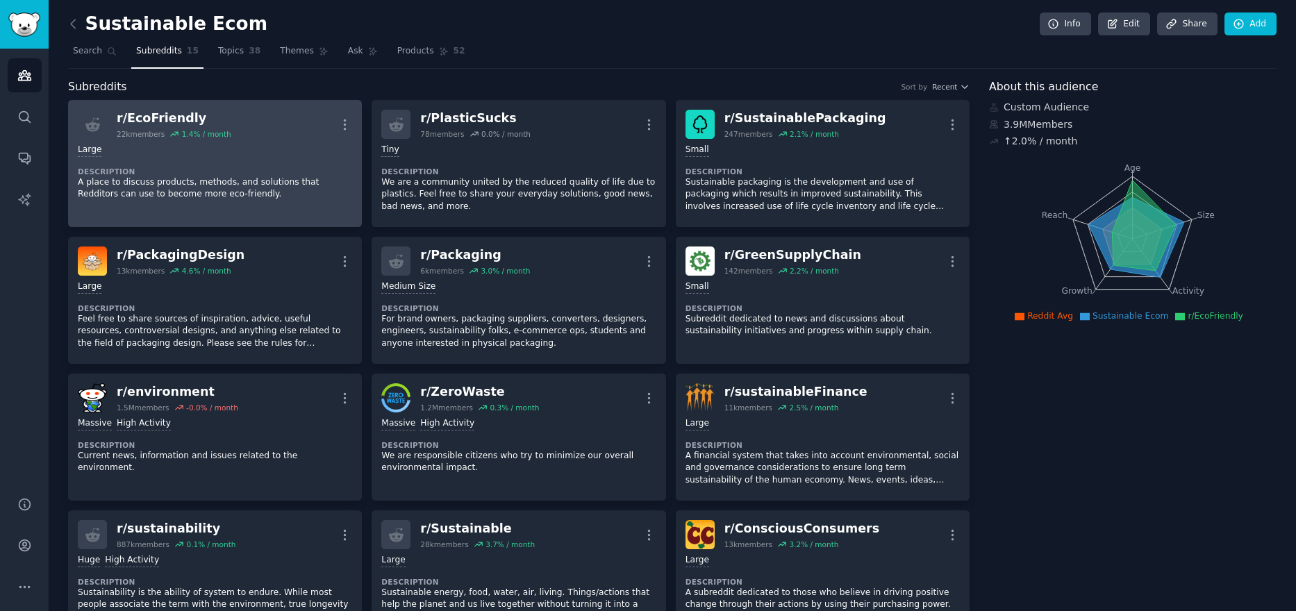
click at [303, 129] on div "r/ EcoFriendly 22k members 1.4 % / month More" at bounding box center [215, 124] width 274 height 29
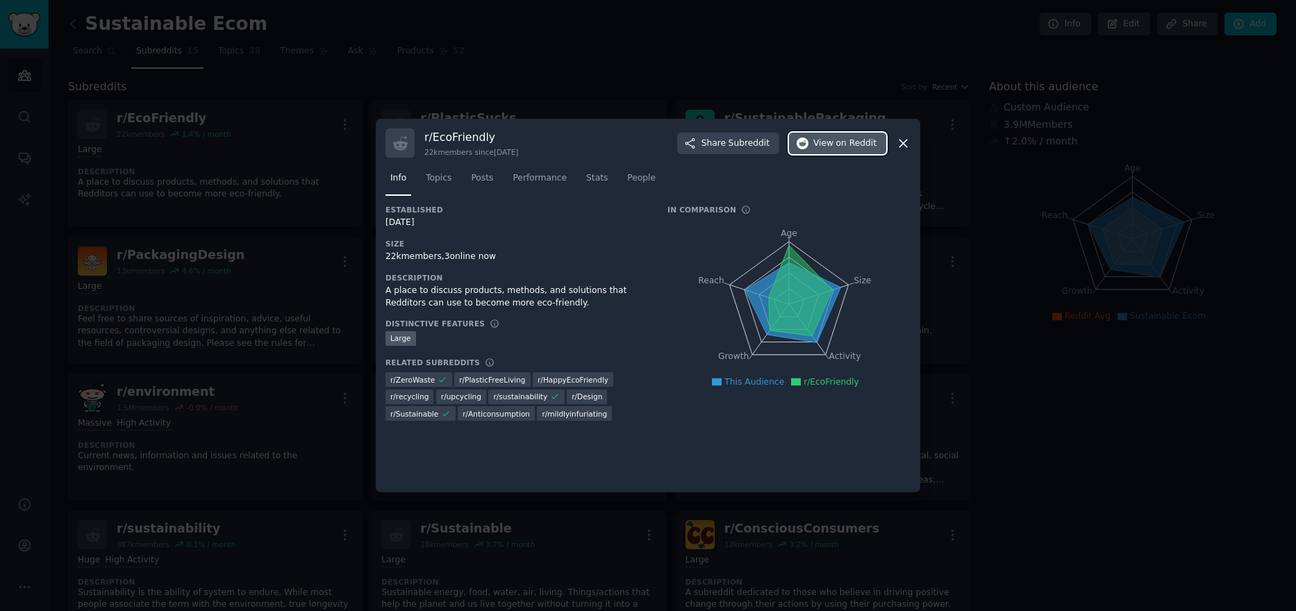
click at [833, 138] on span "View on Reddit" at bounding box center [844, 144] width 63 height 13
drag, startPoint x: 899, startPoint y: 140, endPoint x: 871, endPoint y: 149, distance: 29.2
click at [899, 140] on icon at bounding box center [903, 143] width 15 height 15
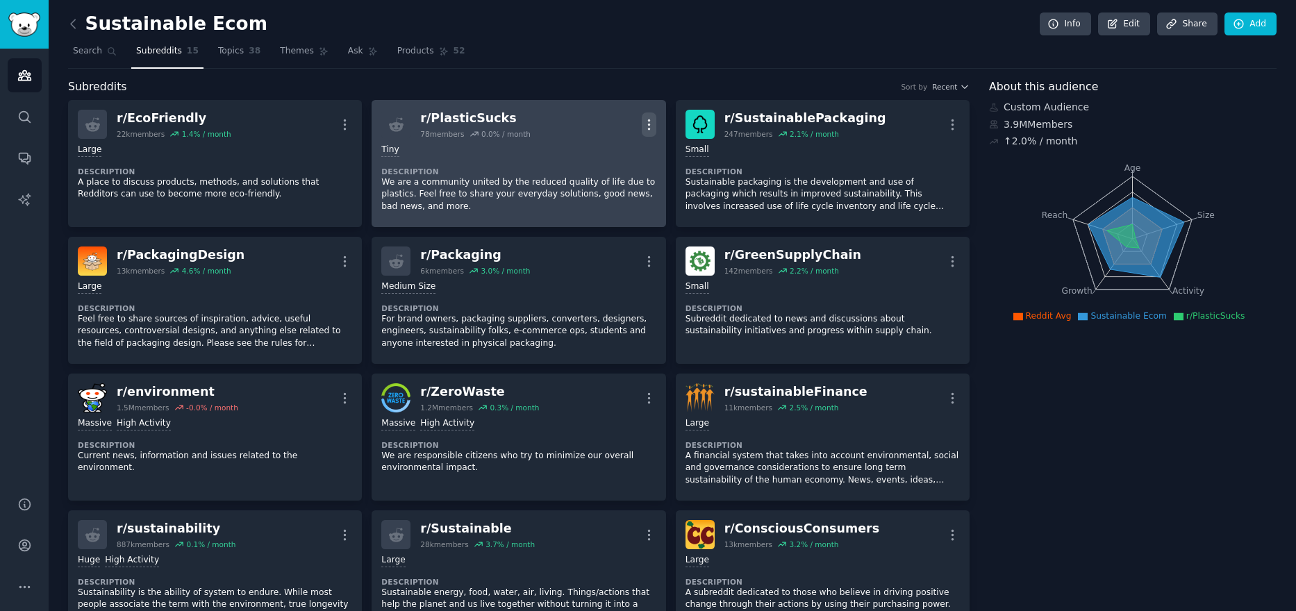
click at [642, 121] on icon "button" at bounding box center [649, 124] width 15 height 15
click at [610, 126] on link "View" at bounding box center [593, 129] width 83 height 29
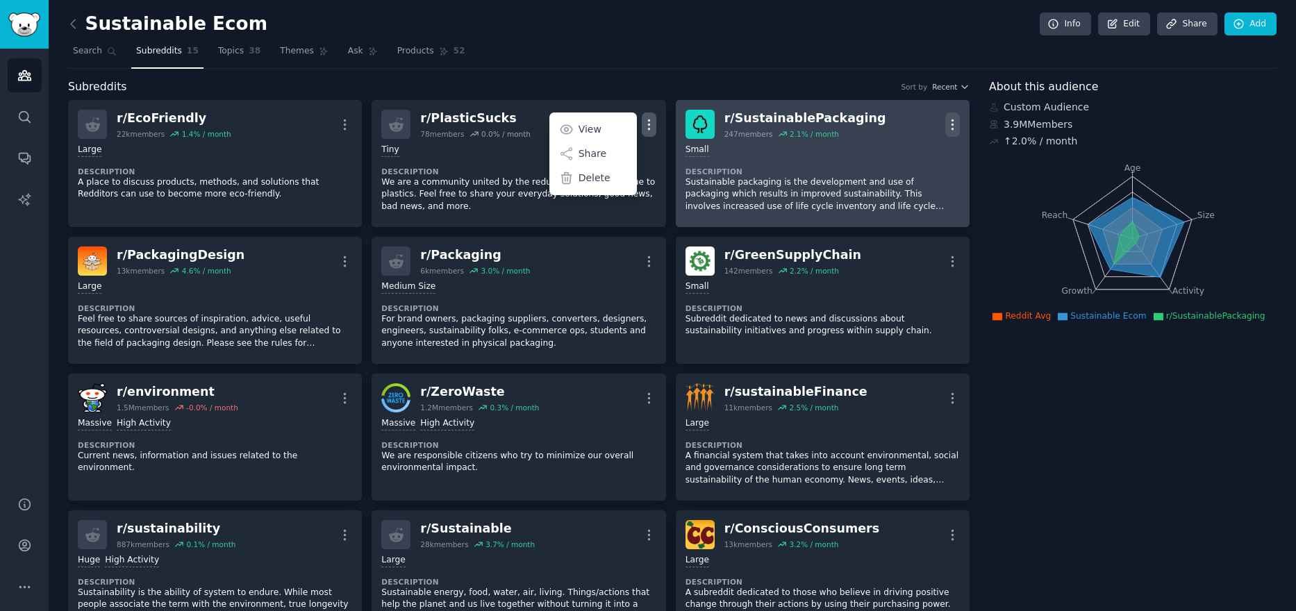
click at [947, 125] on icon "button" at bounding box center [952, 124] width 15 height 15
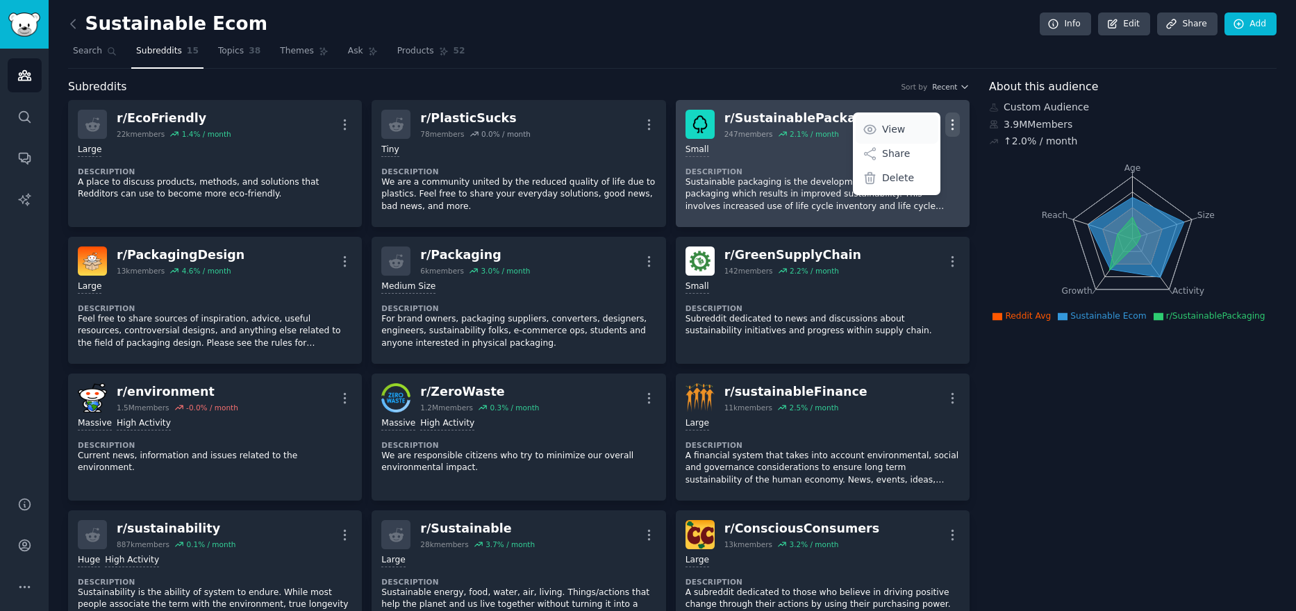
click at [882, 128] on p "View" at bounding box center [893, 129] width 23 height 15
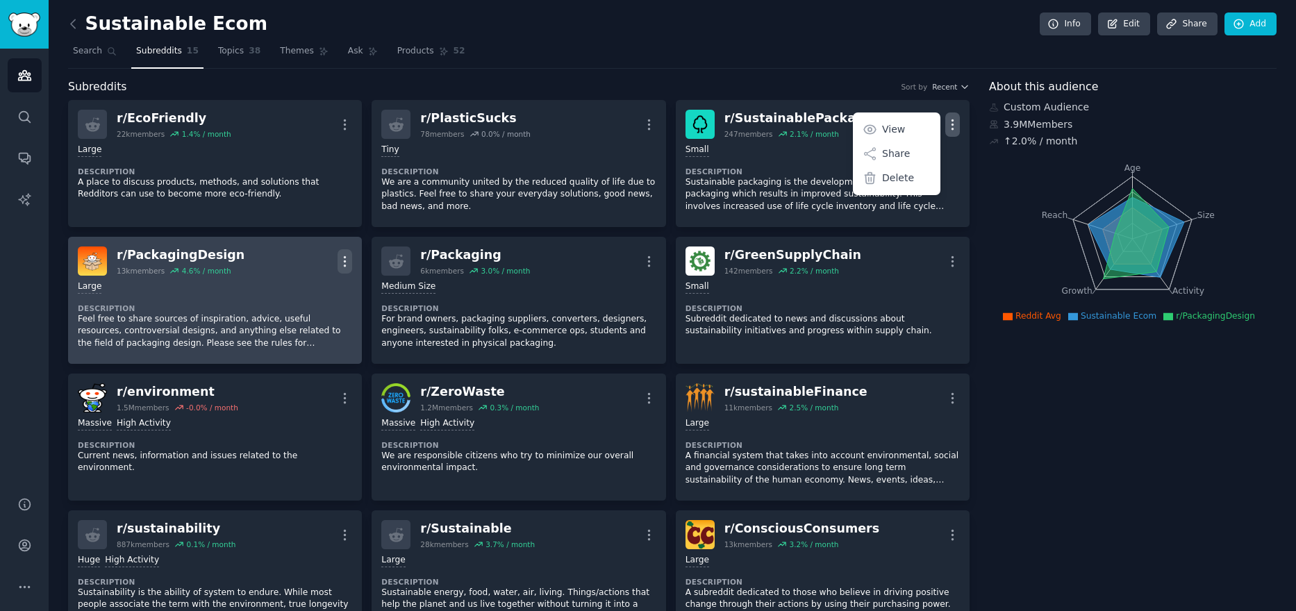
click at [342, 260] on icon "button" at bounding box center [345, 261] width 15 height 15
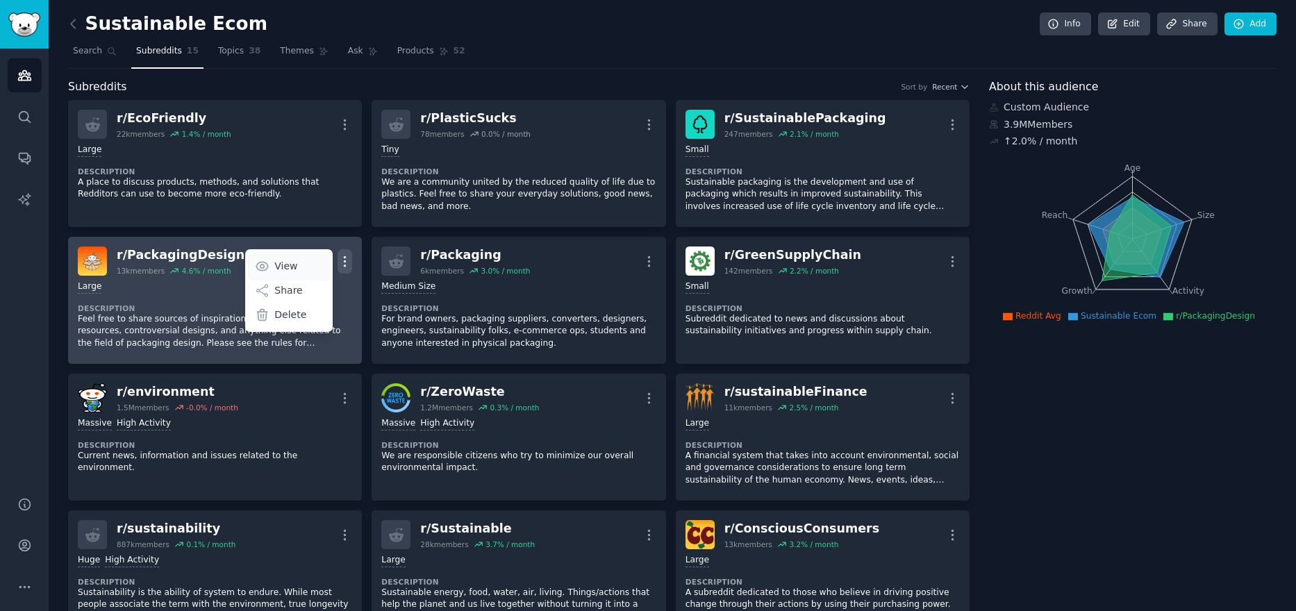
click at [293, 263] on p "View" at bounding box center [285, 266] width 23 height 15
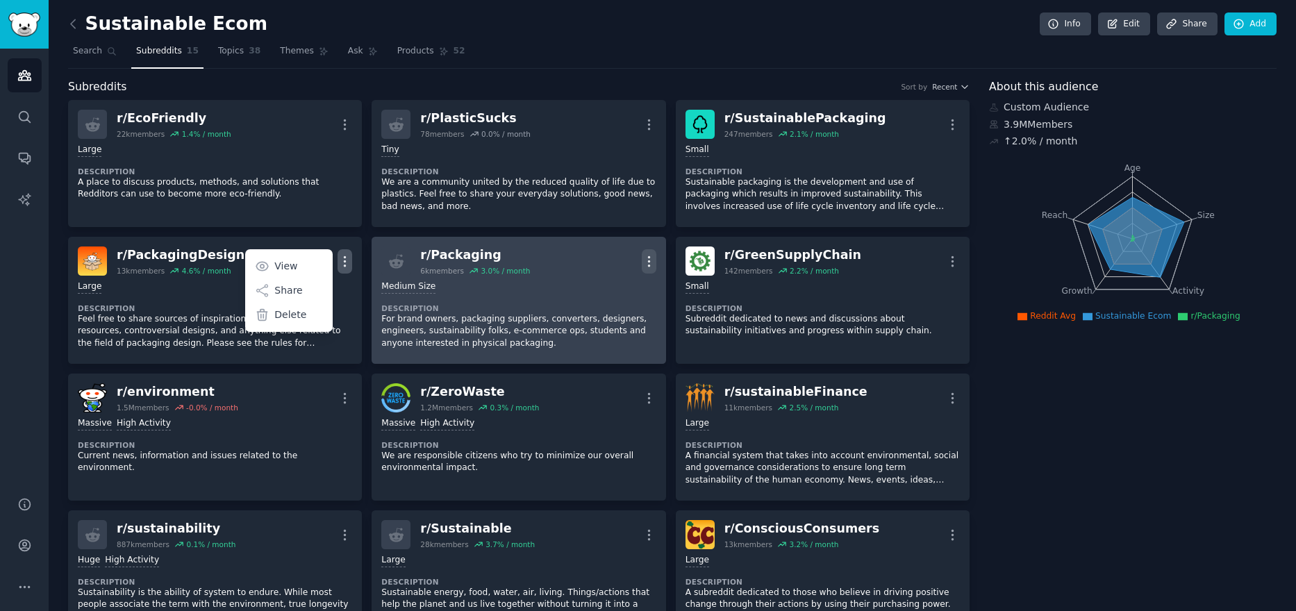
click at [643, 256] on icon "button" at bounding box center [649, 261] width 15 height 15
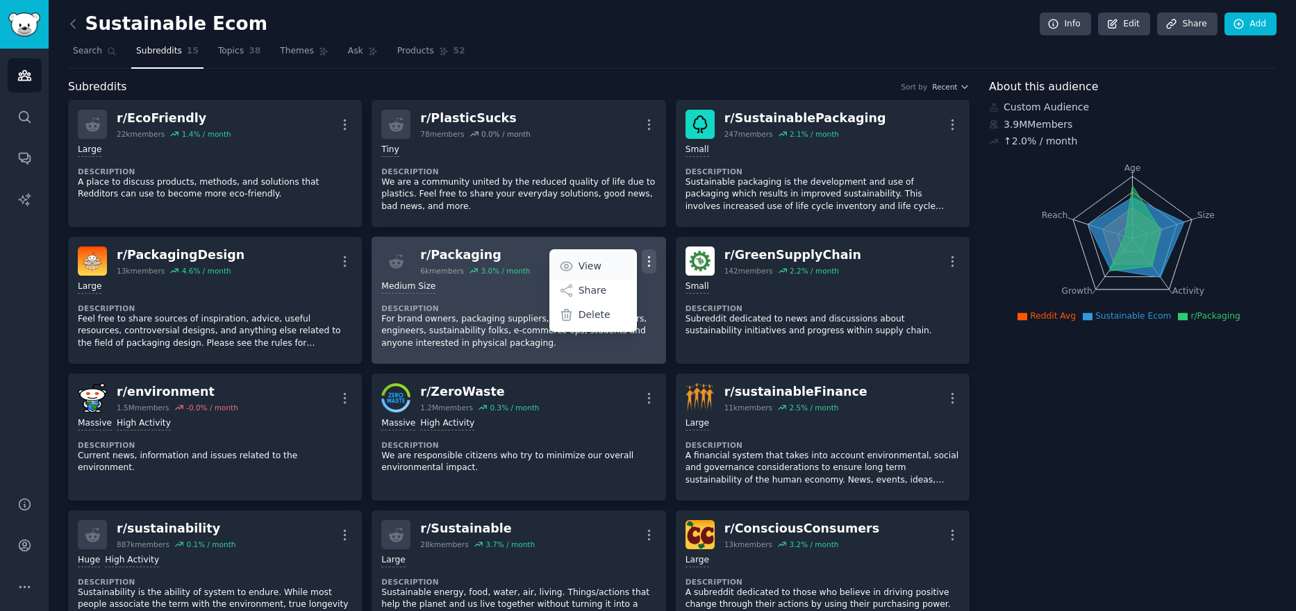
click at [594, 259] on p "View" at bounding box center [590, 266] width 23 height 15
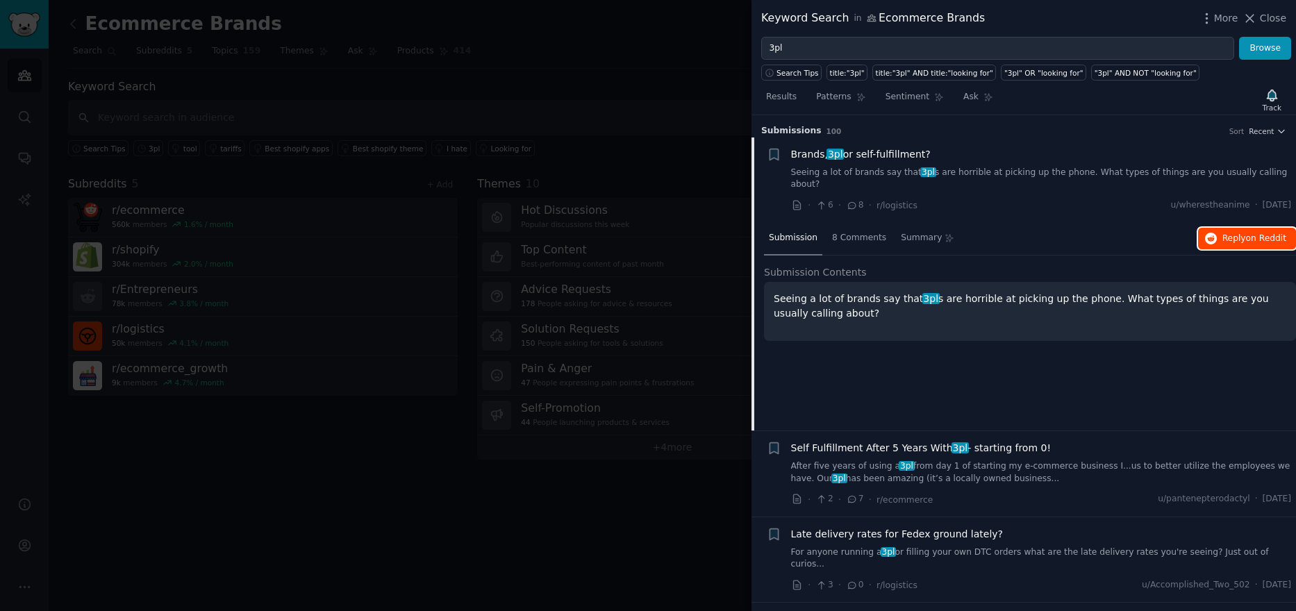
click at [1246, 233] on span "on Reddit" at bounding box center [1266, 238] width 40 height 10
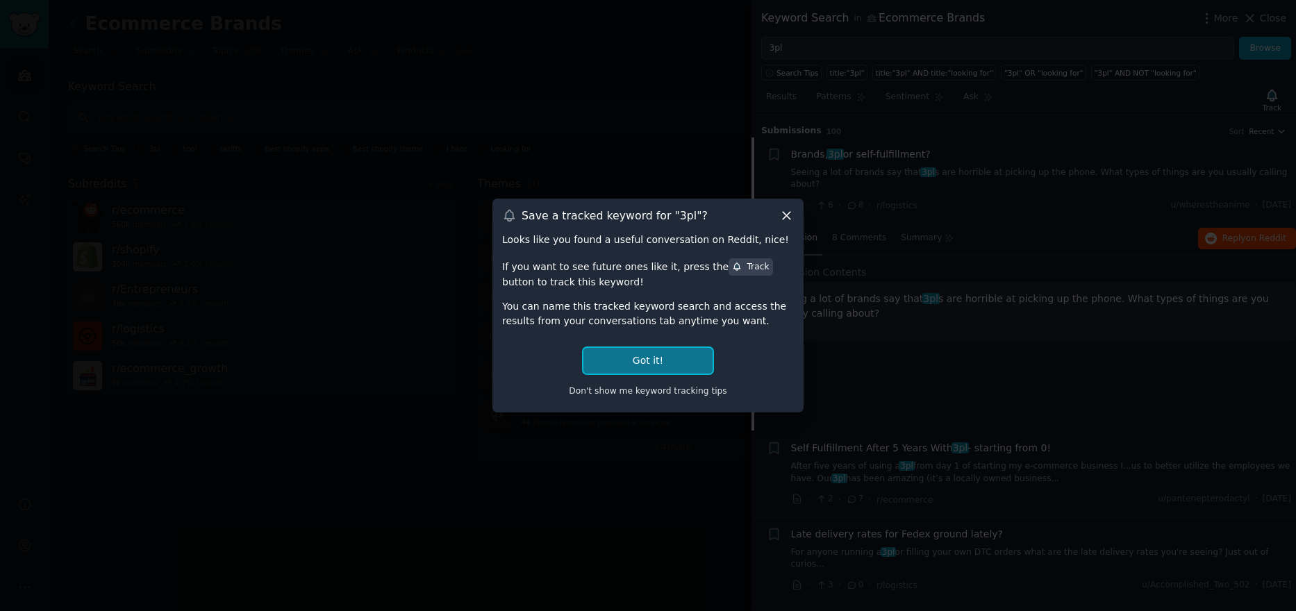
click at [663, 356] on button "Got it!" at bounding box center [647, 361] width 129 height 26
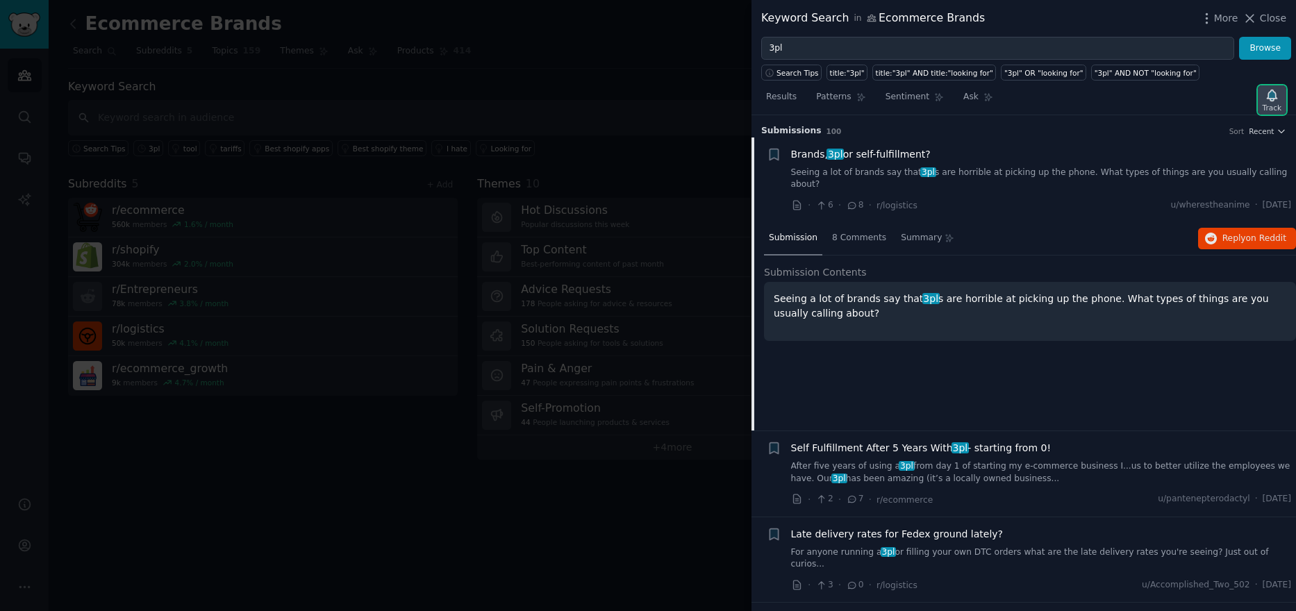
click at [1277, 97] on icon "button" at bounding box center [1272, 95] width 15 height 15
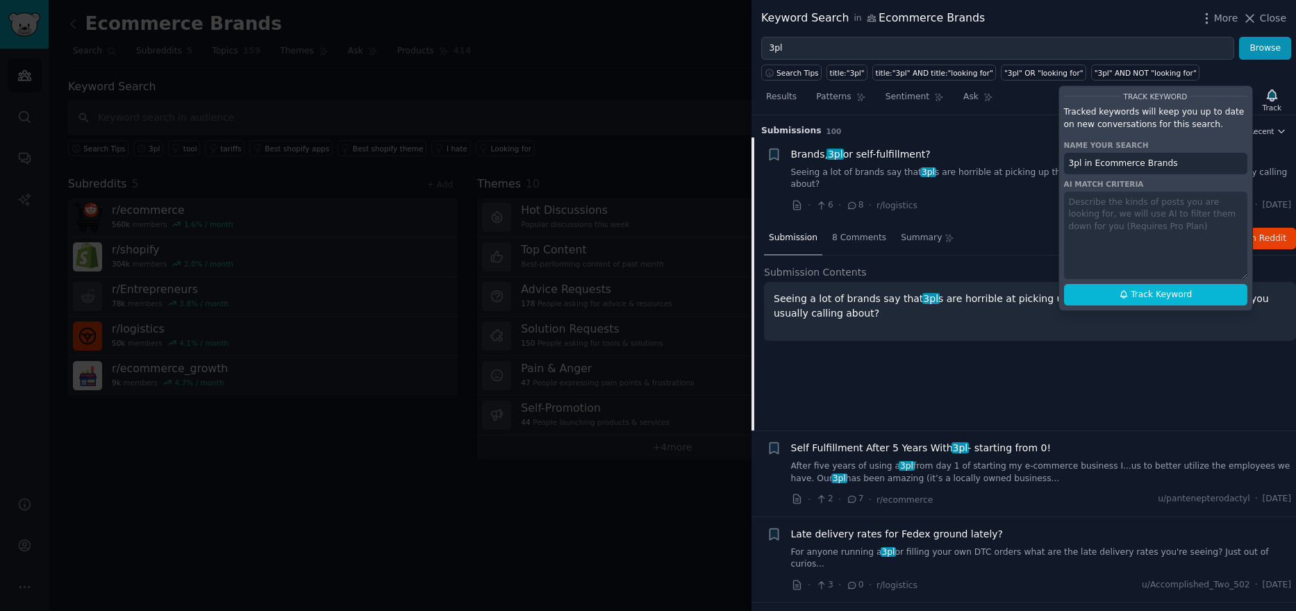
click at [1135, 206] on div "Track Keyword Tracked keywords will keep you up to date on new conversations fo…" at bounding box center [1156, 198] width 194 height 226
click at [1148, 214] on div "Track Keyword Tracked keywords will keep you up to date on new conversations fo…" at bounding box center [1156, 198] width 194 height 226
click at [1139, 297] on span "Track Keyword" at bounding box center [1161, 295] width 61 height 13
type input "3pl in Ecommerce Brands"
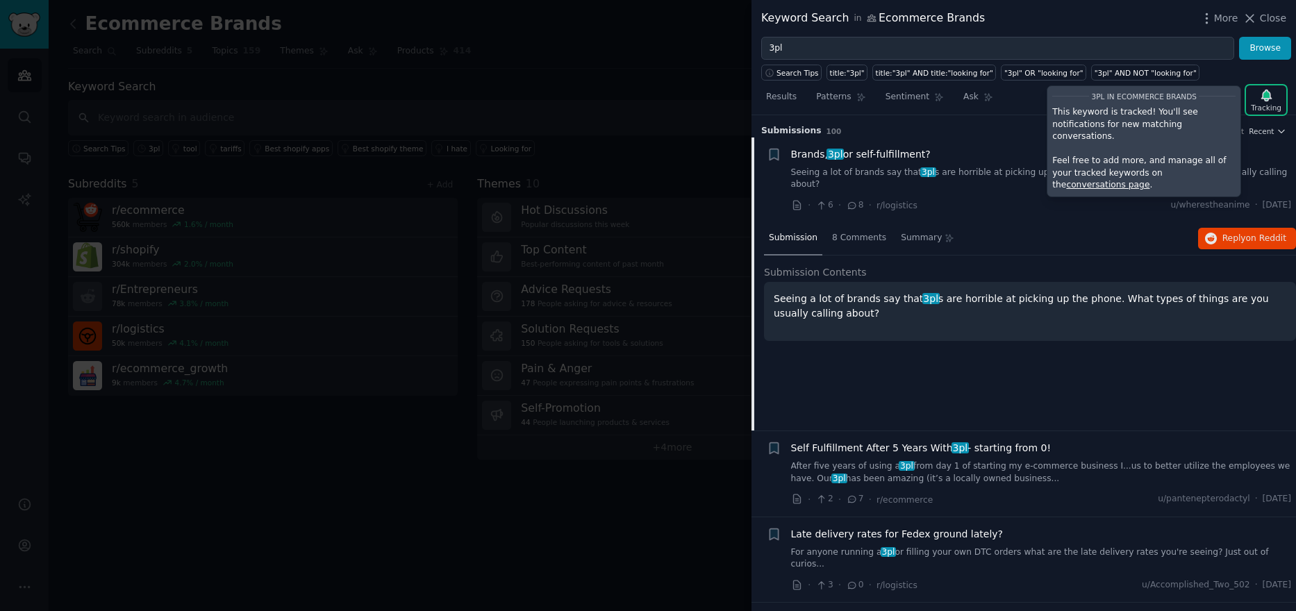
click at [690, 103] on div at bounding box center [648, 305] width 1296 height 611
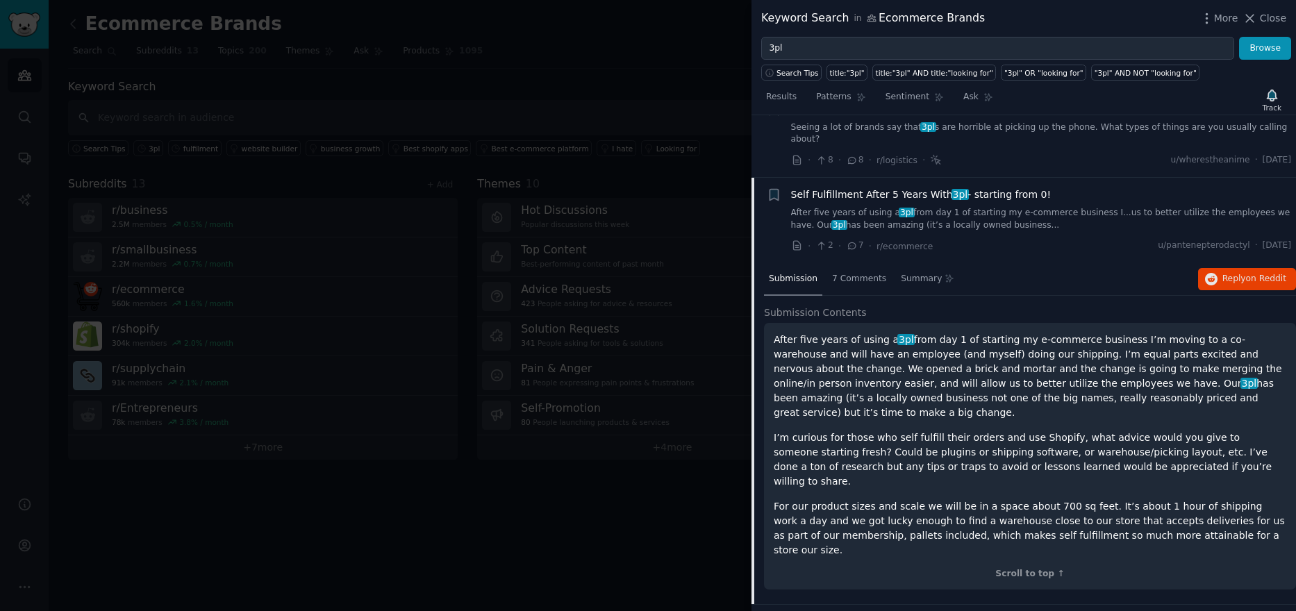
scroll to position [69, 0]
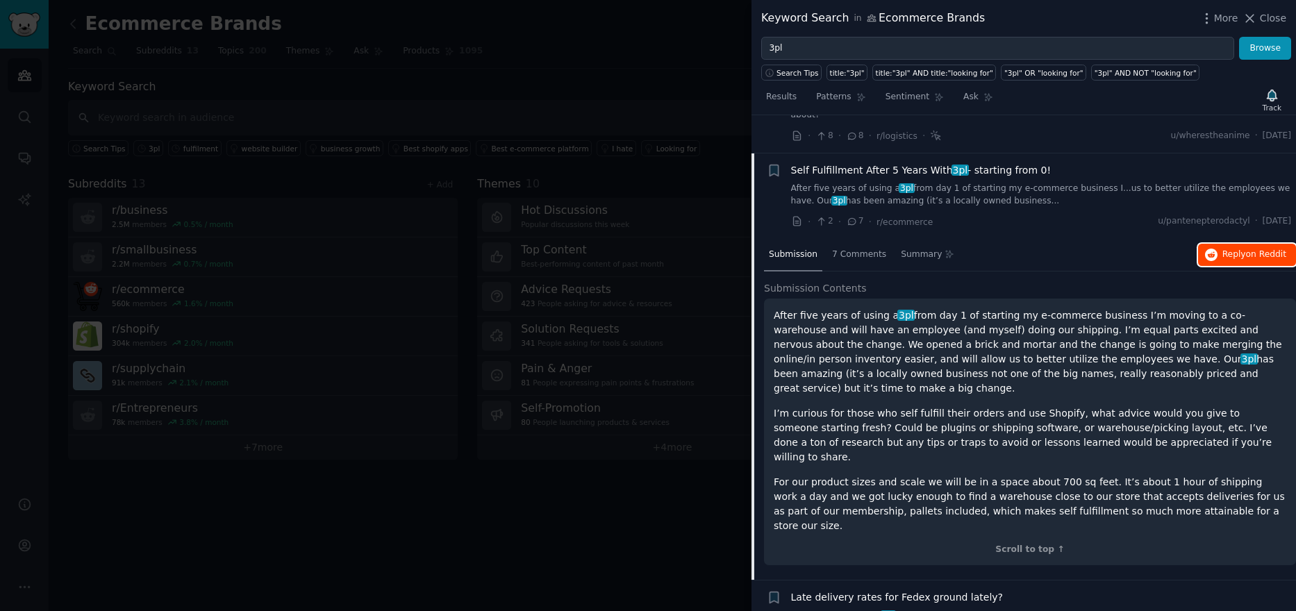
click at [1225, 249] on span "Reply on Reddit" at bounding box center [1255, 255] width 64 height 13
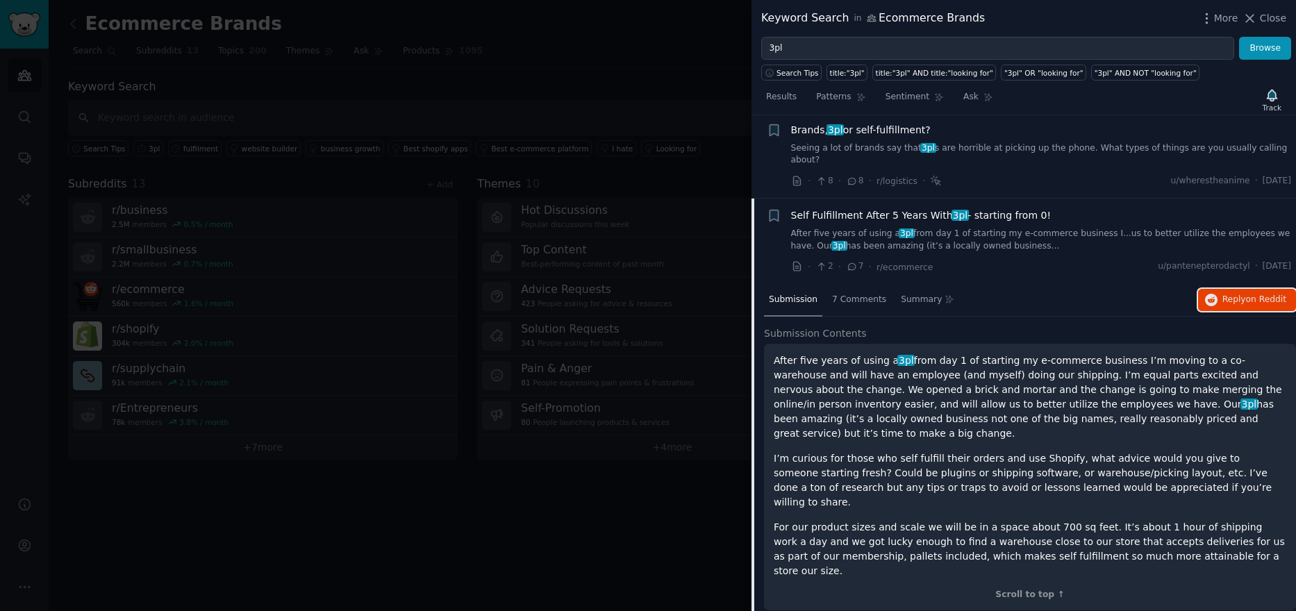
scroll to position [0, 0]
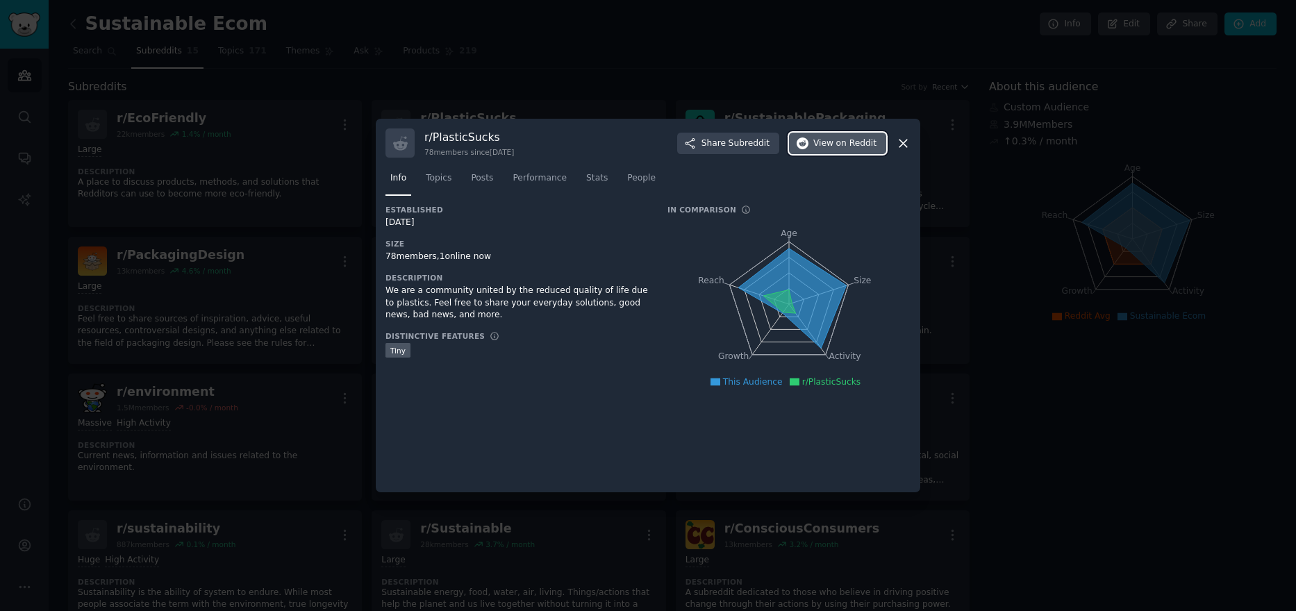
click at [824, 134] on button "View on Reddit" at bounding box center [837, 144] width 97 height 22
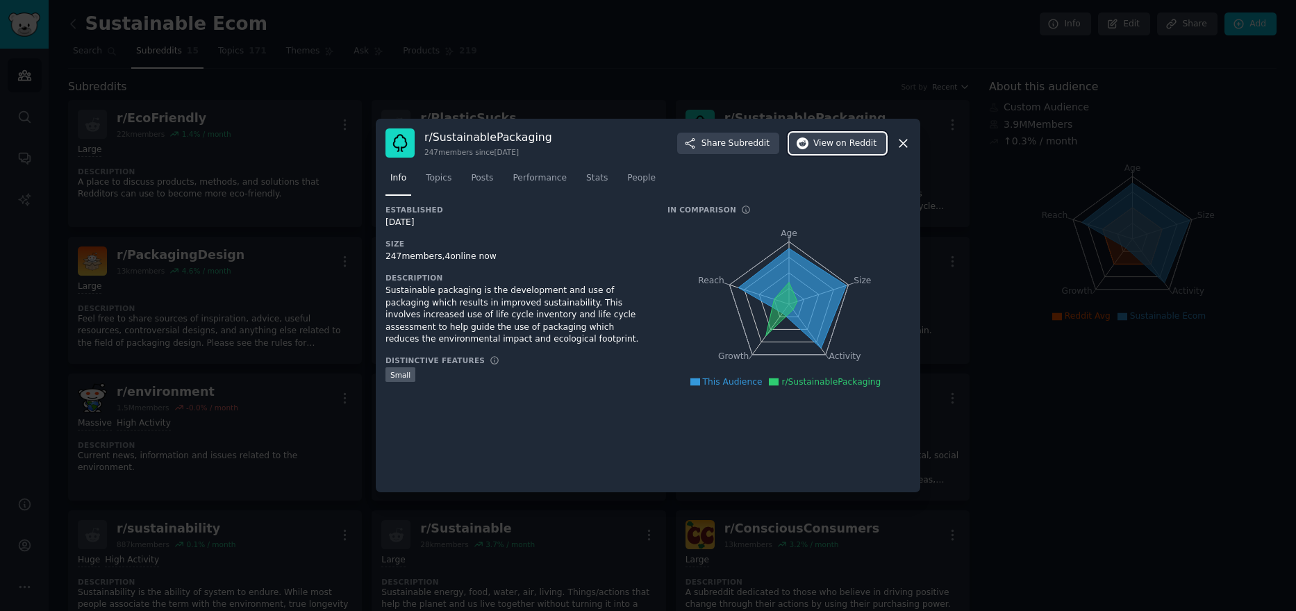
click at [847, 140] on span "on Reddit" at bounding box center [856, 144] width 40 height 13
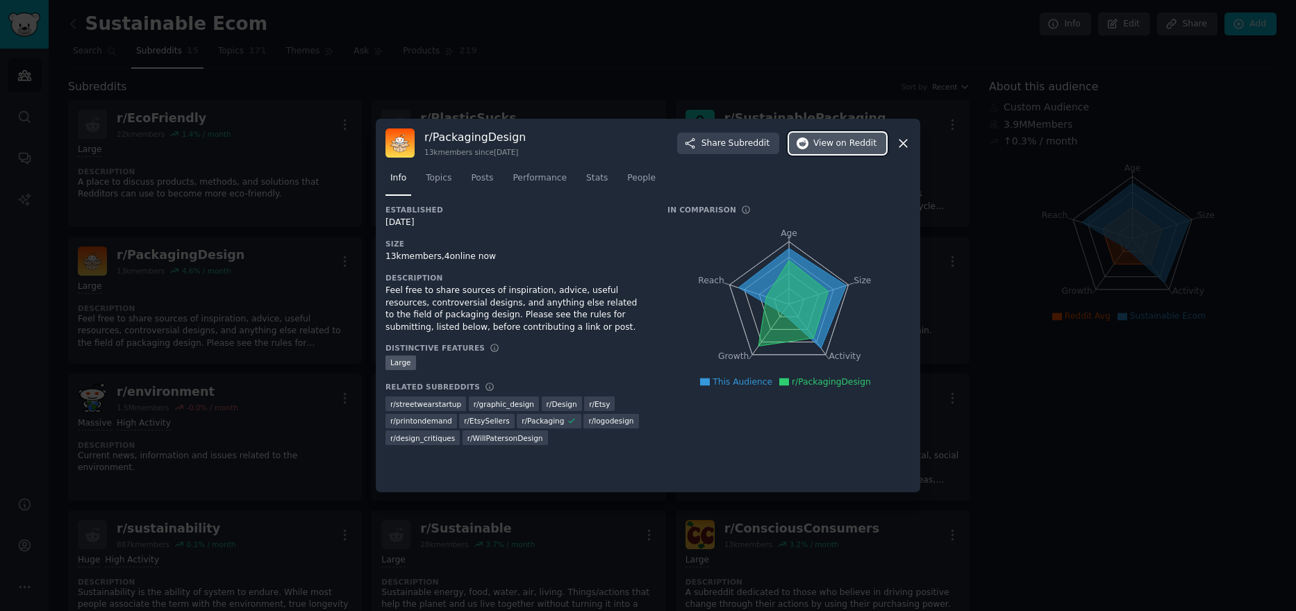
click at [838, 147] on span "View on Reddit" at bounding box center [844, 144] width 63 height 13
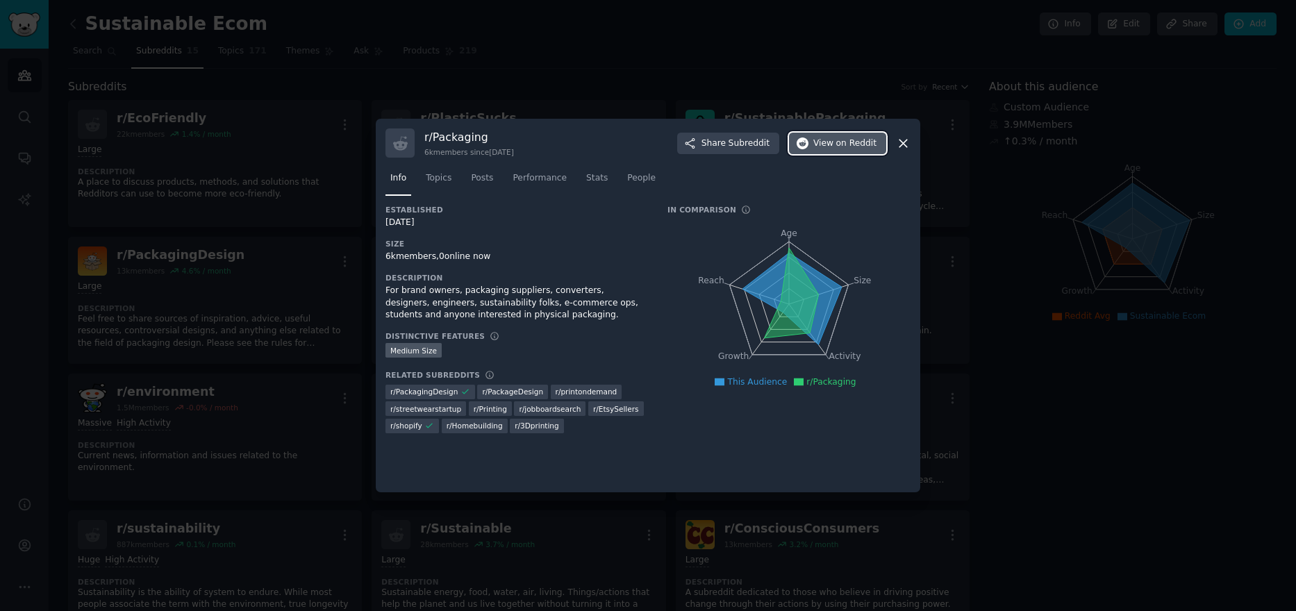
click at [841, 144] on span "on Reddit" at bounding box center [856, 144] width 40 height 13
